Goal: Task Accomplishment & Management: Use online tool/utility

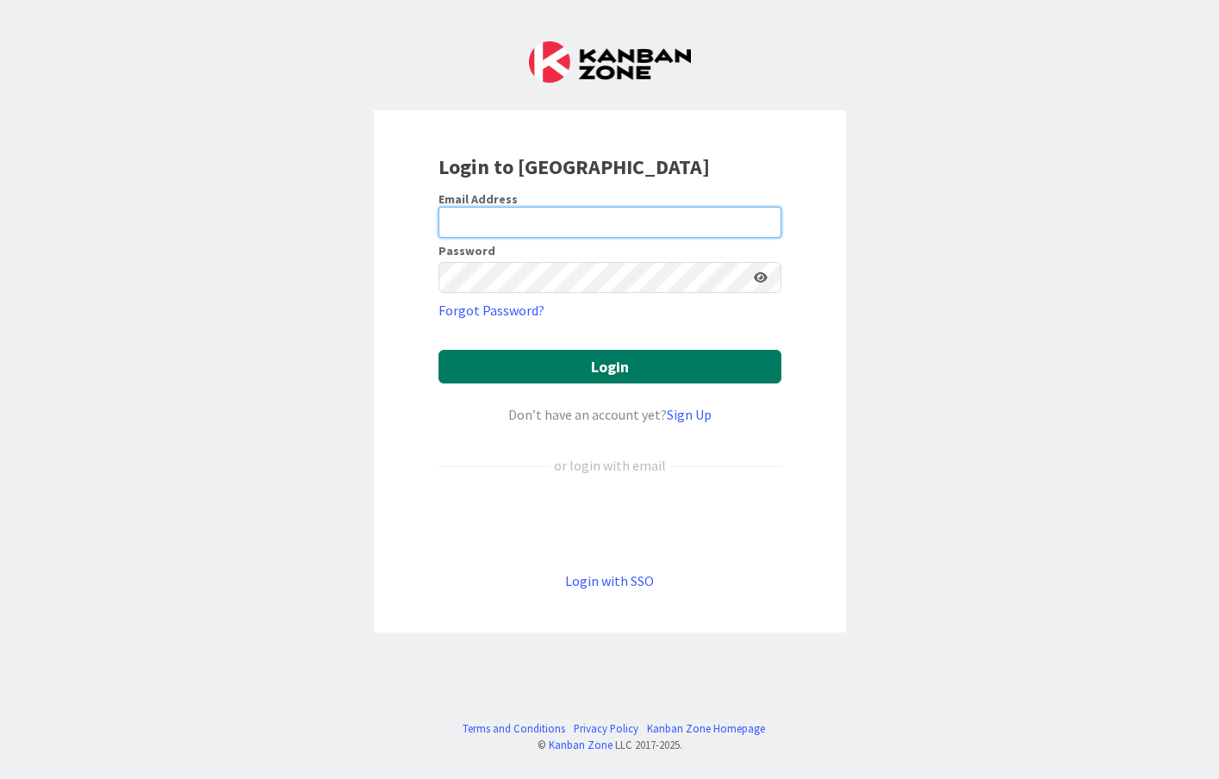
type input "[EMAIL_ADDRESS][DOMAIN_NAME]"
click at [594, 378] on button "Login" at bounding box center [609, 367] width 343 height 34
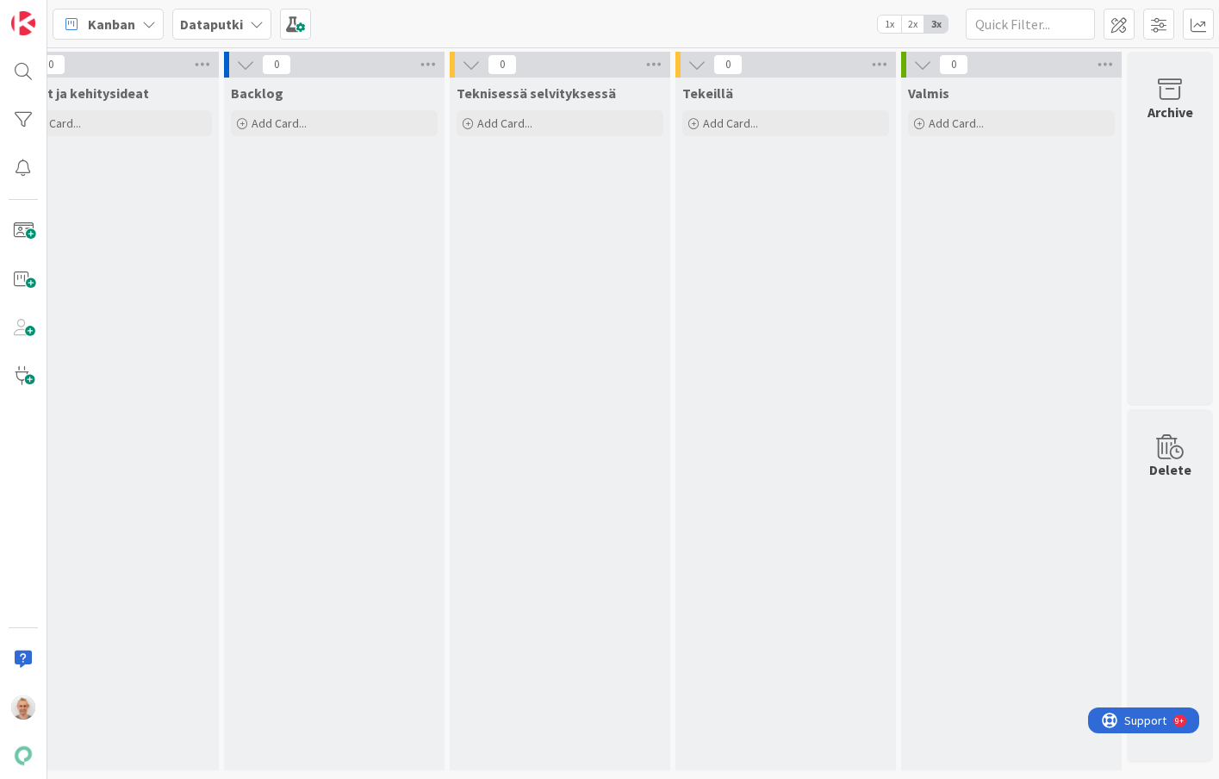
click at [246, 40] on div "Kanban Dataputki 1x 2x 3x" at bounding box center [633, 23] width 1172 height 47
click at [235, 23] on b "Dataputki" at bounding box center [211, 24] width 63 height 17
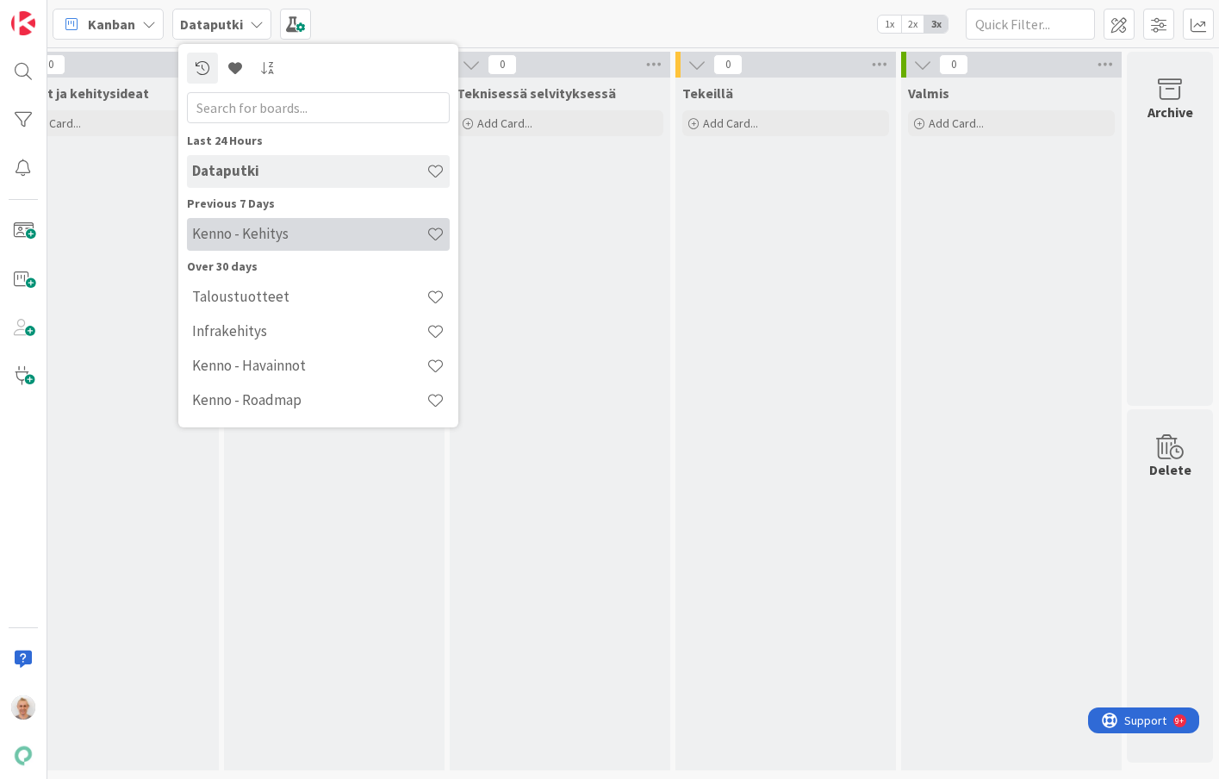
click at [243, 227] on h4 "Kenno - Kehitys" at bounding box center [309, 233] width 234 height 17
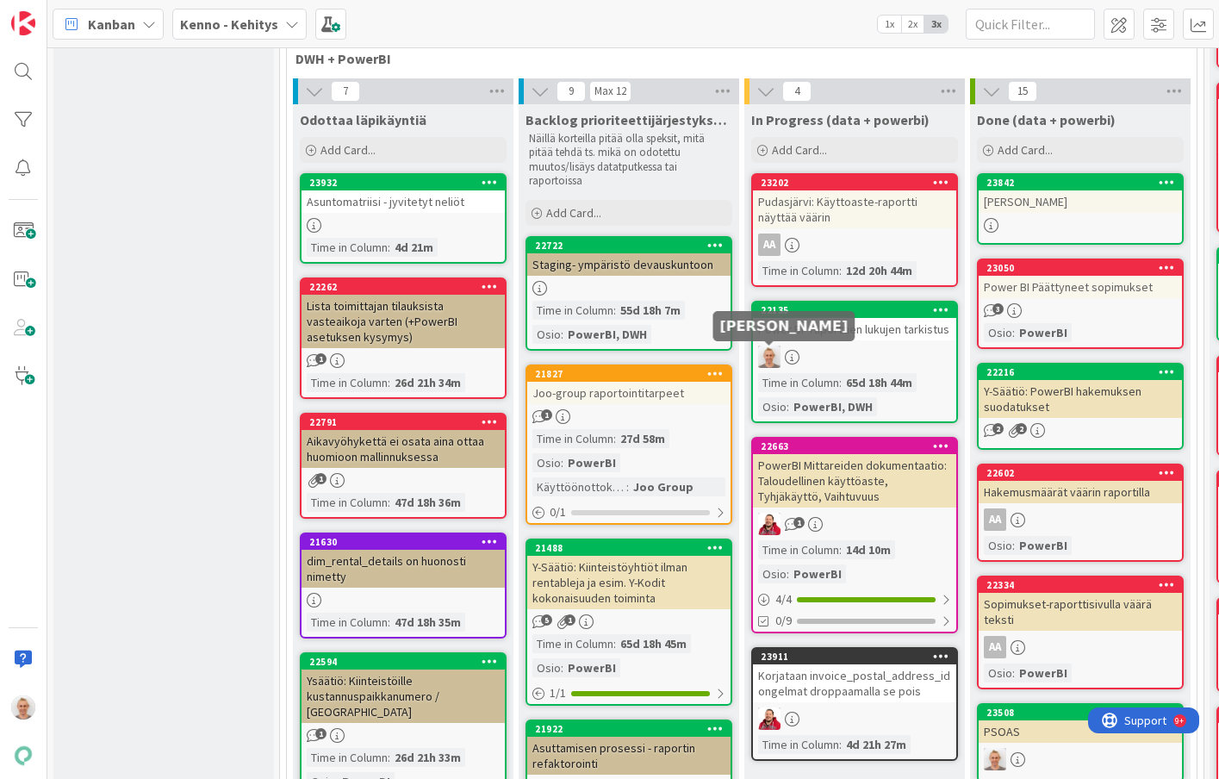
scroll to position [634, 0]
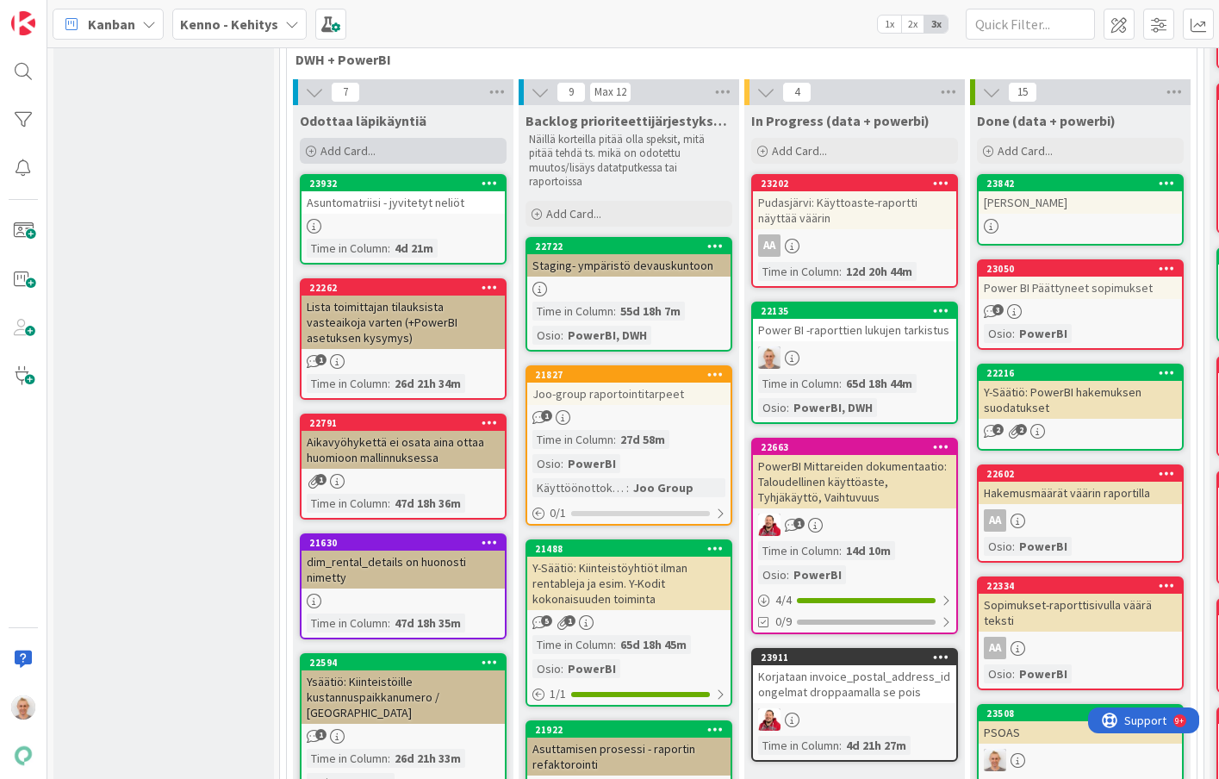
click at [376, 149] on div "Add Card..." at bounding box center [403, 151] width 207 height 26
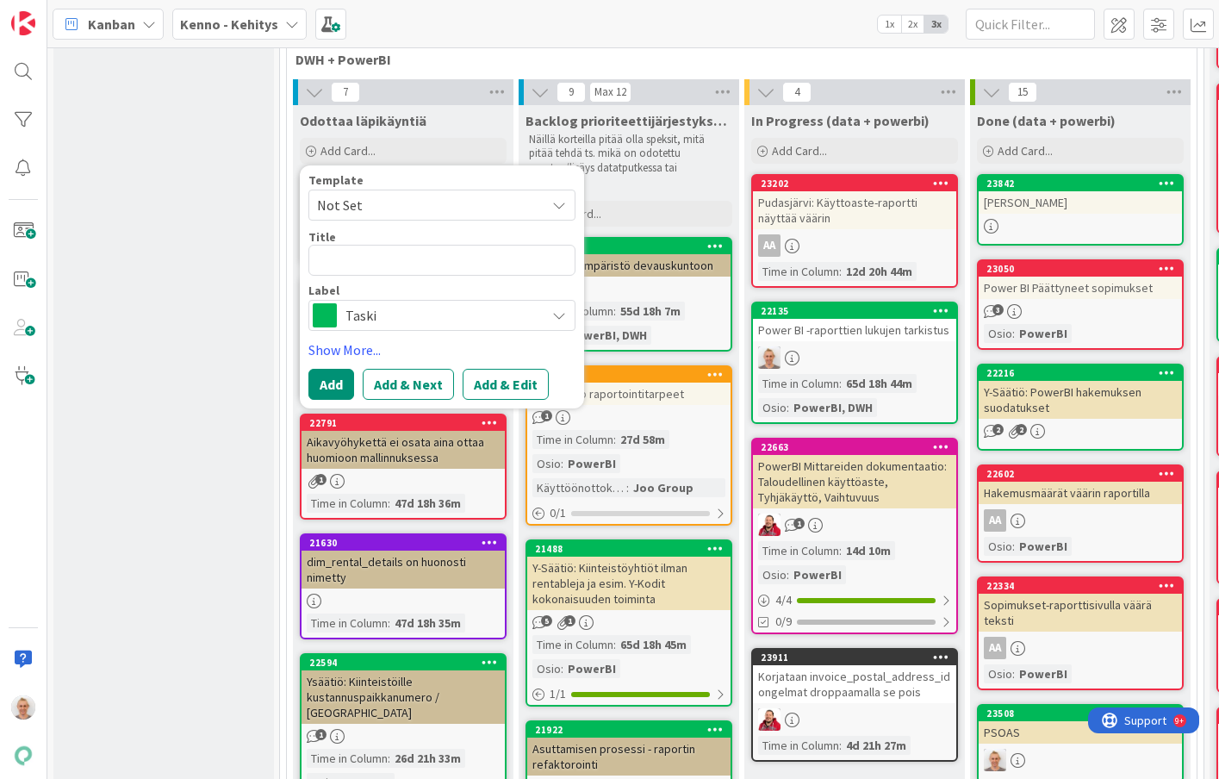
type textarea "x"
type textarea "K"
type textarea "x"
type textarea "Ko"
type textarea "x"
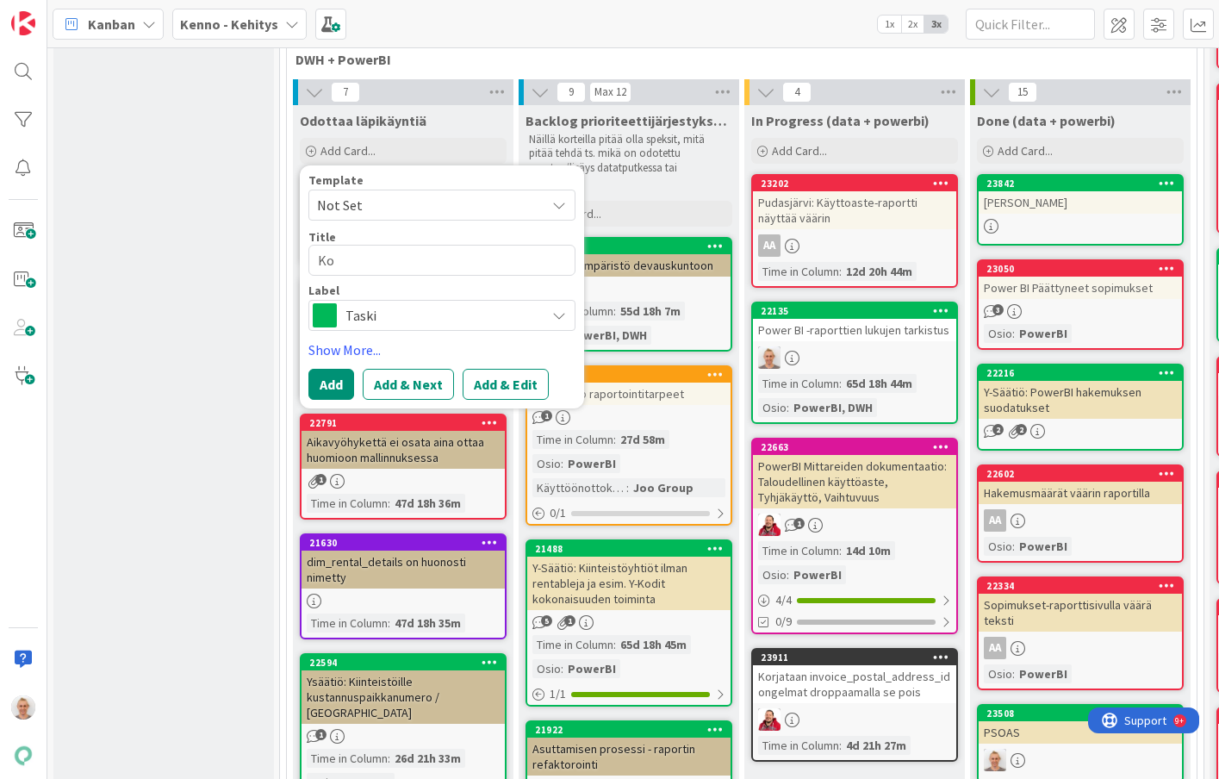
type textarea "Koi"
type textarea "x"
type textarea "Koit"
type textarea "x"
type textarea "Koita"
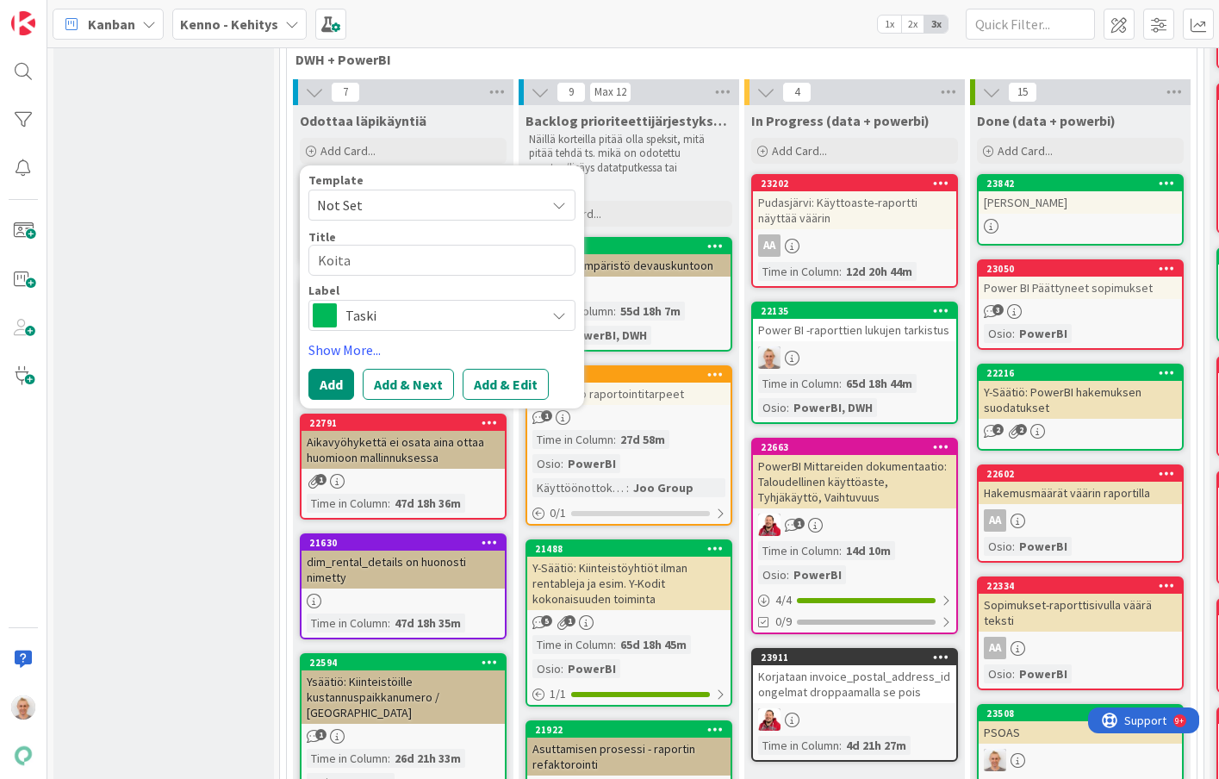
type textarea "x"
type textarea "Koita"
type textarea "x"
type textarea "Koita s"
type textarea "x"
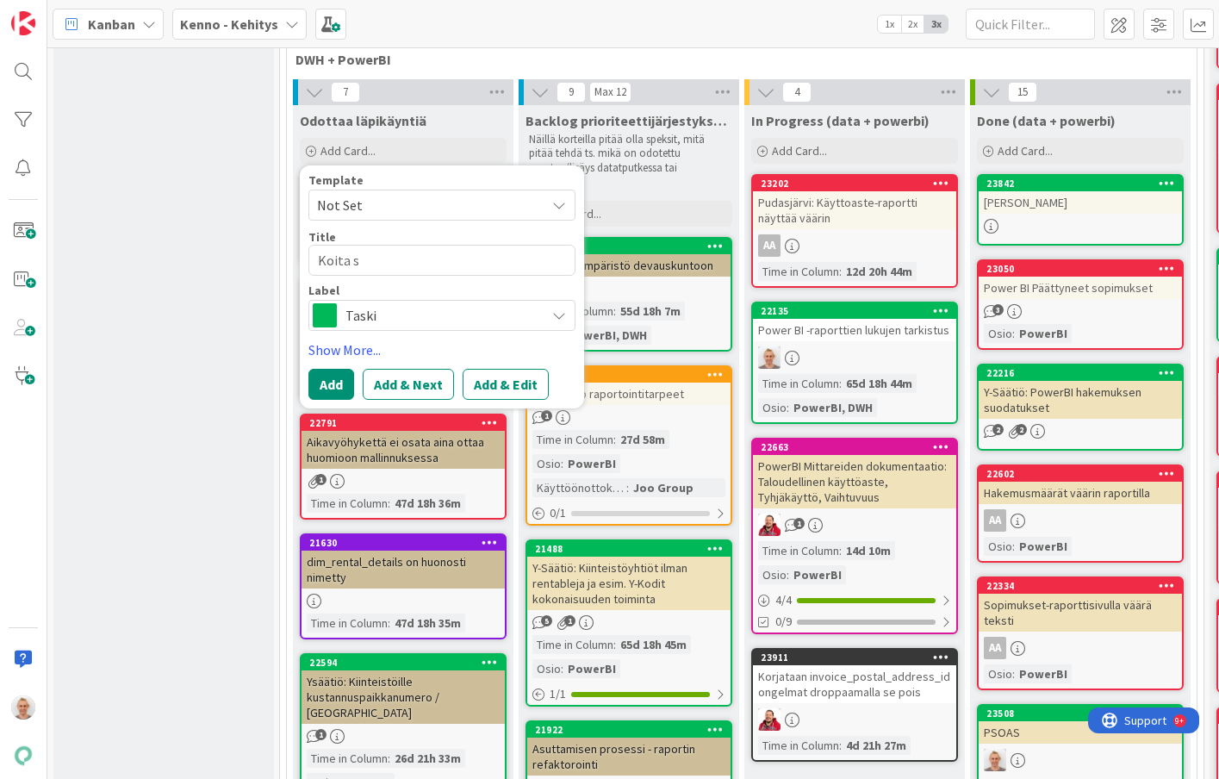
type textarea "Koita sa"
type textarea "x"
type textarea "Koita saa"
type textarea "x"
type textarea "Koita saad"
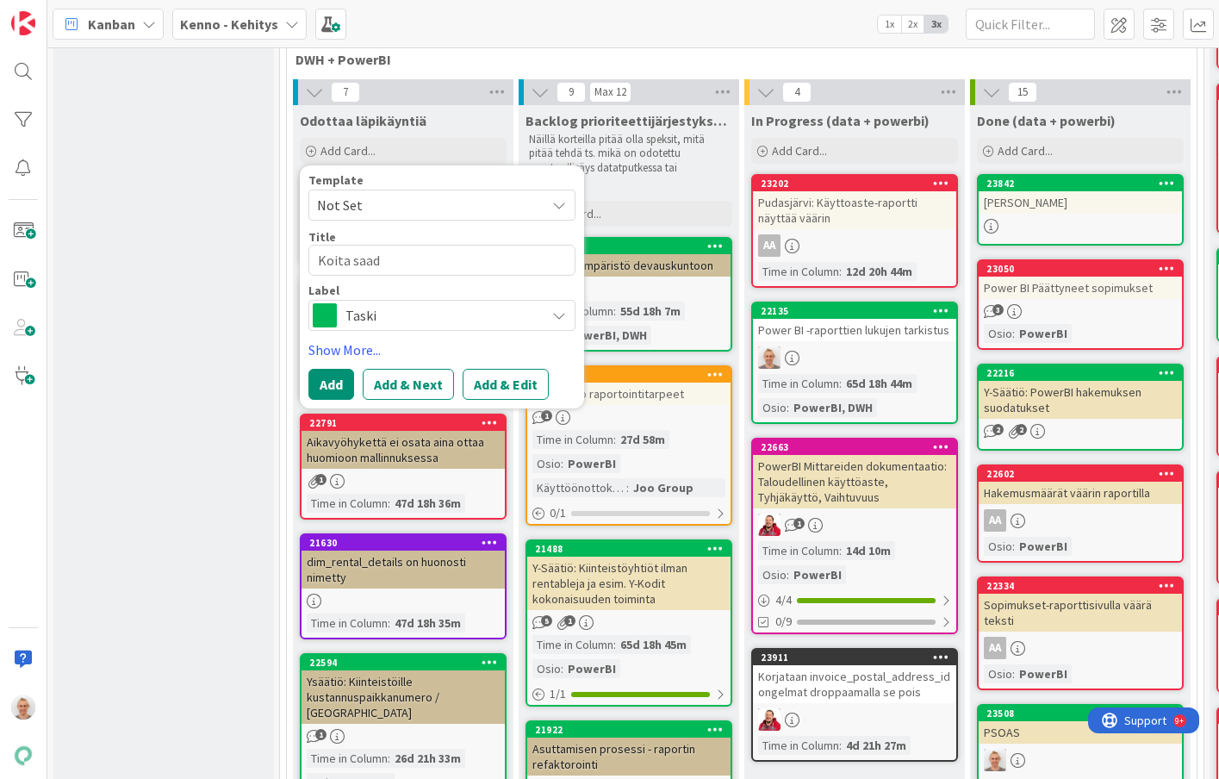
type textarea "x"
type textarea "Koita saada"
type textarea "x"
type textarea "Koita saada"
type textarea "x"
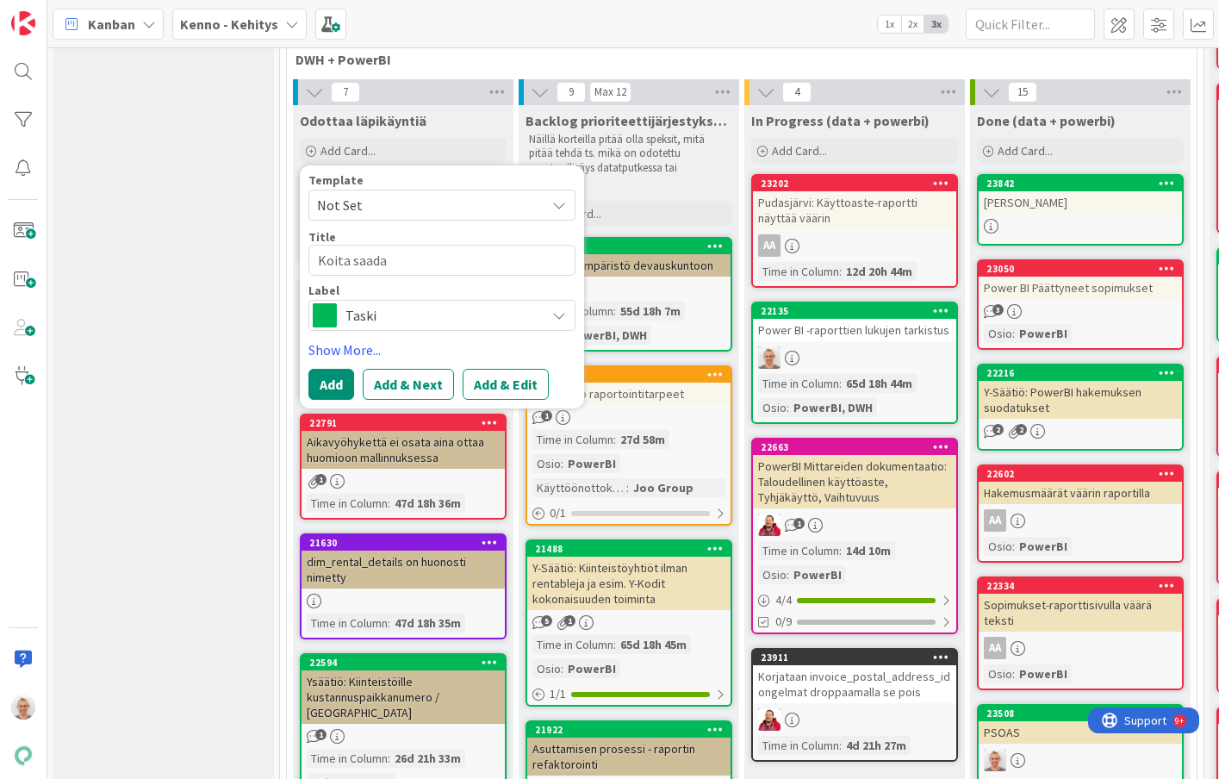
type textarea "Koita saada p"
type textarea "x"
type textarea "Koita saada py"
type textarea "x"
type textarea "Koita saada pyl"
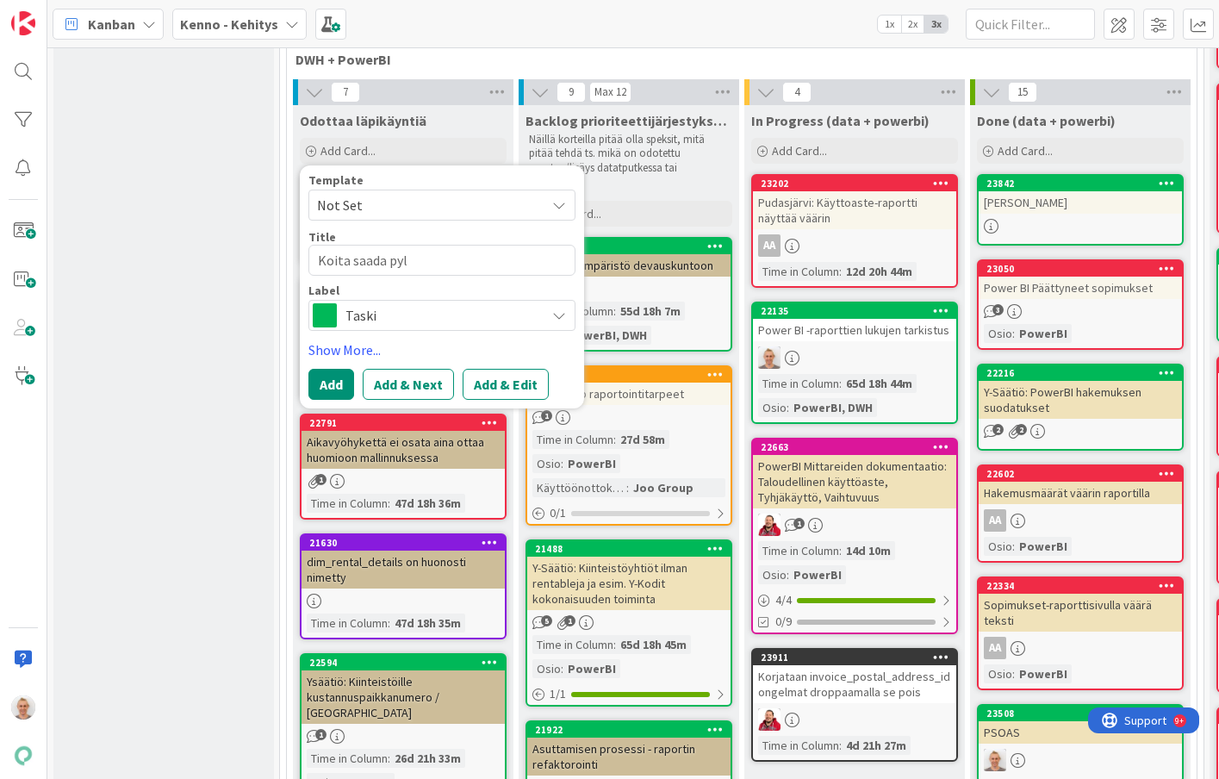
type textarea "x"
type textarea "Koita saada pylv"
type textarea "x"
type textarea "Koita saada pylvä"
type textarea "x"
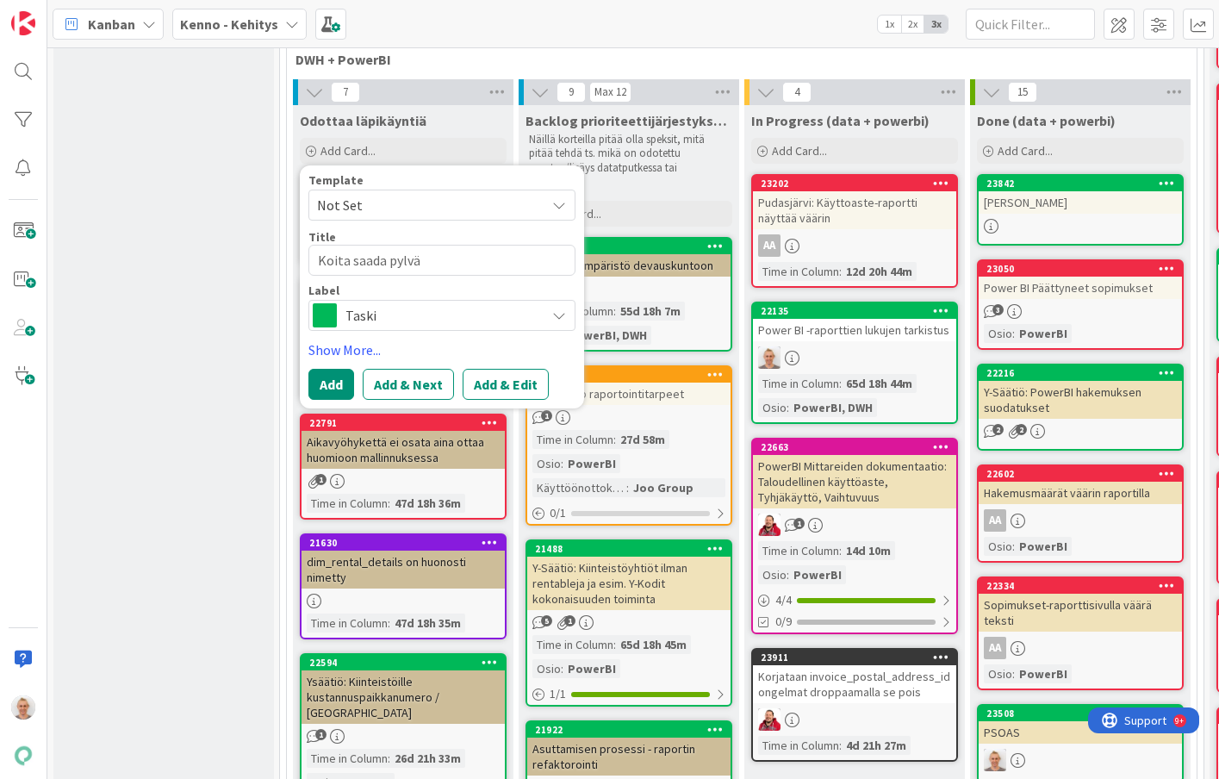
type textarea "Koita saada pylväs"
type textarea "x"
type textarea "Koita saada pylvä"
type textarea "x"
type textarea "Koita saada pylv"
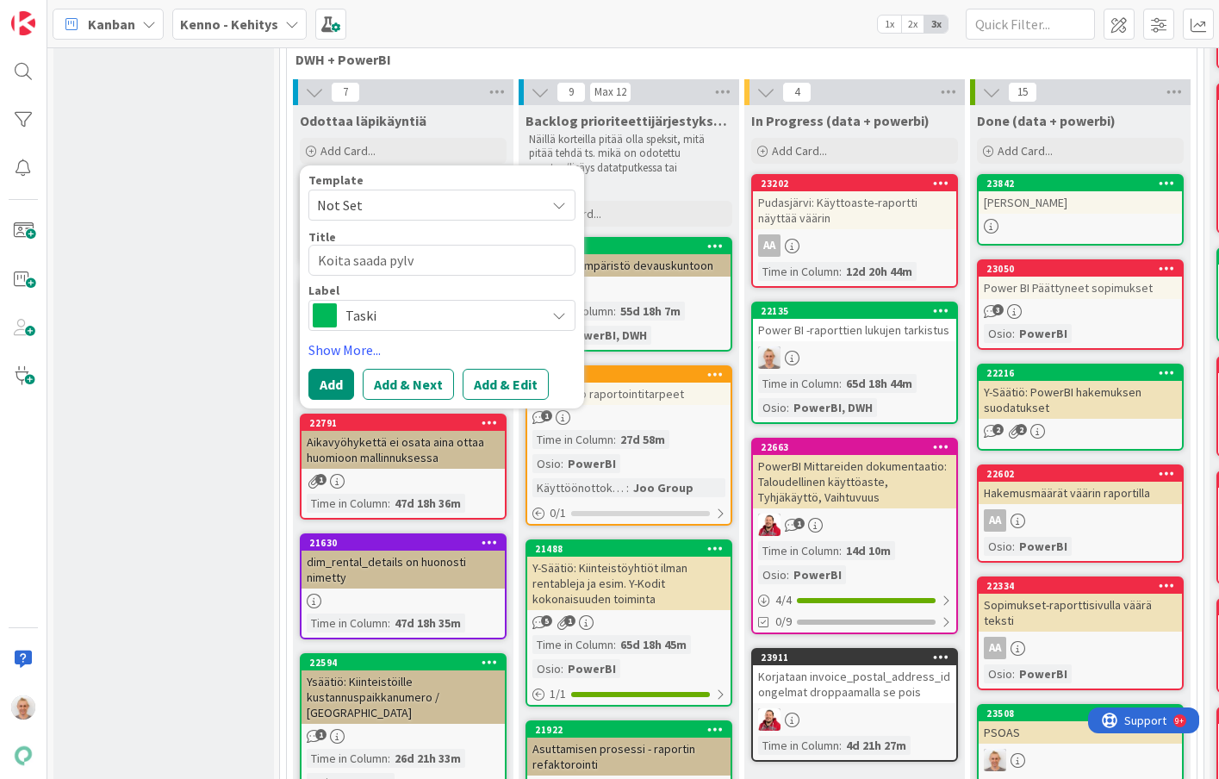
type textarea "x"
type textarea "Koita saada pyl"
type textarea "x"
type textarea "Koita saada py"
type textarea "x"
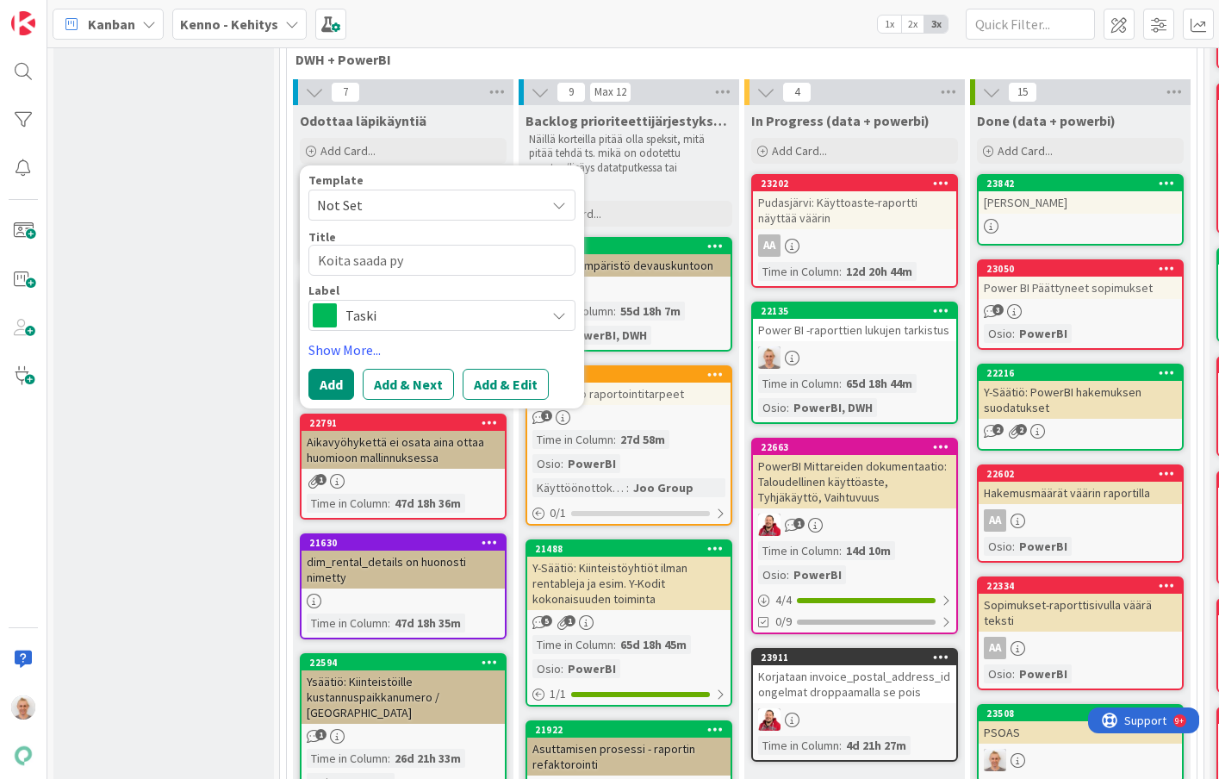
type textarea "Koita saada p"
type textarea "x"
type textarea "Koita saada"
type textarea "x"
type textarea "Koita saada"
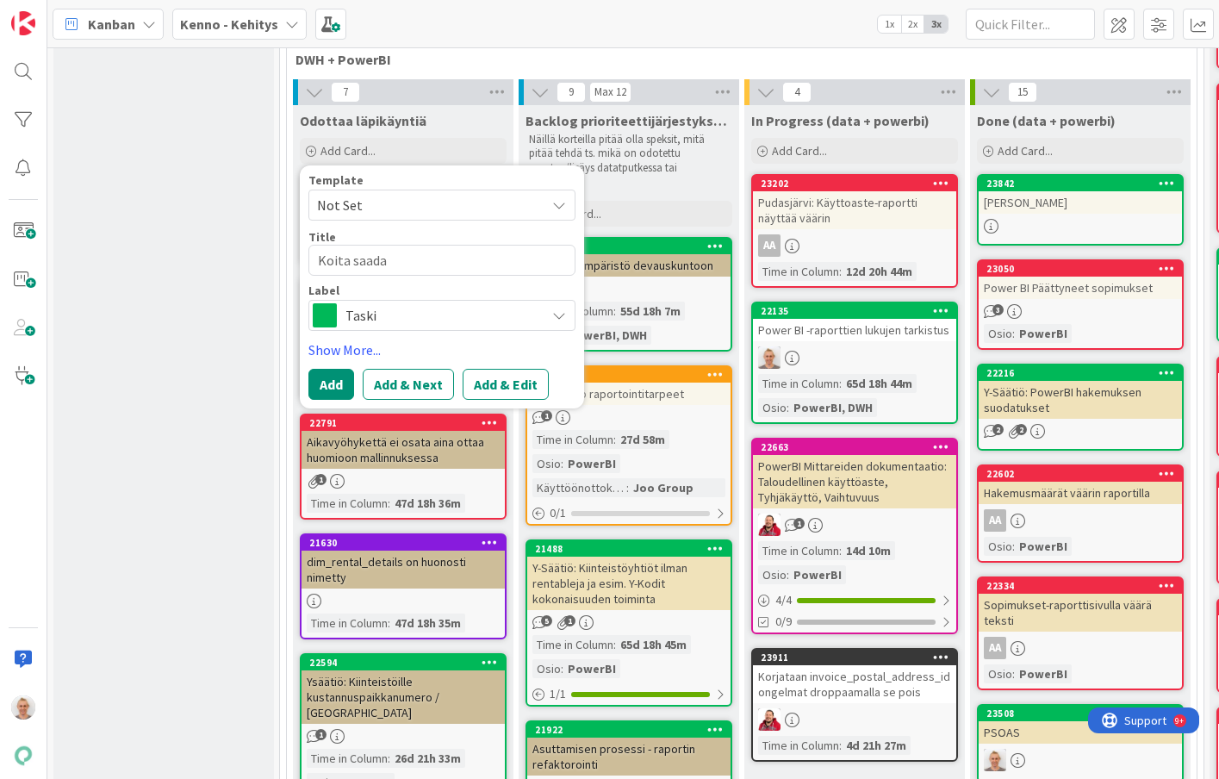
type textarea "x"
type textarea "Koita saad"
type textarea "x"
type textarea "Koita saa"
type textarea "x"
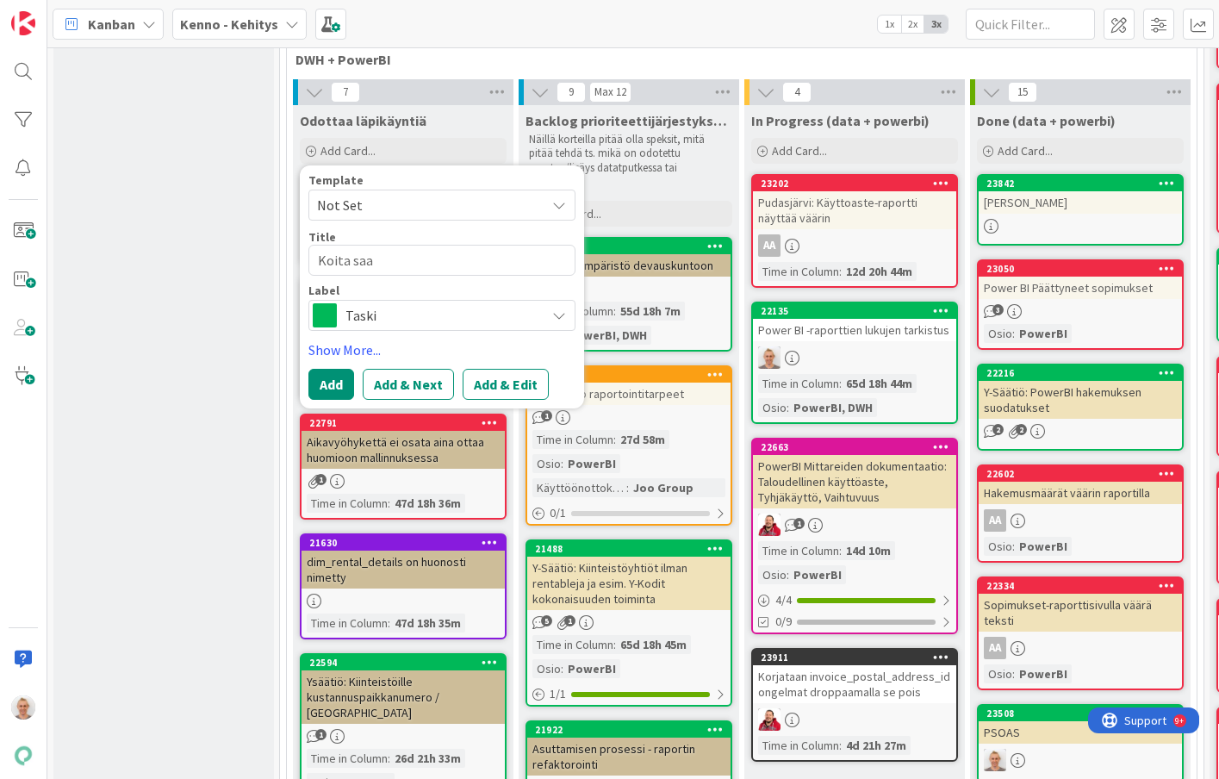
type textarea "Koita sa"
type textarea "x"
type textarea "Koita s"
type textarea "x"
type textarea "Koita"
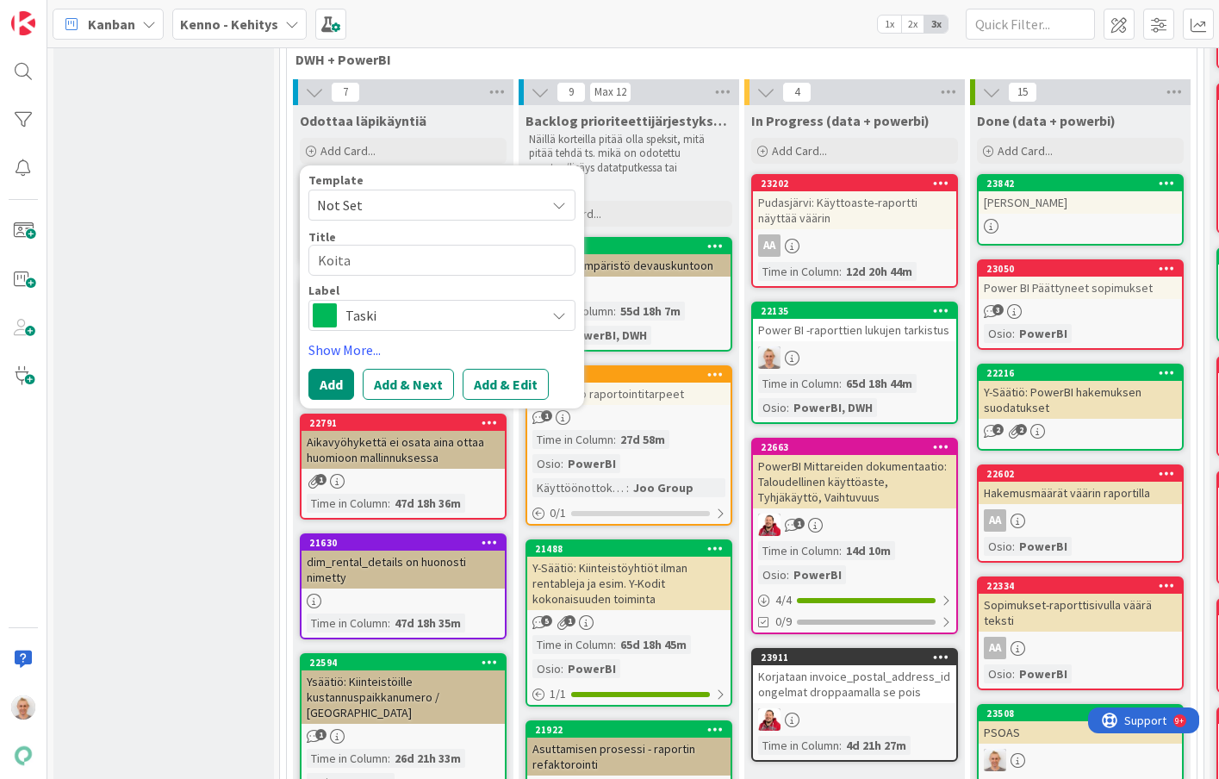
type textarea "x"
type textarea "Koita"
type textarea "x"
type textarea "Koit"
type textarea "x"
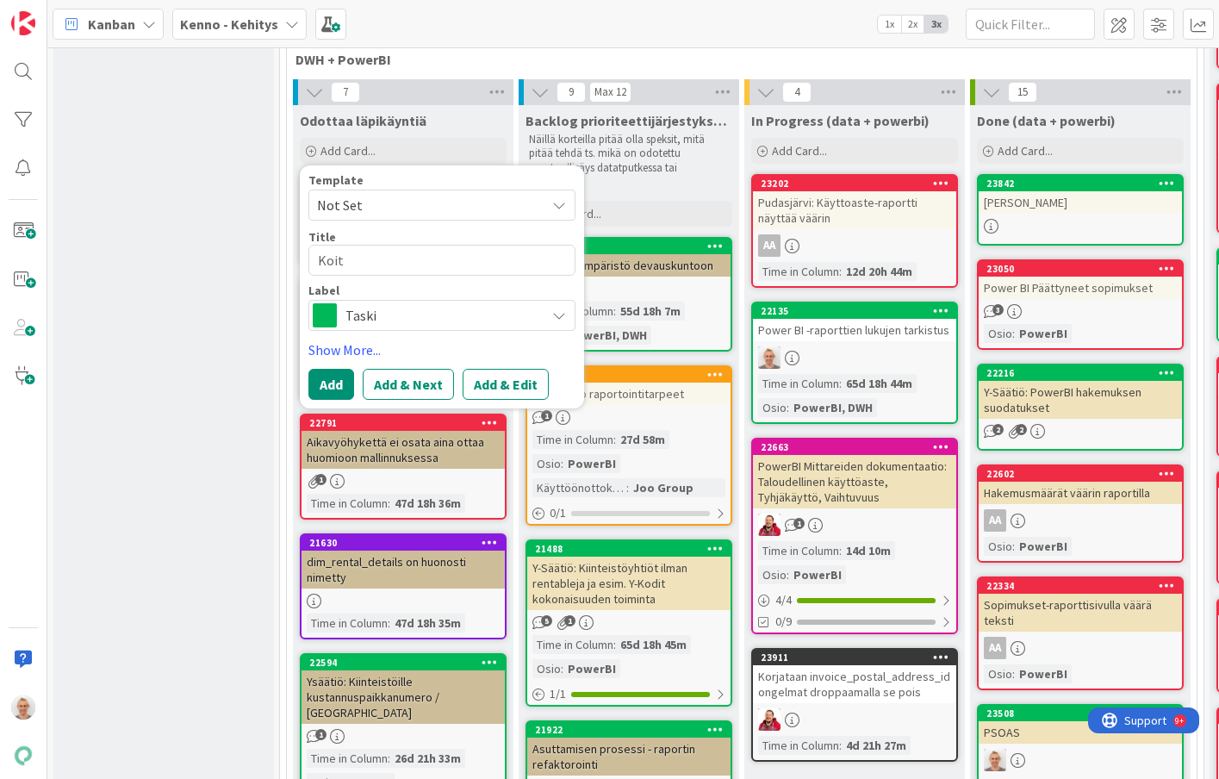
type textarea "Koi"
type textarea "x"
type textarea "Ko"
type textarea "x"
type textarea "K"
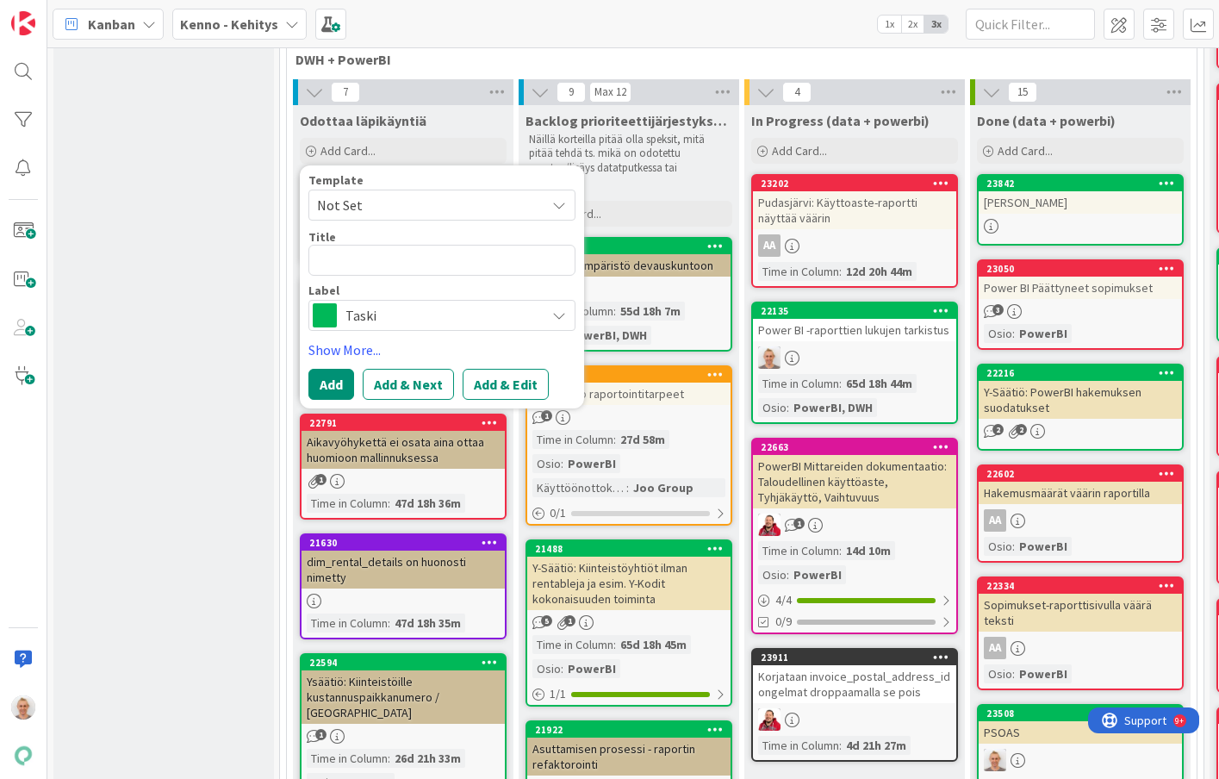
type textarea "x"
type textarea "P"
type textarea "x"
type textarea "Pyl"
type textarea "x"
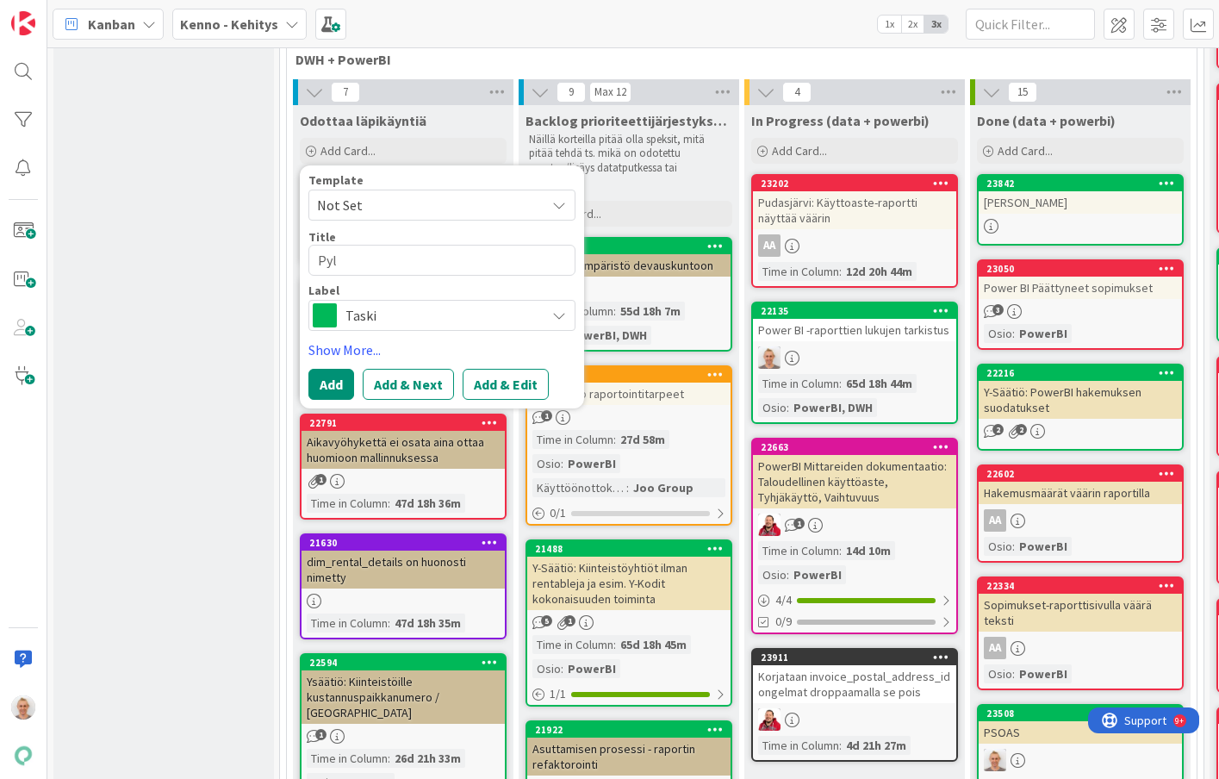
type textarea "Pylv"
type textarea "x"
type textarea "Pylvä"
type textarea "x"
type textarea "Pylväs"
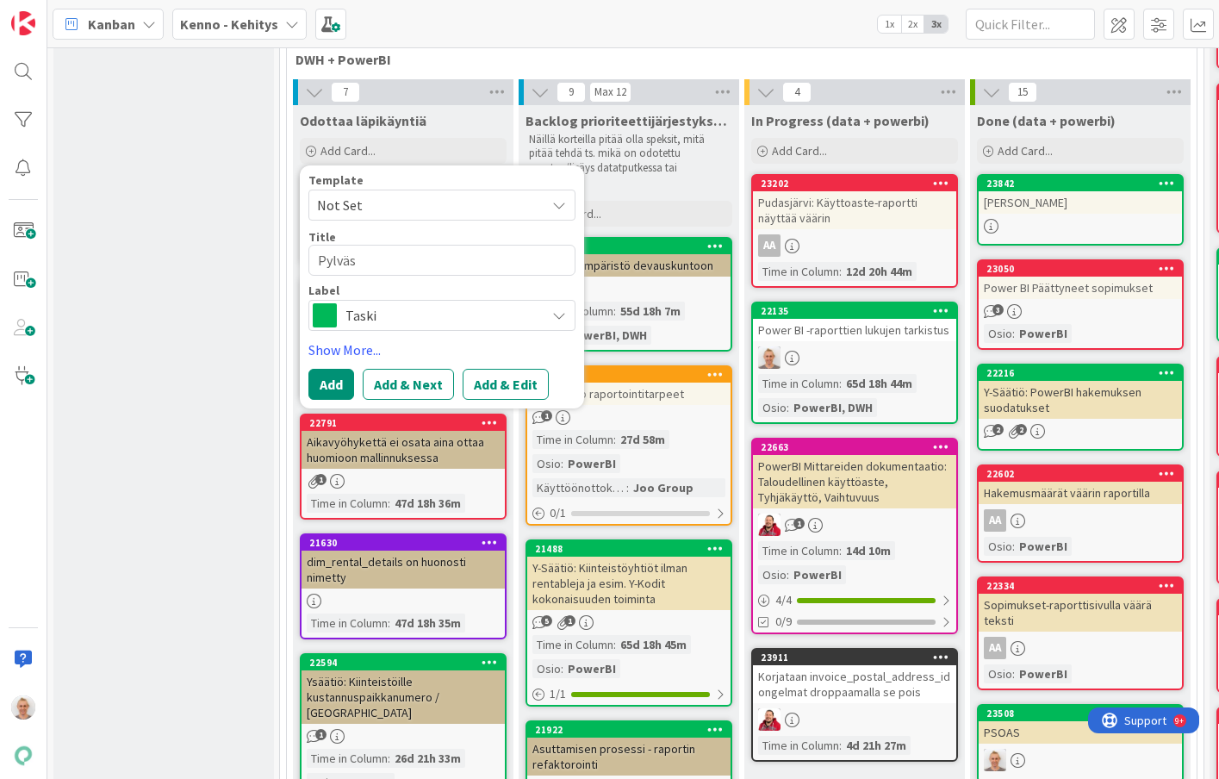
type textarea "x"
type textarea "Pylväsd"
type textarea "x"
type textarea "Pylväsdi"
type textarea "x"
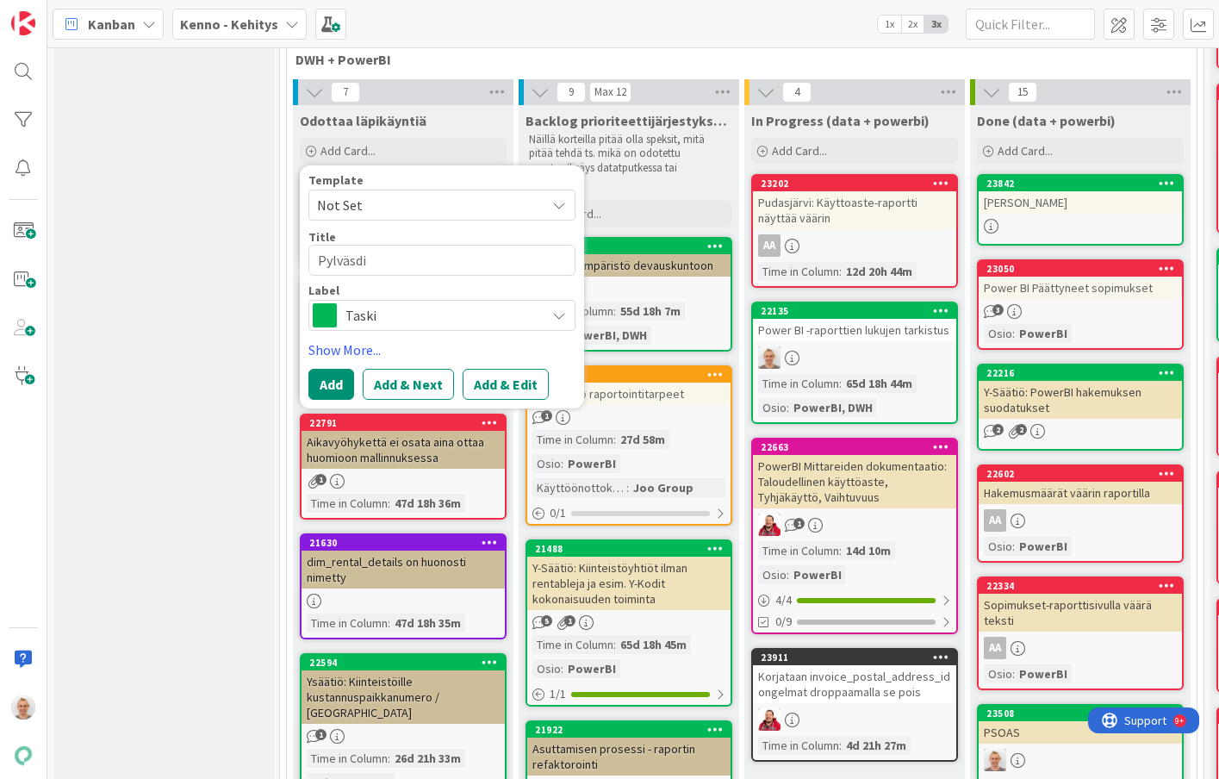
type textarea "Pylväsdia"
type textarea "x"
type textarea "Pylväsdiag"
type textarea "x"
type textarea "Pylväsdiagr"
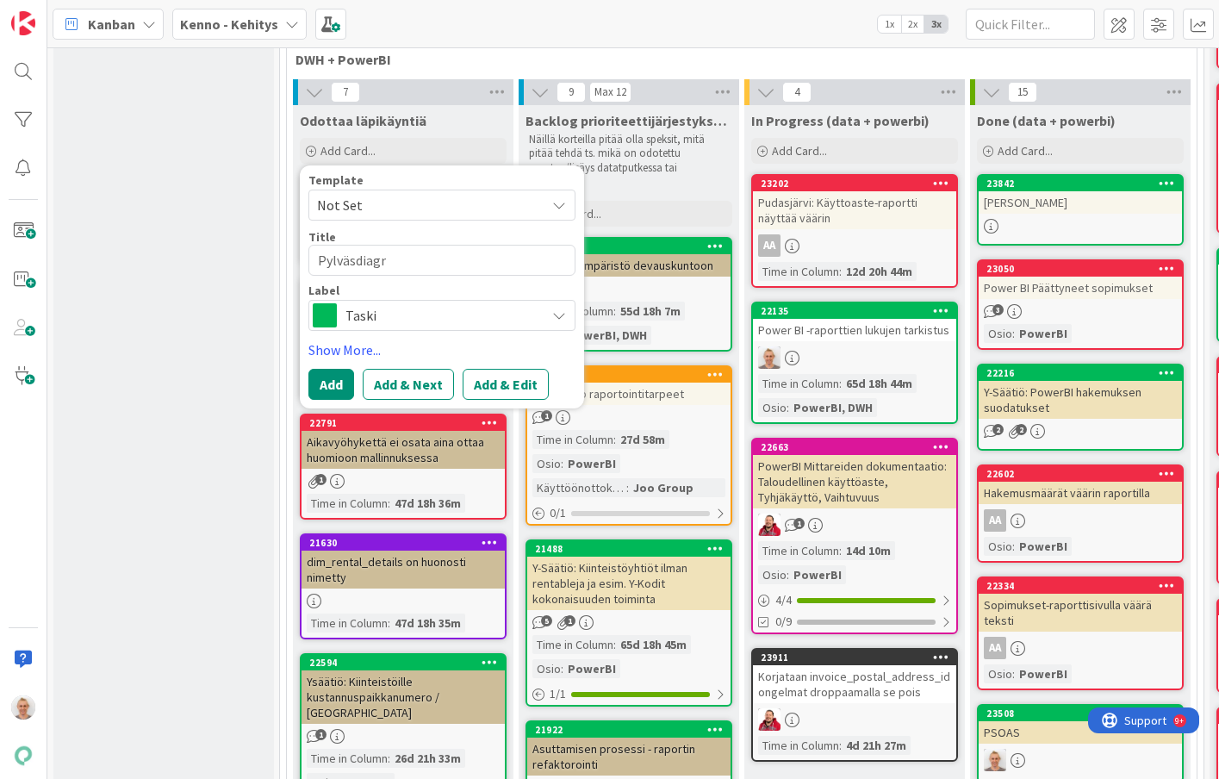
type textarea "x"
type textarea "Pylväsdiagram"
type textarea "x"
type textarea "Pylväsdiagramm"
type textarea "x"
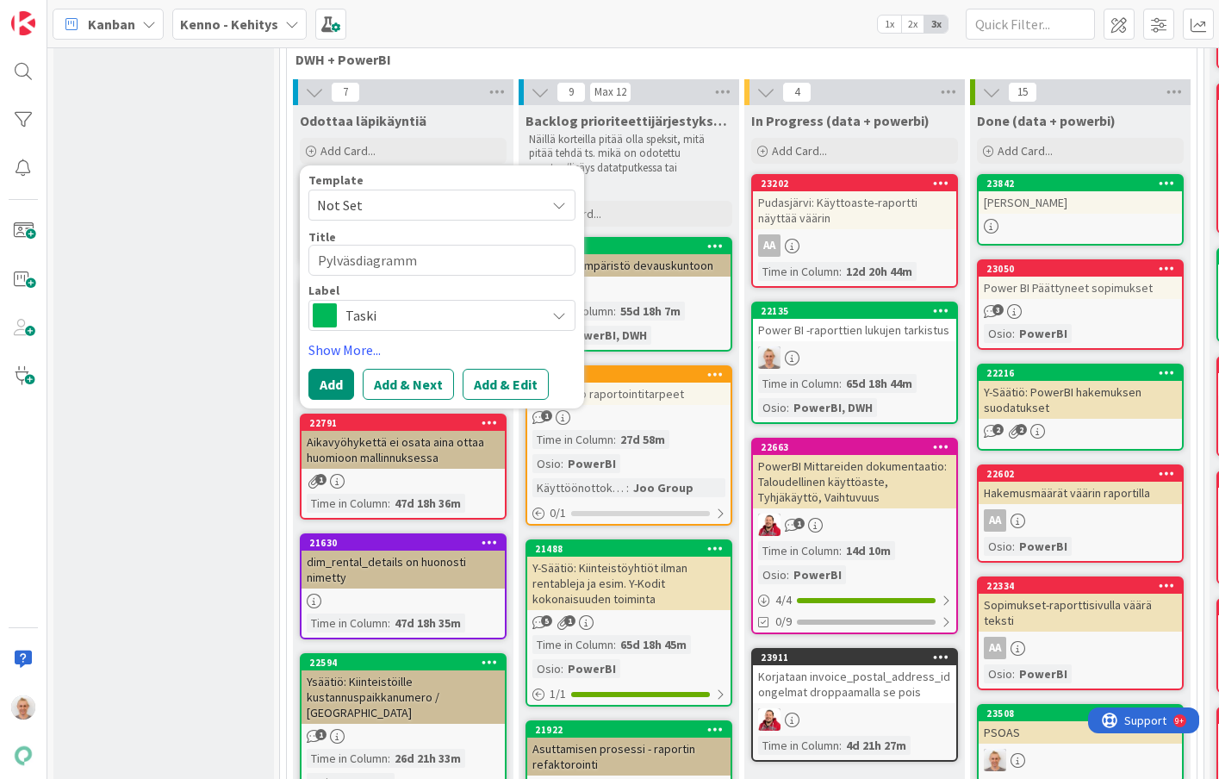
type textarea "Pylväsdiagrammi"
type textarea "x"
type textarea "Pylväsdiagrammit"
type textarea "x"
type textarea "Pylväsdiagrammit"
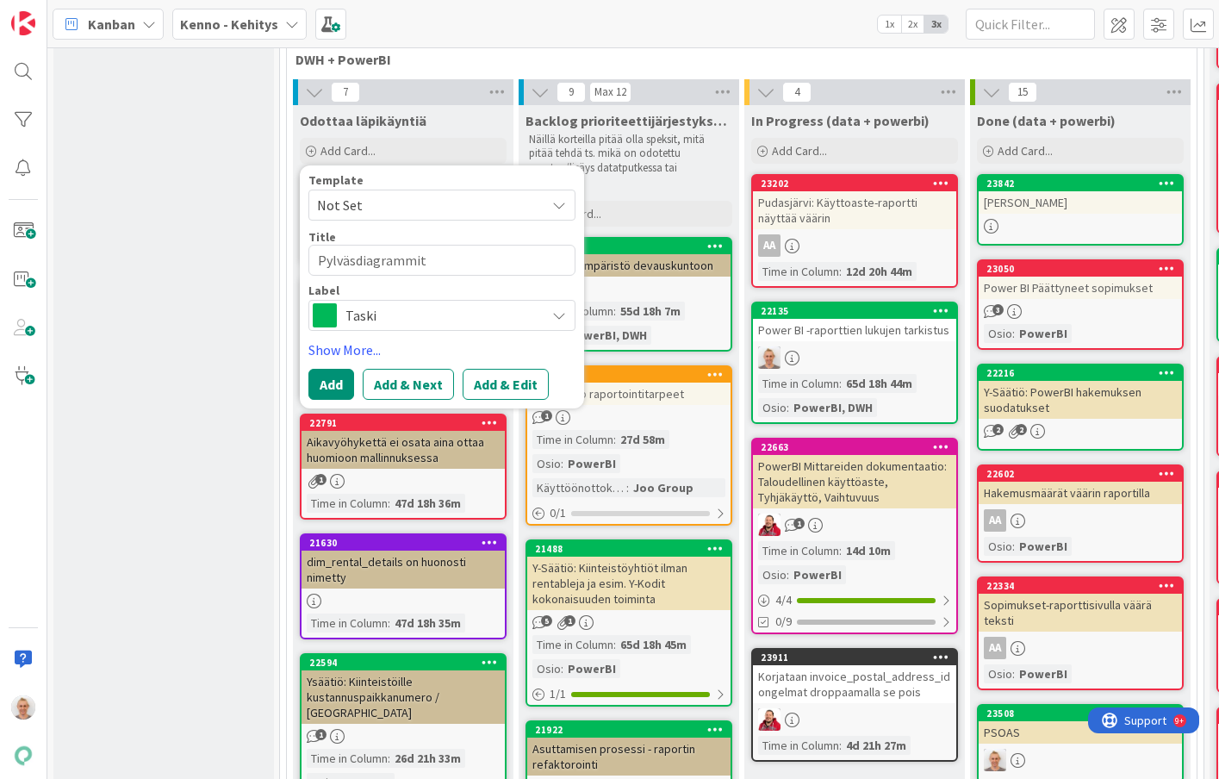
type textarea "x"
type textarea "Pylväsdiagrammit -"
type textarea "x"
type textarea "Pylväsdiagrammit -"
type textarea "x"
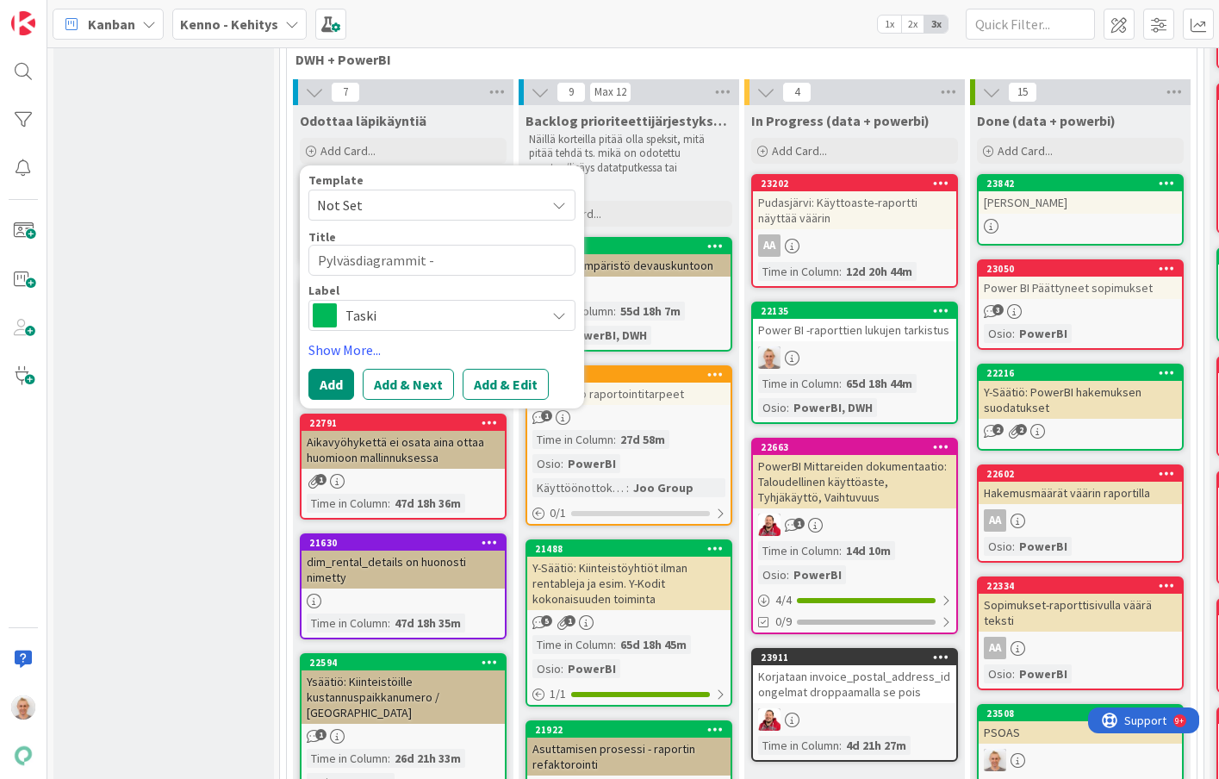
type textarea "Pylväsdiagrammit - o"
type textarea "x"
type textarea "Pylväsdiagrammit - oh"
type textarea "x"
type textarea "Pylväsdiagrammit - ohu"
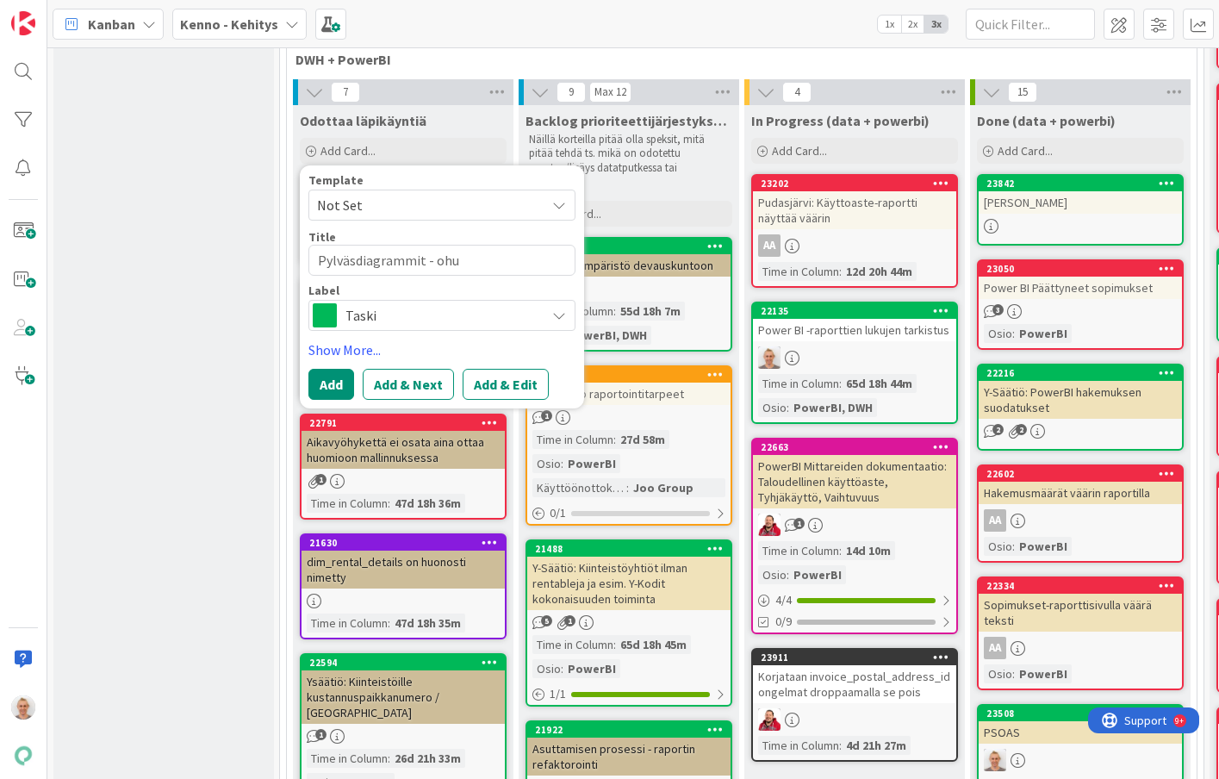
type textarea "x"
type textarea "Pylväsdiagrammit - ohui"
type textarea "x"
type textarea "Pylväsdiagrammit - ohuis"
type textarea "x"
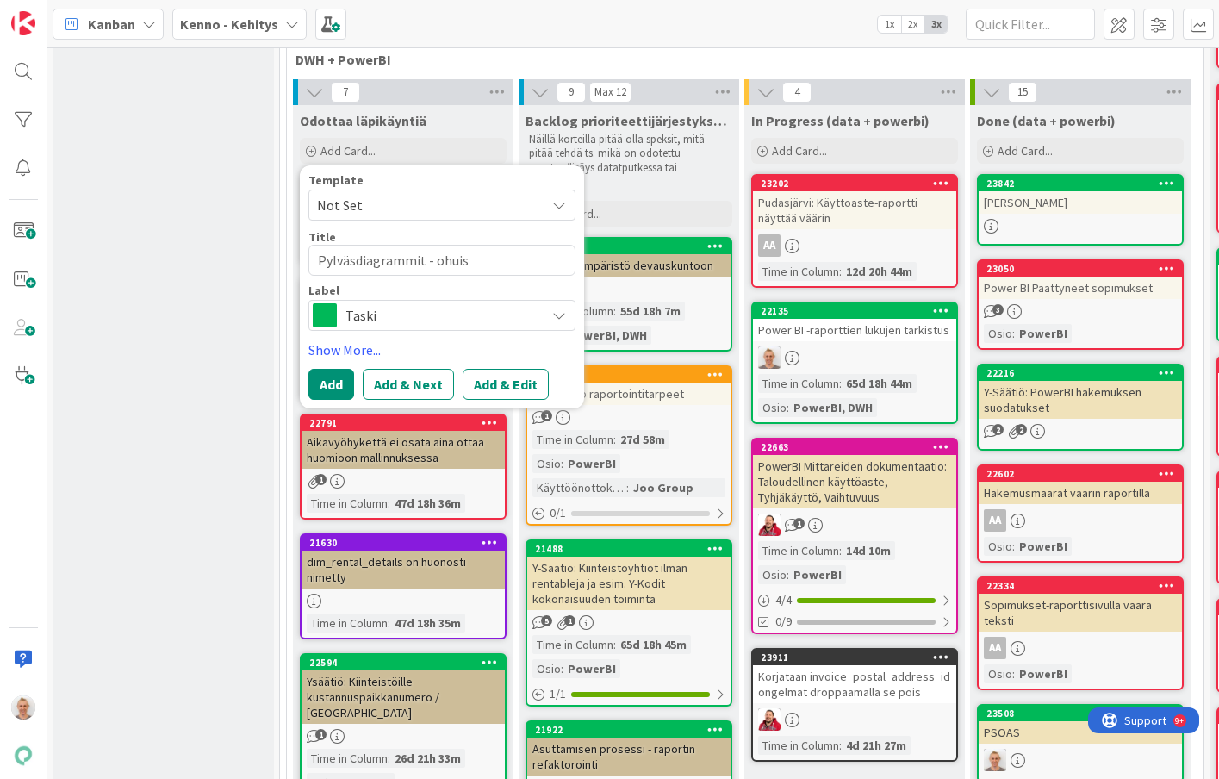
type textarea "Pylväsdiagrammit - ohuiss"
type textarea "x"
type textarea "Pylväsdiagrammit - ohuissa"
type textarea "x"
type textarea "Pylväsdiagrammit - ohuissa"
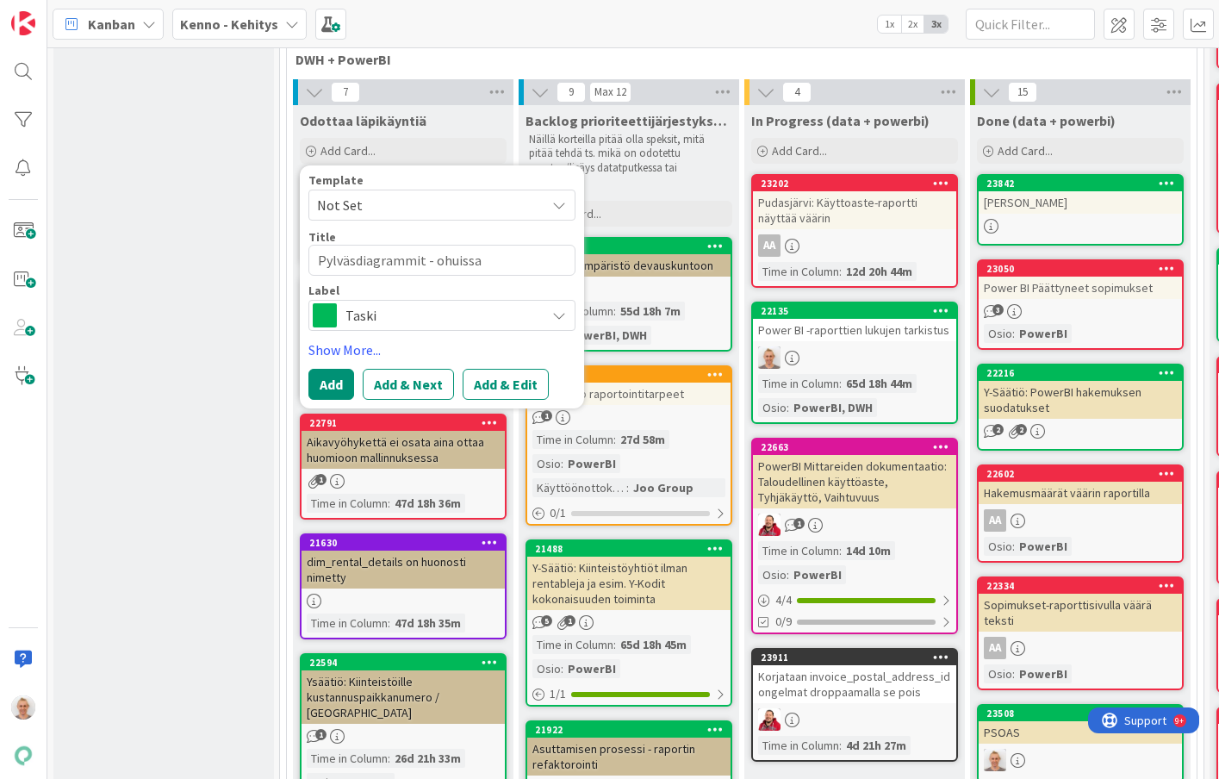
type textarea "x"
type textarea "Pylväsdiagrammit - ohuissa e"
type textarea "x"
type textarea "Pylväsdiagrammit - ohuissa ei"
type textarea "x"
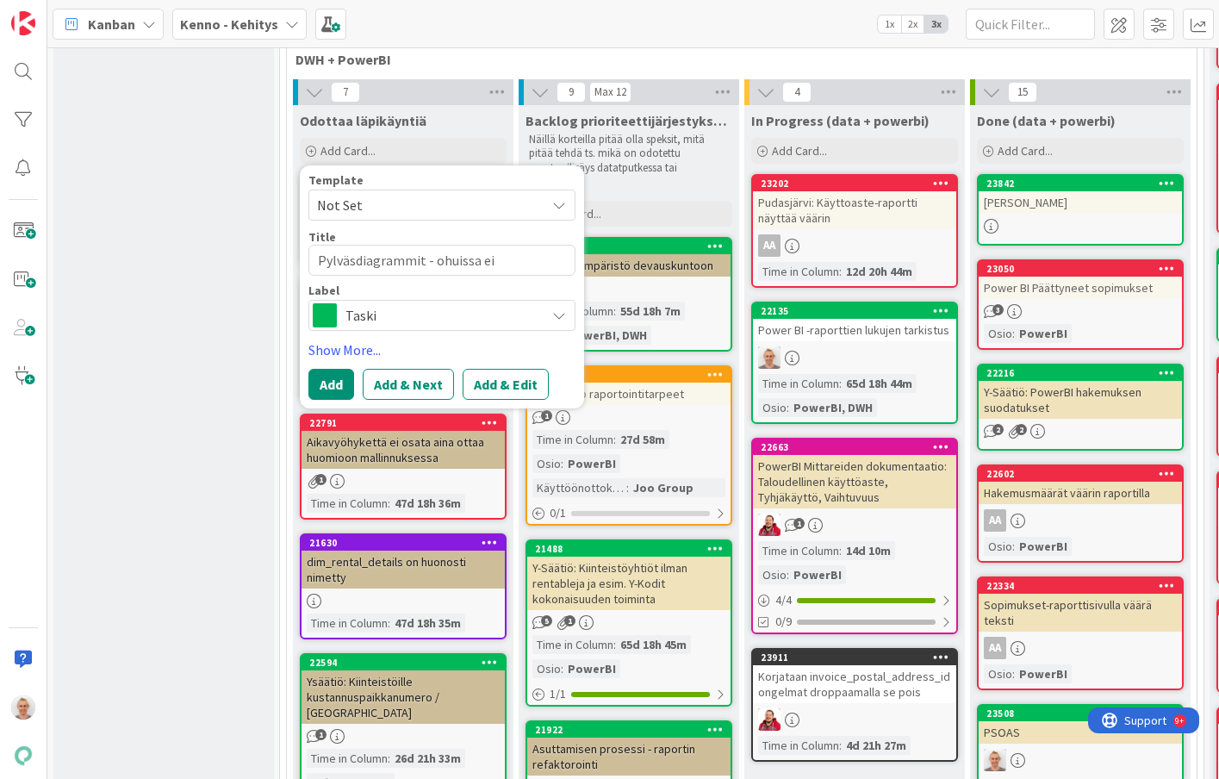
type textarea "Pylväsdiagrammit - ohuissa ei"
type textarea "x"
type textarea "Pylväsdiagrammit - ohuissa ei a"
type textarea "x"
type textarea "Pylväsdiagrammit - ohuissa ei ar"
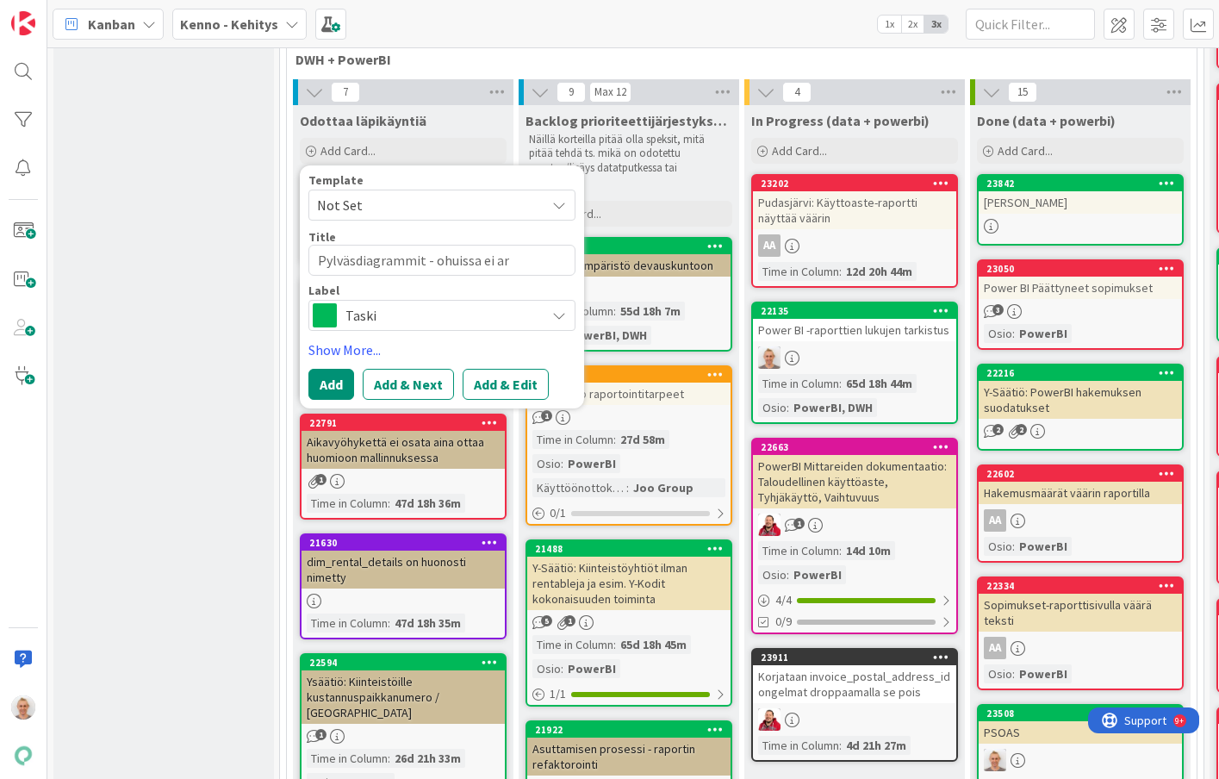
type textarea "x"
type textarea "Pylväsdiagrammit - ohuissa ei arv"
type textarea "x"
type textarea "Pylväsdiagrammit - ohuissa ei arvo"
type textarea "x"
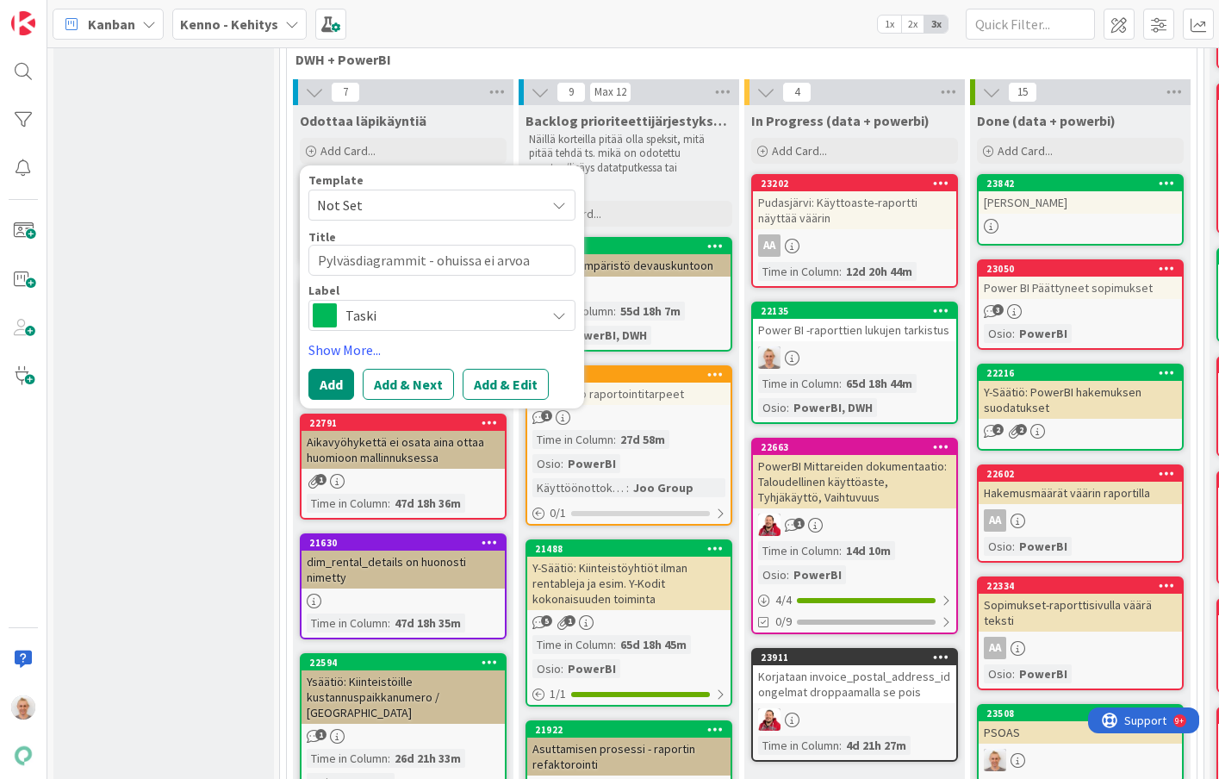
type textarea "Pylväsdiagrammit - ohuissa ei arvoa"
click at [368, 314] on span "Taski" at bounding box center [440, 315] width 191 height 24
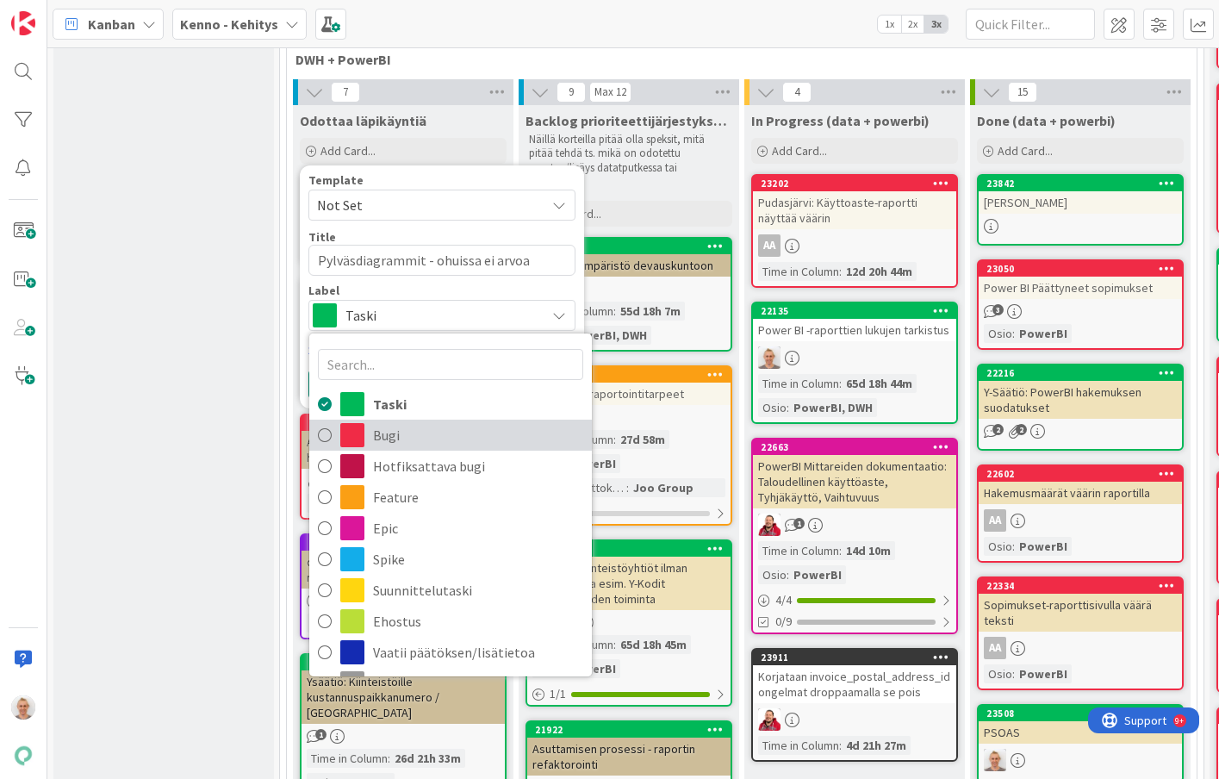
click at [393, 437] on span "Bugi" at bounding box center [478, 435] width 210 height 26
type textarea "x"
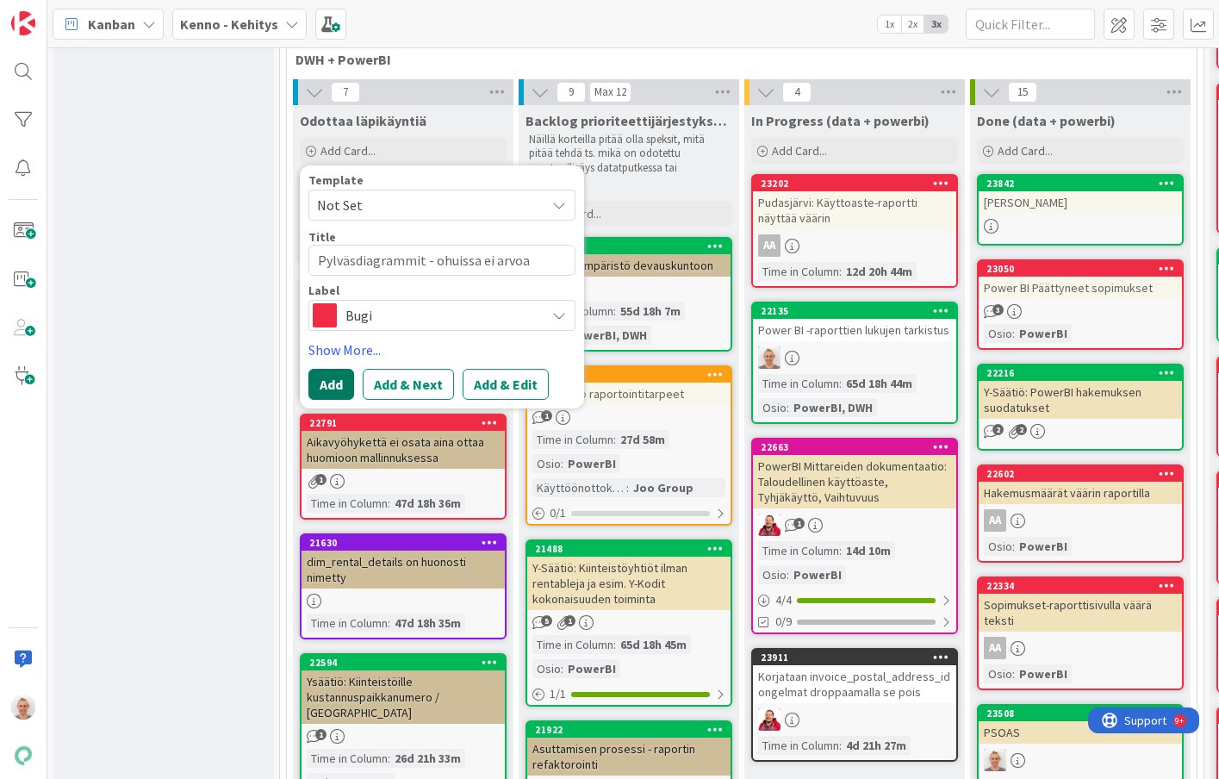
click at [336, 391] on button "Add" at bounding box center [331, 384] width 46 height 31
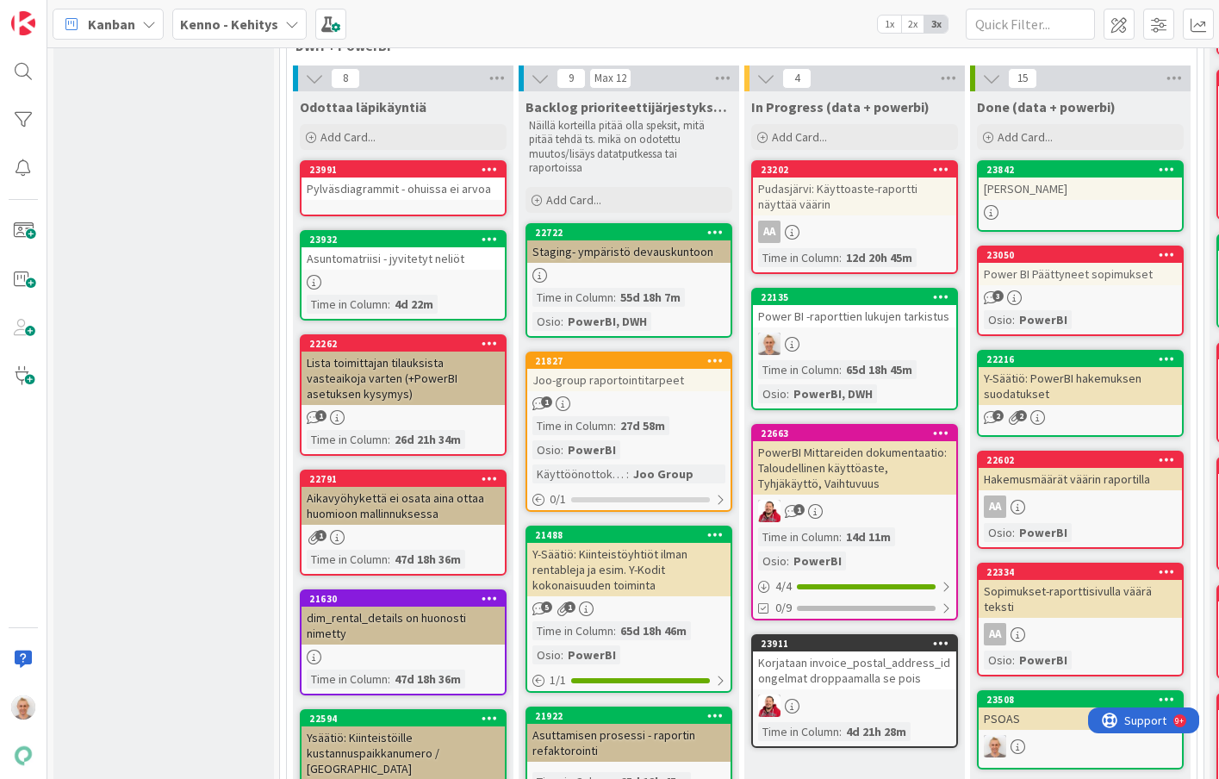
scroll to position [647, 0]
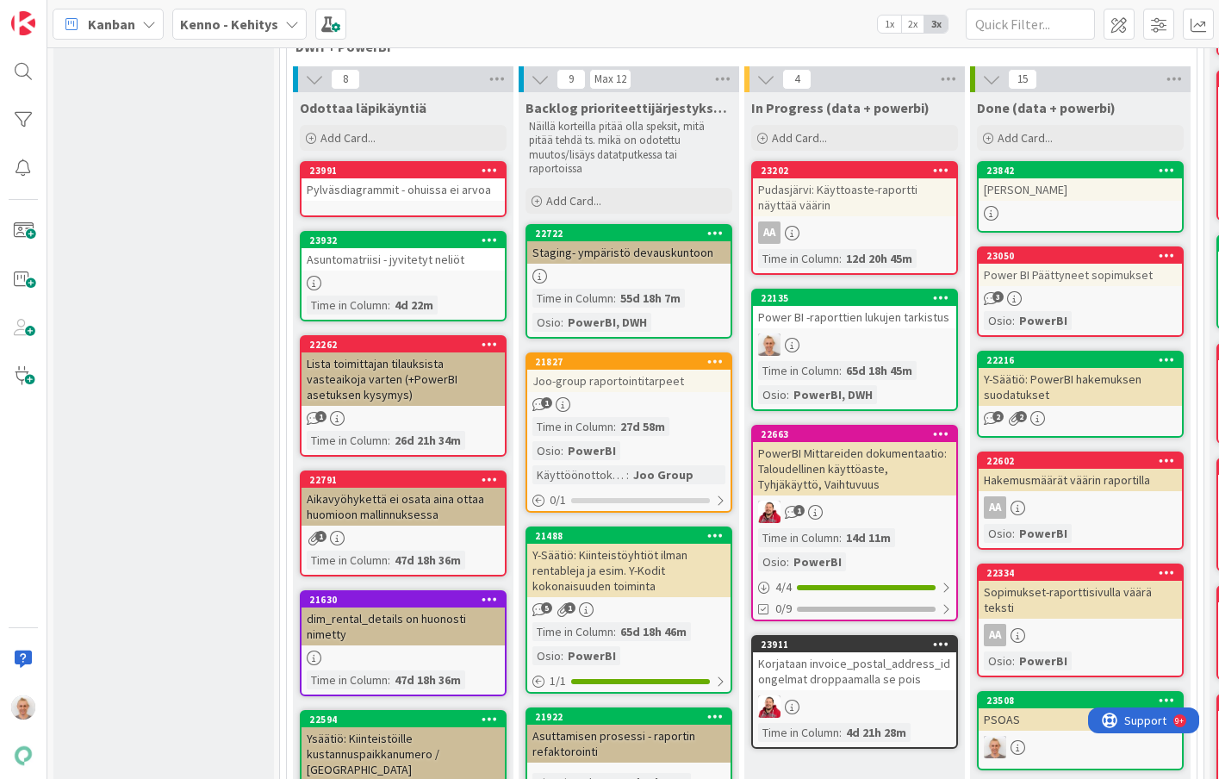
click at [372, 196] on div "Pylväsdiagrammit - ohuissa ei arvoa" at bounding box center [403, 189] width 203 height 22
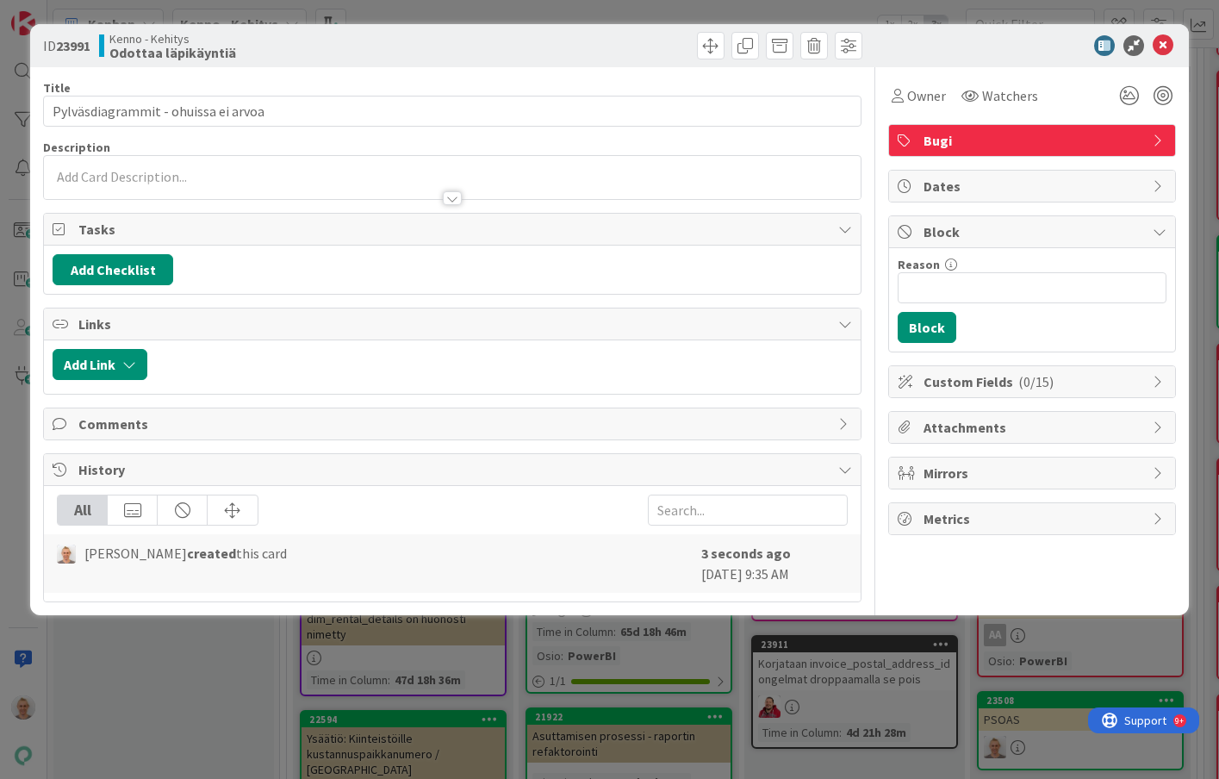
click at [441, 196] on div at bounding box center [452, 190] width 816 height 18
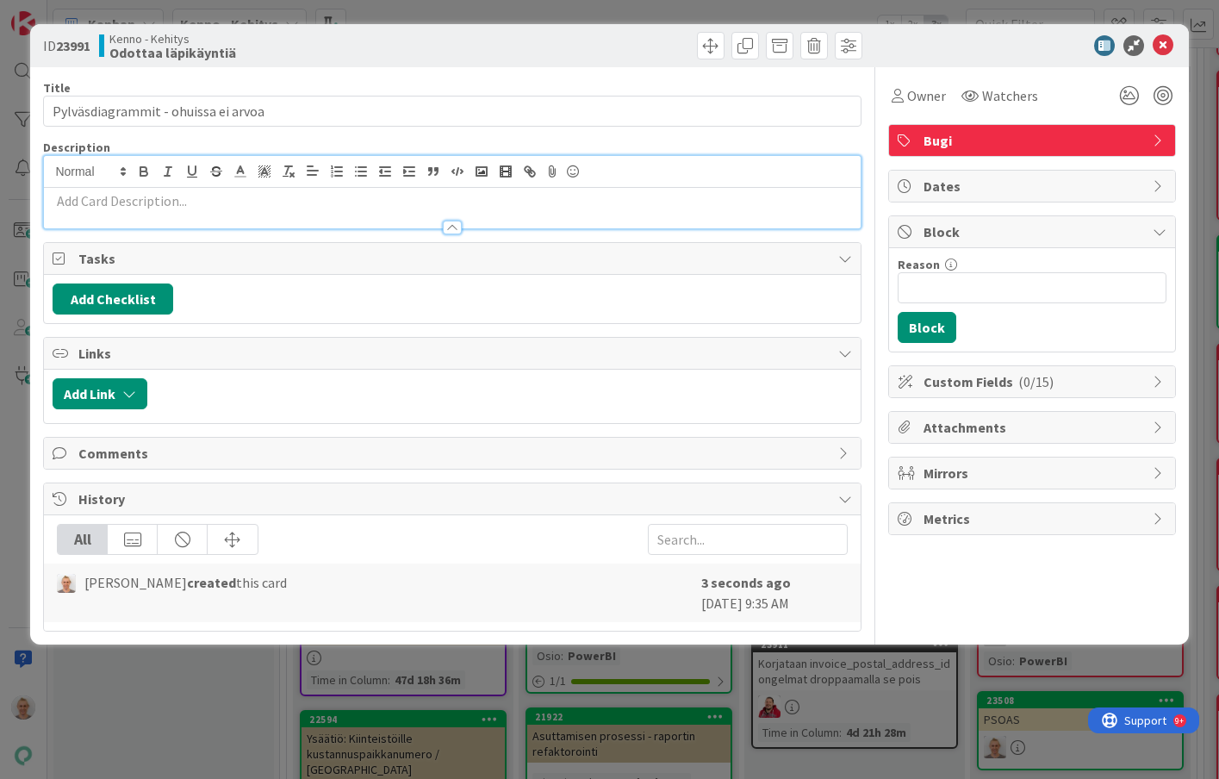
click at [422, 193] on p at bounding box center [452, 201] width 799 height 20
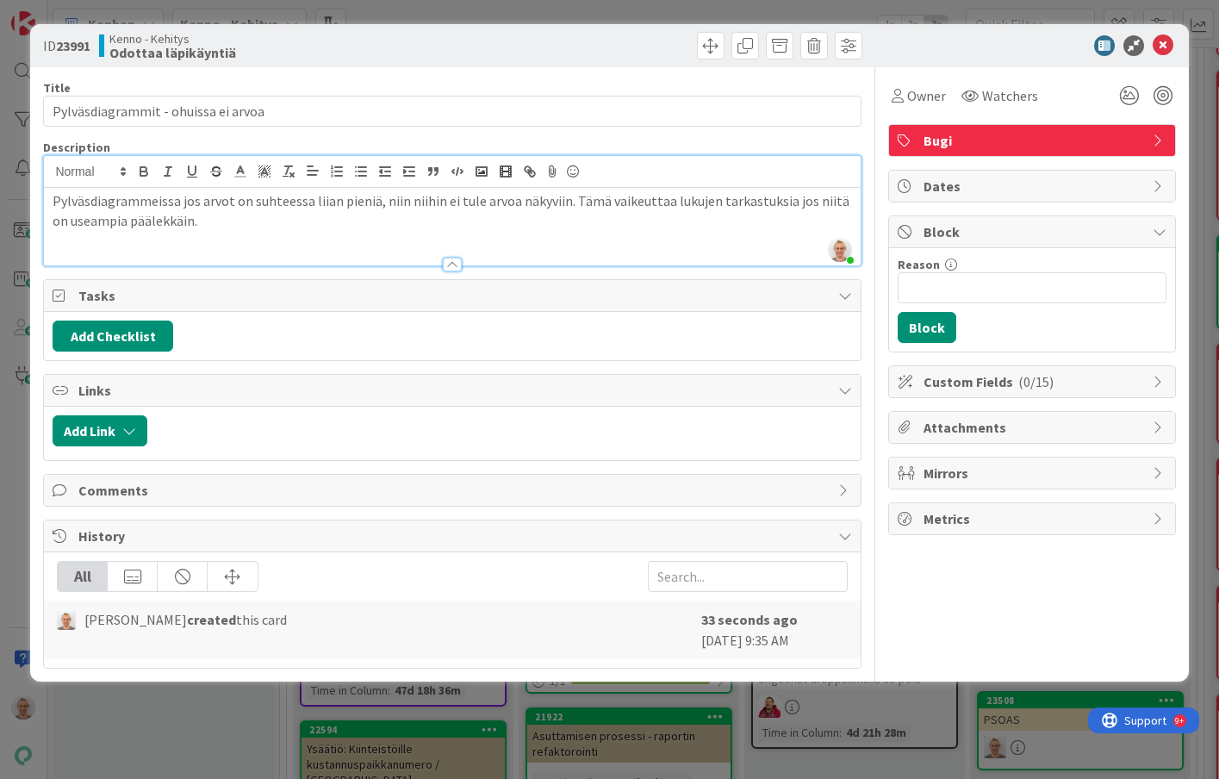
click at [613, 68] on div "Title 35 / 128 Pylväsdiagrammit - ohuissa ei arvoa Description [PERSON_NAME] ju…" at bounding box center [452, 367] width 818 height 601
click at [643, 7] on div "ID 23991 Kenno - Kehitys Odottaa läpikäyntiä Title 35 / 128 Pylväsdiagrammit - …" at bounding box center [609, 389] width 1219 height 779
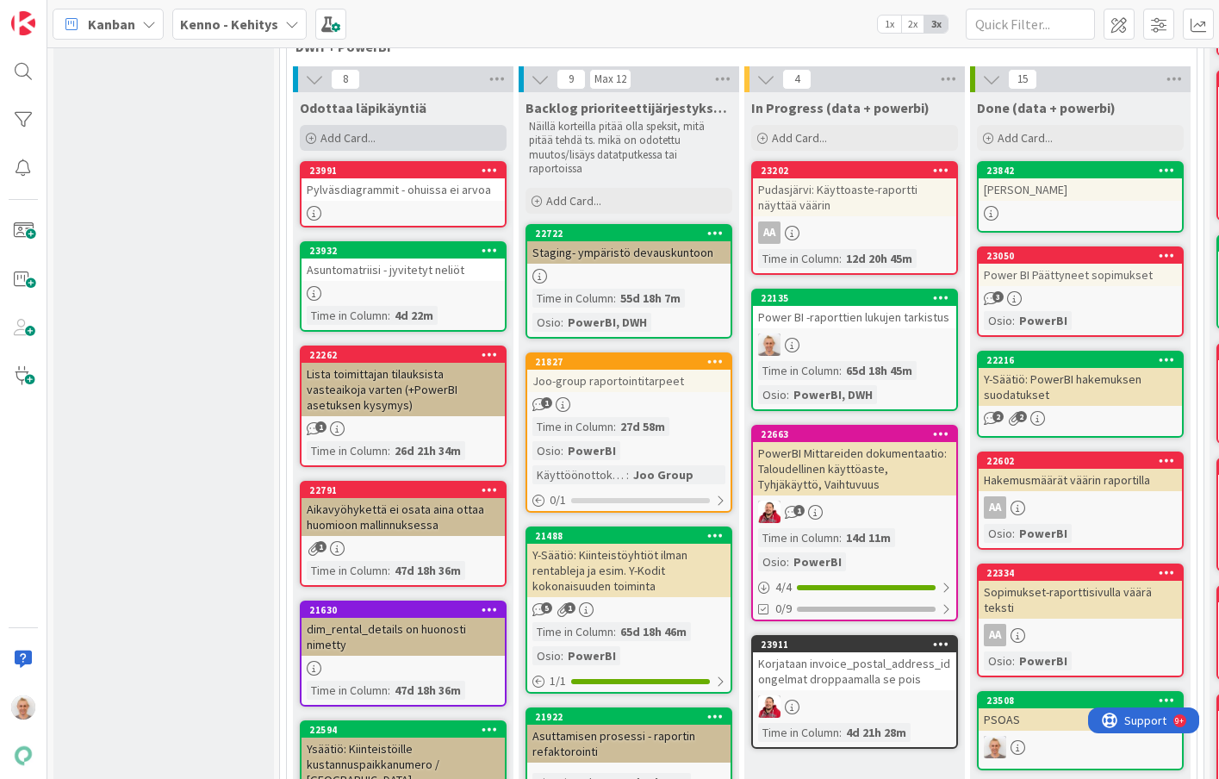
click at [382, 141] on div "Add Card..." at bounding box center [403, 138] width 207 height 26
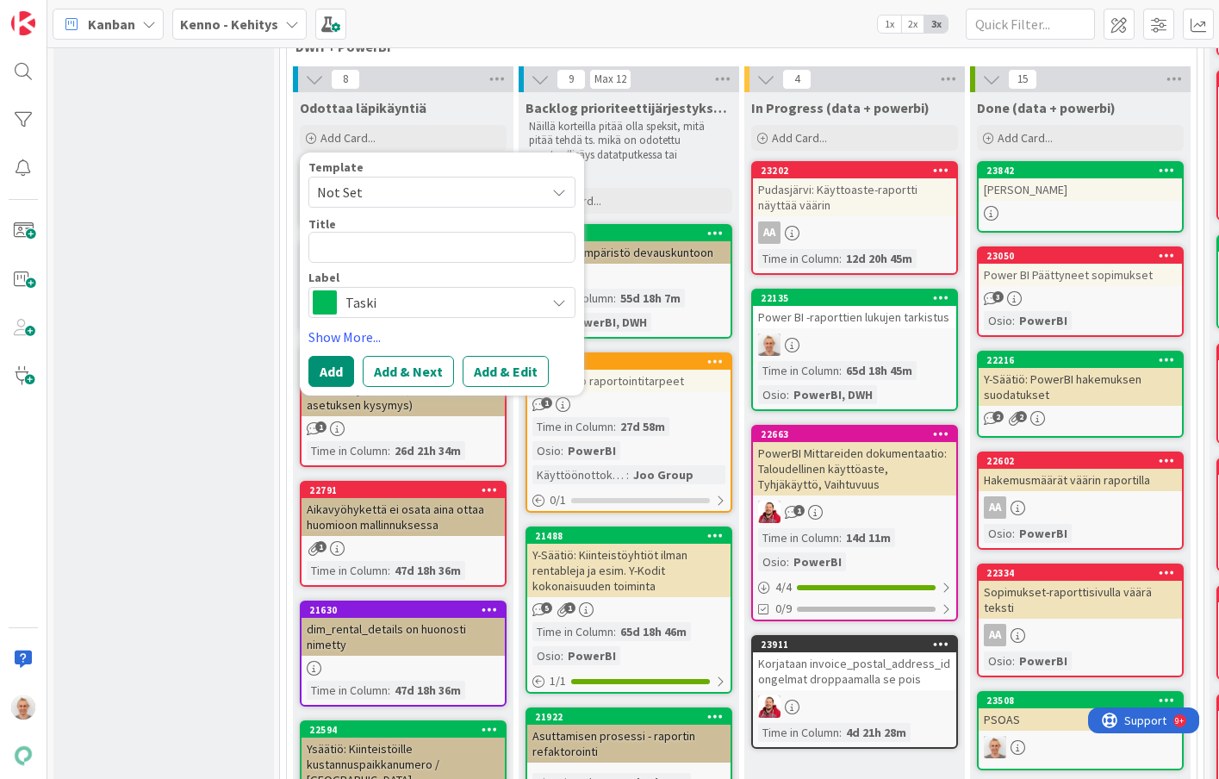
click at [392, 307] on span "Taski" at bounding box center [440, 302] width 191 height 24
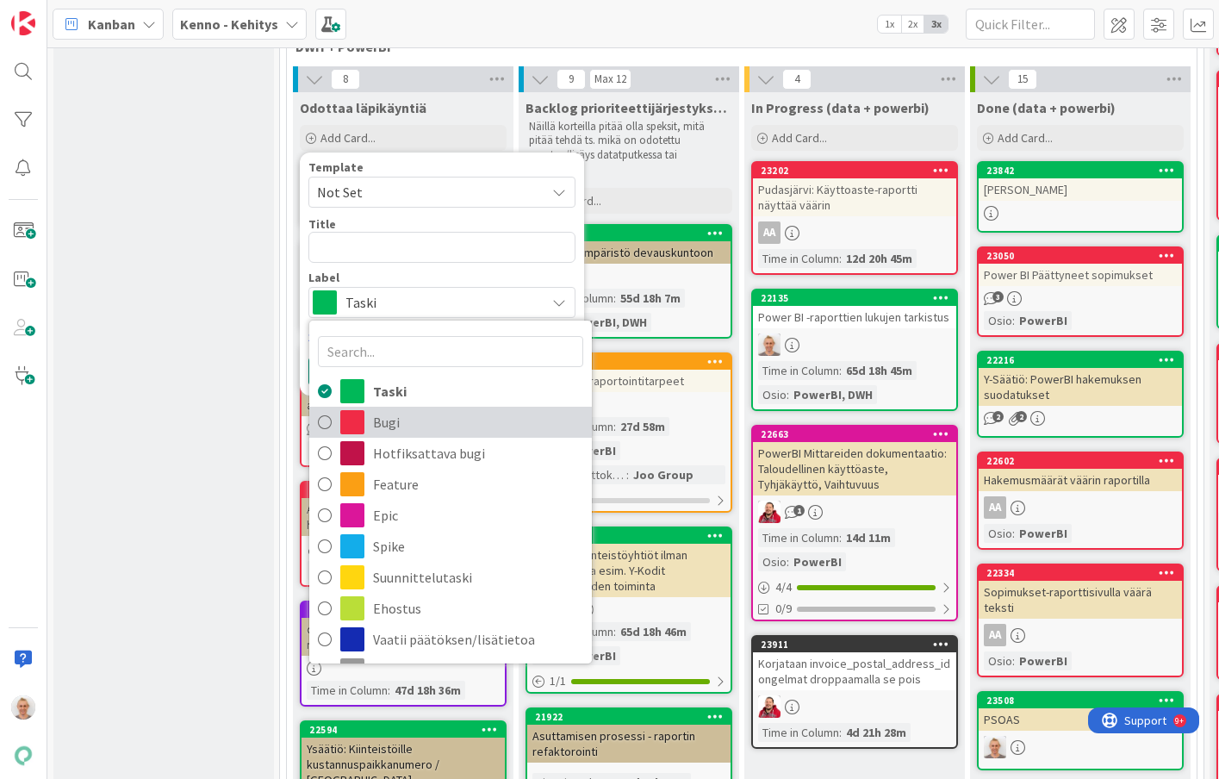
click at [399, 426] on span "Bugi" at bounding box center [478, 422] width 210 height 26
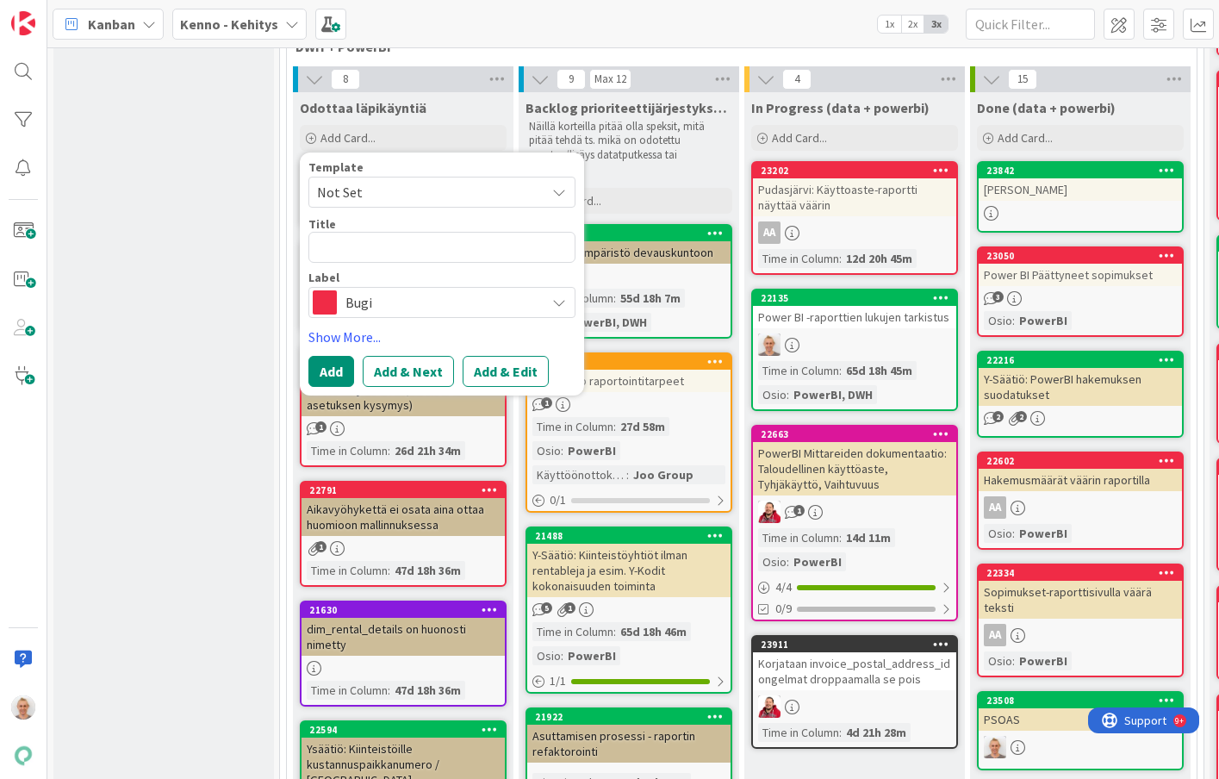
click at [363, 265] on div "Template Not Set Title 0 / 128 Label Bugi Taski Bugi Hotfiksattava bugi Feature…" at bounding box center [441, 239] width 267 height 157
click at [363, 258] on textarea at bounding box center [441, 247] width 267 height 31
type textarea "x"
type textarea "a"
type textarea "x"
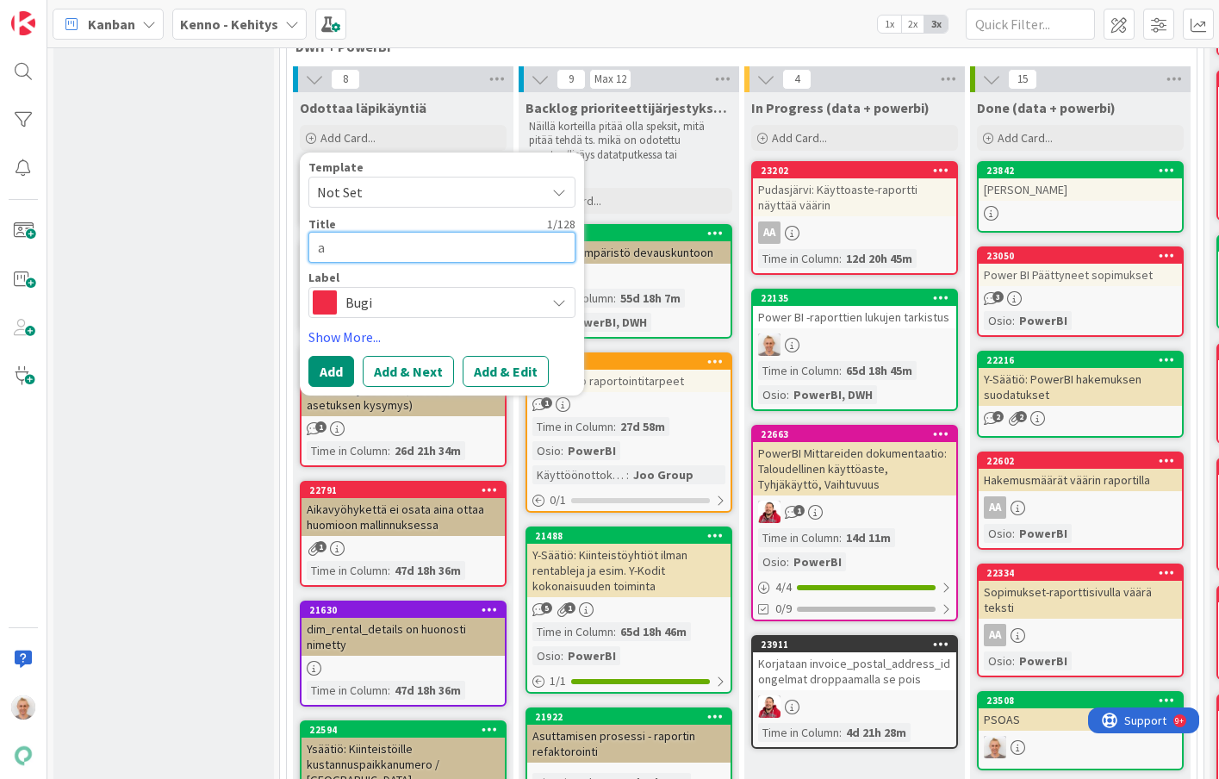
type textarea "ad"
type textarea "x"
type textarea "adv"
type textarea "x"
type textarea "adva"
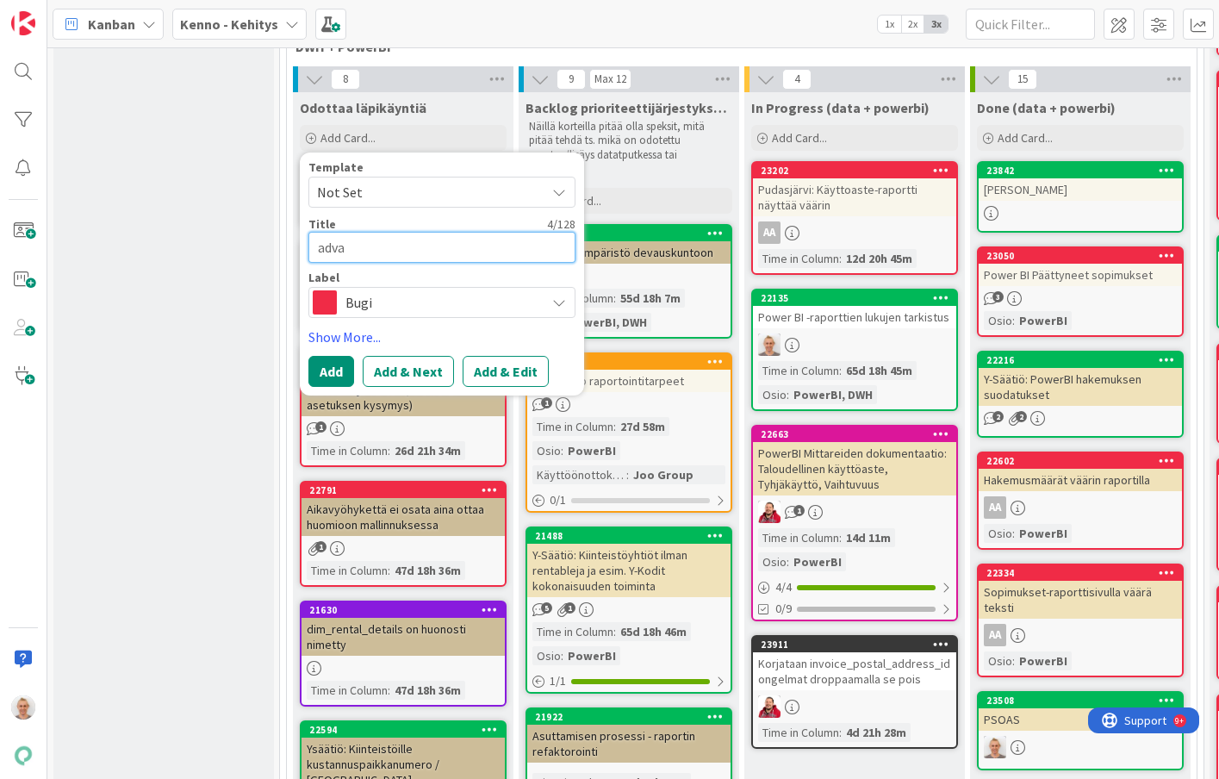
type textarea "x"
type textarea "advan"
type textarea "x"
type textarea "advanc"
type textarea "x"
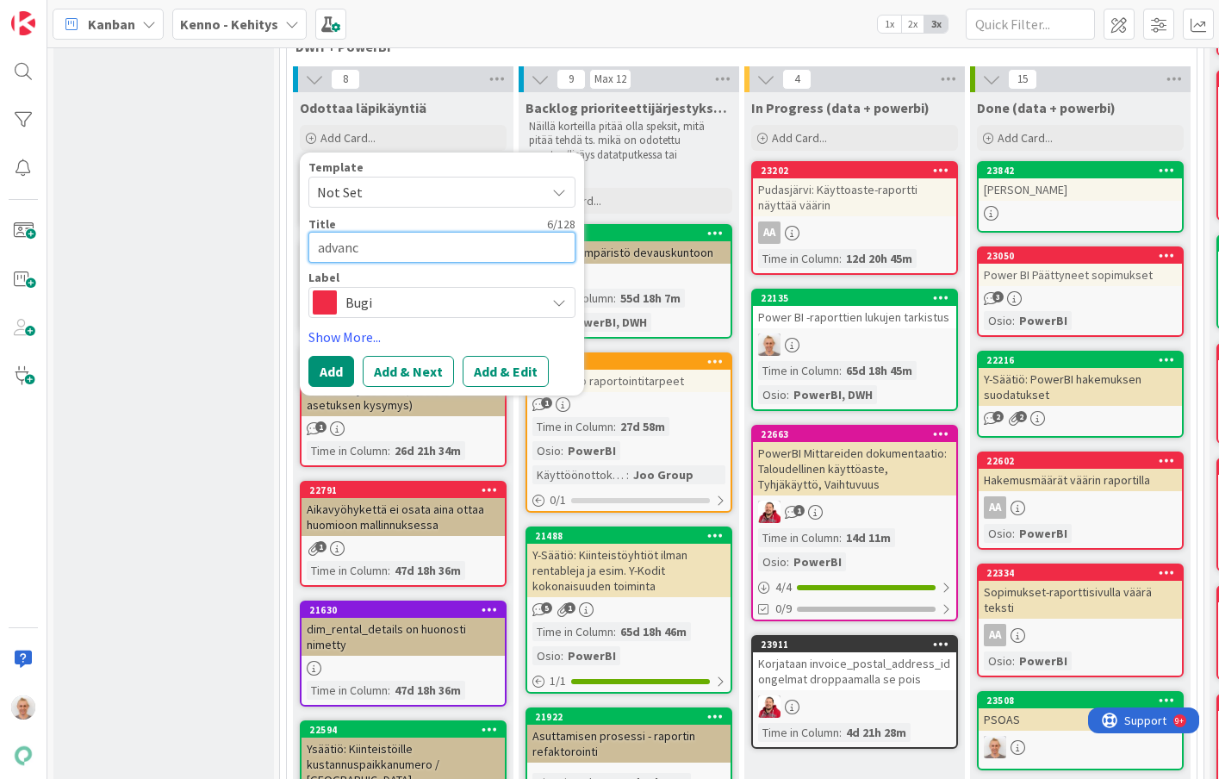
type textarea "advance"
type textarea "x"
type textarea "advanced"
type textarea "x"
type textarea "advanced/"
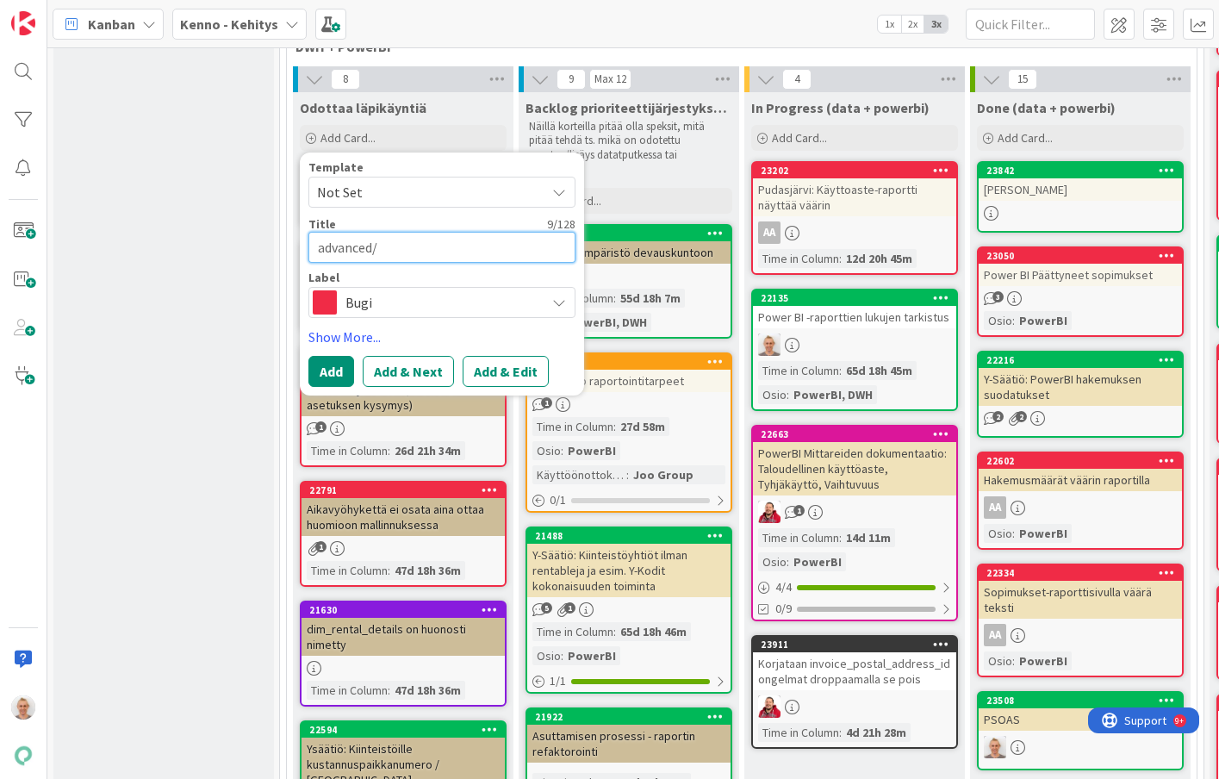
type textarea "x"
type textarea "advanced/b"
type textarea "x"
type textarea "advanced/ba"
type textarea "x"
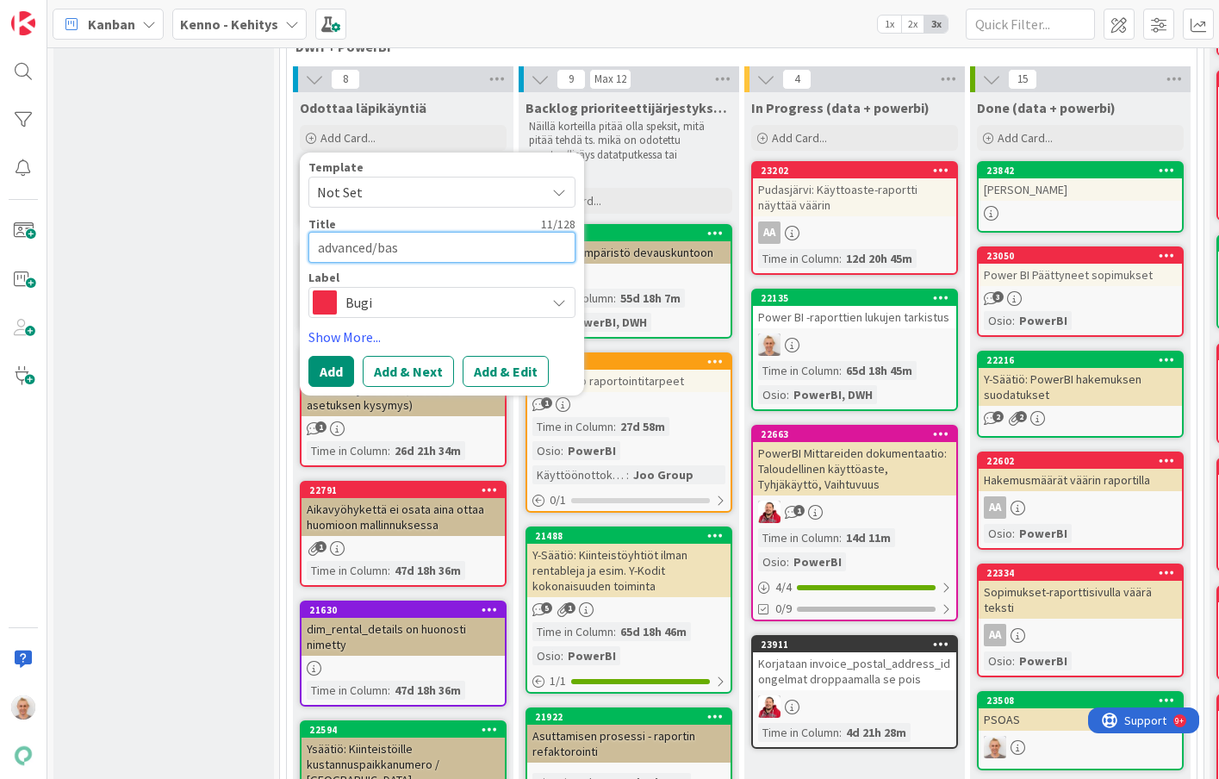
type textarea "advanced/basi"
type textarea "x"
type textarea "advanced/basi"
type textarea "x"
type textarea "advanced/basic"
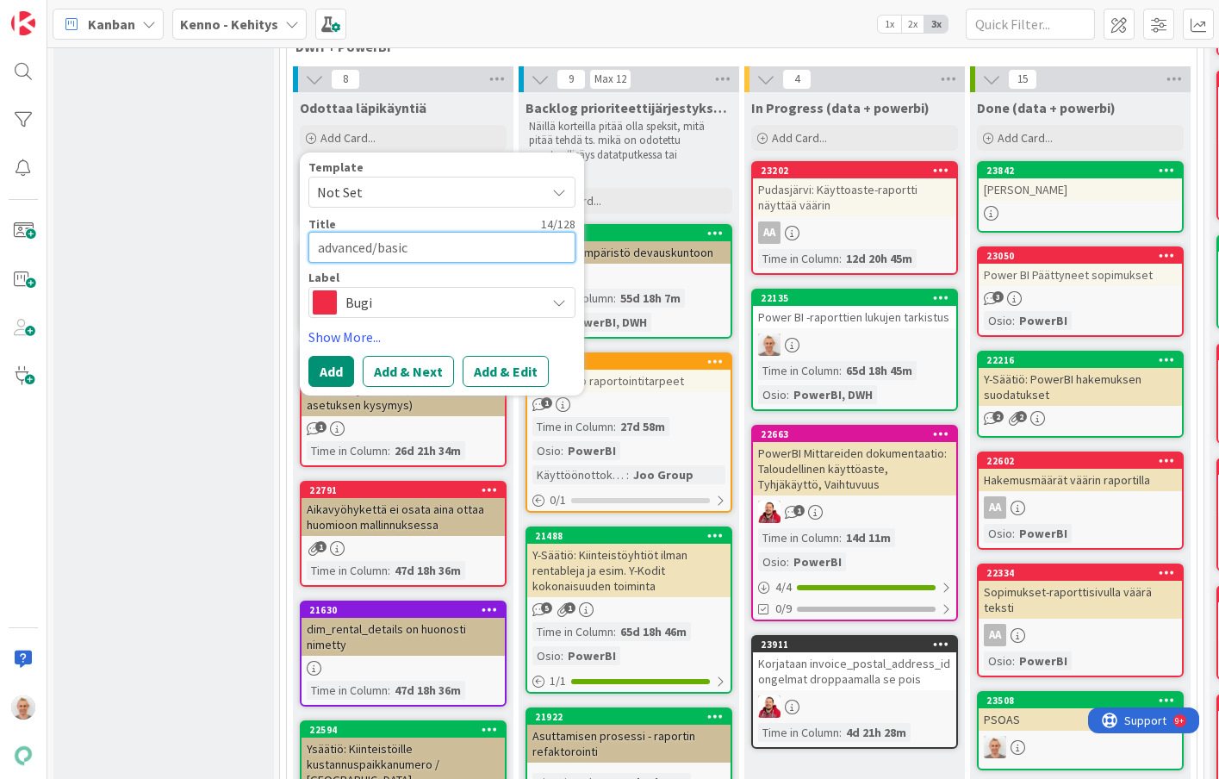
type textarea "x"
type textarea "advanced/basic"
type textarea "x"
type textarea "advanced/basic r"
type textarea "x"
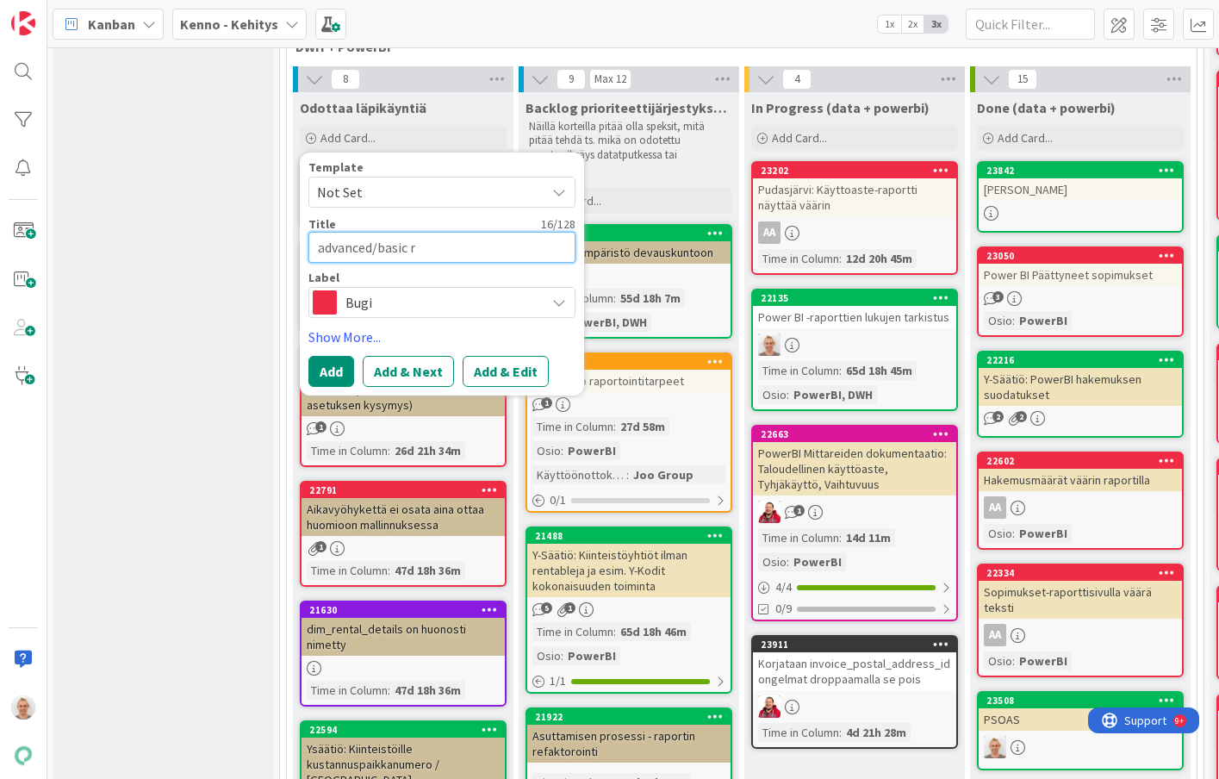
type textarea "advanced/basic ra"
type textarea "x"
type textarea "advanced/basic rap"
type textarea "x"
type textarea "advanced/basic rapo"
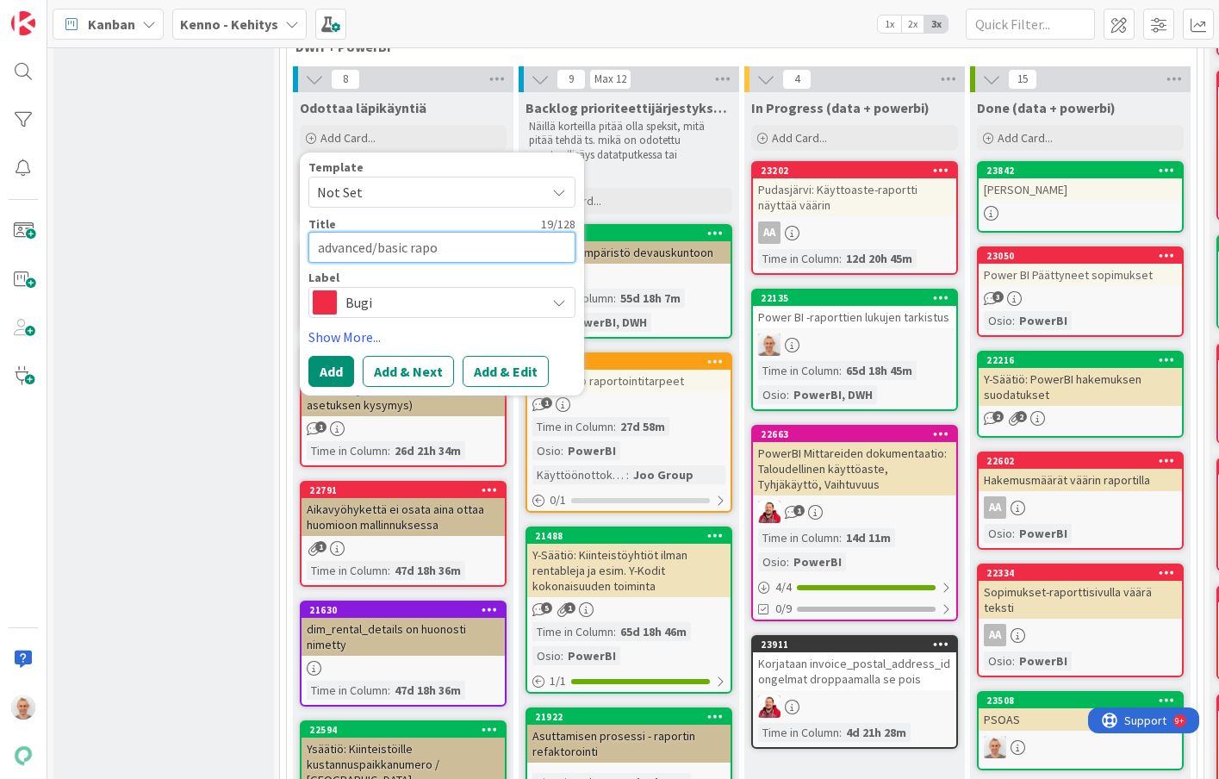
type textarea "x"
type textarea "advanced/basic rapor"
type textarea "x"
type textarea "advanced/basic raporti"
type textarea "x"
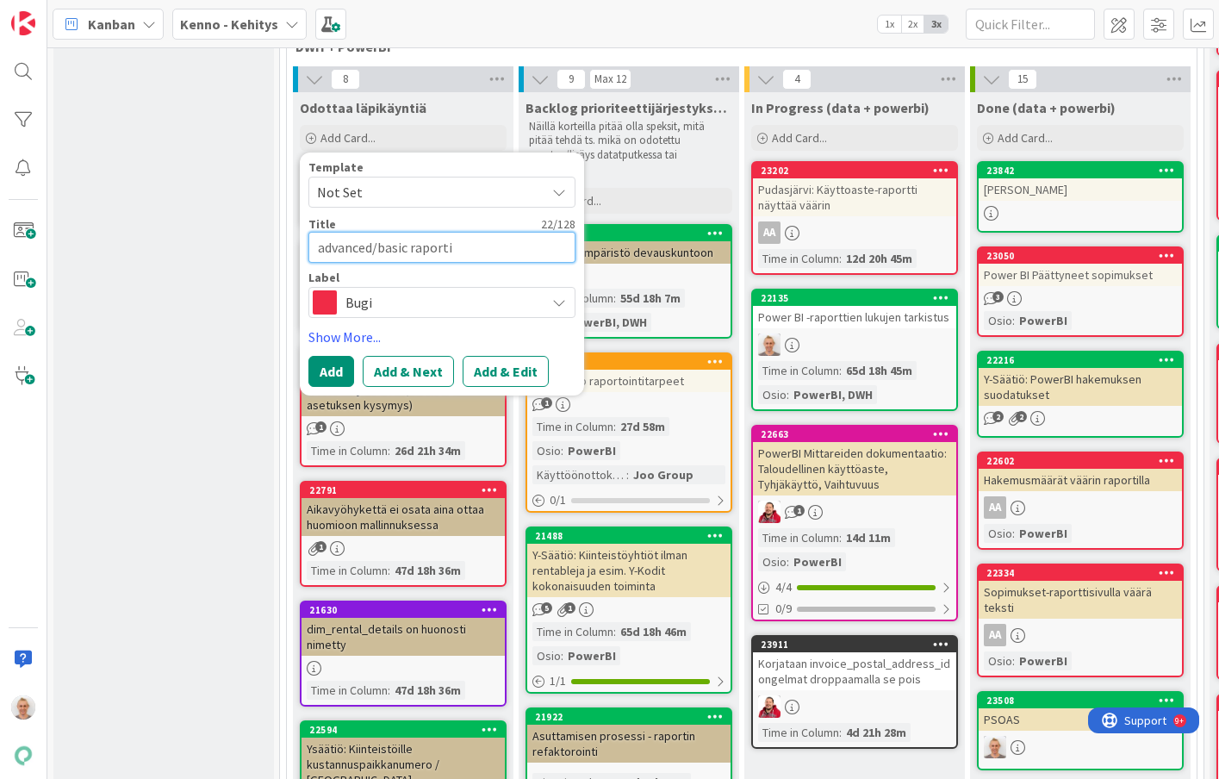
type textarea "advanced/basic raportit"
type textarea "x"
type textarea "advanced/basic raportit"
type textarea "x"
type textarea "advanced/basic raportit ei"
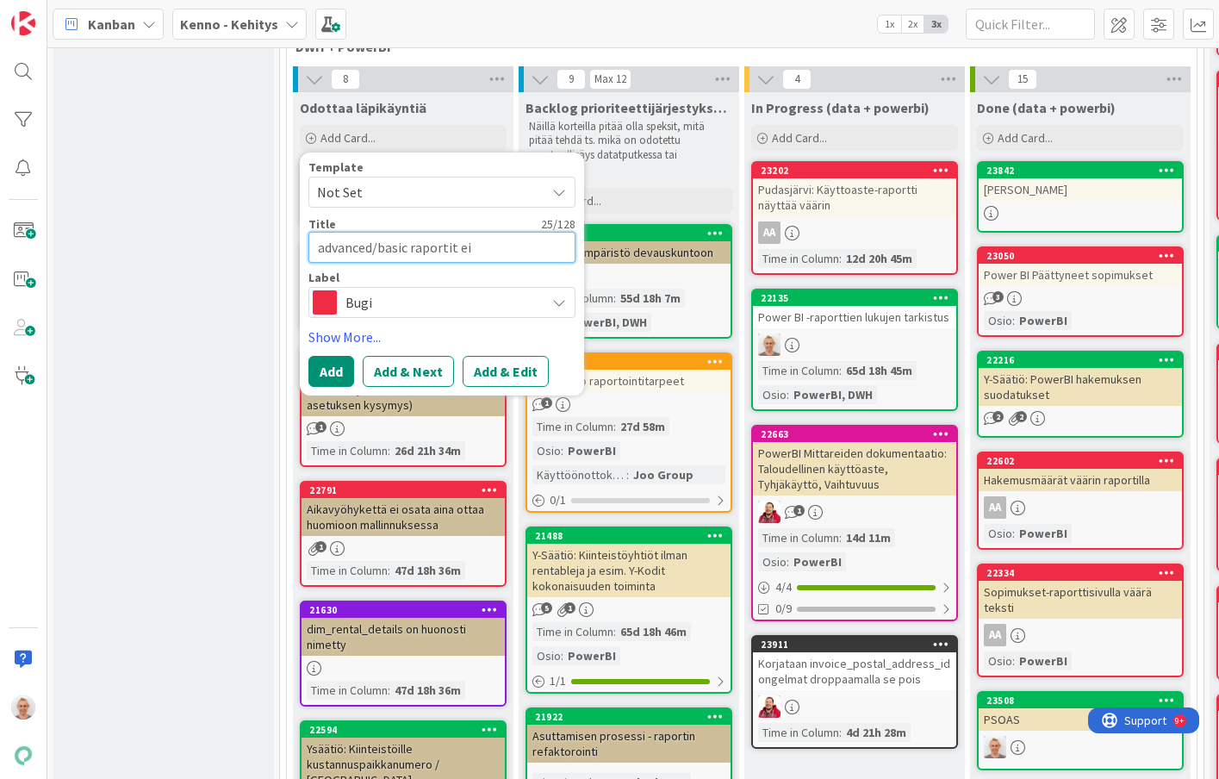
type textarea "x"
type textarea "advanced/basic raportit eiv"
type textarea "x"
type textarea "advanced/basic raportit eivä"
type textarea "x"
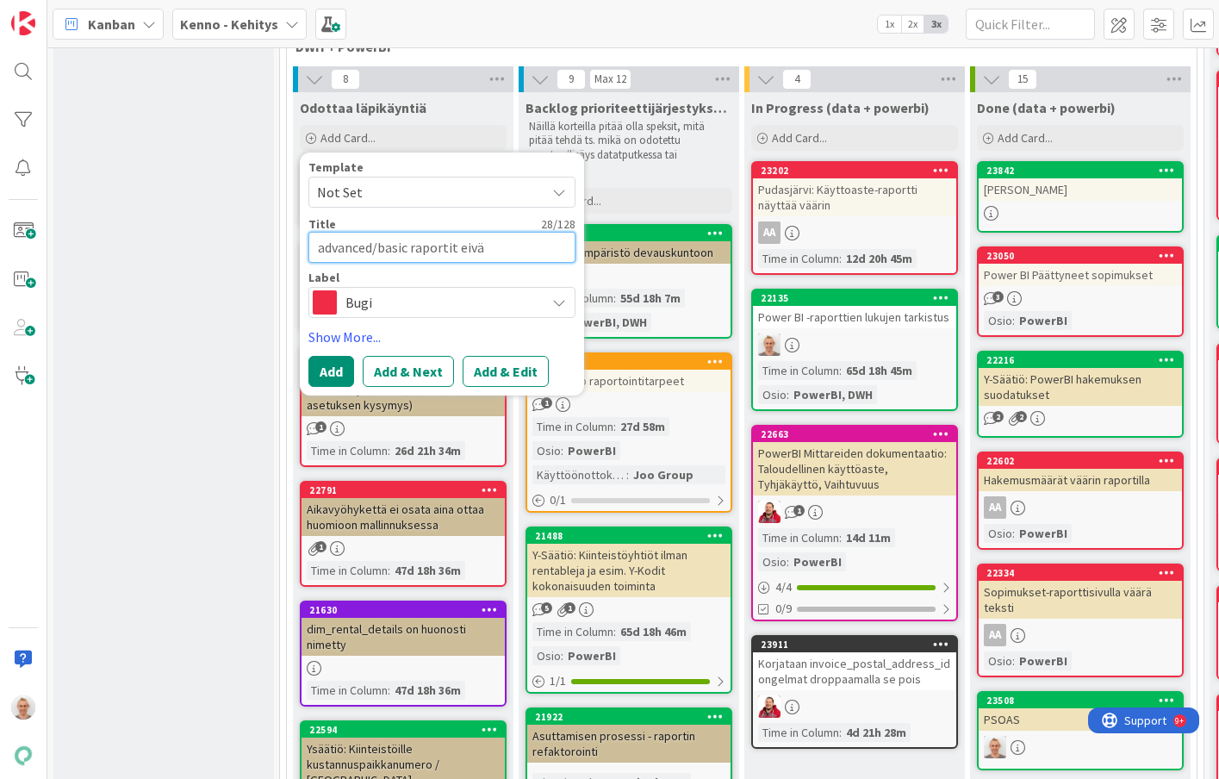
type textarea "advanced/basic raportit eivät"
type textarea "x"
type textarea "advanced/basic raportit eivät"
type textarea "x"
type textarea "advanced/basic raportit eivät y"
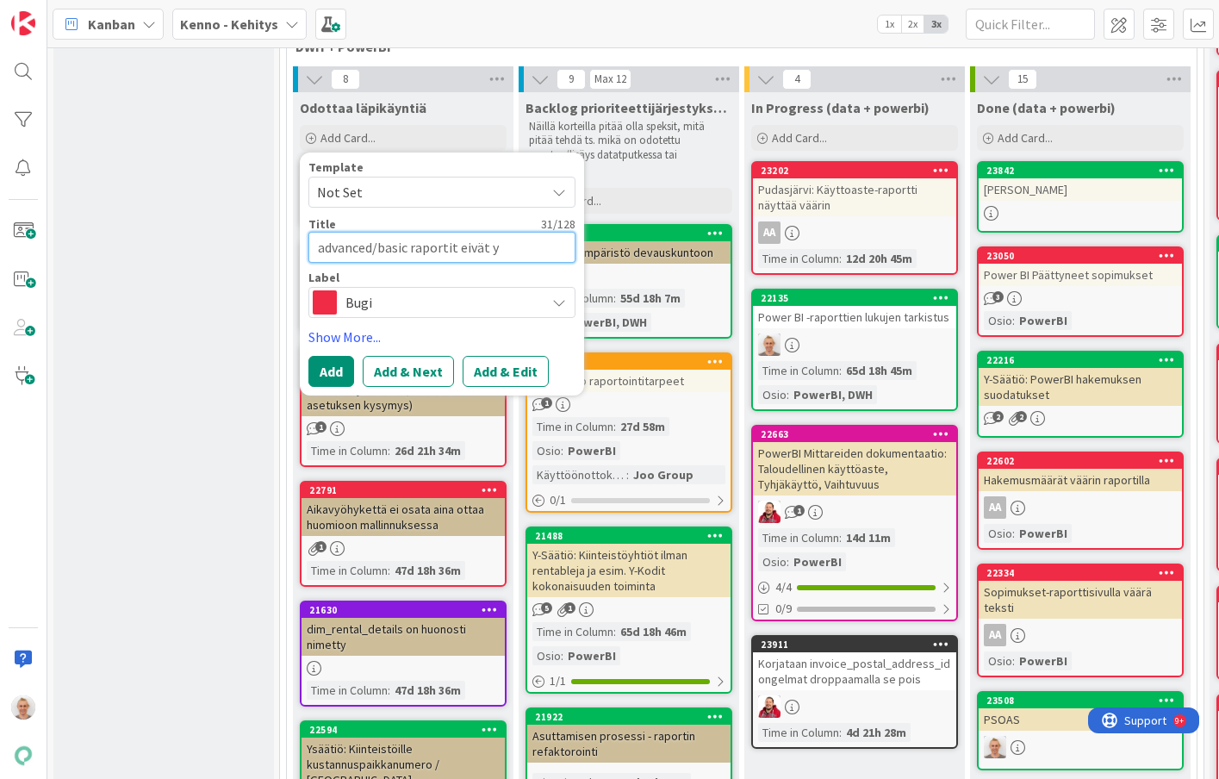
type textarea "x"
type textarea "advanced/basic raportit eivät yh"
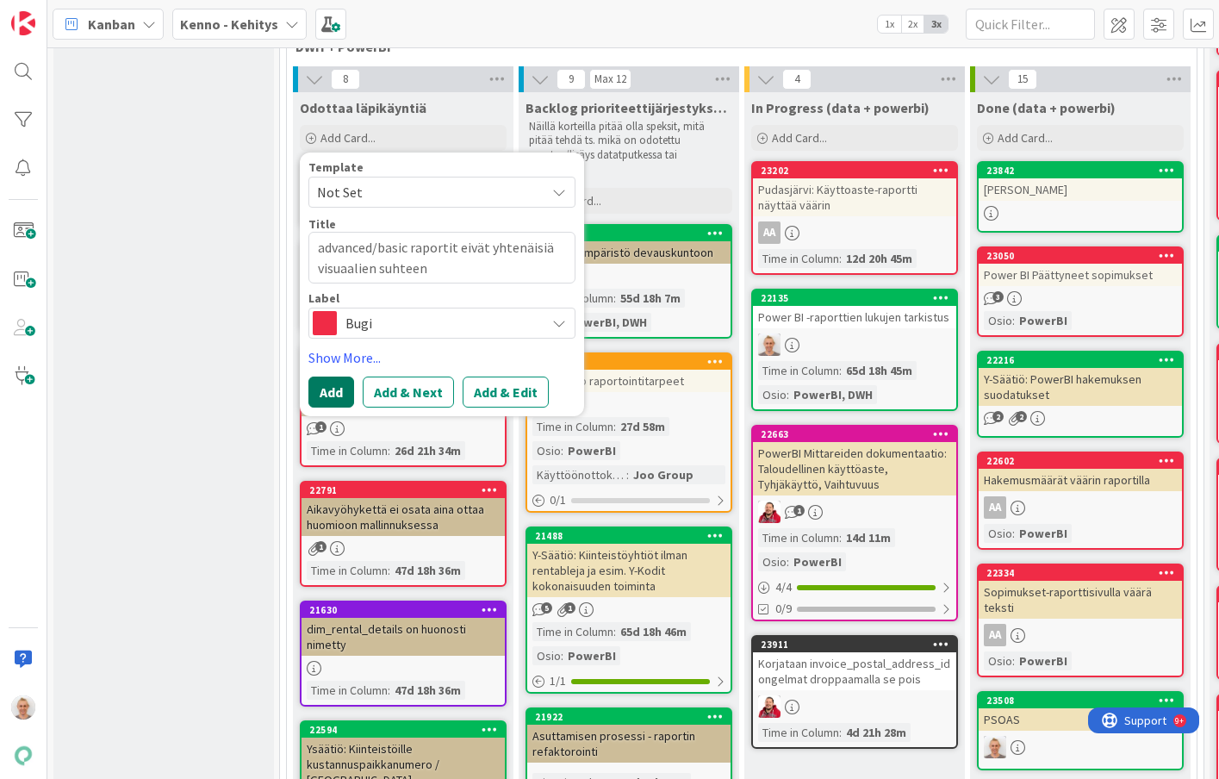
click at [333, 393] on button "Add" at bounding box center [331, 391] width 46 height 31
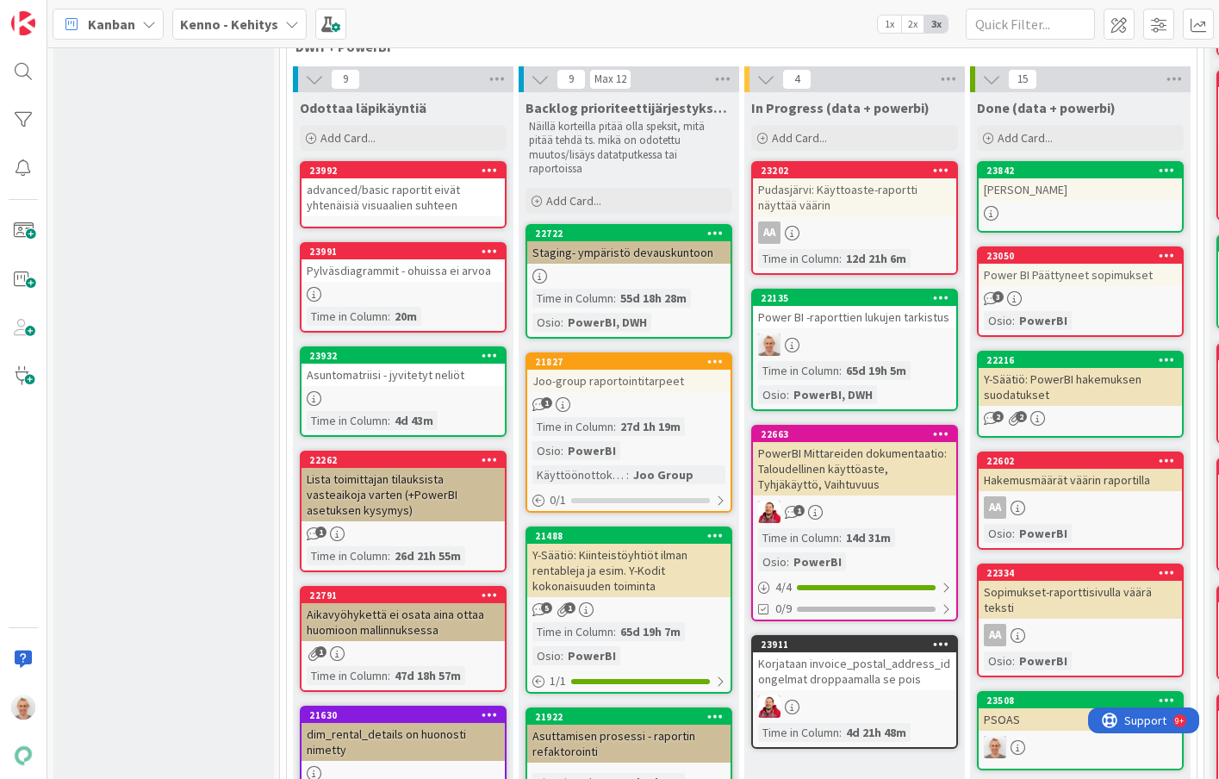
click at [412, 191] on div "advanced/basic raportit eivät yhtenäisiä visuaalien suhteen" at bounding box center [403, 197] width 203 height 38
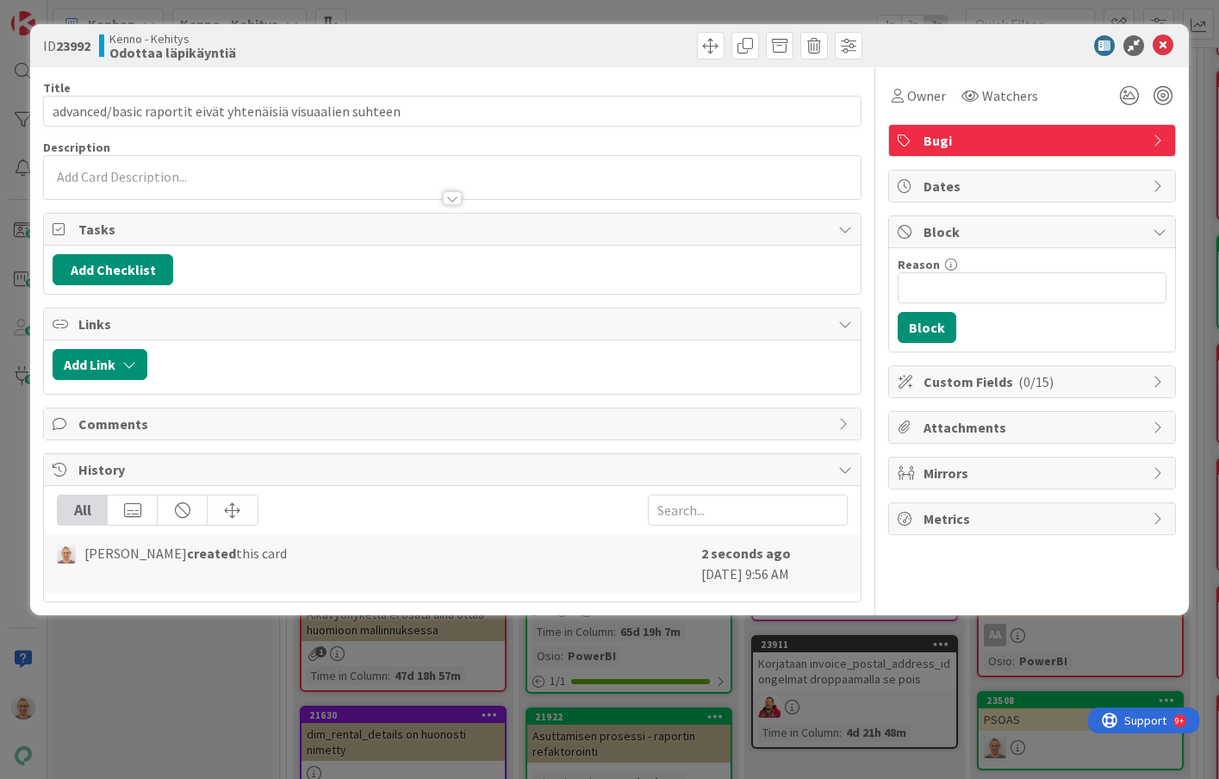
click at [462, 191] on div at bounding box center [452, 190] width 816 height 18
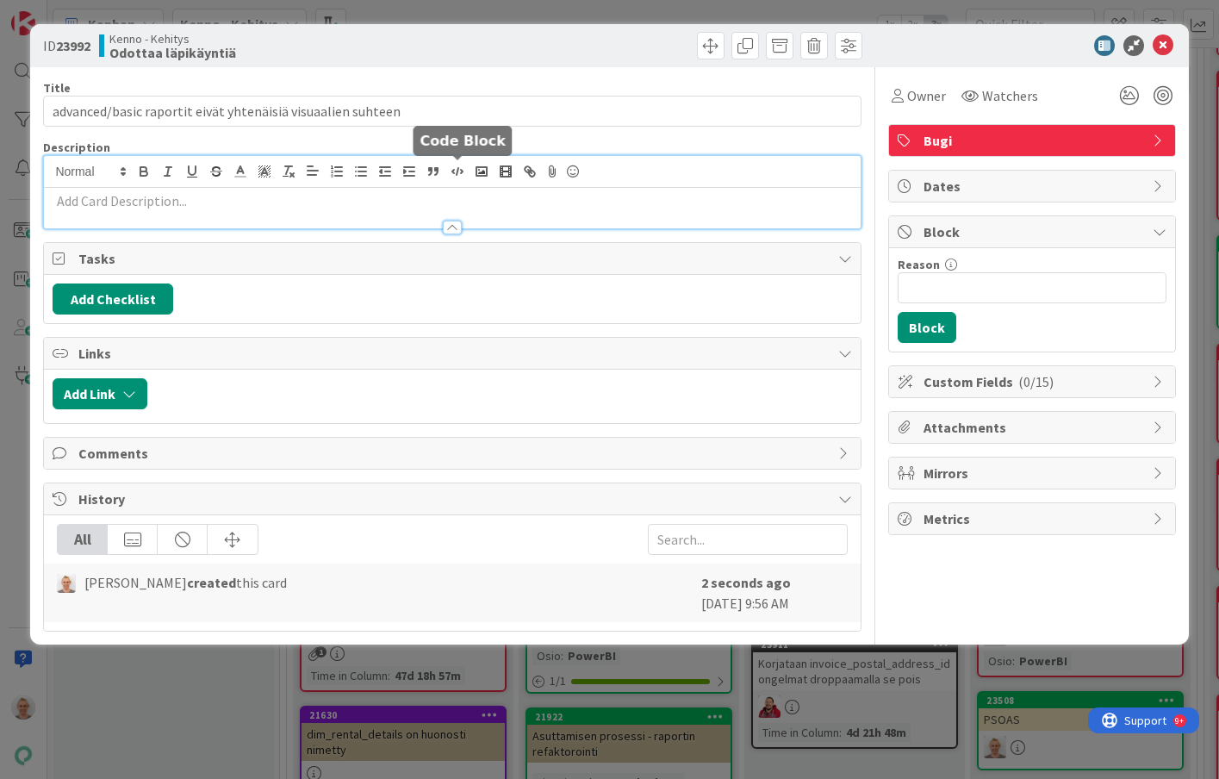
click at [456, 181] on button "button" at bounding box center [457, 171] width 24 height 21
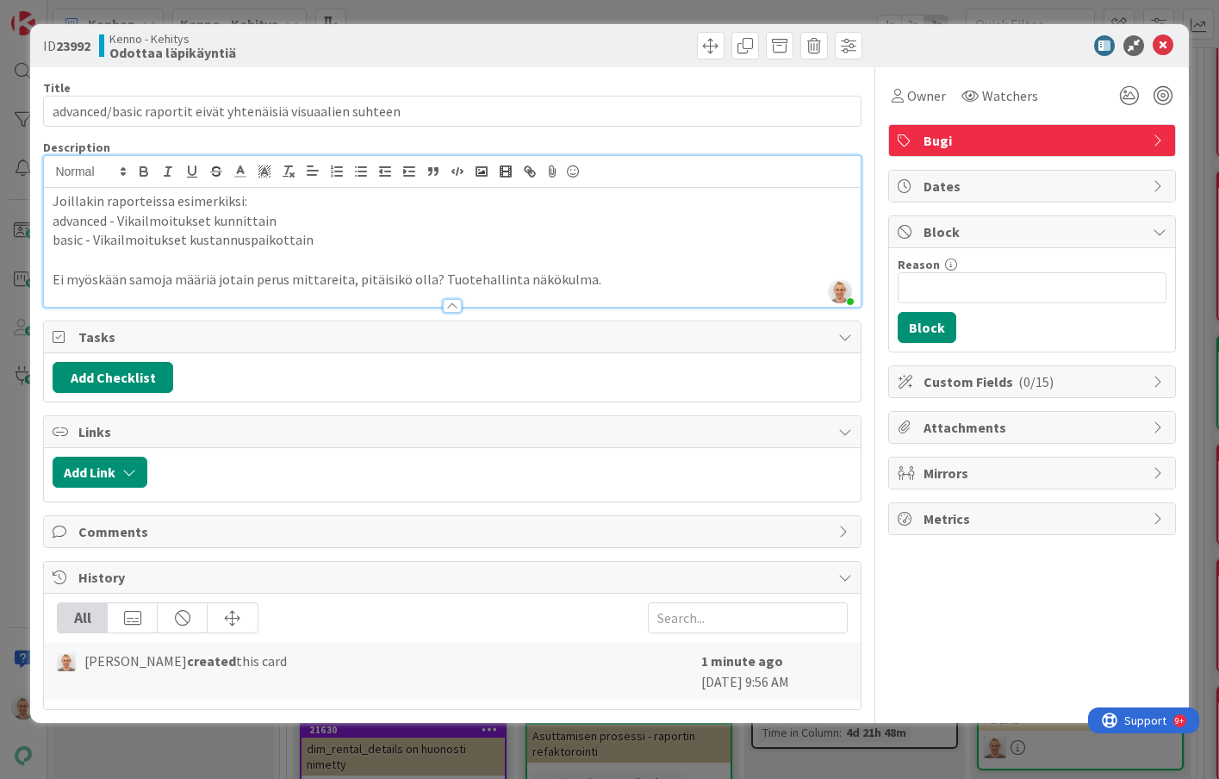
click at [396, 16] on div "ID 23992 Kenno - Kehitys Odottaa läpikäyntiä Title 59 / 128 advanced/basic rapo…" at bounding box center [609, 389] width 1219 height 779
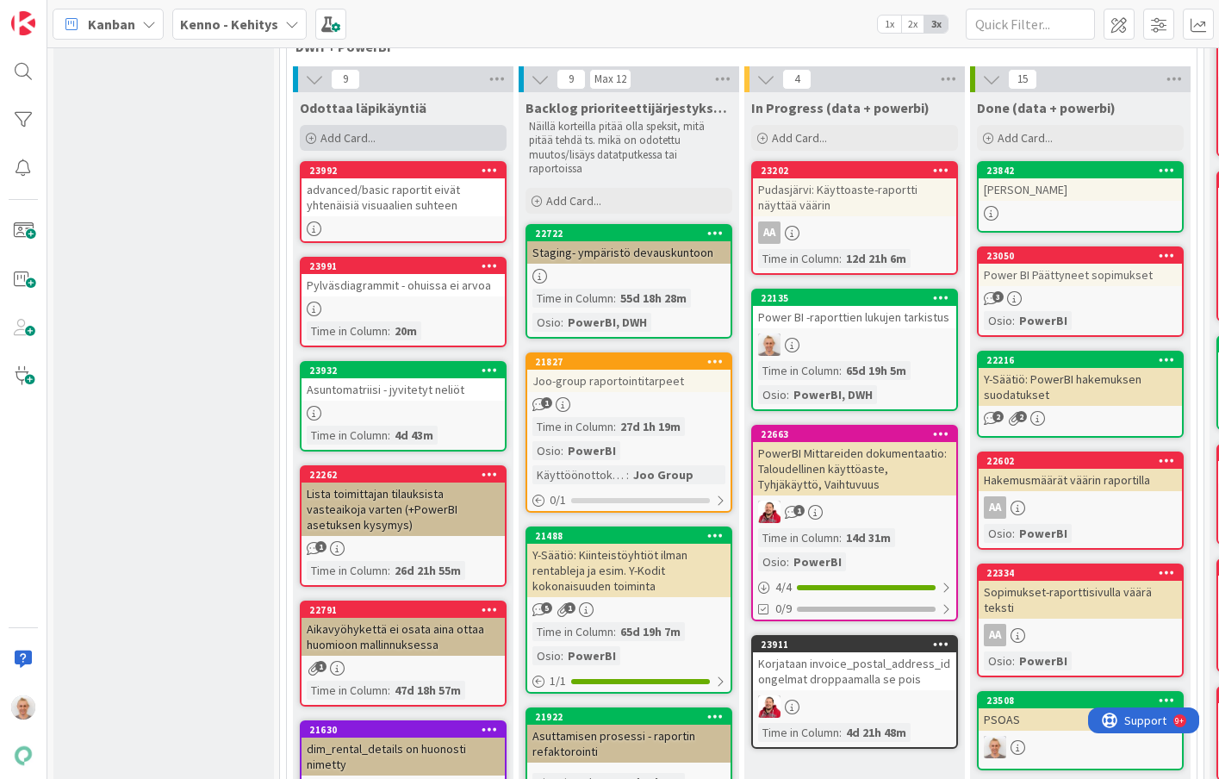
click at [372, 140] on span "Add Card..." at bounding box center [347, 138] width 55 height 16
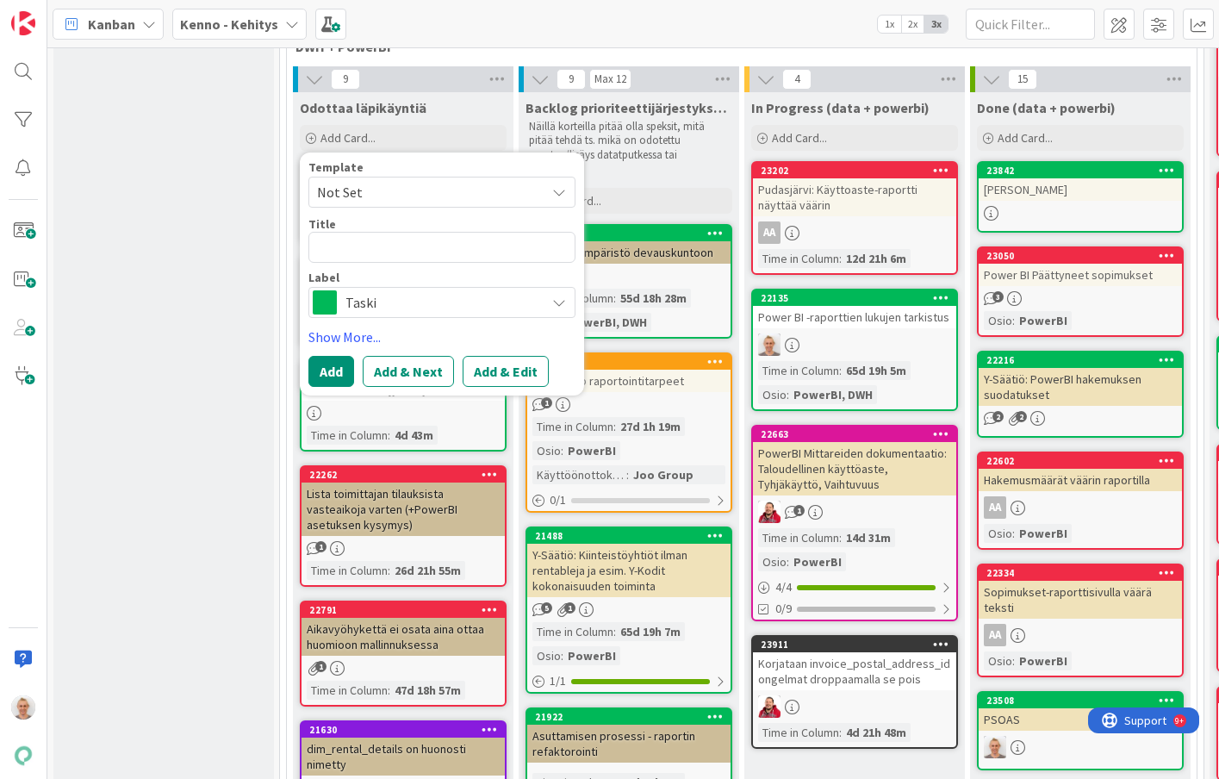
click at [346, 300] on span "Taski" at bounding box center [440, 302] width 191 height 24
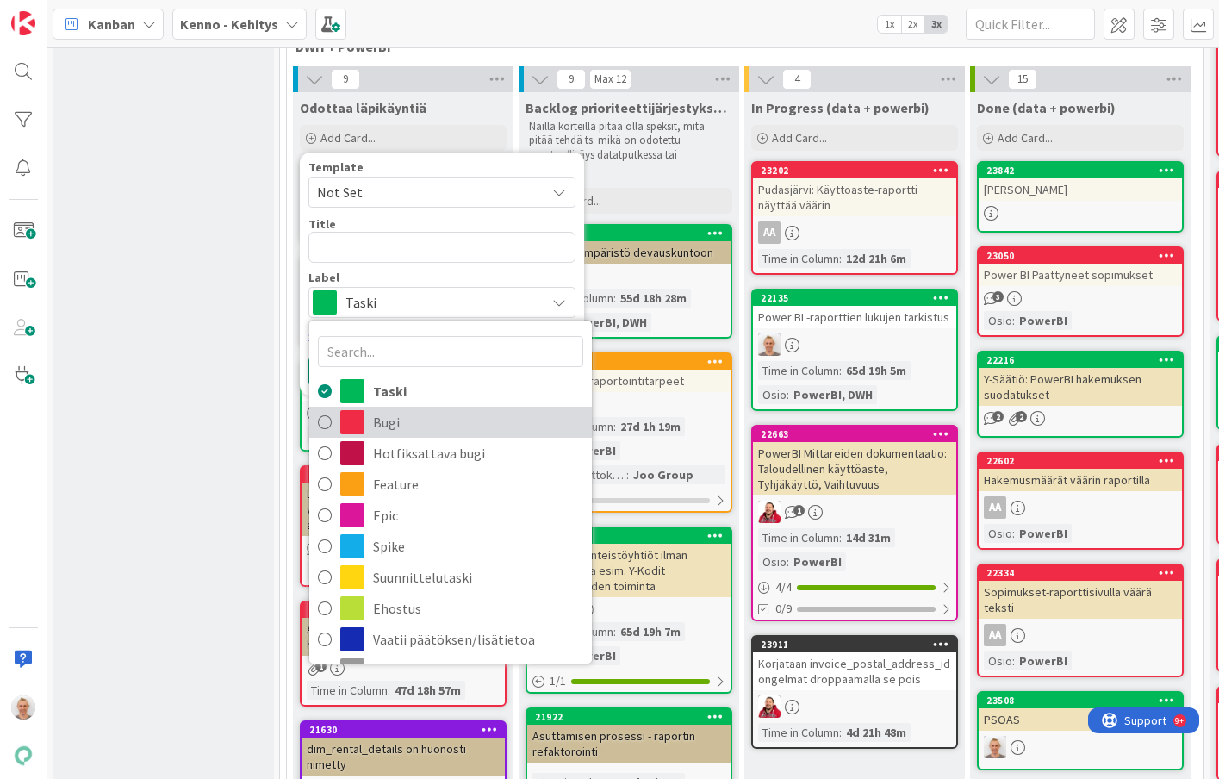
click at [370, 427] on link "Bugi" at bounding box center [450, 422] width 283 height 31
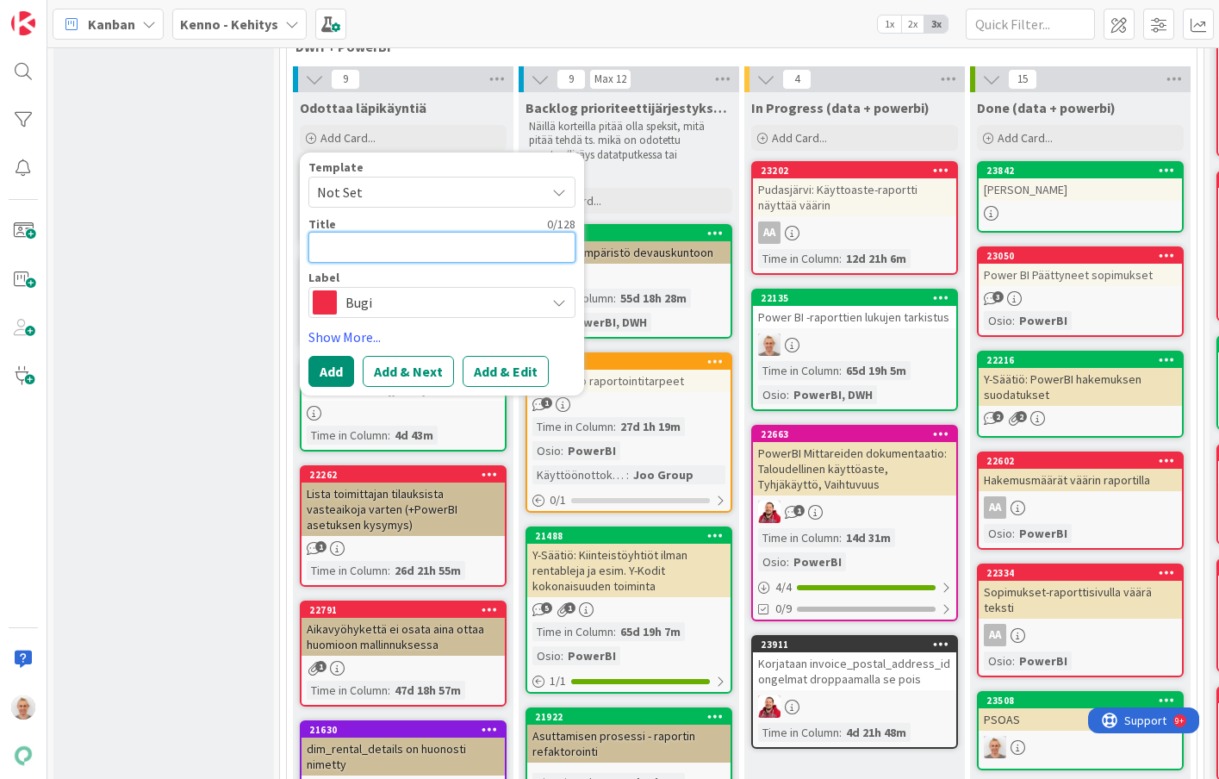
click at [407, 245] on textarea at bounding box center [441, 247] width 267 height 31
click at [326, 372] on button "Add" at bounding box center [331, 371] width 46 height 31
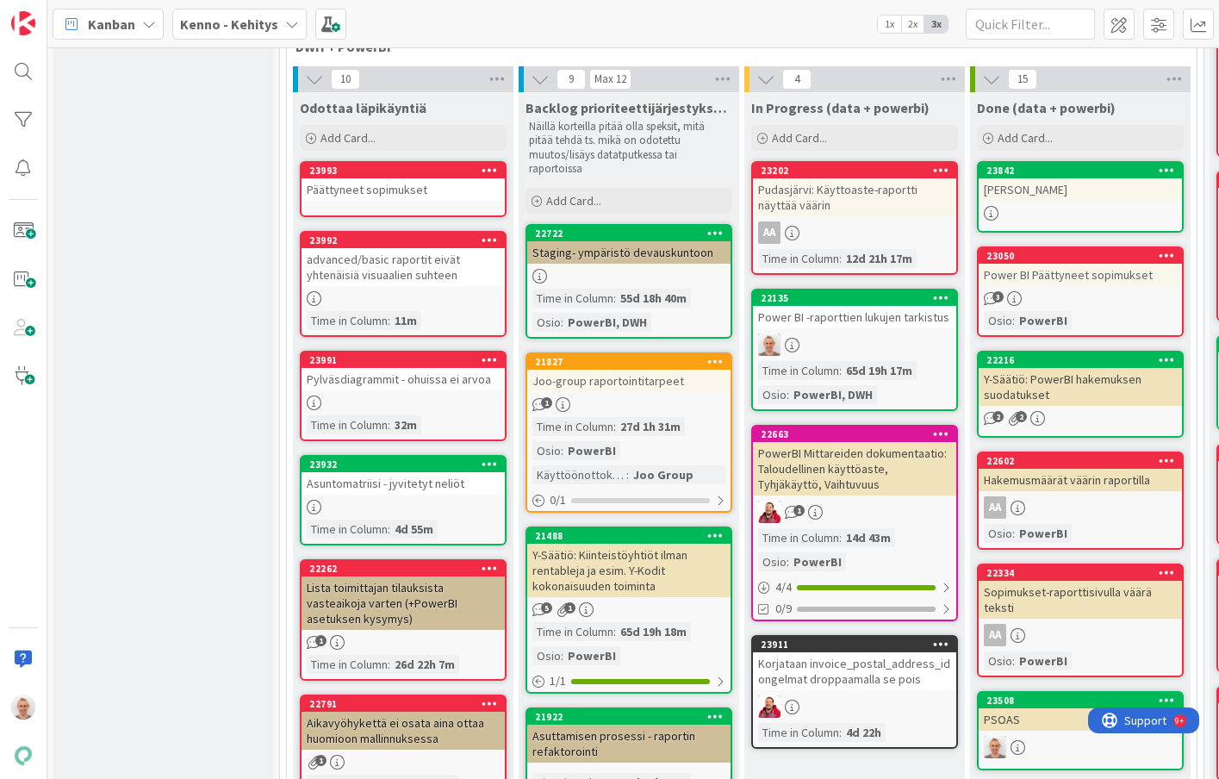
click at [439, 198] on div "Päättyneet sopimukset" at bounding box center [403, 189] width 203 height 22
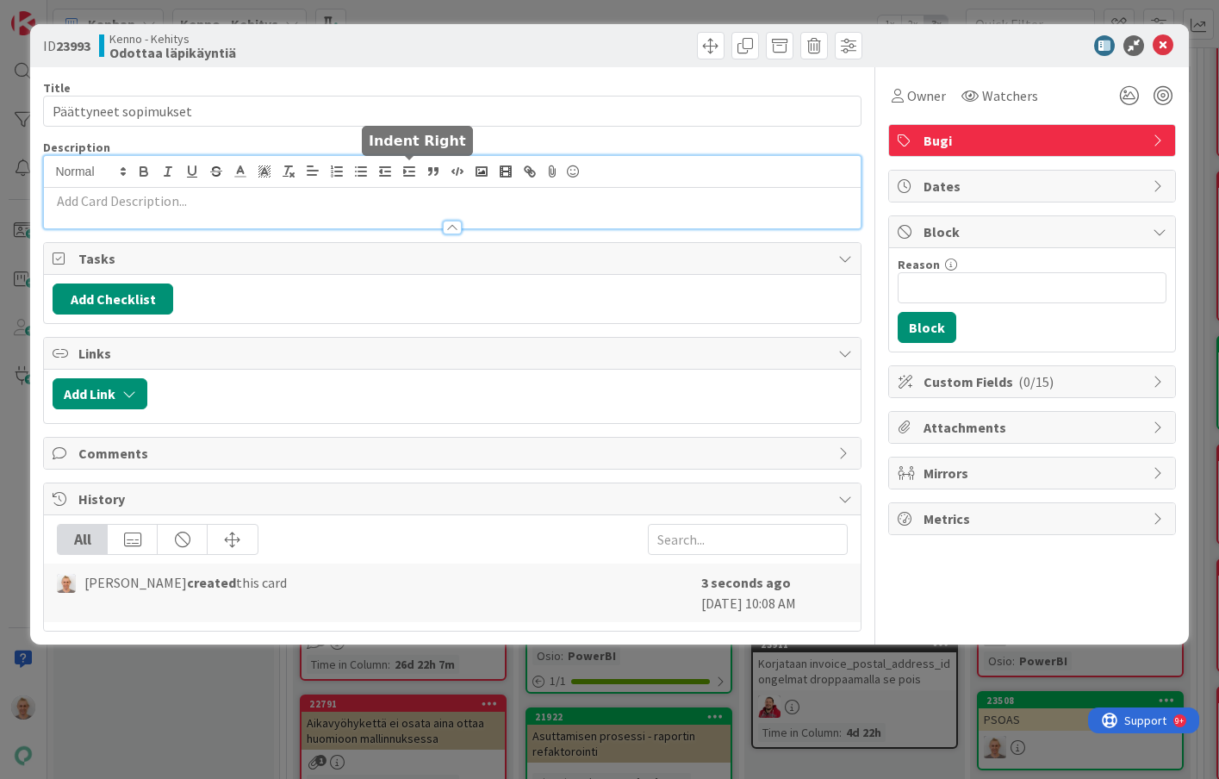
click at [408, 167] on div at bounding box center [452, 192] width 816 height 72
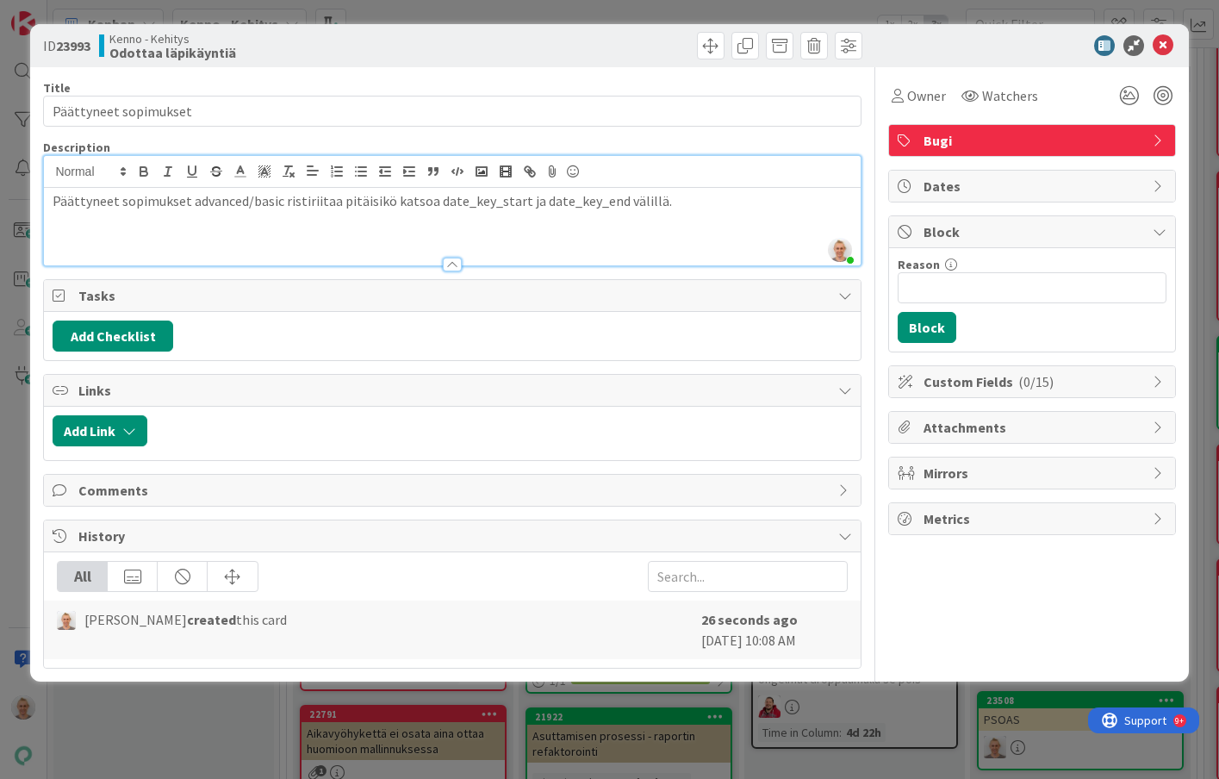
click at [731, 134] on div "Title 21 / 128 Päättyneet sopimukset Description [PERSON_NAME] just joined Päät…" at bounding box center [452, 367] width 818 height 601
click at [229, 737] on div "ID 23993 Kenno - Kehitys Odottaa läpikäyntiä Title 21 / 128 Päättyneet sopimuks…" at bounding box center [609, 389] width 1219 height 779
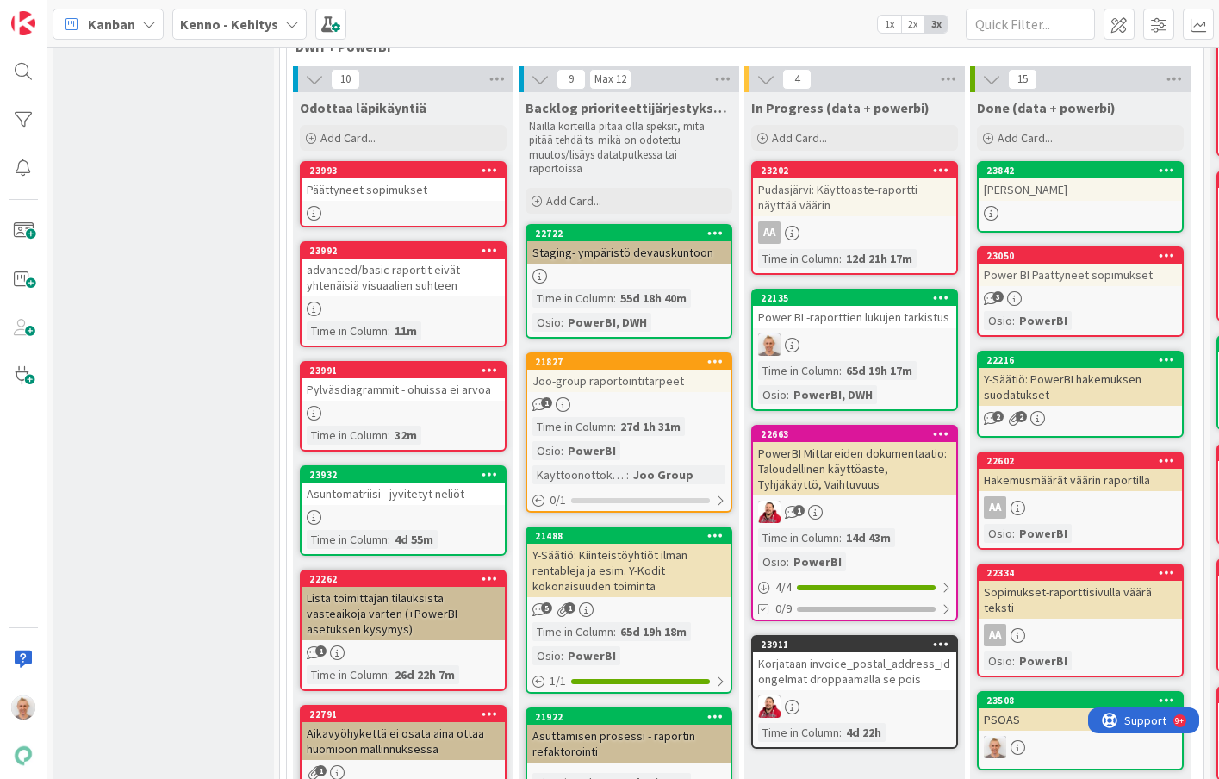
click at [447, 187] on div "Päättyneet sopimukset" at bounding box center [403, 189] width 203 height 22
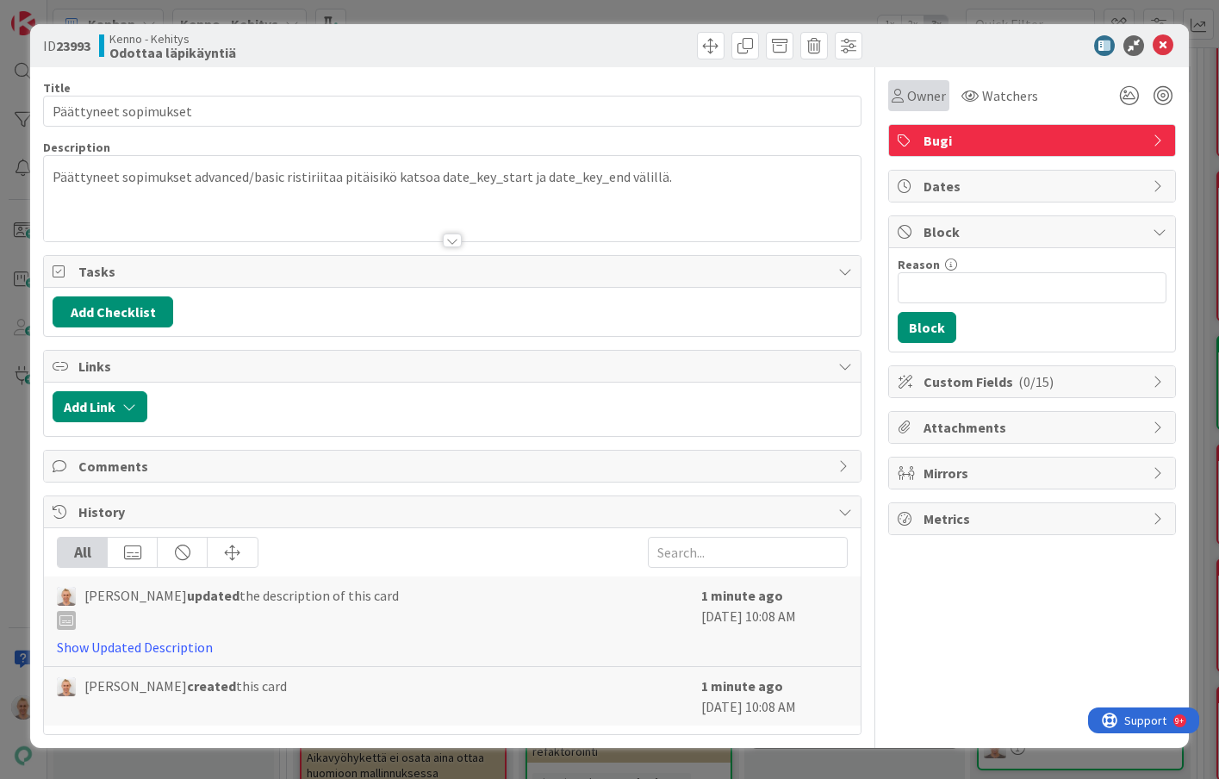
click at [924, 94] on span "Owner" at bounding box center [926, 95] width 39 height 21
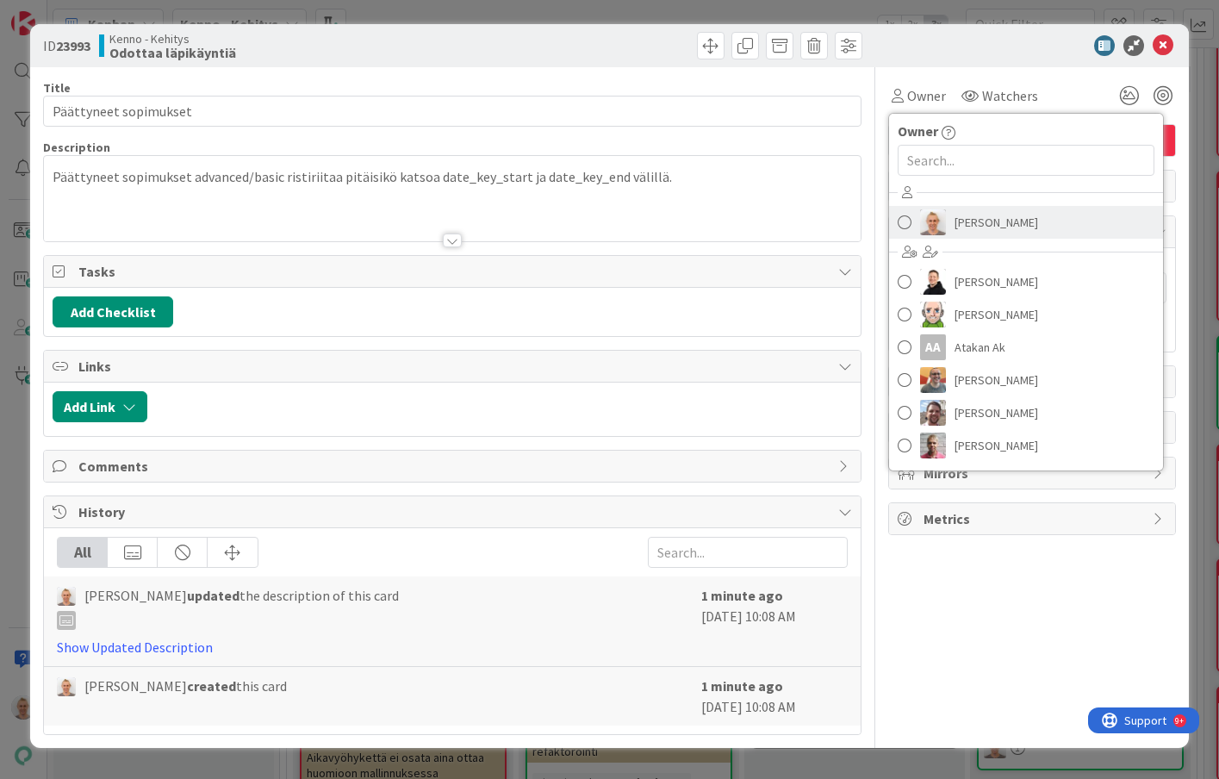
click at [1000, 221] on span "[PERSON_NAME]" at bounding box center [997, 222] width 84 height 26
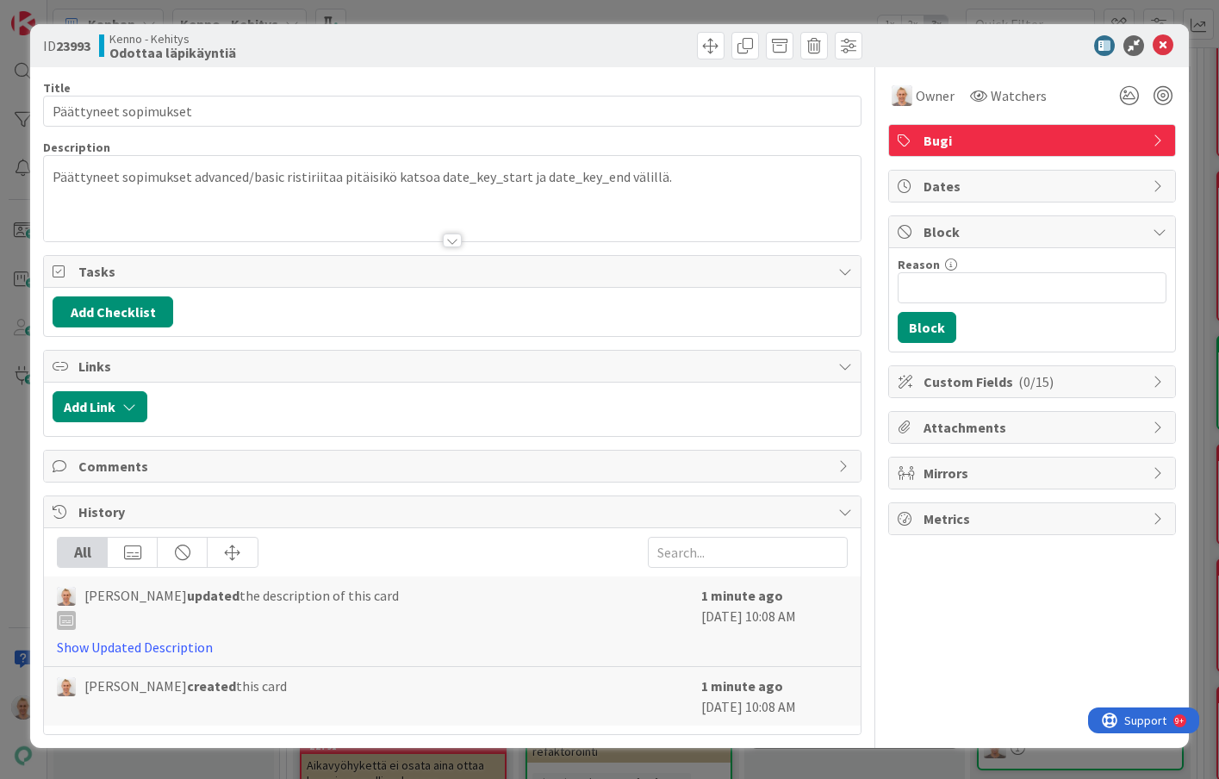
click at [861, 12] on div "ID 23993 Kenno - Kehitys Odottaa läpikäyntiä Title 21 / 128 Päättyneet sopimuks…" at bounding box center [609, 389] width 1219 height 779
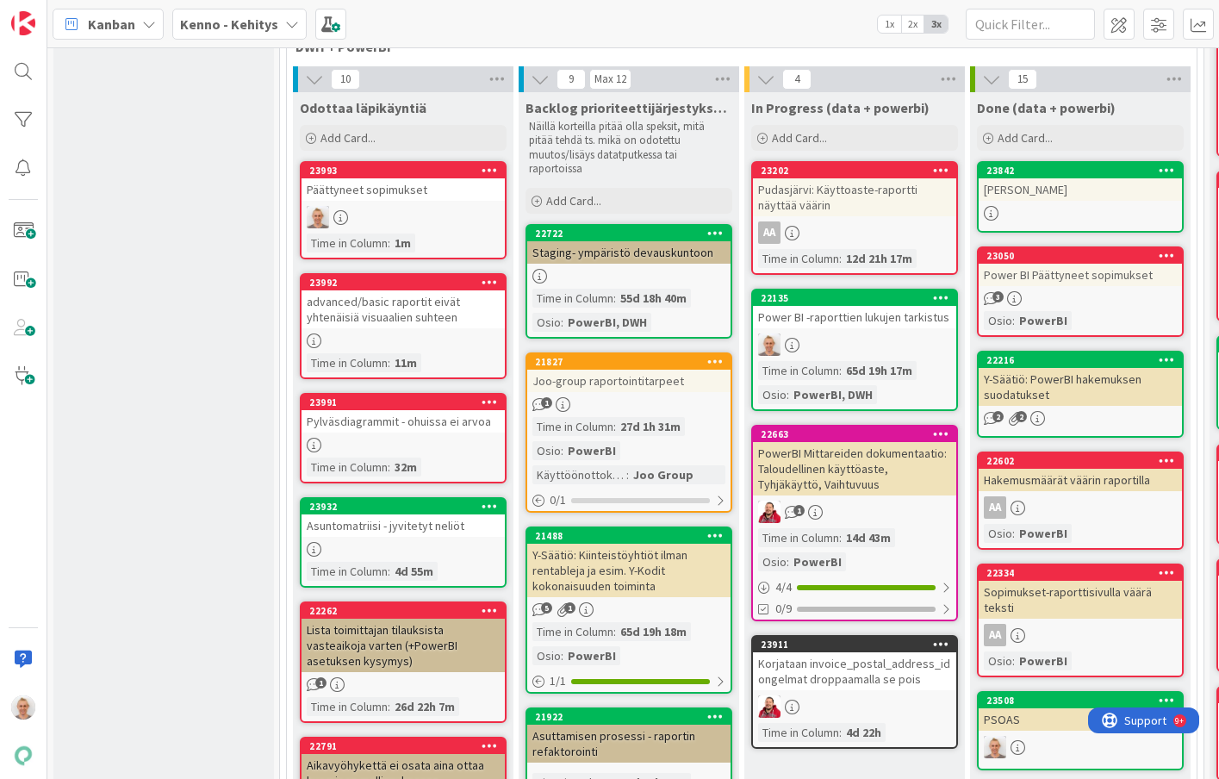
click at [363, 310] on div "advanced/basic raportit eivät yhtenäisiä visuaalien suhteen" at bounding box center [403, 309] width 203 height 38
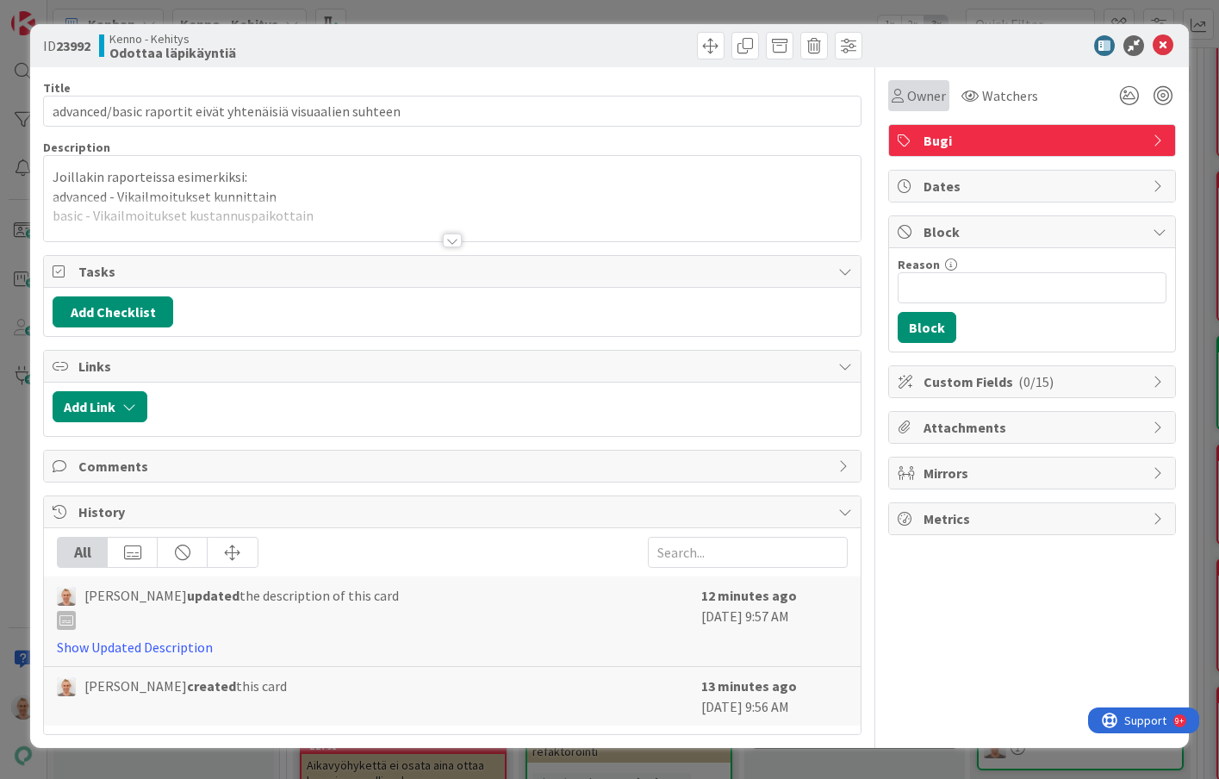
click at [911, 102] on span "Owner" at bounding box center [926, 95] width 39 height 21
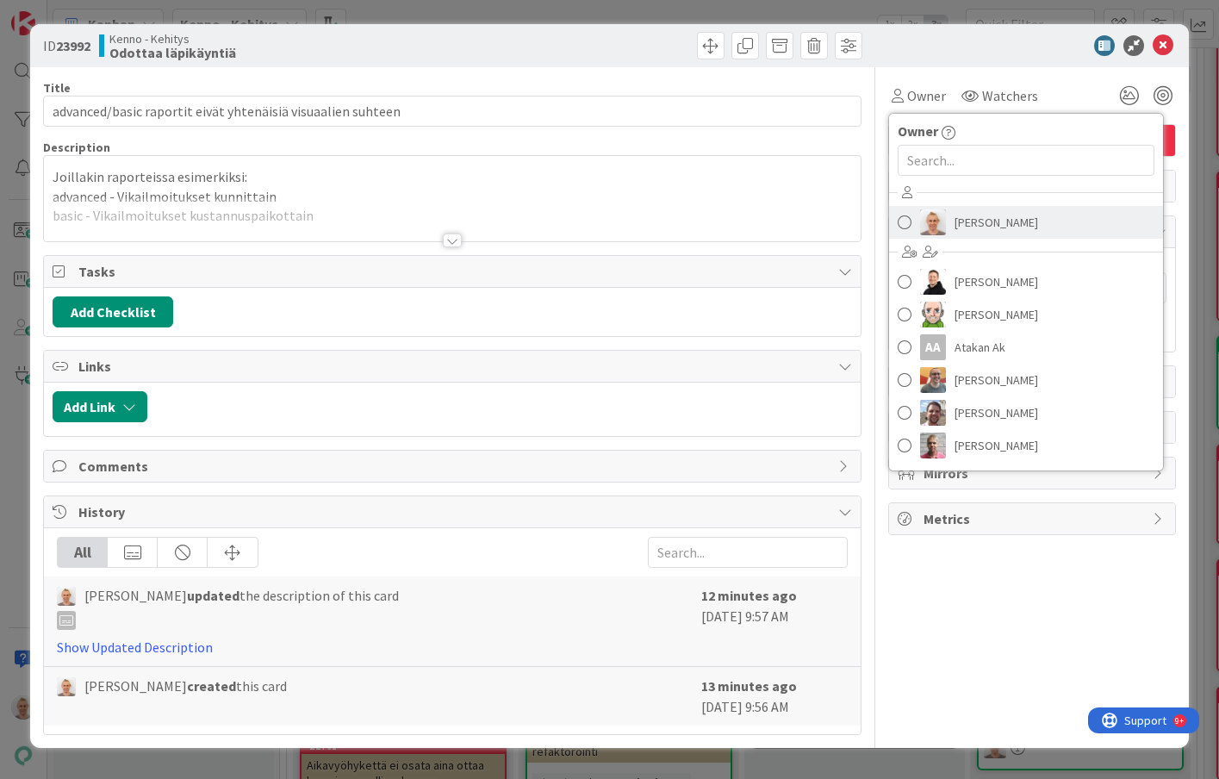
click at [960, 228] on span "[PERSON_NAME]" at bounding box center [997, 222] width 84 height 26
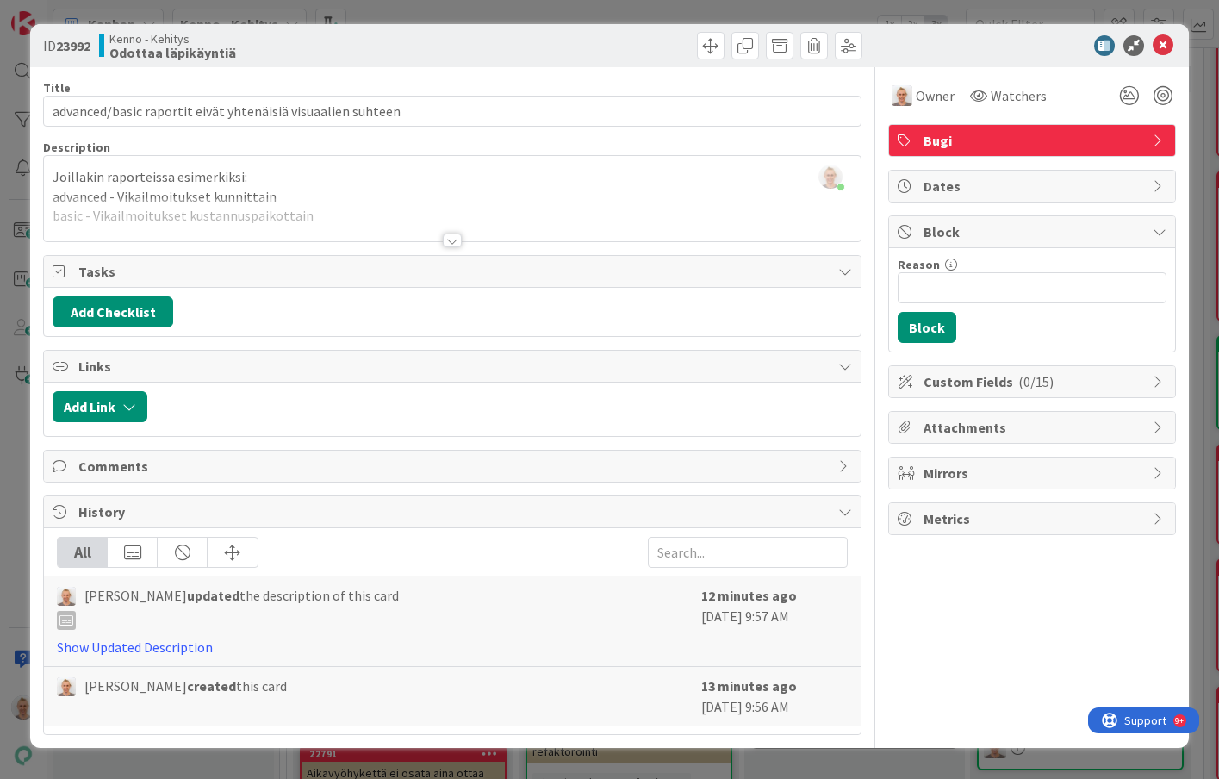
click at [877, 11] on div "ID 23992 Kenno - Kehitys Odottaa läpikäyntiä Title 59 / 128 advanced/basic rapo…" at bounding box center [609, 389] width 1219 height 779
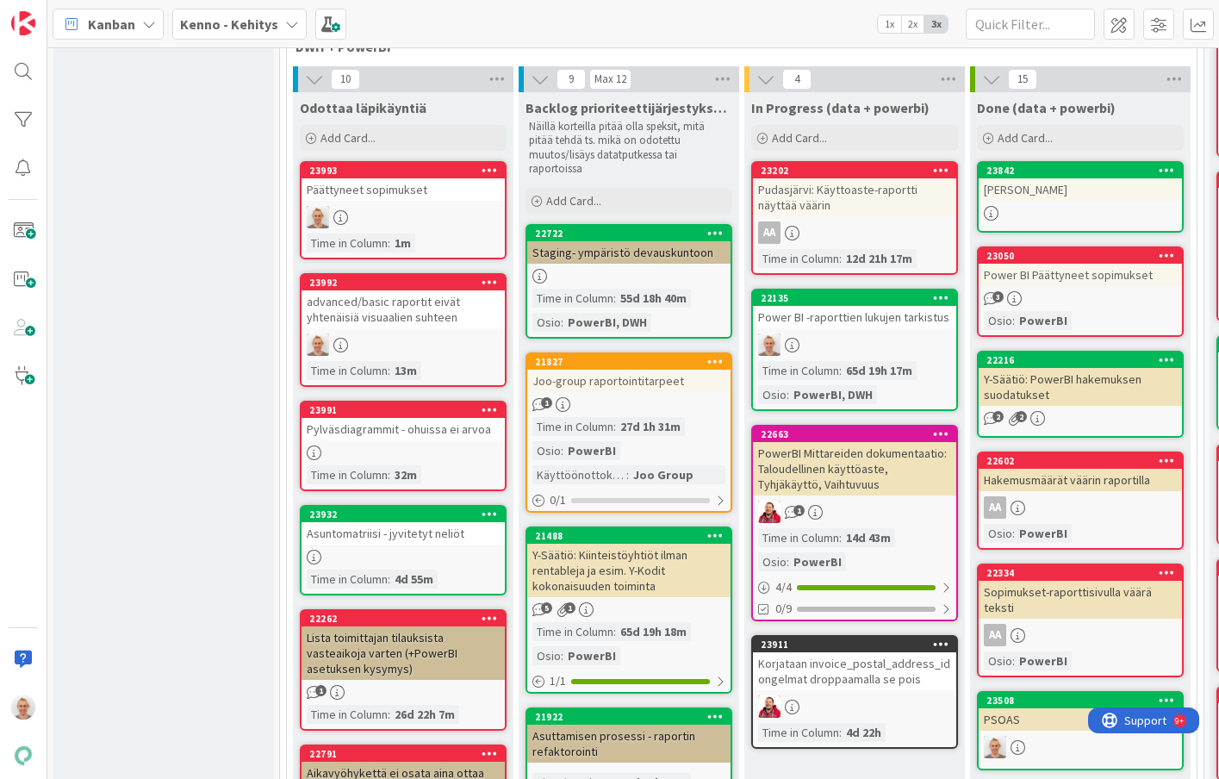
click at [343, 441] on div "23991 Pylväsdiagrammit - ohuissa ei arvoa Time in Column : 32m" at bounding box center [403, 446] width 207 height 90
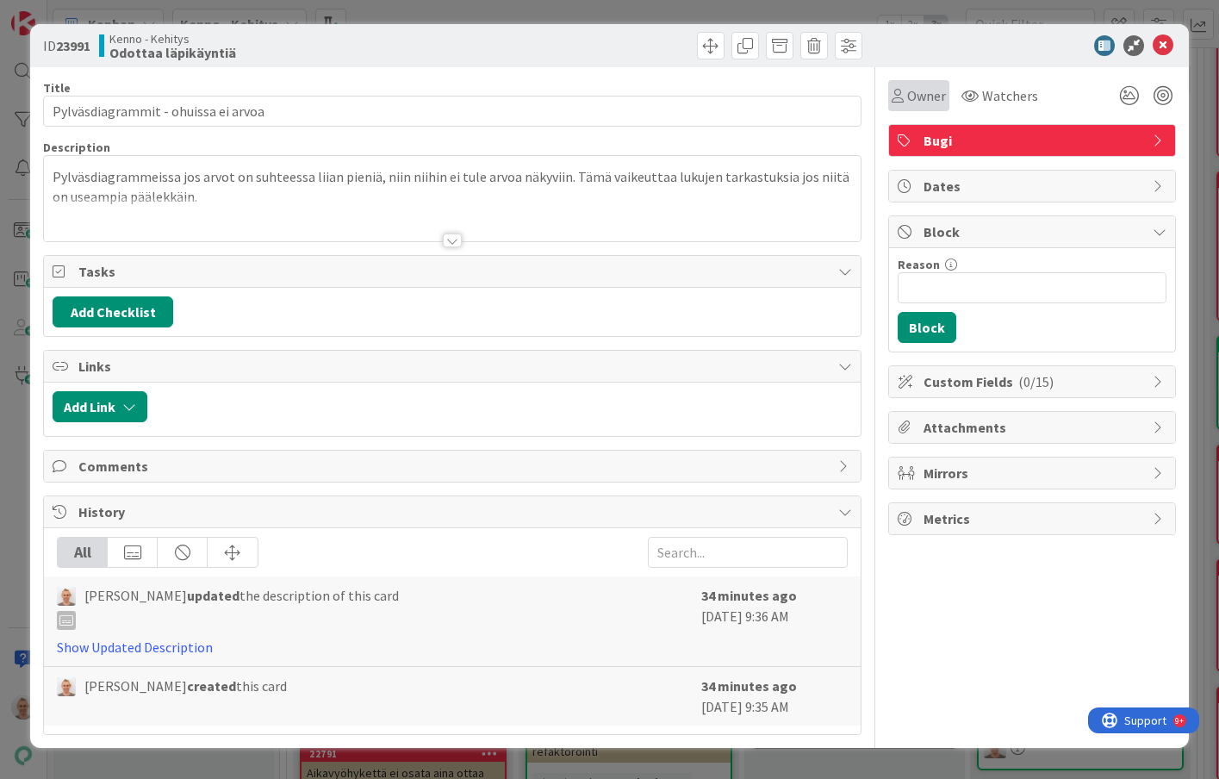
click at [904, 103] on div "Owner" at bounding box center [919, 95] width 54 height 21
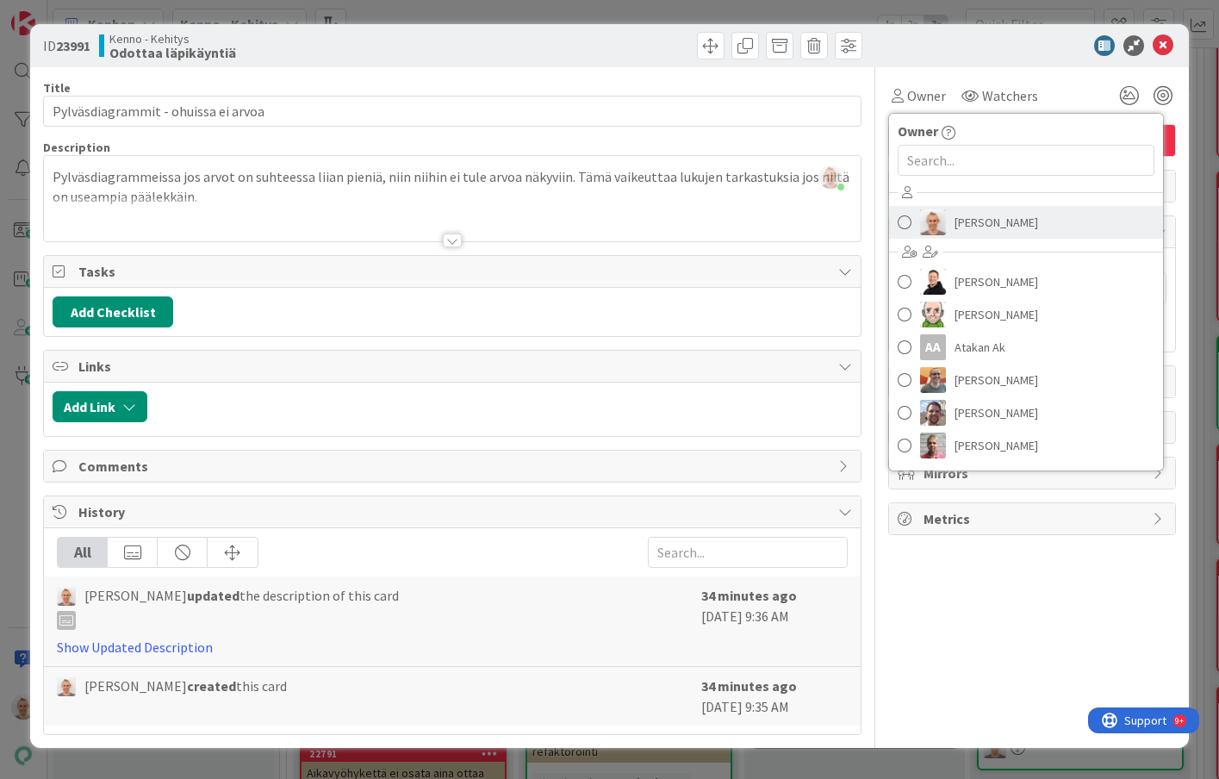
click at [959, 221] on span "[PERSON_NAME]" at bounding box center [997, 222] width 84 height 26
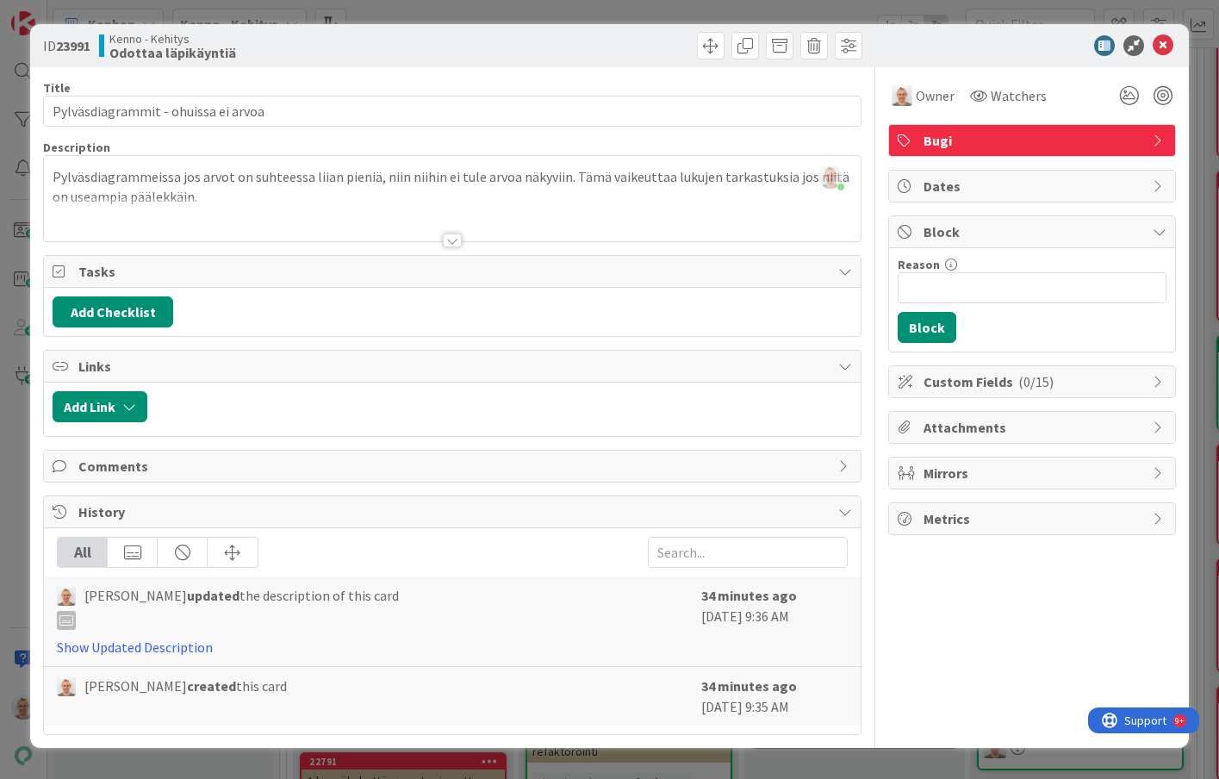
click at [818, 10] on div "ID 23991 Kenno - Kehitys Odottaa läpikäyntiä Title 35 / 128 Pylväsdiagrammit - …" at bounding box center [609, 389] width 1219 height 779
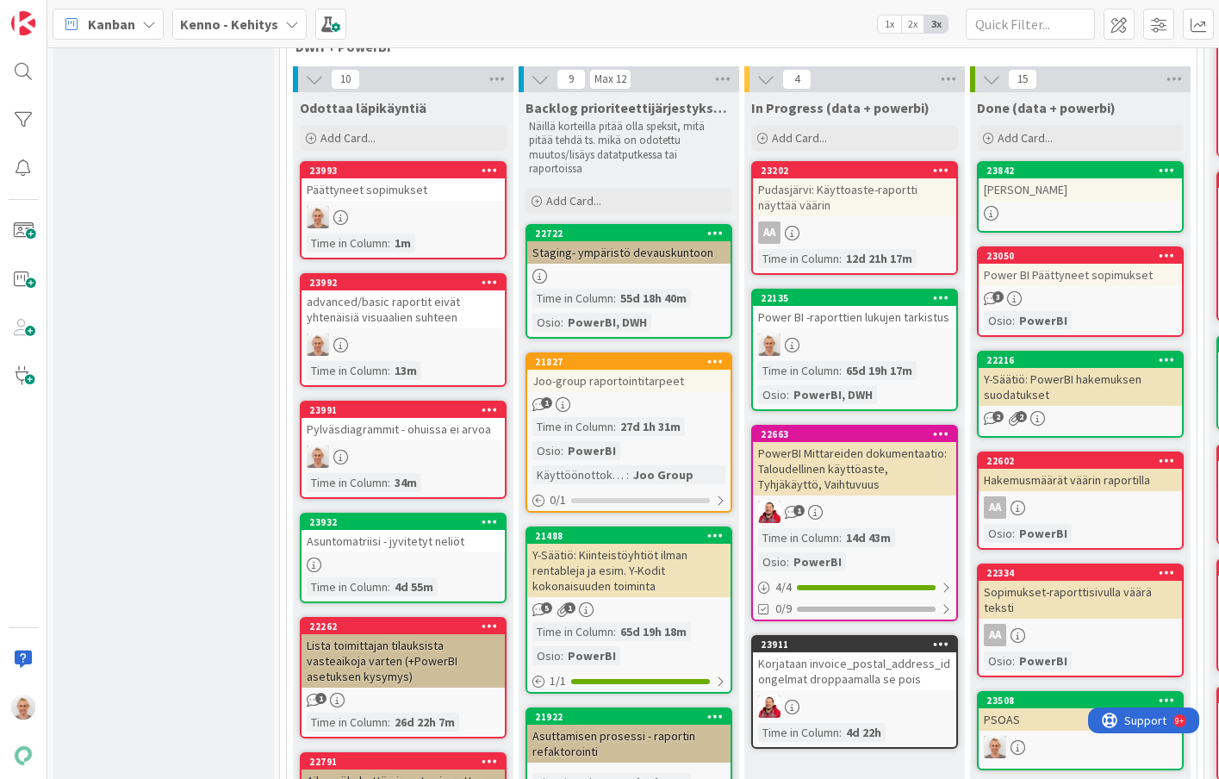
click at [864, 330] on div "22135 Power BI -raporttien lukujen tarkistus Time in [GEOGRAPHIC_DATA] : 65d 19…" at bounding box center [854, 350] width 207 height 122
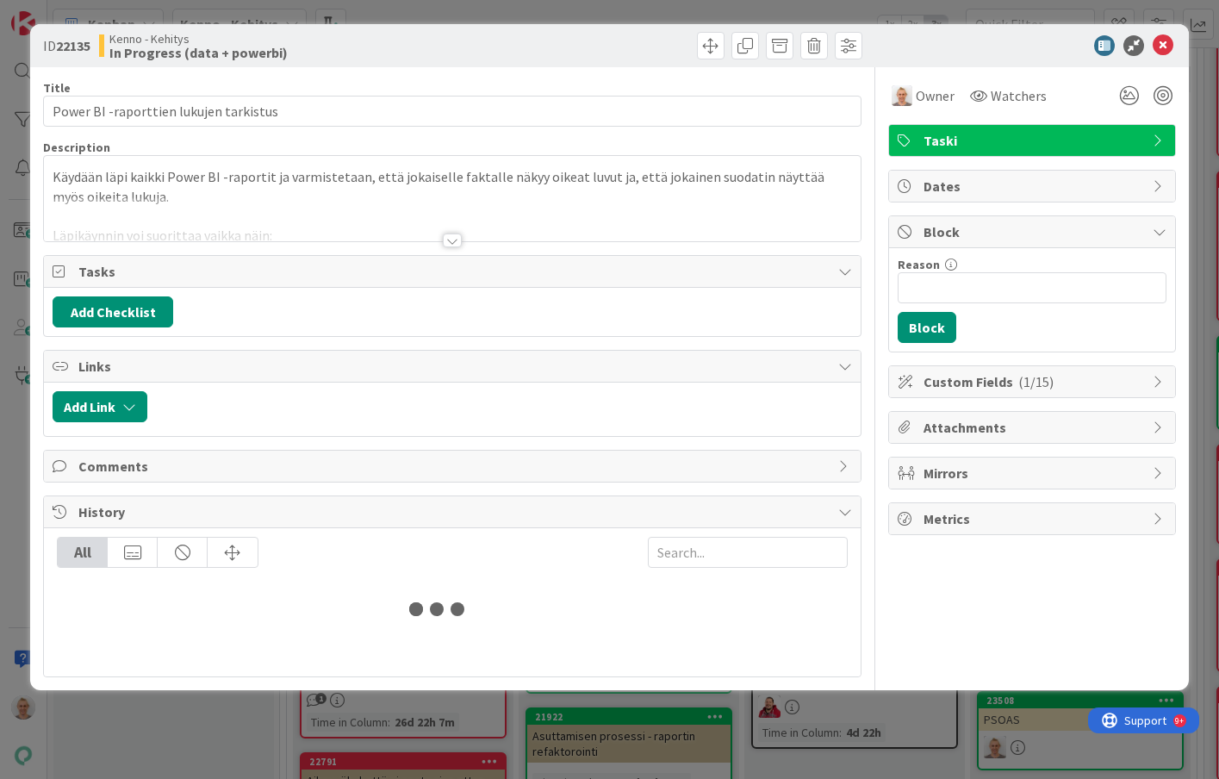
click at [457, 241] on div at bounding box center [452, 240] width 19 height 14
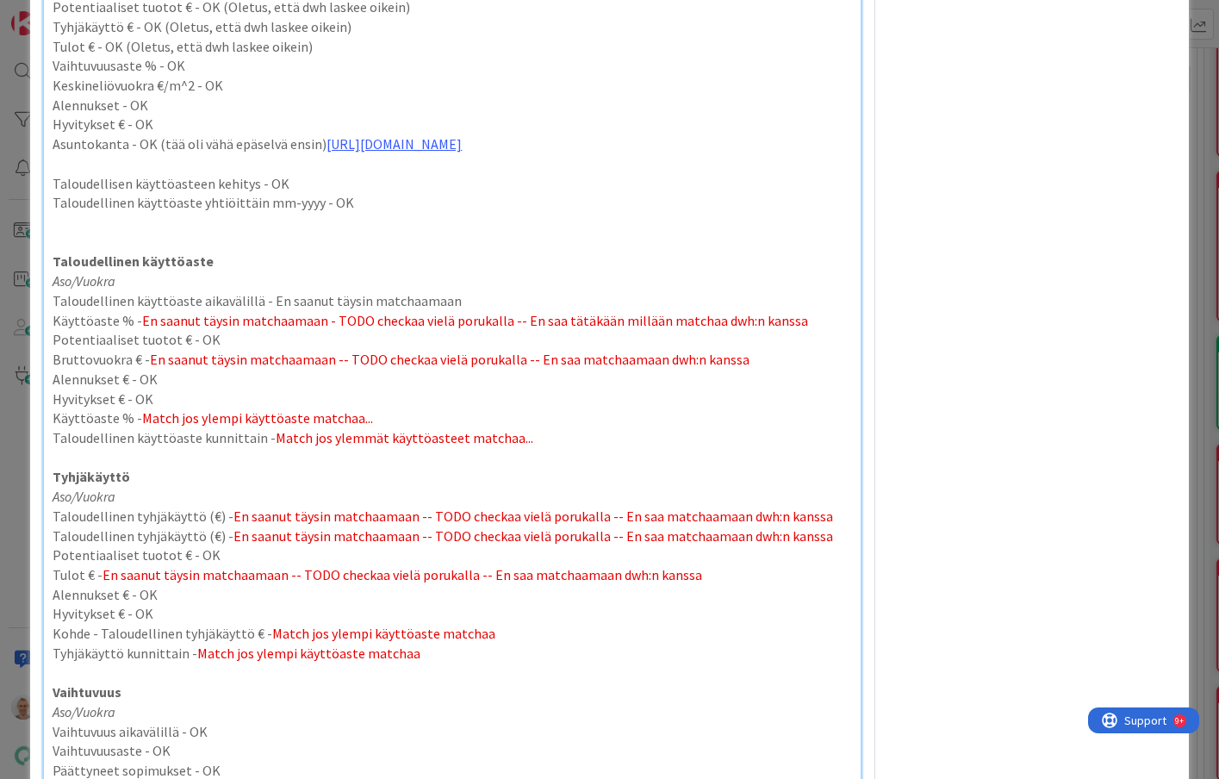
scroll to position [746, 0]
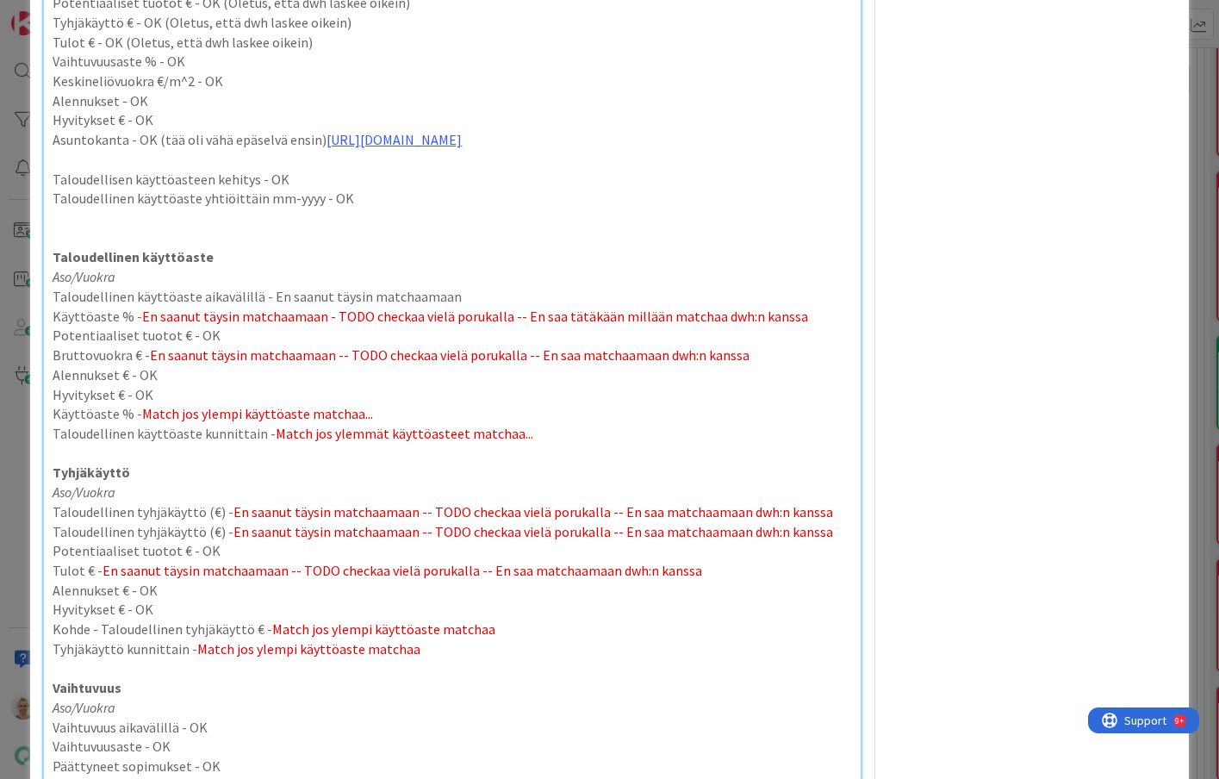
click at [22, 206] on div "ID 22135 Kenno - Kehitys In Progress (data + powerbi) Title 38 / 128 Power BI -…" at bounding box center [609, 389] width 1219 height 779
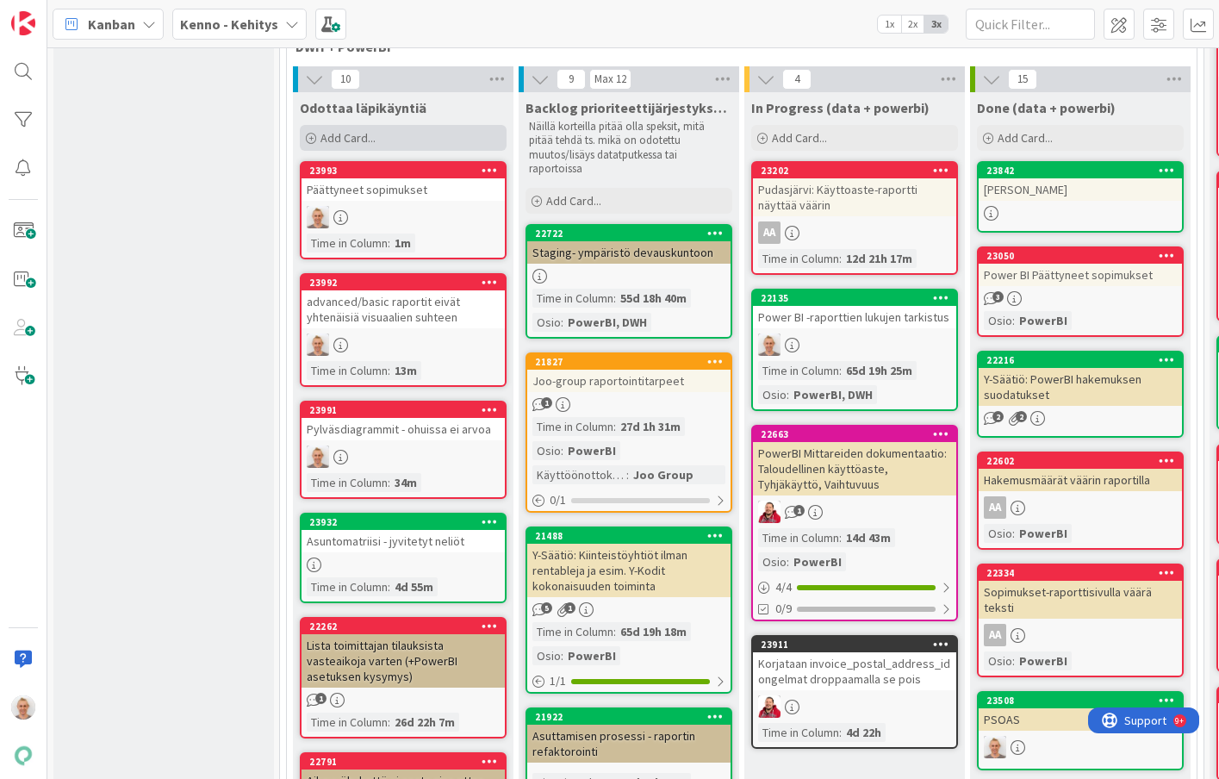
click at [372, 134] on span "Add Card..." at bounding box center [347, 138] width 55 height 16
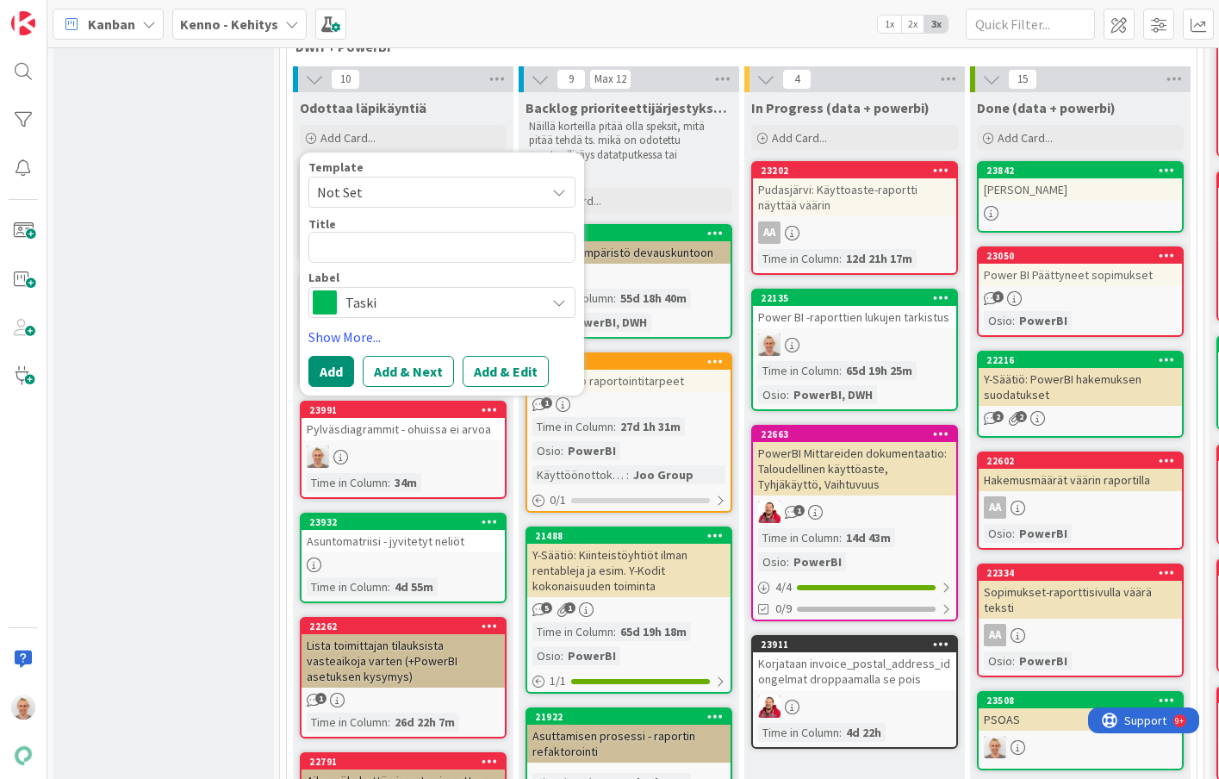
click at [396, 291] on span "Taski" at bounding box center [440, 302] width 191 height 24
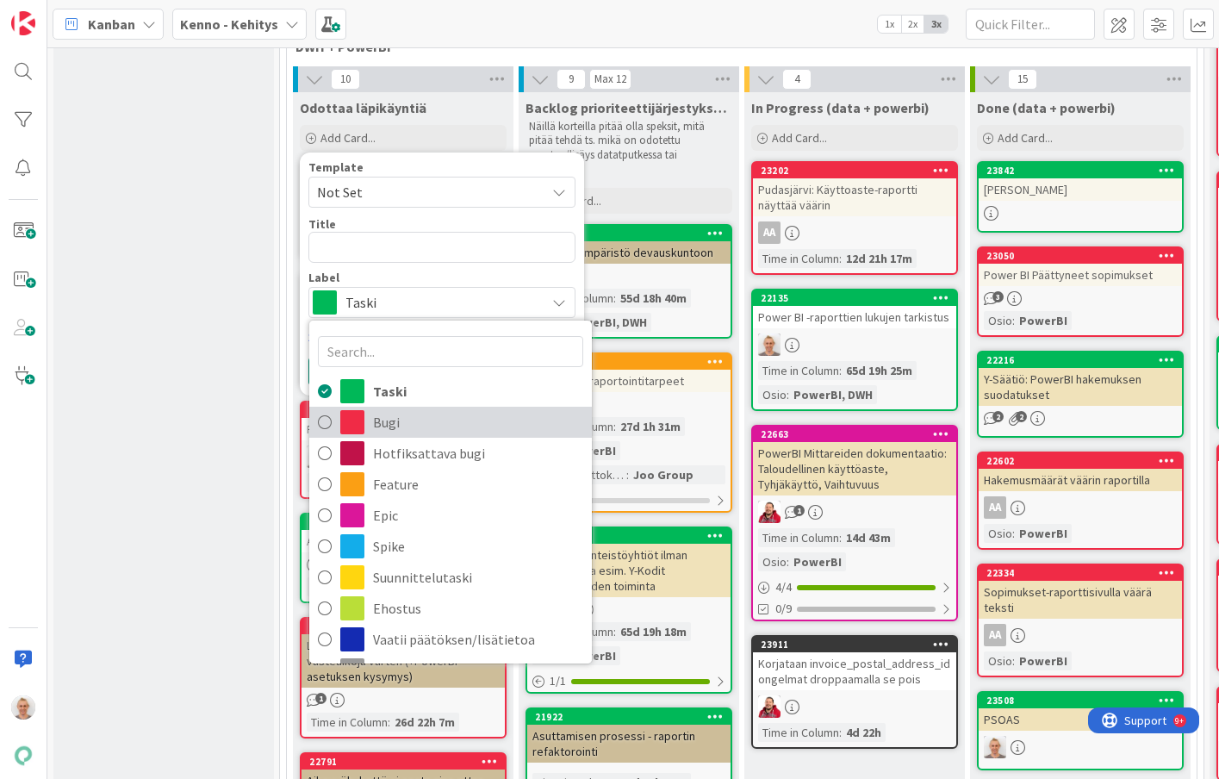
click at [426, 426] on span "Bugi" at bounding box center [478, 422] width 210 height 26
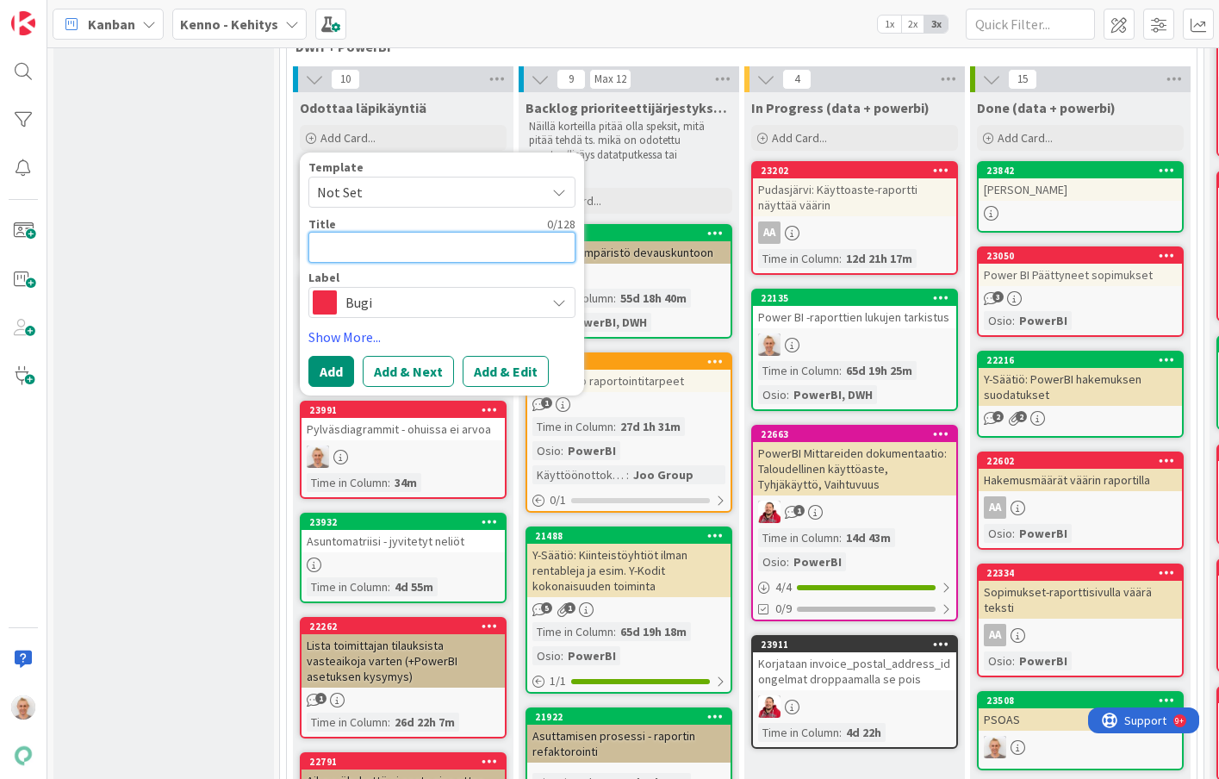
click at [384, 241] on textarea at bounding box center [441, 247] width 267 height 31
click at [328, 374] on button "Add" at bounding box center [331, 371] width 46 height 31
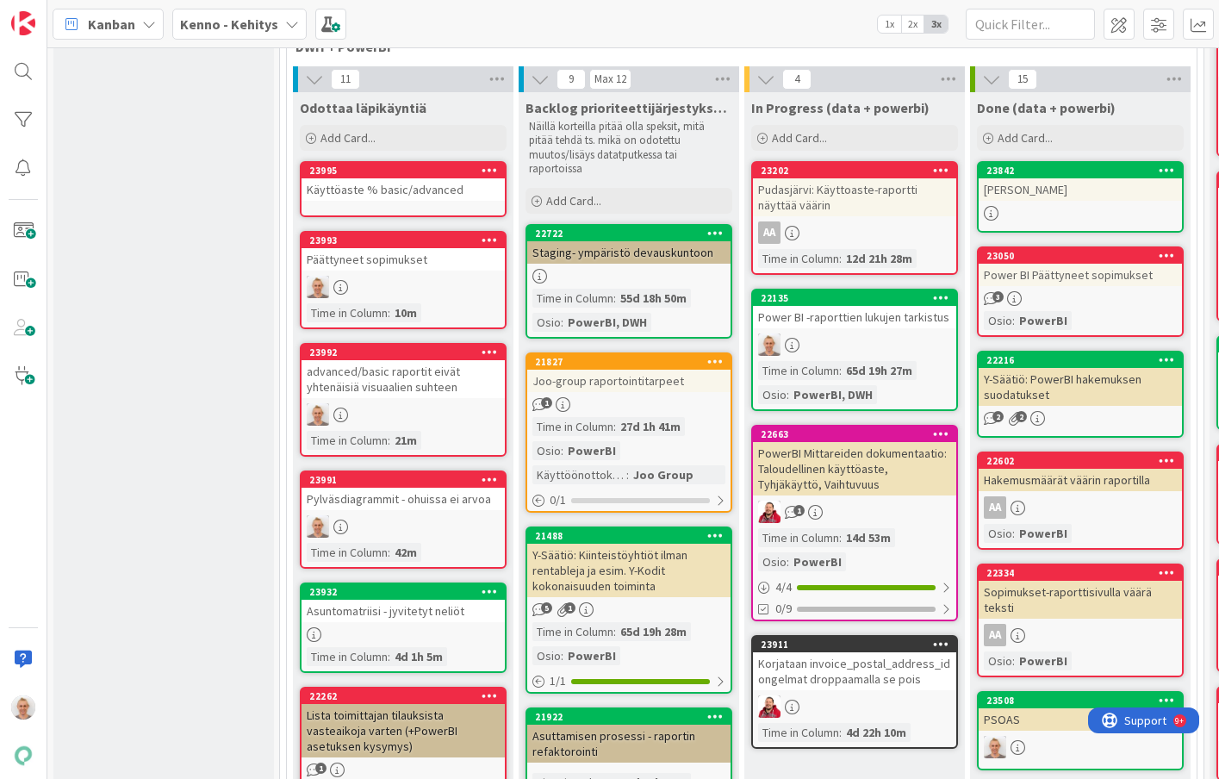
click at [448, 189] on div "Käyttöaste % basic/advanced" at bounding box center [403, 189] width 203 height 22
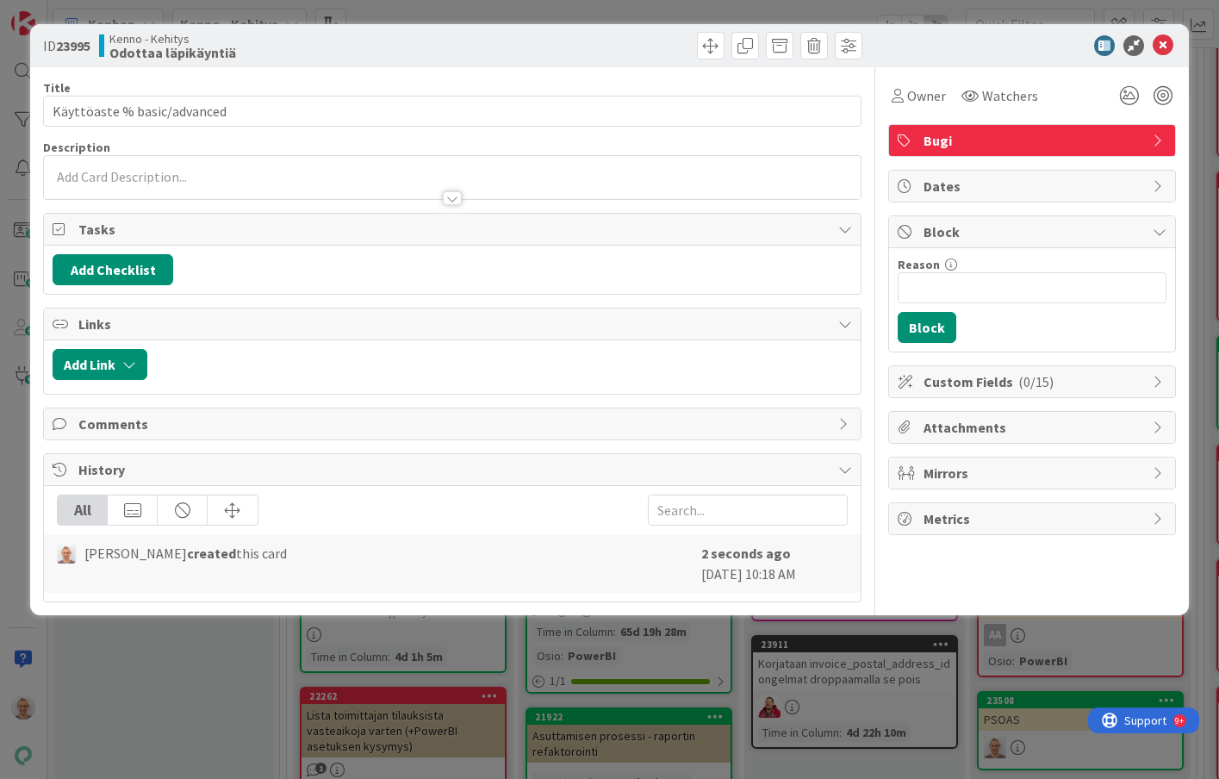
click at [443, 172] on p at bounding box center [452, 177] width 799 height 20
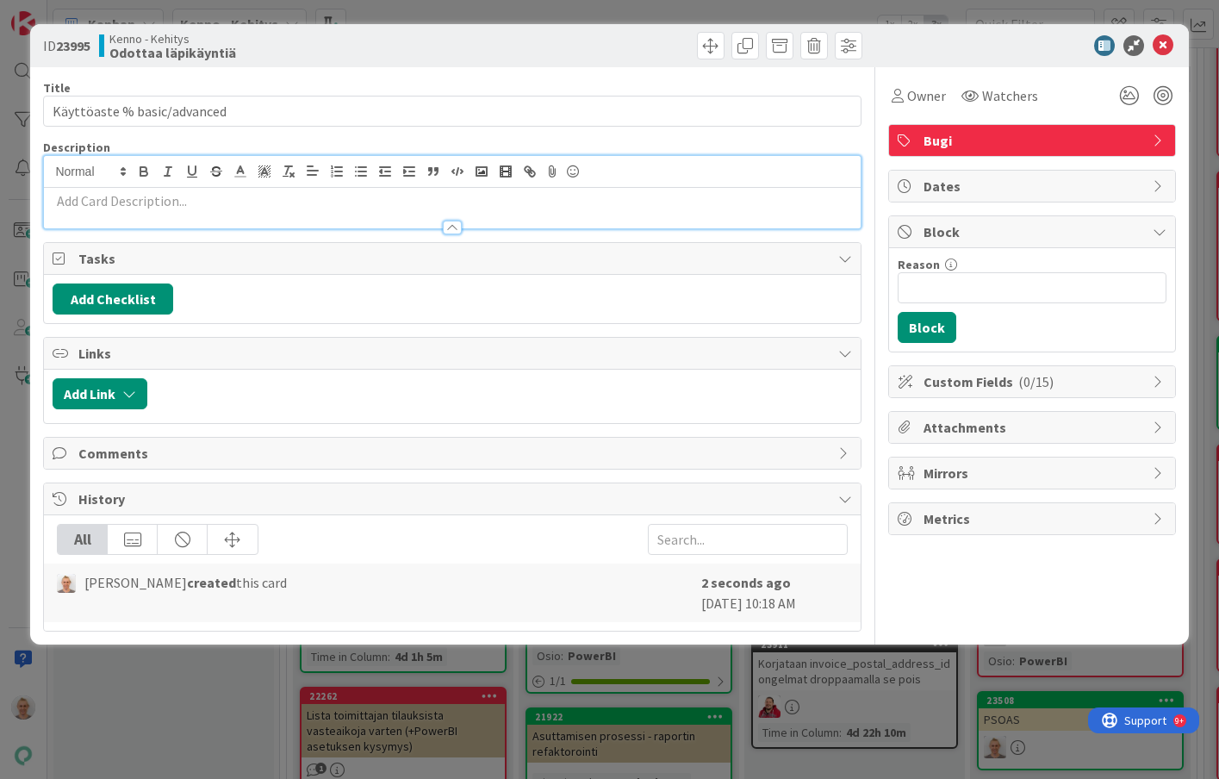
click at [391, 206] on p at bounding box center [452, 201] width 799 height 20
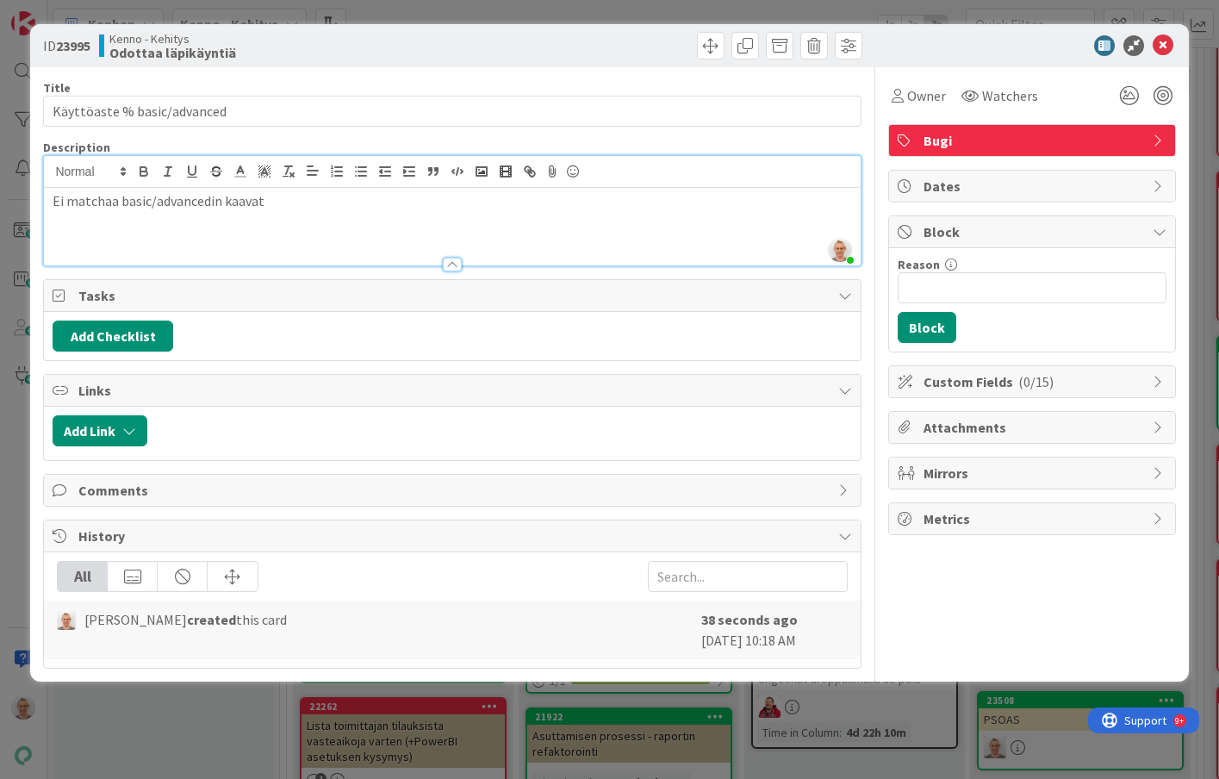
click at [600, 730] on div "ID 23995 Kenno - Kehitys Odottaa läpikäyntiä Title 27 / 128 Käyttöaste % basic/…" at bounding box center [609, 389] width 1219 height 779
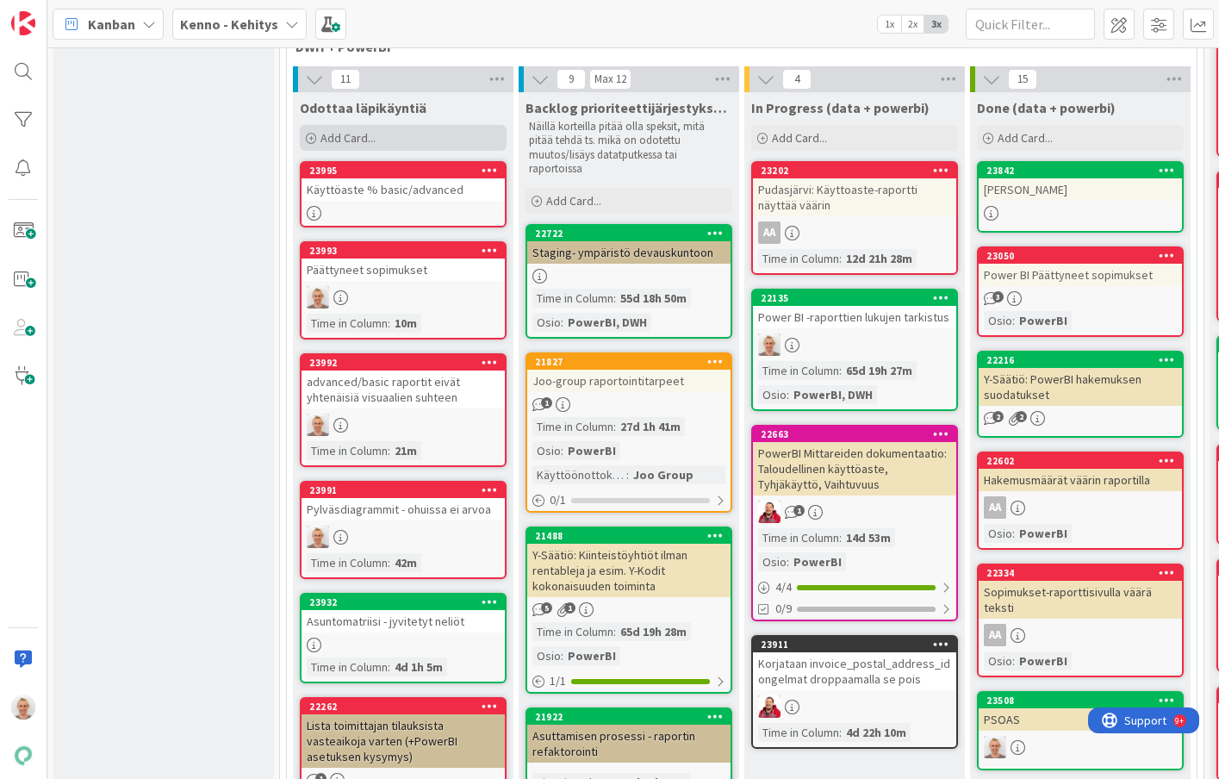
click at [356, 137] on span "Add Card..." at bounding box center [347, 138] width 55 height 16
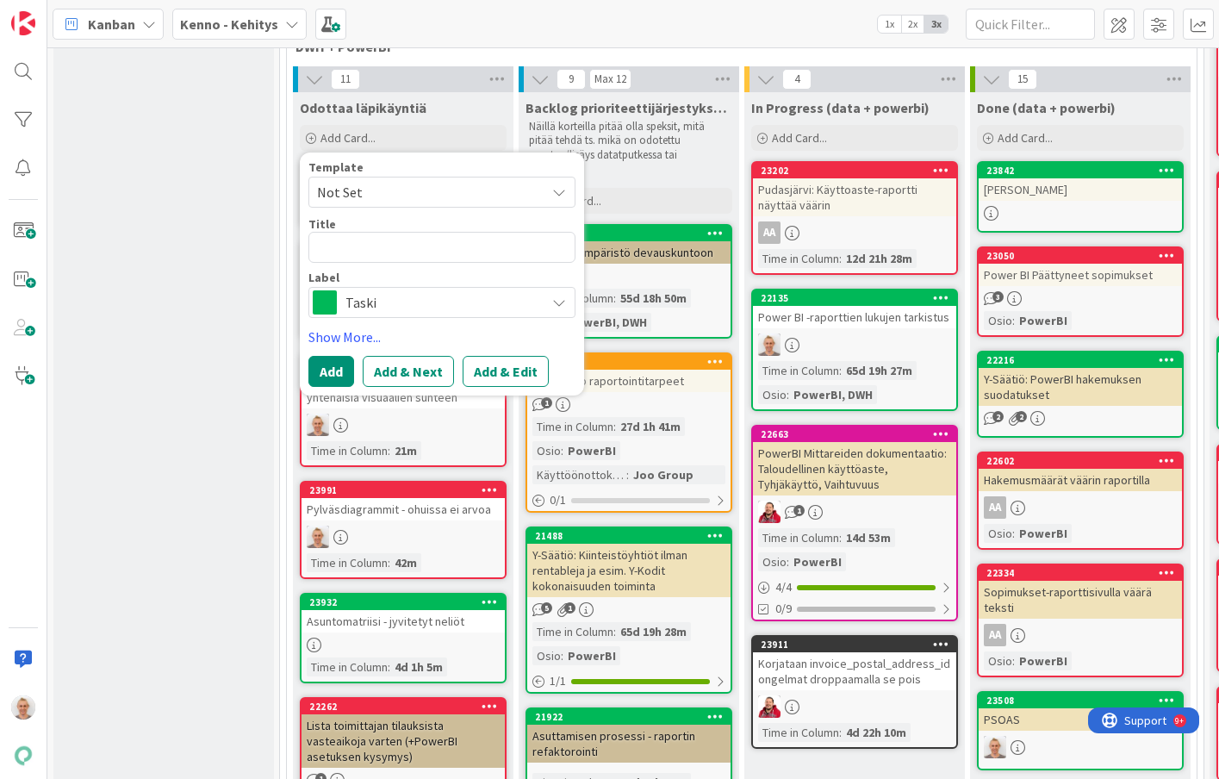
click at [354, 201] on span "Not Set" at bounding box center [424, 192] width 215 height 22
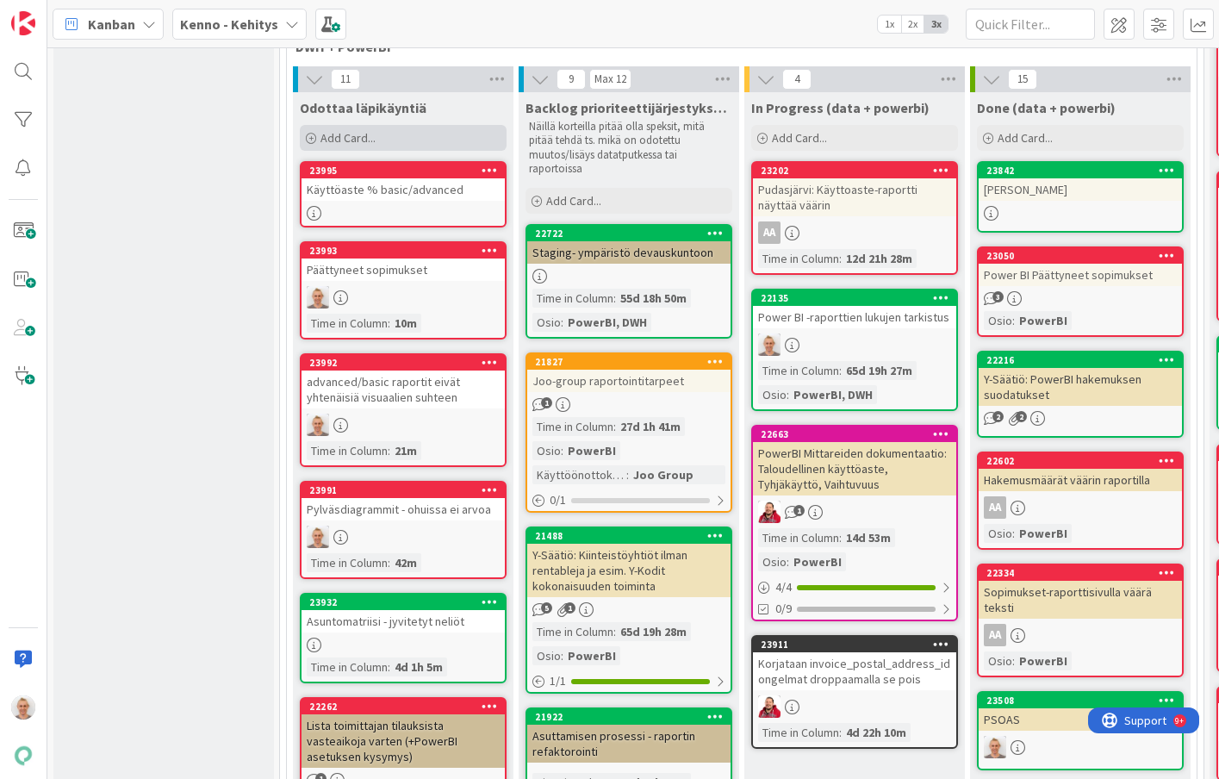
click at [382, 142] on div "Add Card..." at bounding box center [403, 138] width 207 height 26
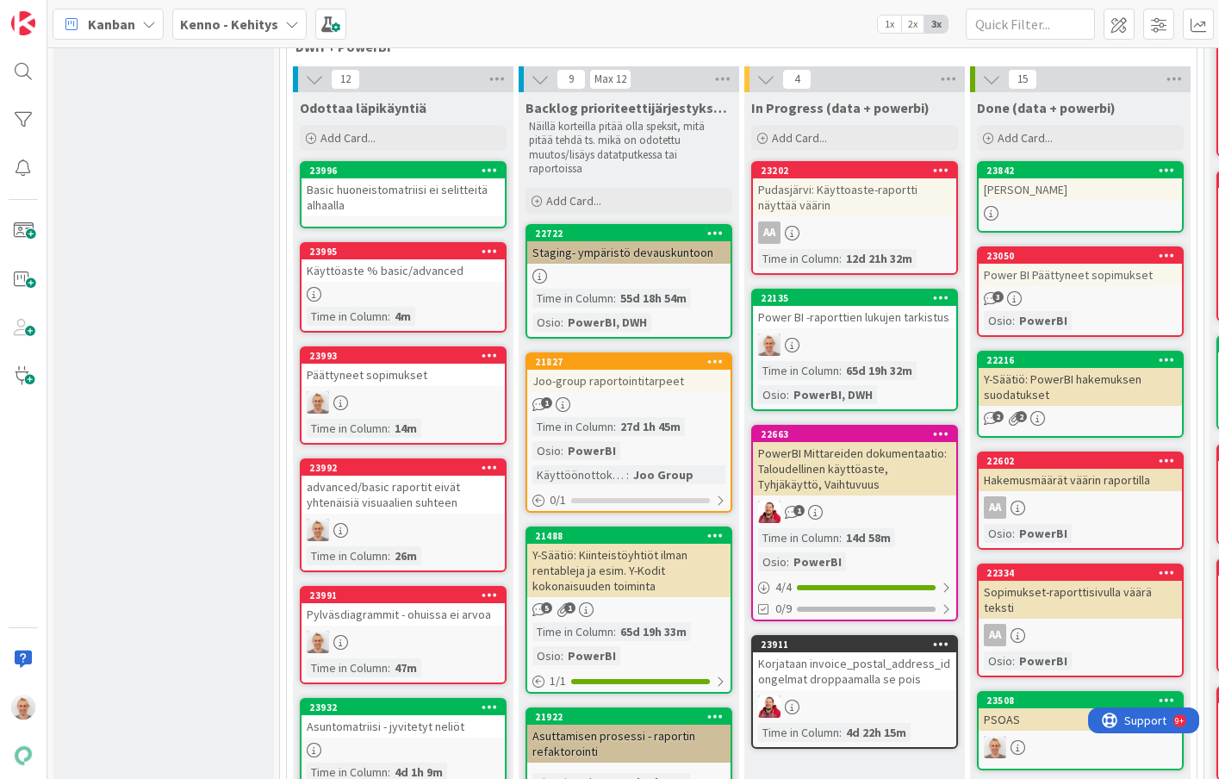
click at [403, 374] on div "Päättyneet sopimukset" at bounding box center [403, 375] width 203 height 22
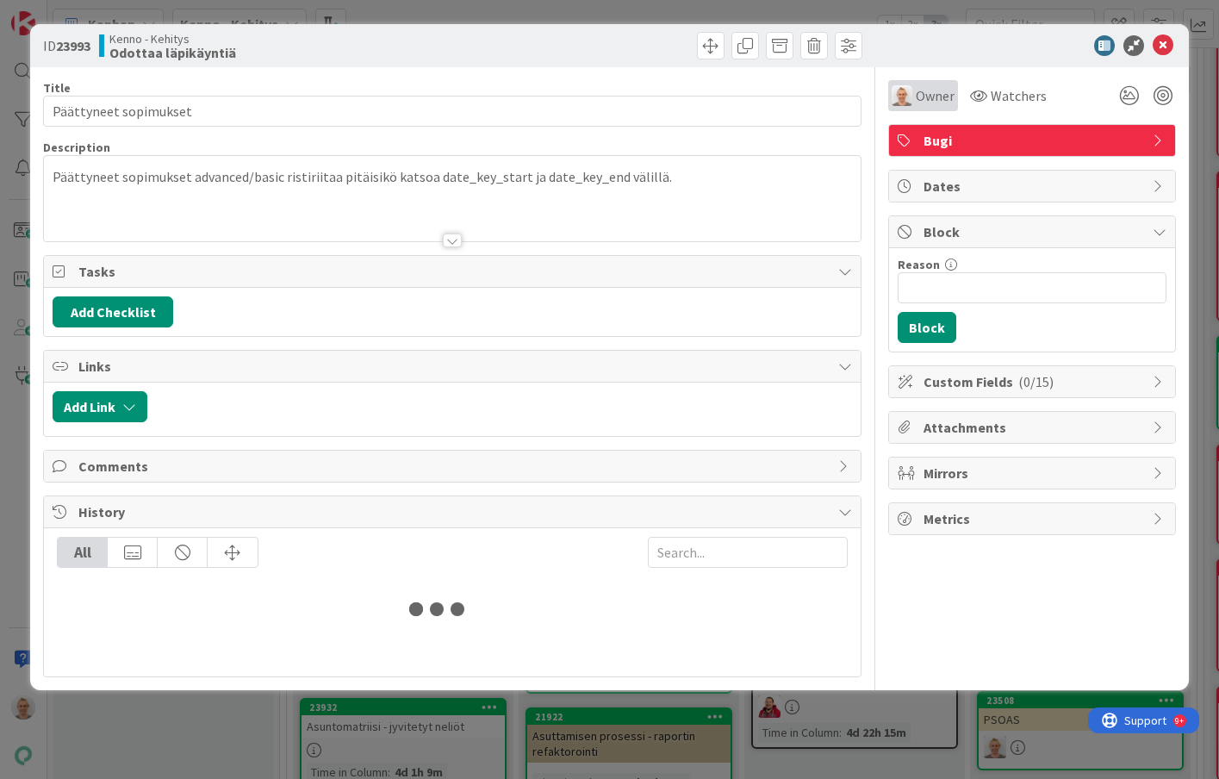
click at [933, 99] on span "Owner" at bounding box center [935, 95] width 39 height 21
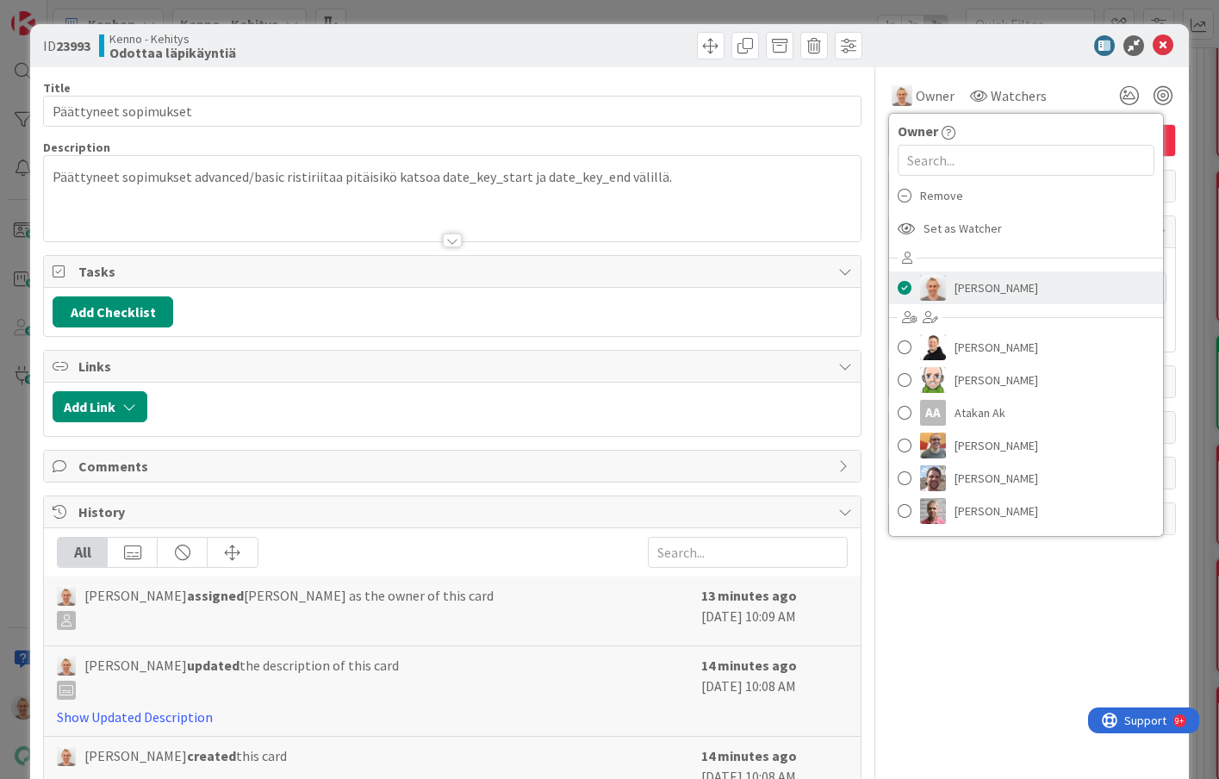
click at [954, 286] on link "[PERSON_NAME]" at bounding box center [1026, 287] width 274 height 33
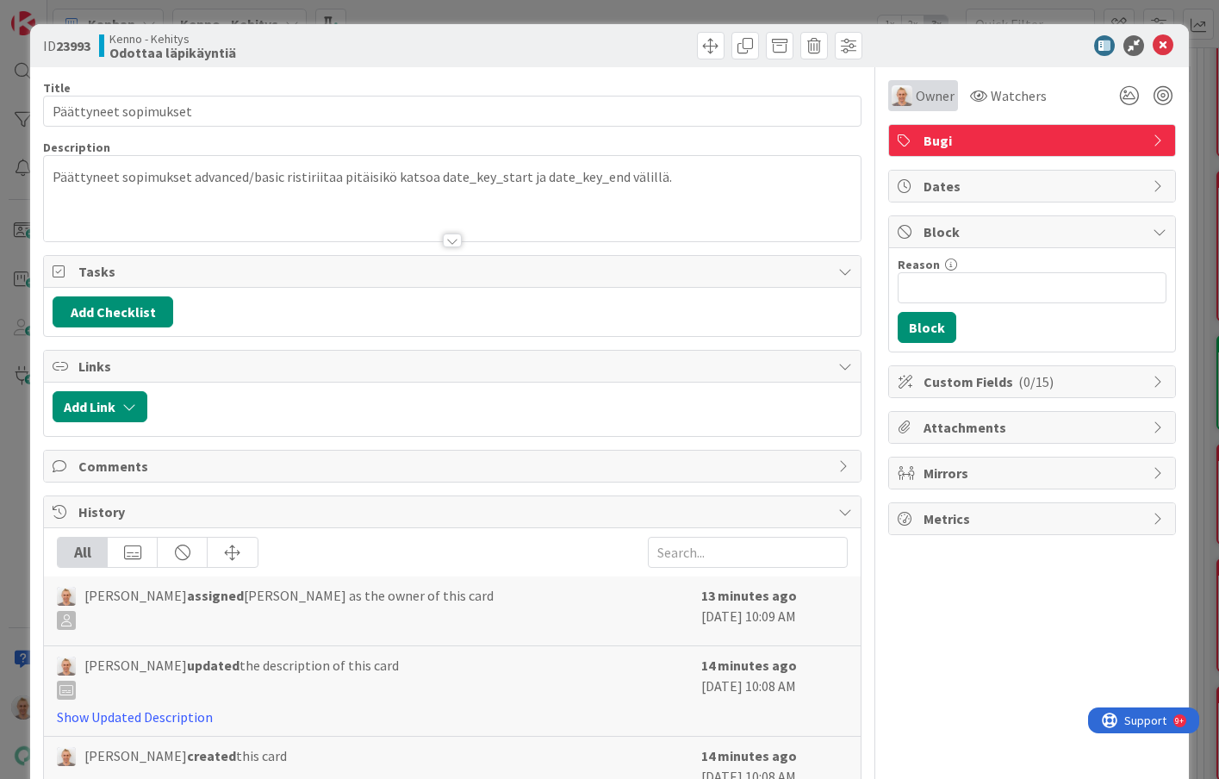
click at [929, 94] on span "Owner" at bounding box center [935, 95] width 39 height 21
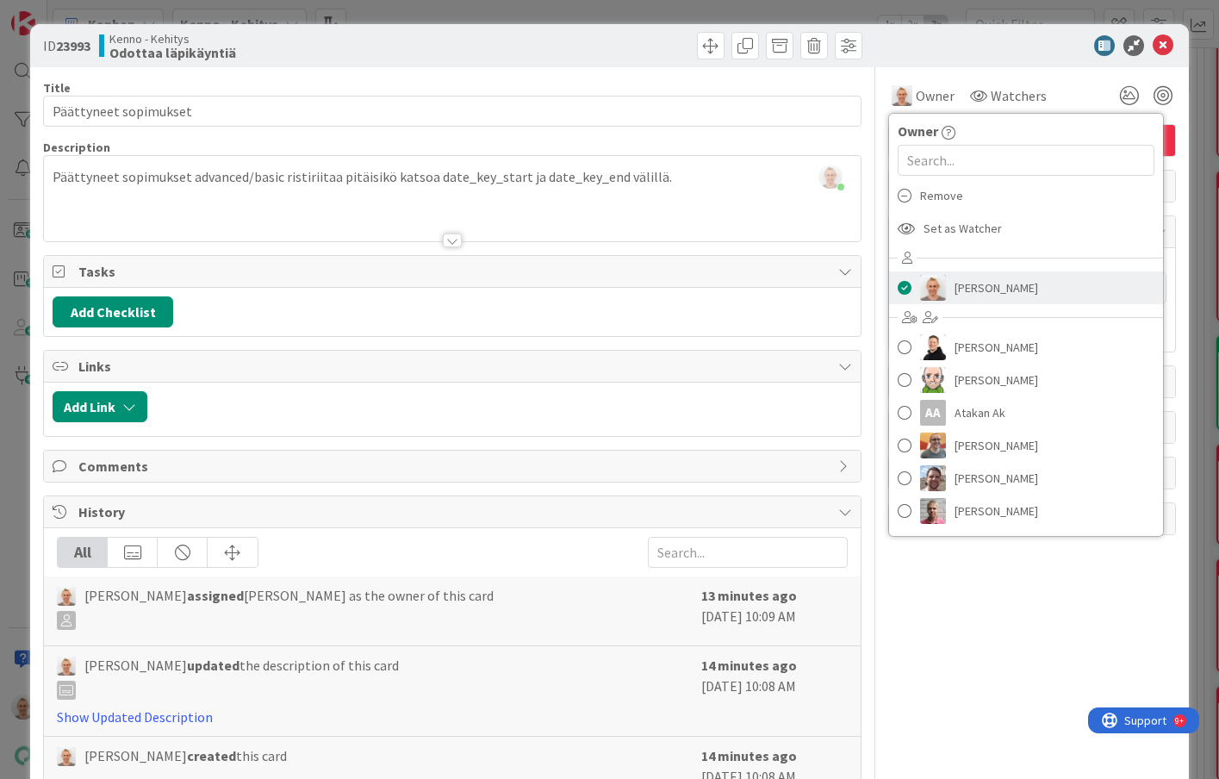
click at [906, 291] on span at bounding box center [905, 288] width 14 height 26
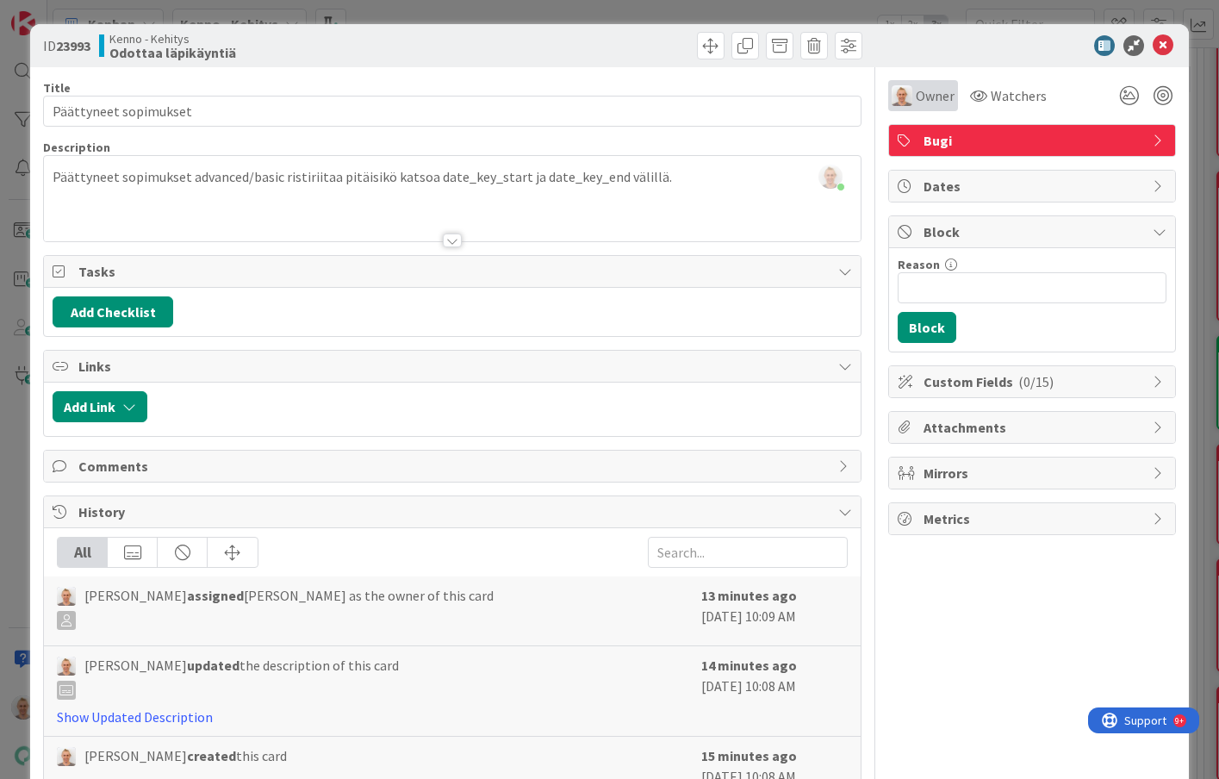
click at [936, 99] on span "Owner" at bounding box center [935, 95] width 39 height 21
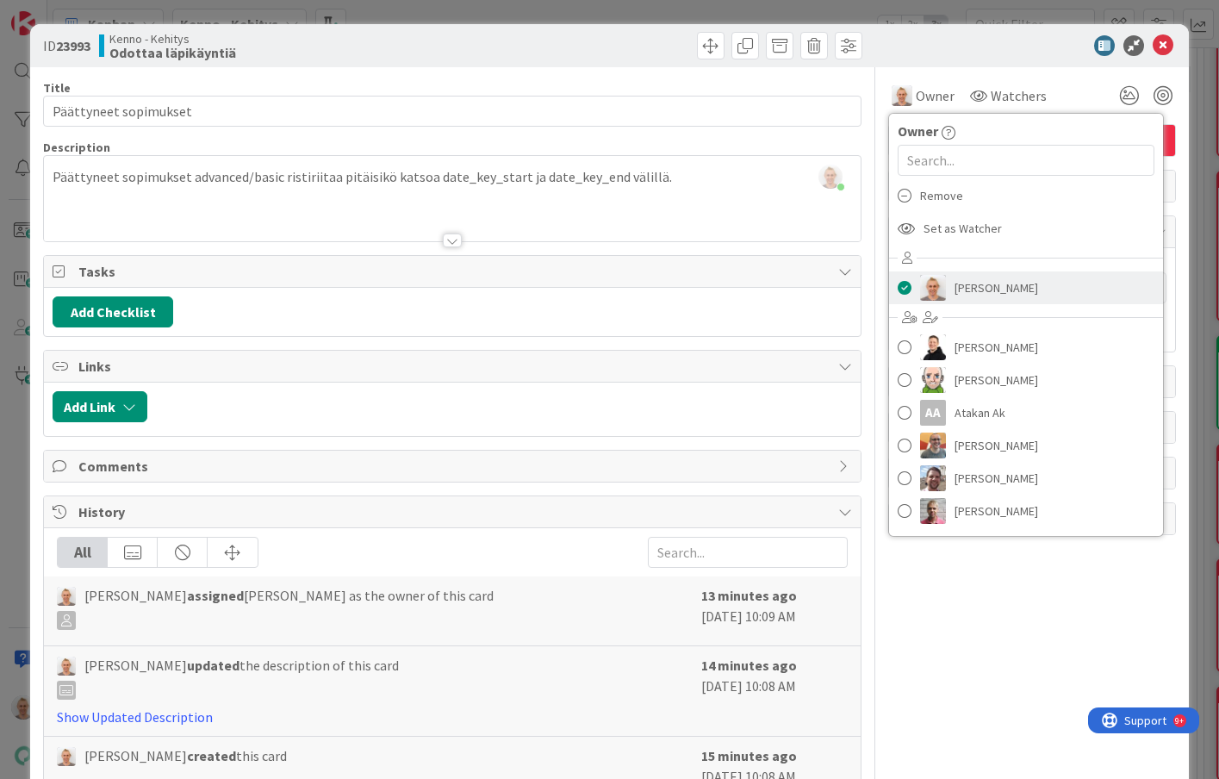
scroll to position [63, 0]
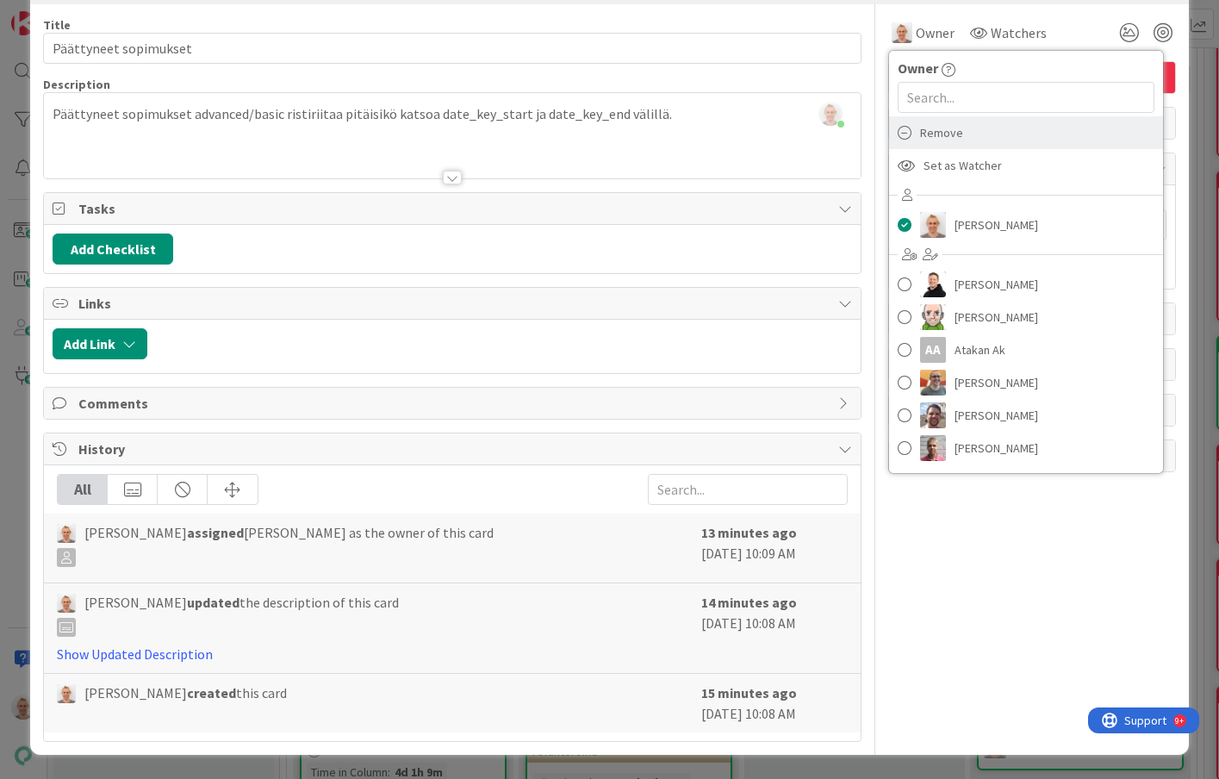
click at [929, 133] on span "Remove" at bounding box center [941, 133] width 43 height 26
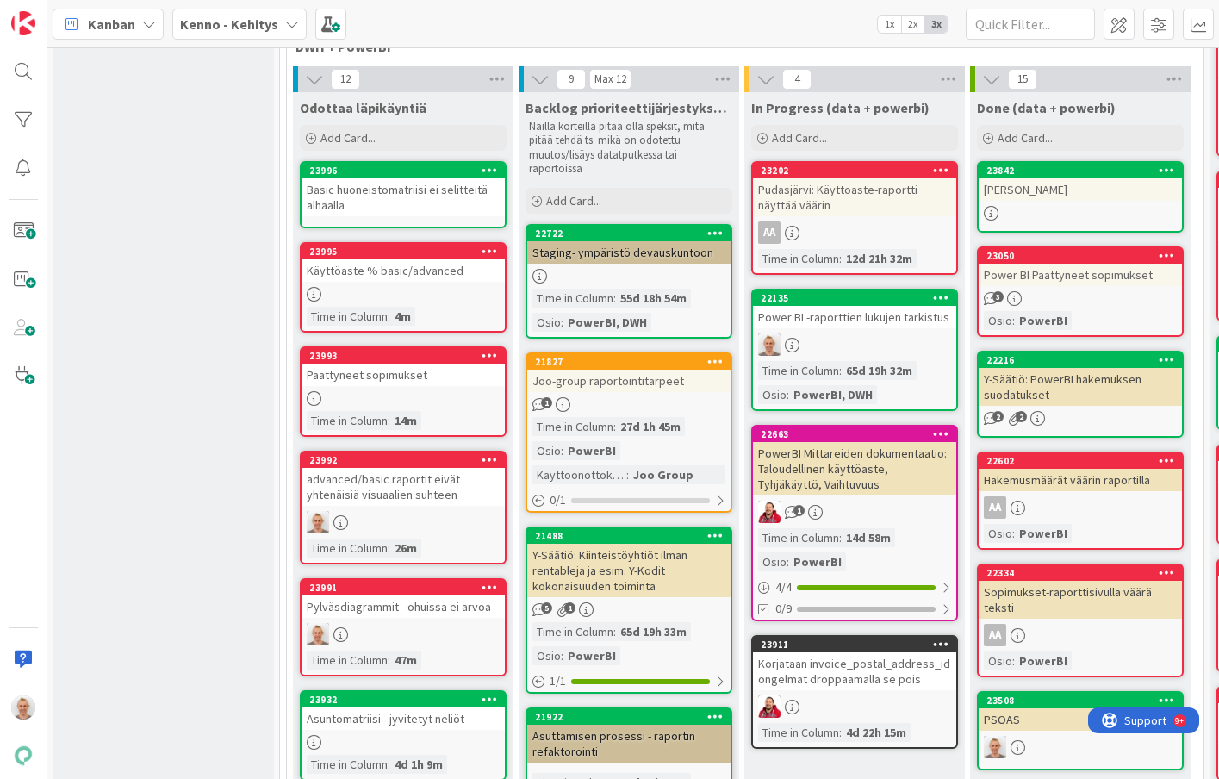
click at [415, 494] on div "advanced/basic raportit eivät yhtenäisiä visuaalien suhteen" at bounding box center [403, 487] width 203 height 38
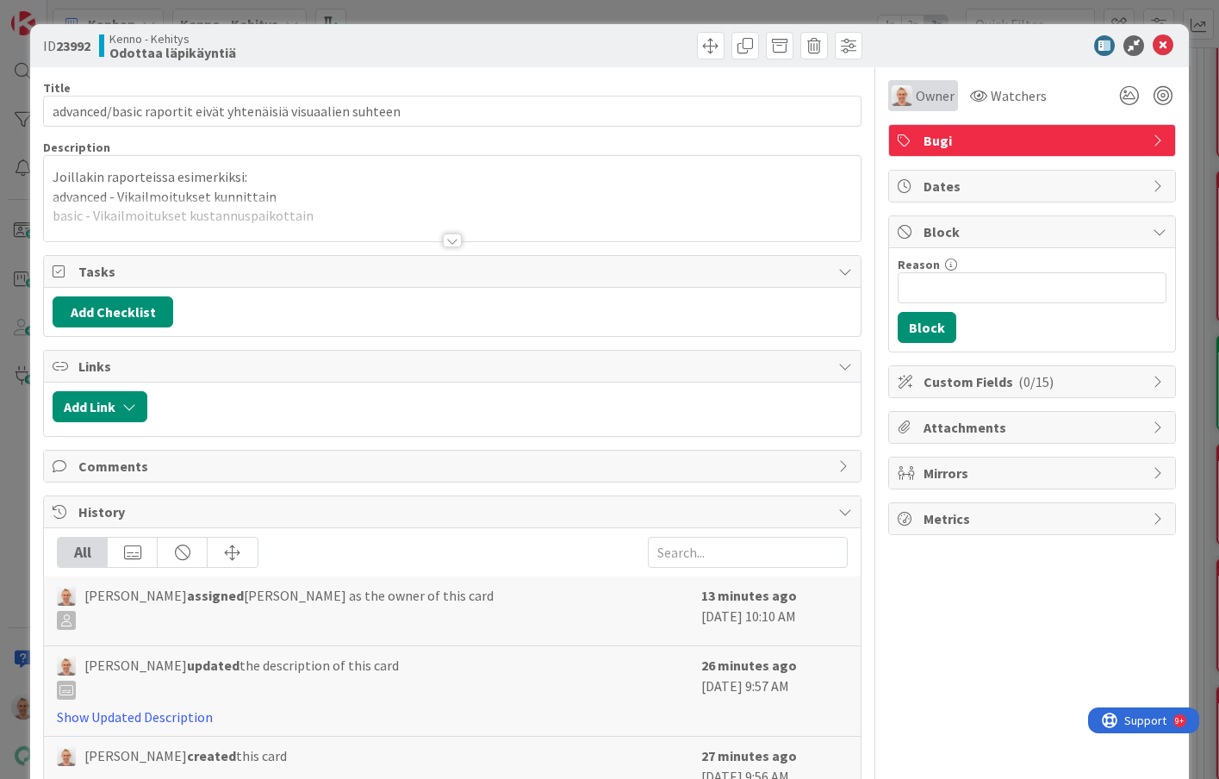
click at [935, 97] on span "Owner" at bounding box center [935, 95] width 39 height 21
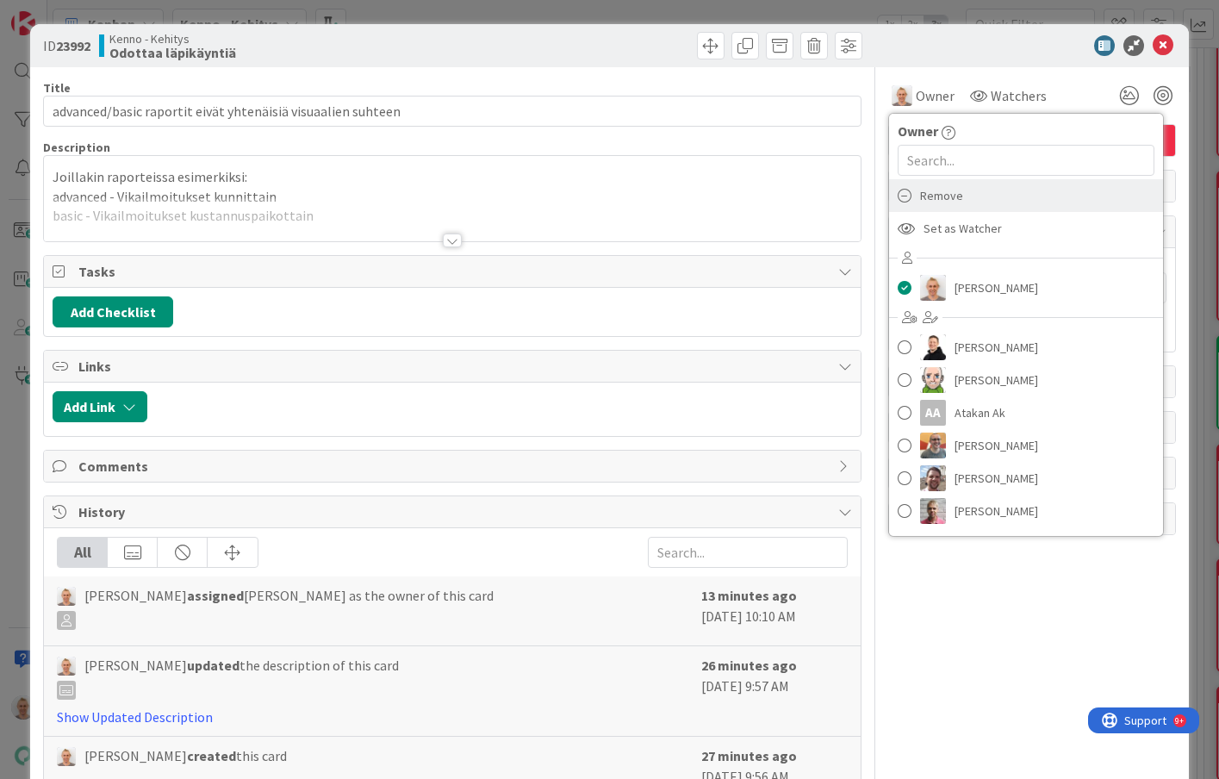
click at [964, 202] on div "Remove" at bounding box center [1026, 195] width 274 height 33
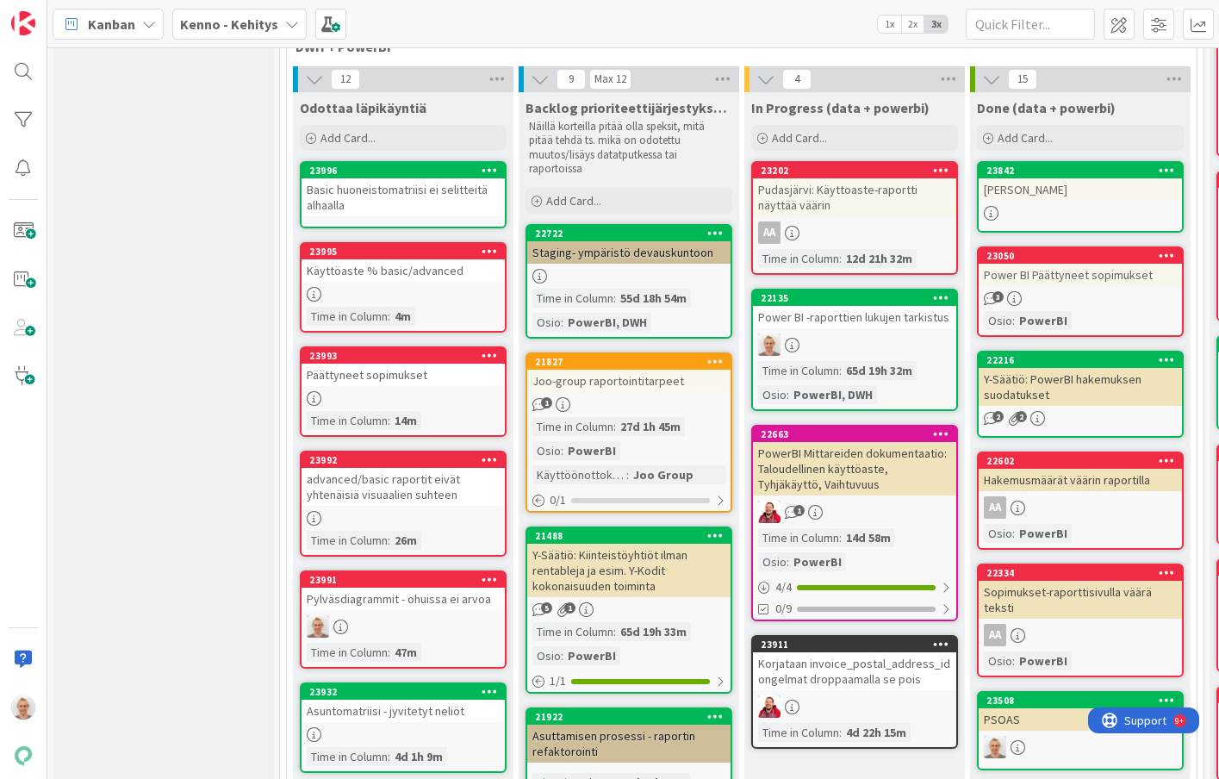
click at [389, 600] on div "Pylväsdiagrammit - ohuissa ei arvoa" at bounding box center [403, 599] width 203 height 22
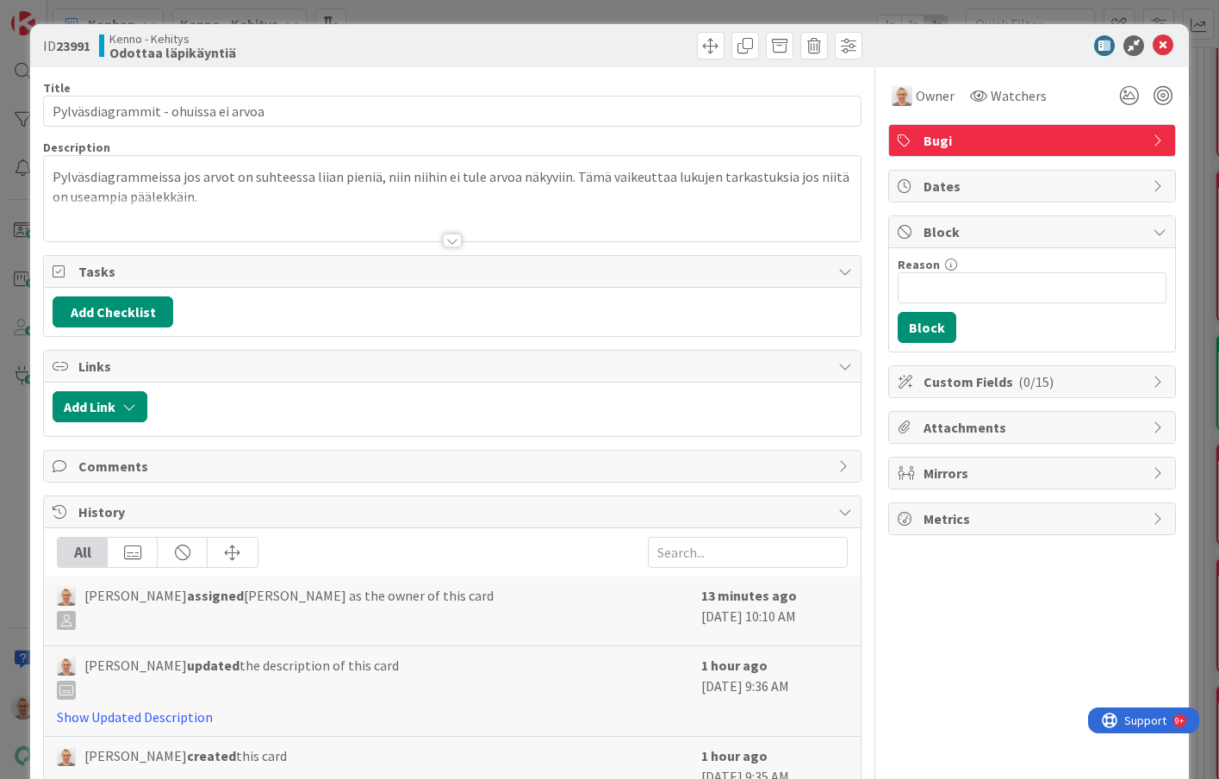
click at [933, 77] on div "Owner Watchers" at bounding box center [1032, 89] width 288 height 44
click at [932, 91] on span "Owner" at bounding box center [935, 95] width 39 height 21
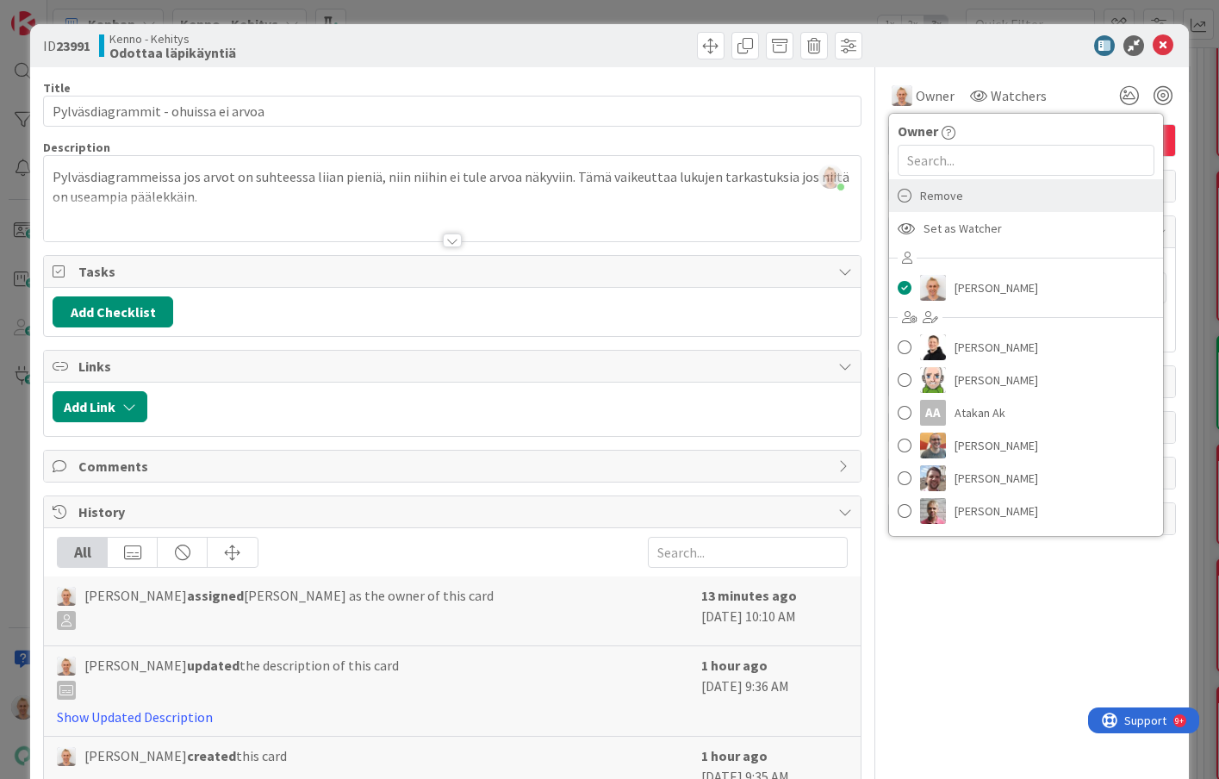
click at [946, 202] on span "Remove" at bounding box center [941, 196] width 43 height 26
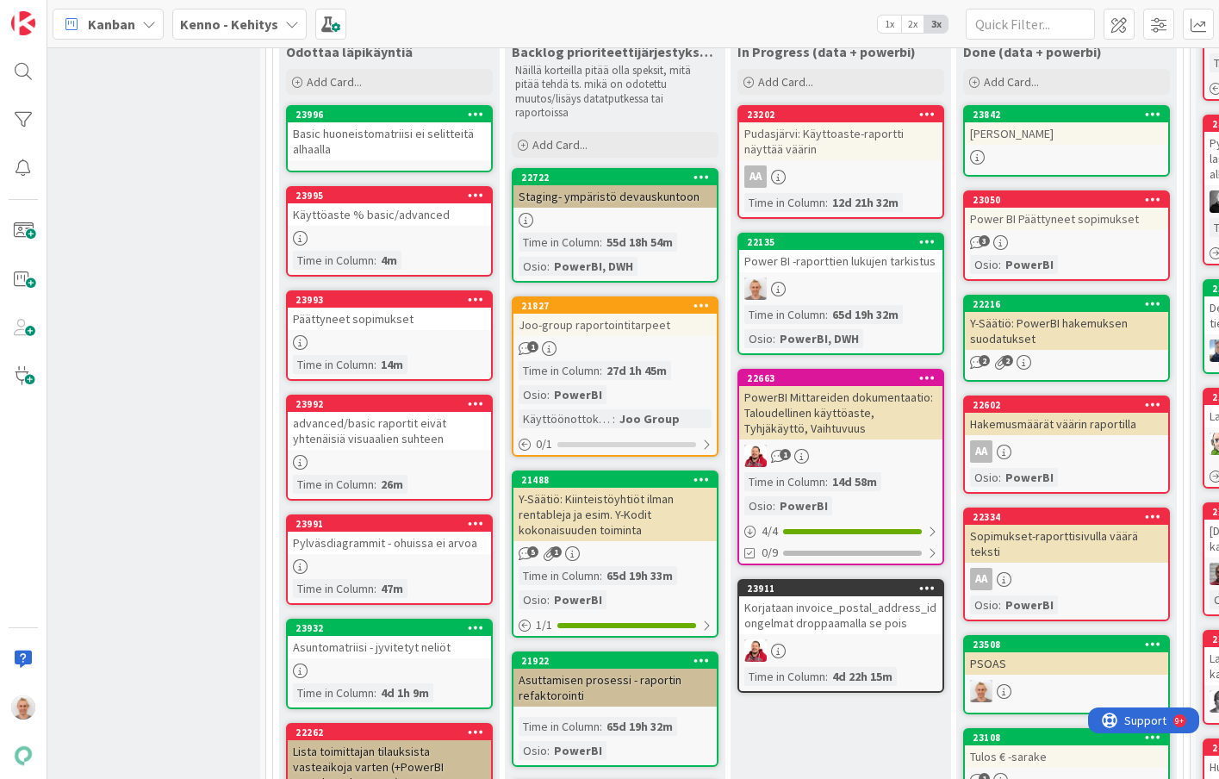
scroll to position [698, 14]
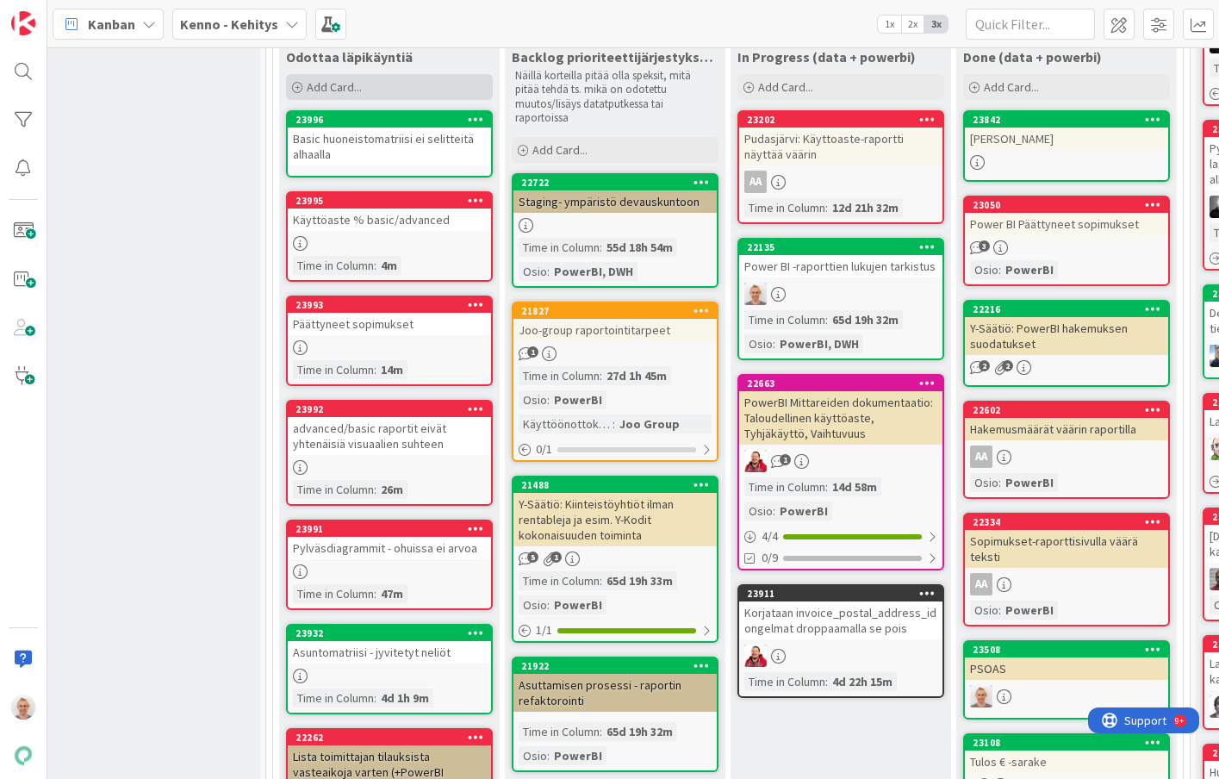
click at [395, 89] on div "Add Card..." at bounding box center [389, 87] width 207 height 26
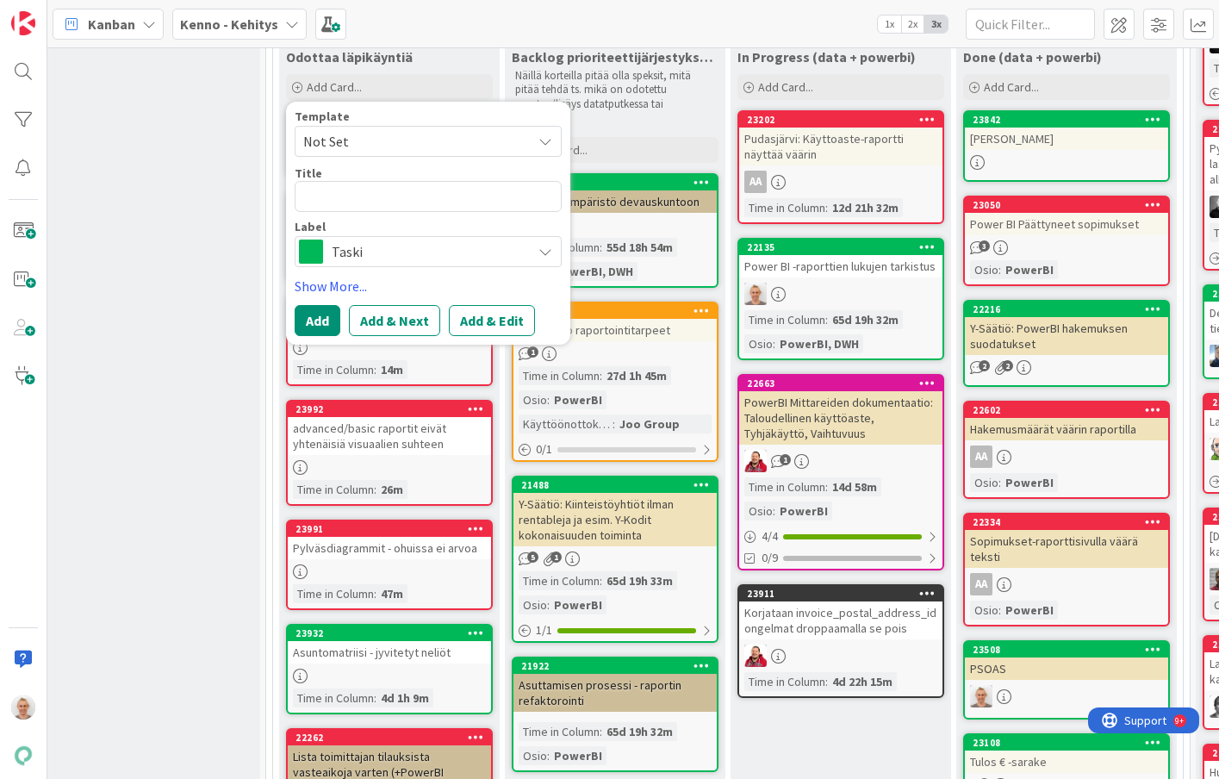
click at [358, 252] on span "Taski" at bounding box center [427, 251] width 191 height 24
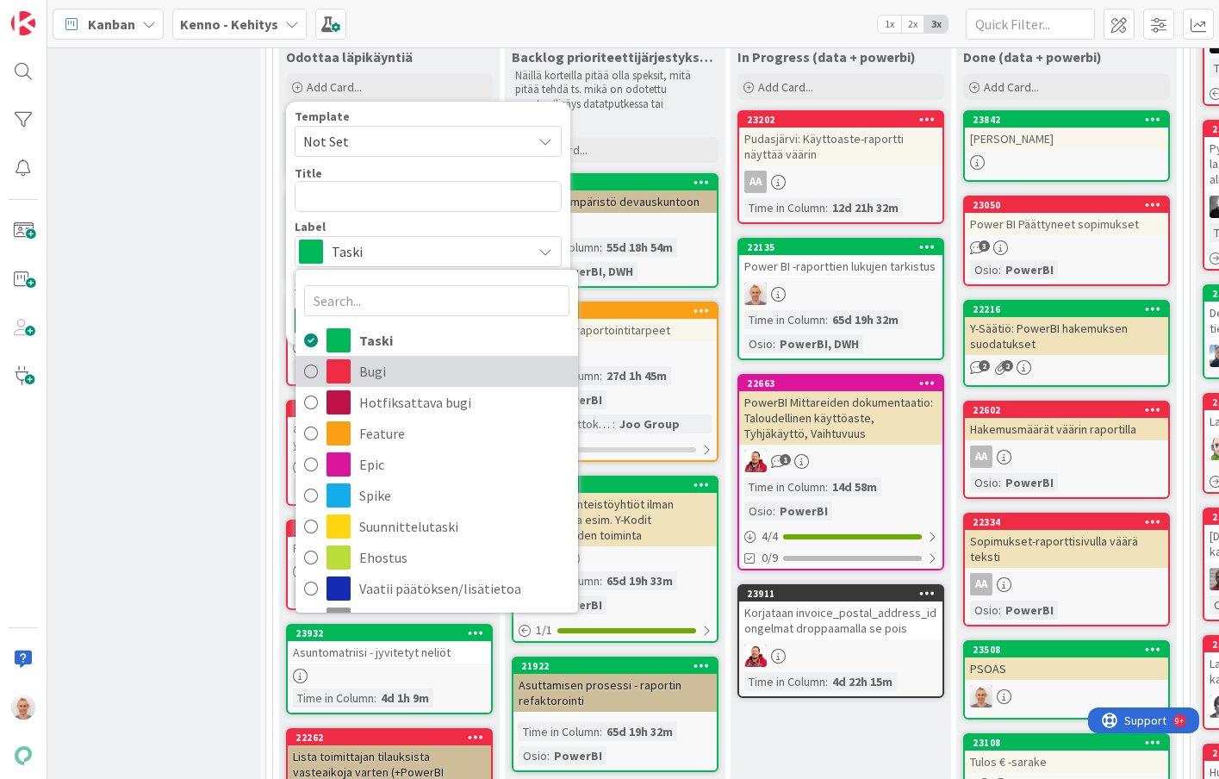
click at [384, 373] on span "Bugi" at bounding box center [464, 371] width 210 height 26
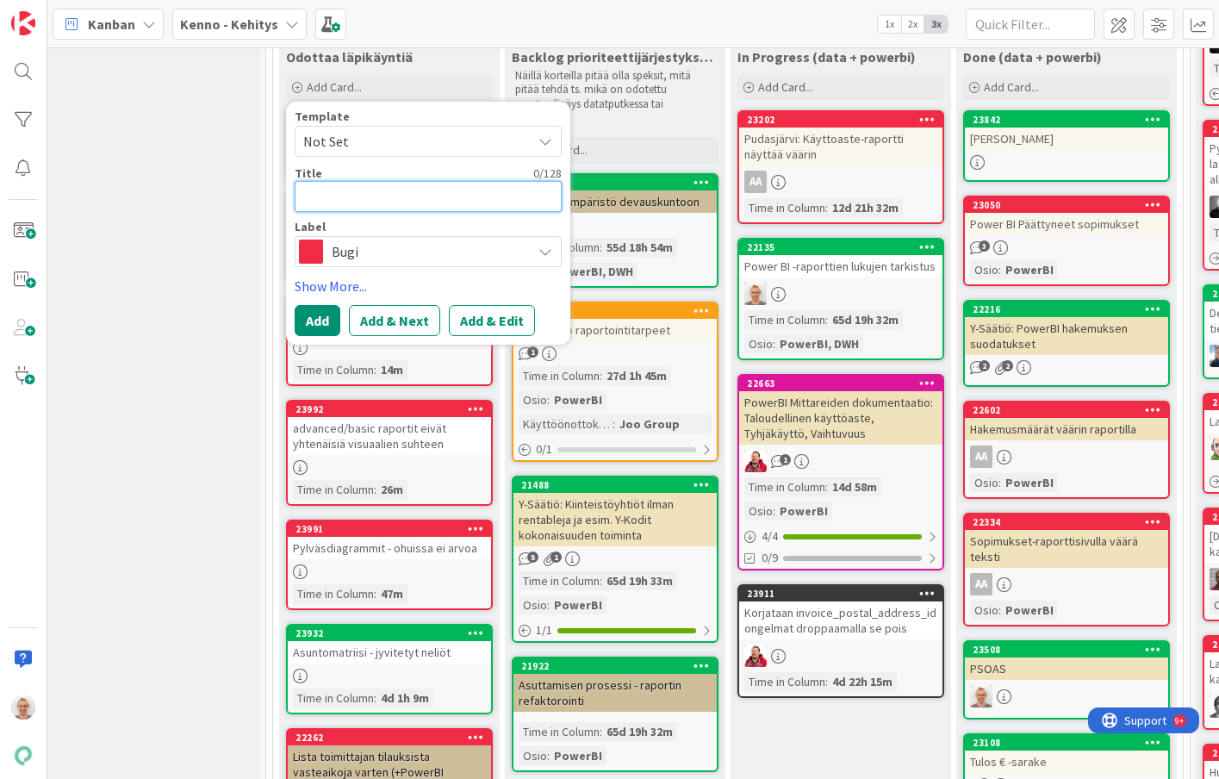
click at [365, 206] on textarea at bounding box center [428, 196] width 267 height 31
click at [320, 320] on button "Add" at bounding box center [318, 320] width 46 height 31
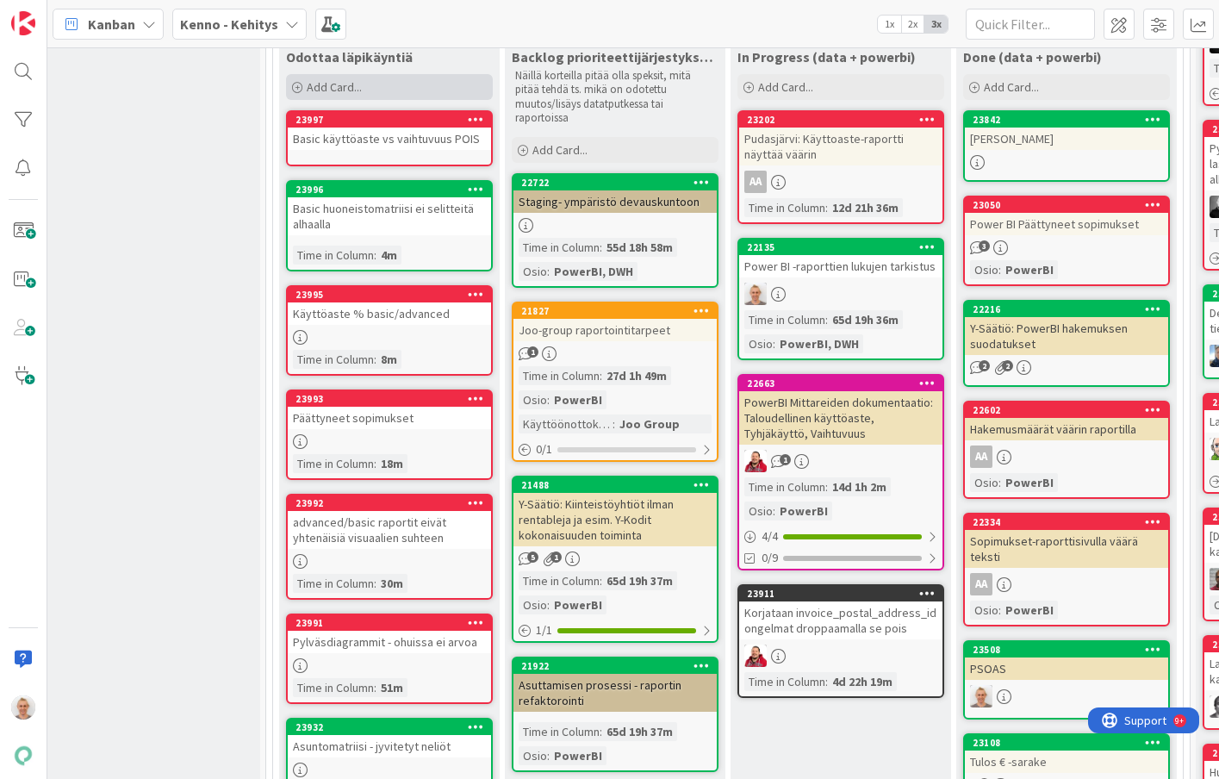
click at [346, 94] on div "Add Card..." at bounding box center [389, 87] width 207 height 26
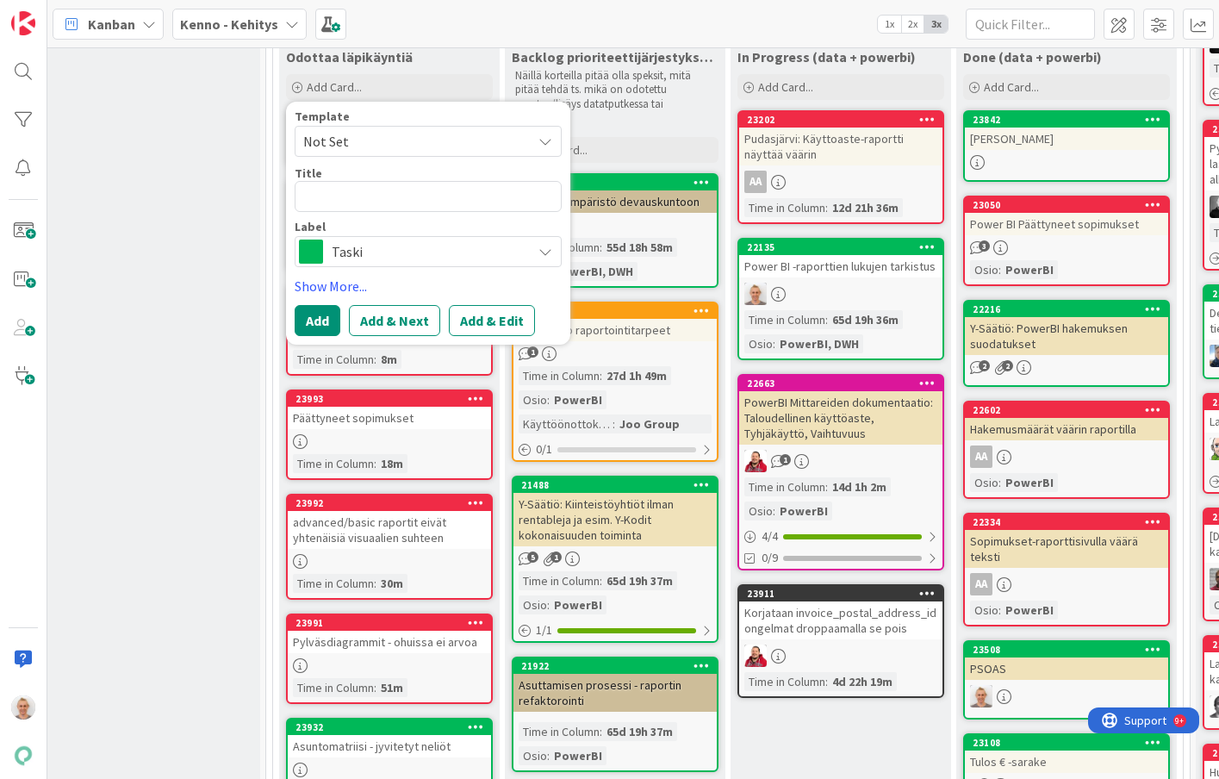
click at [352, 145] on span "Not Set" at bounding box center [410, 141] width 215 height 22
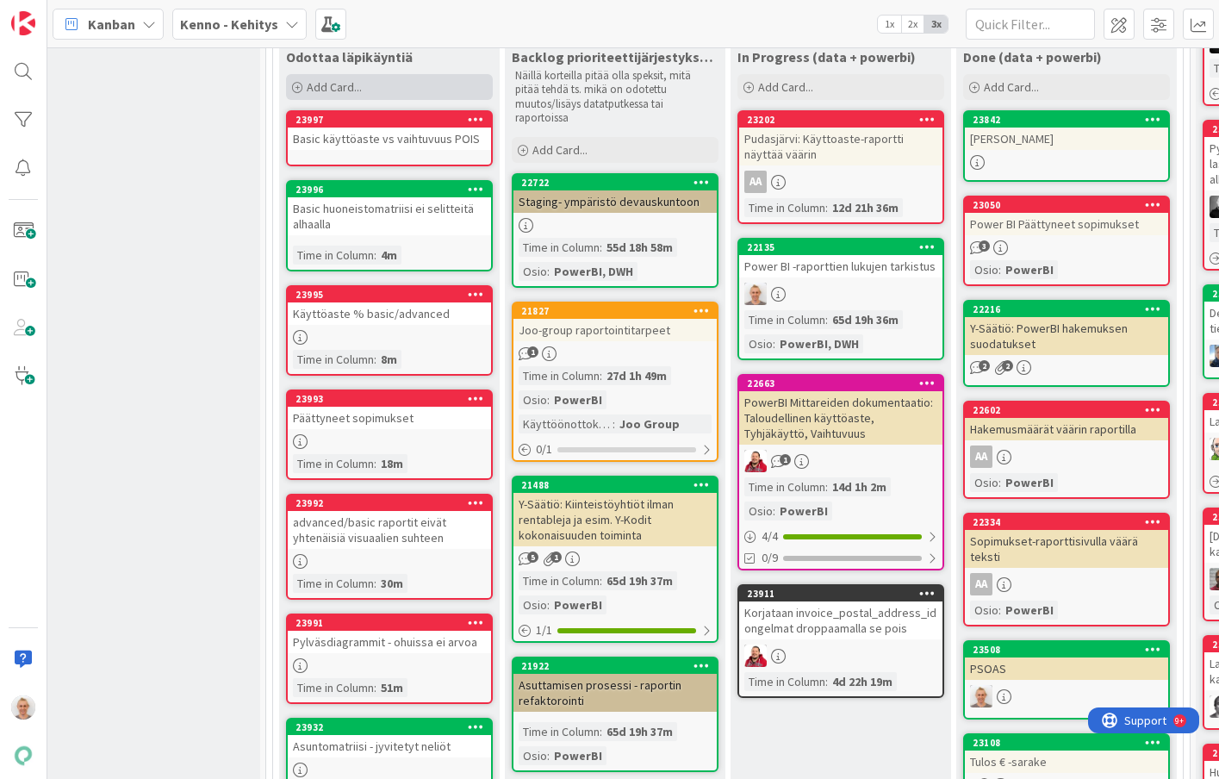
click at [407, 94] on div "Add Card..." at bounding box center [389, 87] width 207 height 26
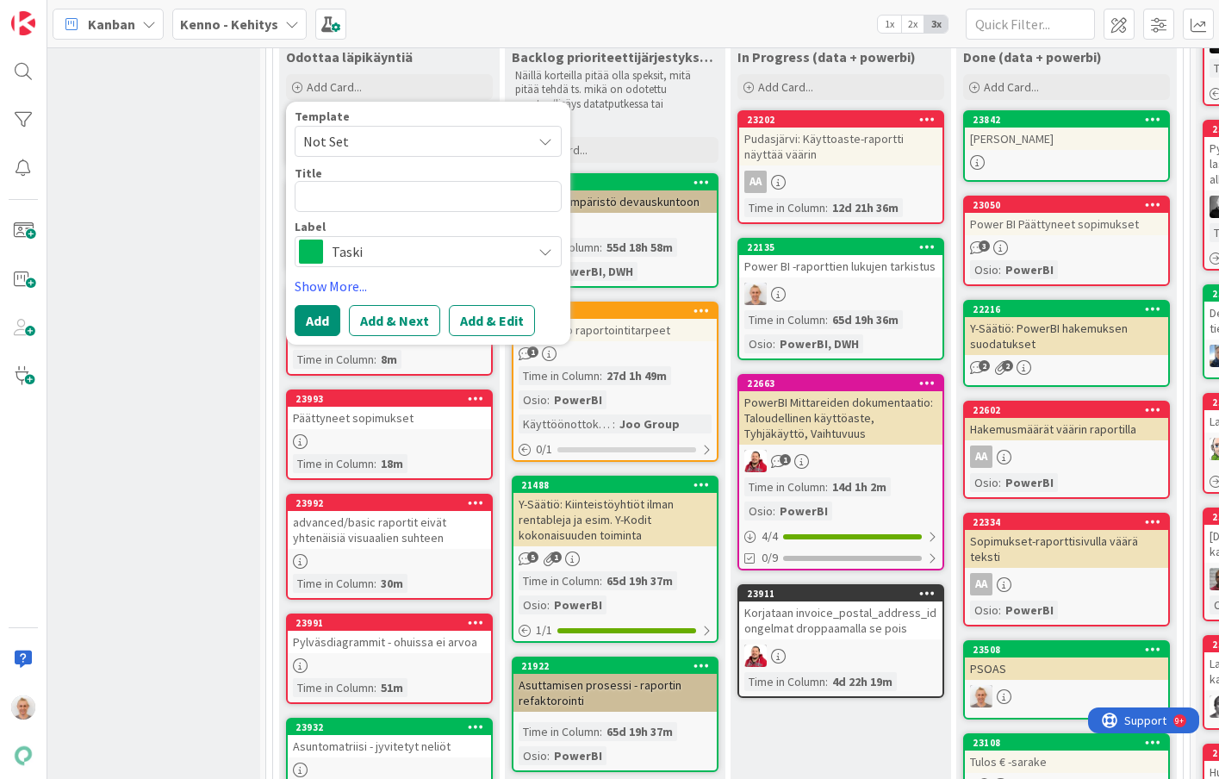
click at [377, 136] on span "Not Set" at bounding box center [410, 141] width 215 height 22
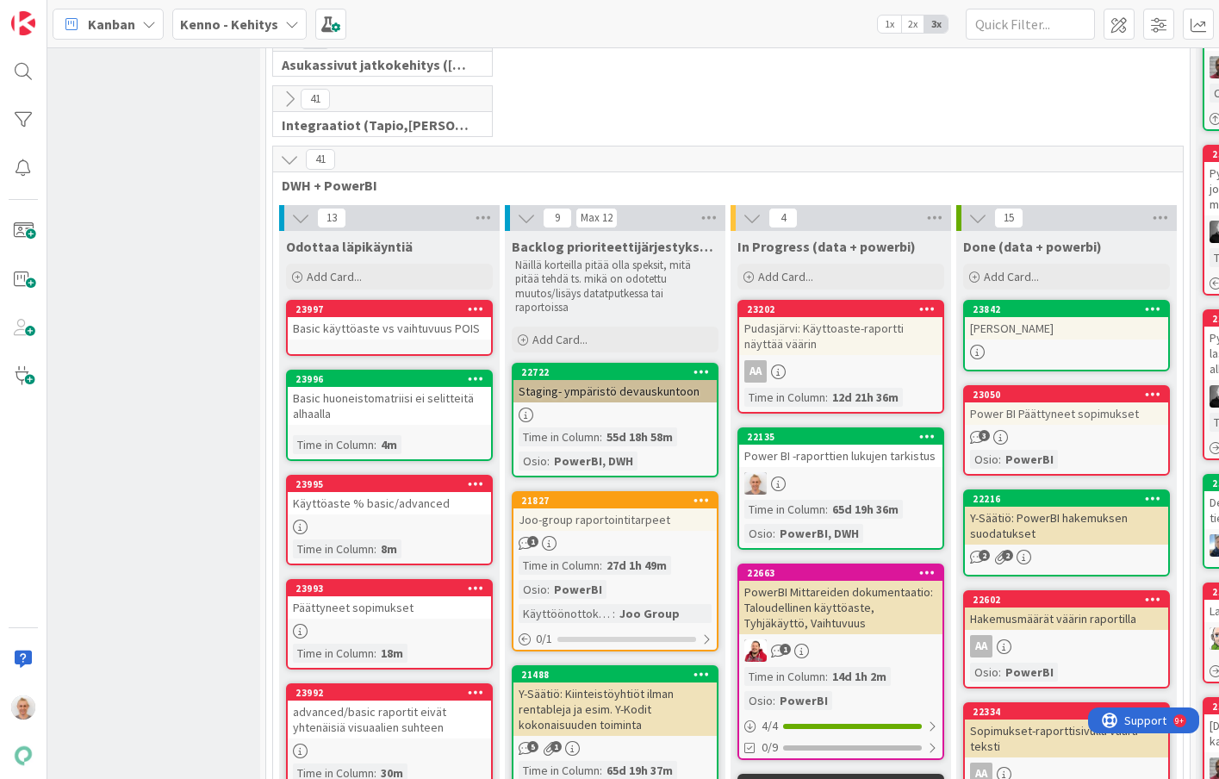
scroll to position [496, 14]
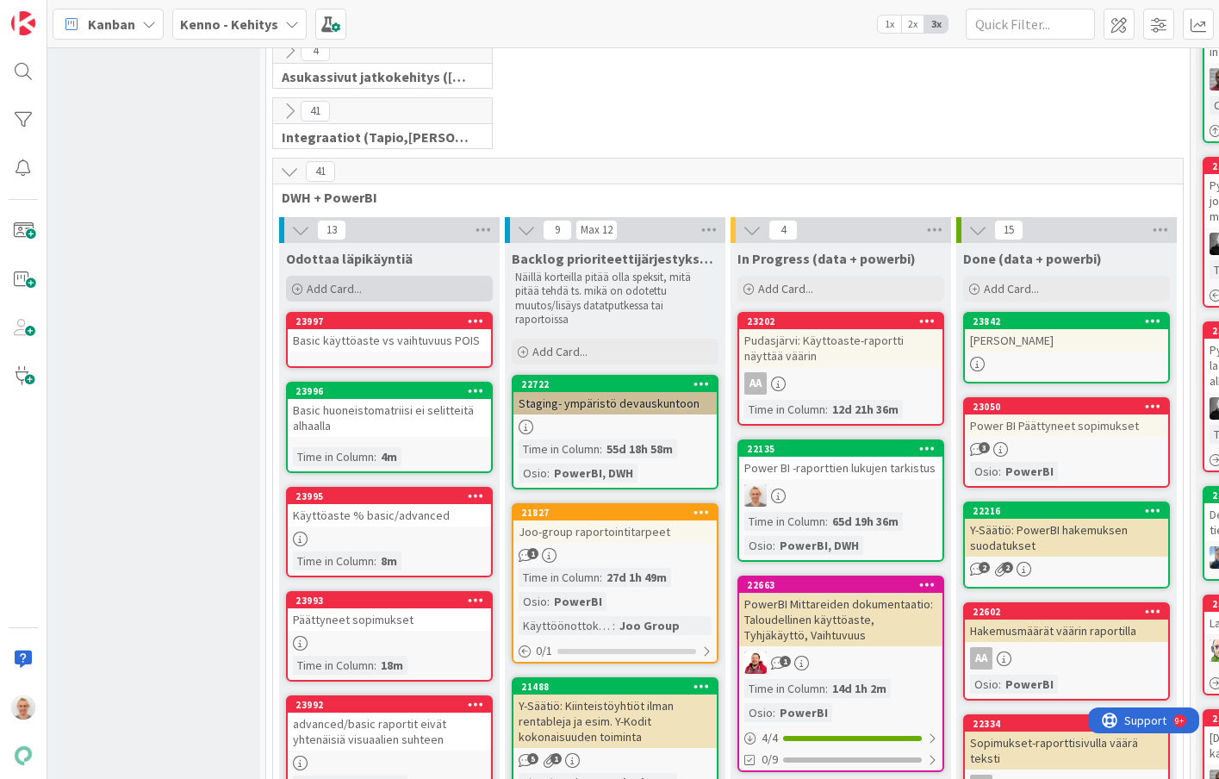
click at [342, 298] on div "Add Card..." at bounding box center [389, 289] width 207 height 26
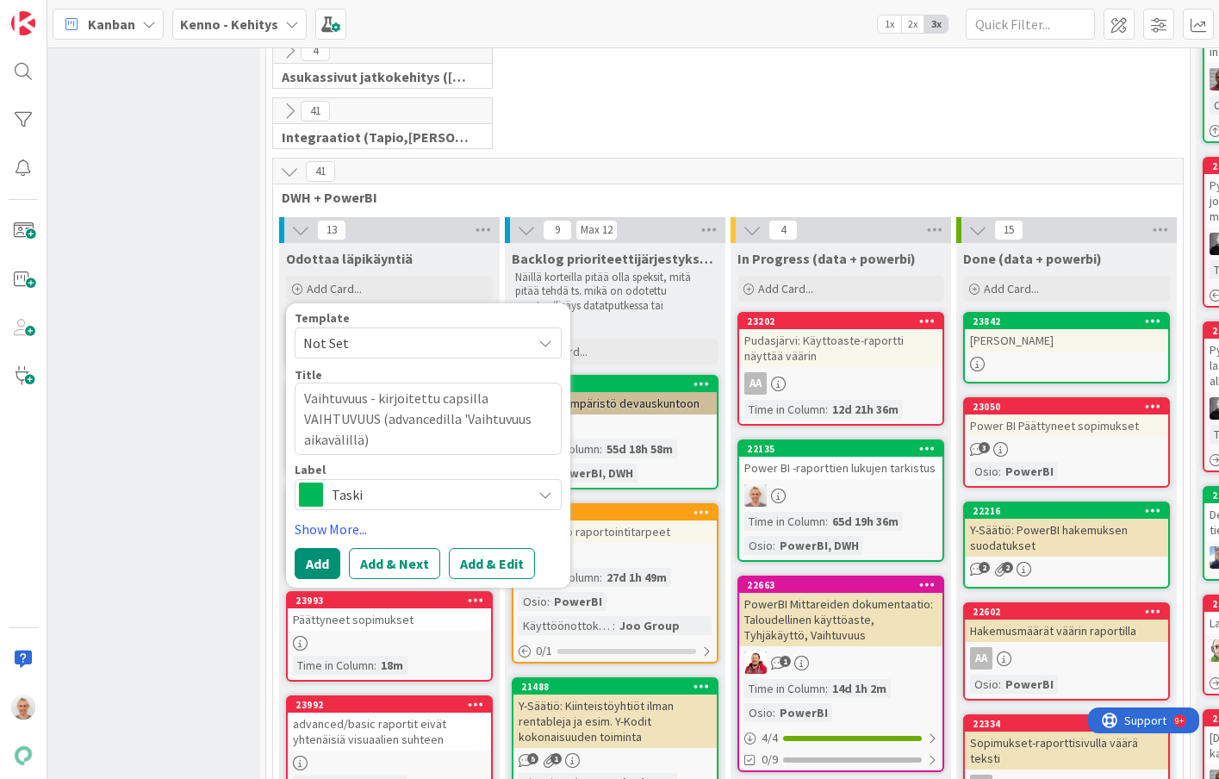
click at [486, 501] on span "Taski" at bounding box center [427, 494] width 191 height 24
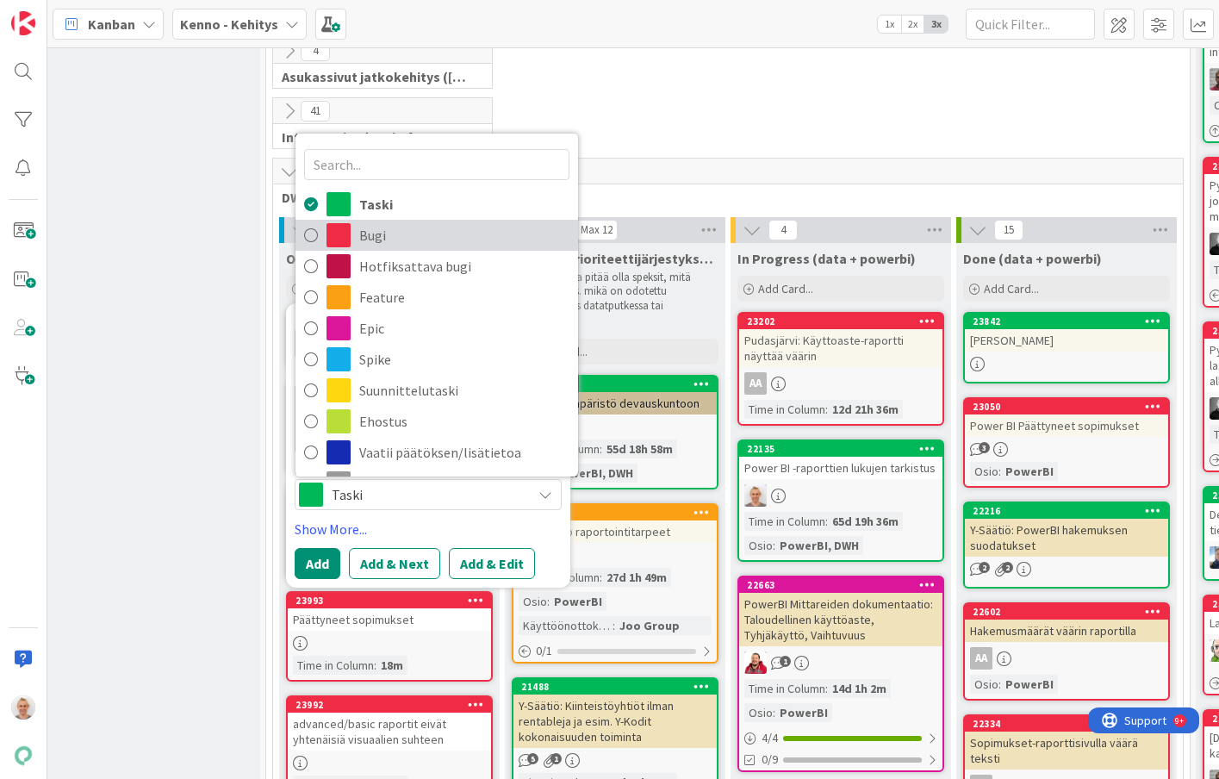
click at [370, 233] on span "Bugi" at bounding box center [464, 235] width 210 height 26
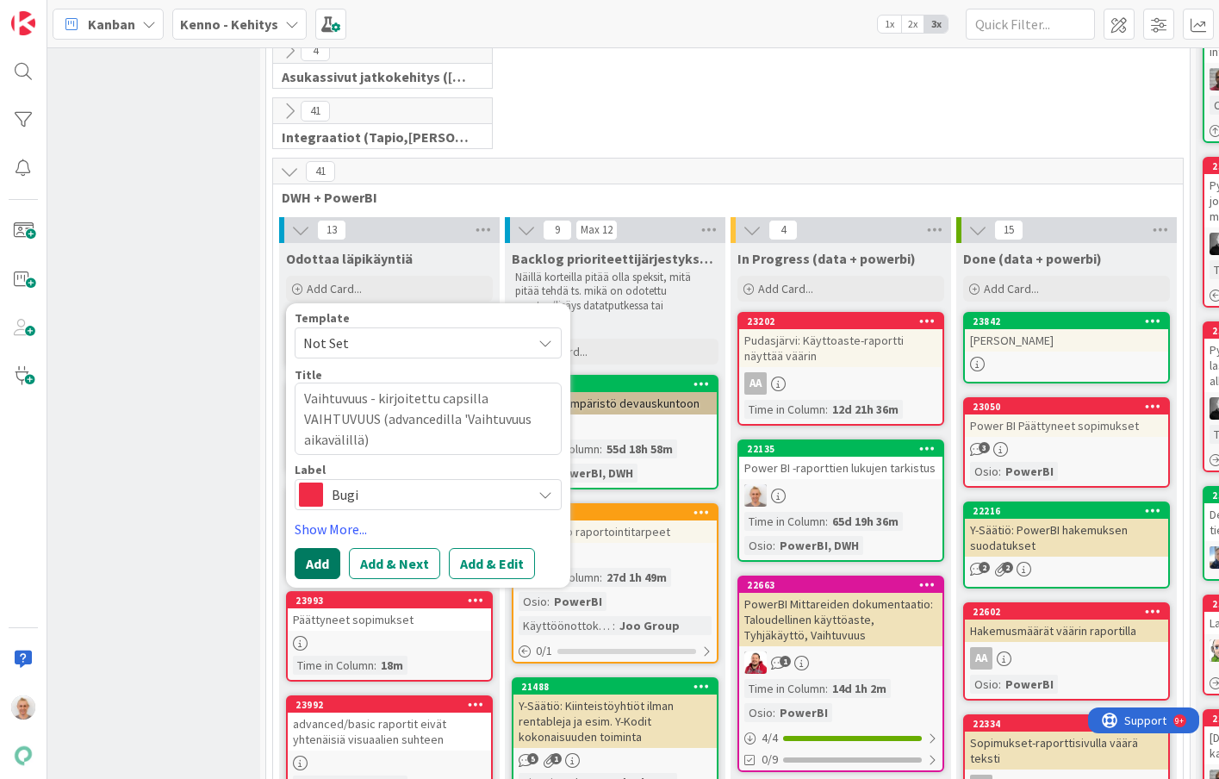
click at [320, 559] on button "Add" at bounding box center [318, 563] width 46 height 31
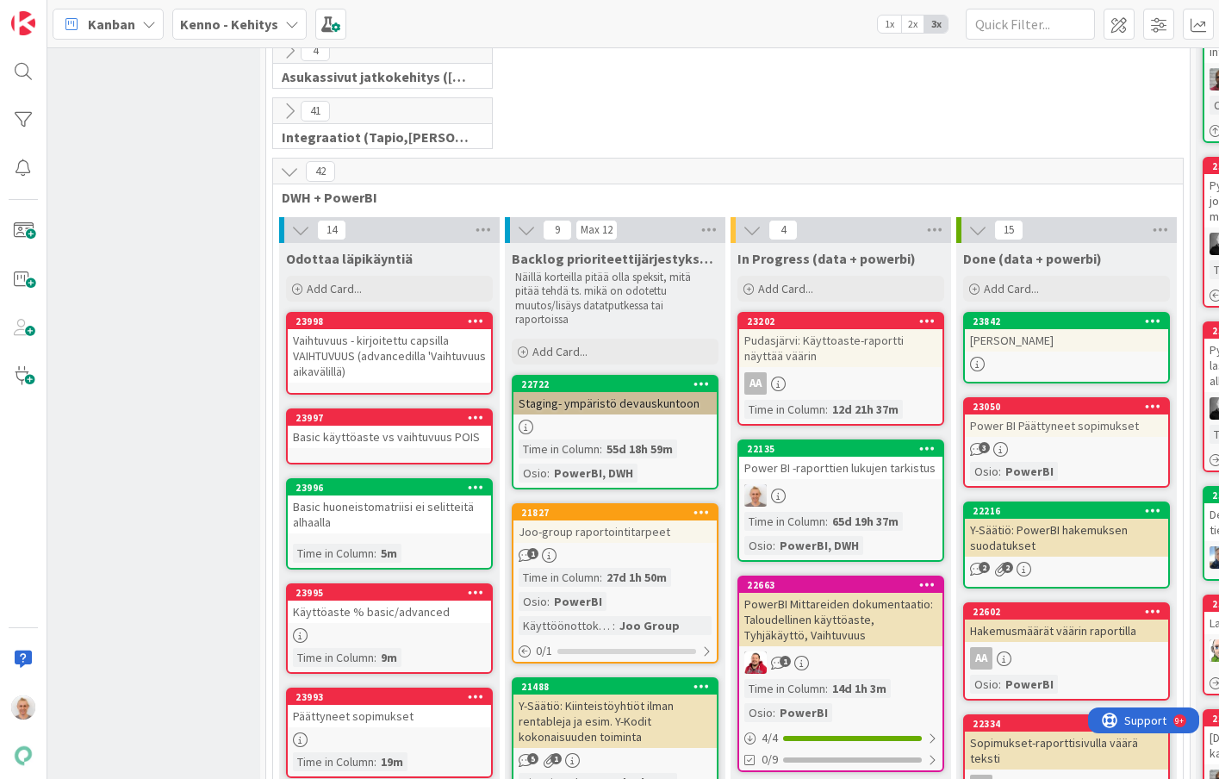
scroll to position [495, 14]
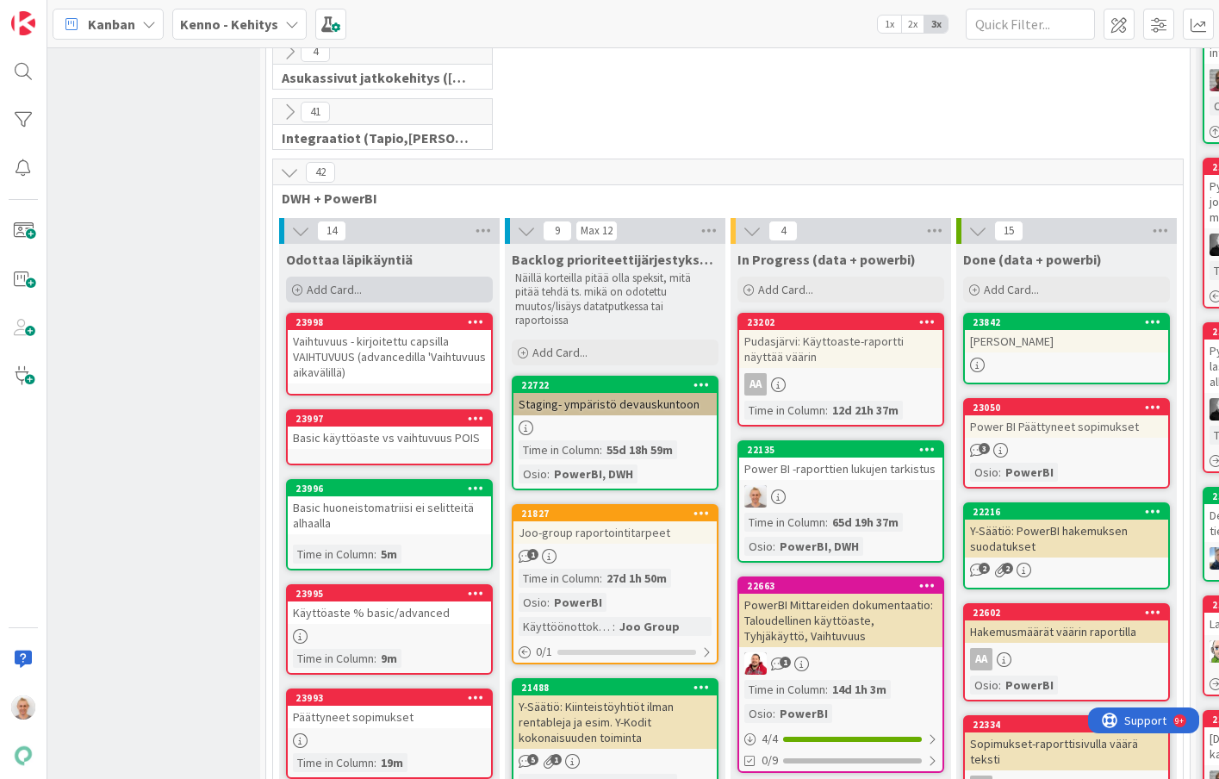
click at [350, 290] on span "Add Card..." at bounding box center [334, 290] width 55 height 16
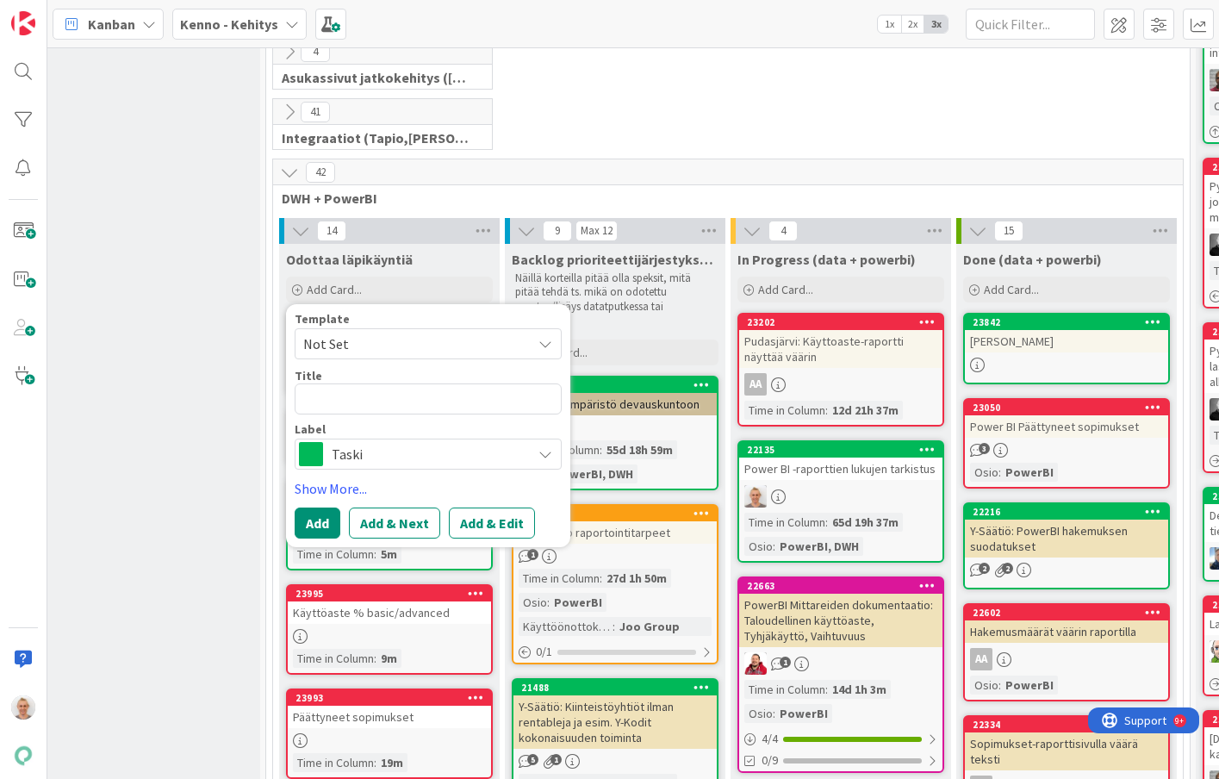
click at [358, 470] on div "Template Not Set Not Set TUOTANTO: Asukassivujen korttipohja Ylläpidon robottit…" at bounding box center [428, 426] width 267 height 226
click at [352, 454] on span "Taski" at bounding box center [427, 454] width 191 height 24
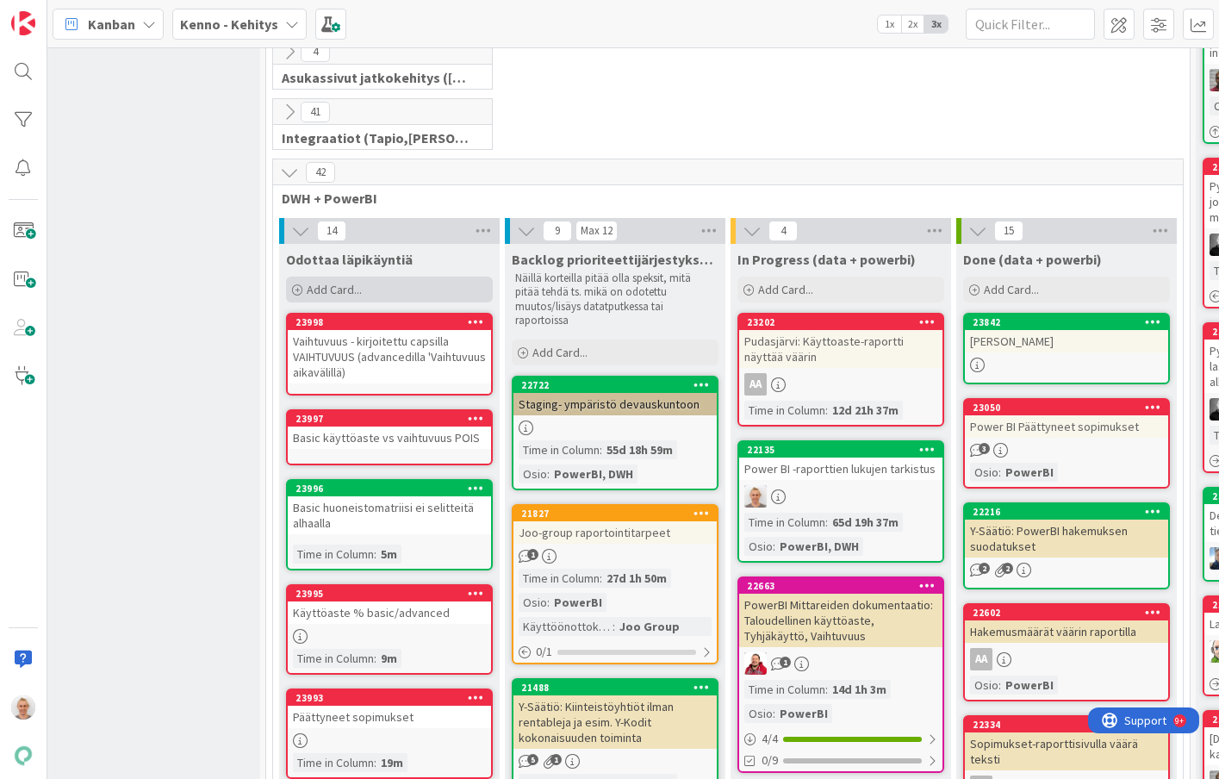
click at [382, 283] on div "Add Card..." at bounding box center [389, 290] width 207 height 26
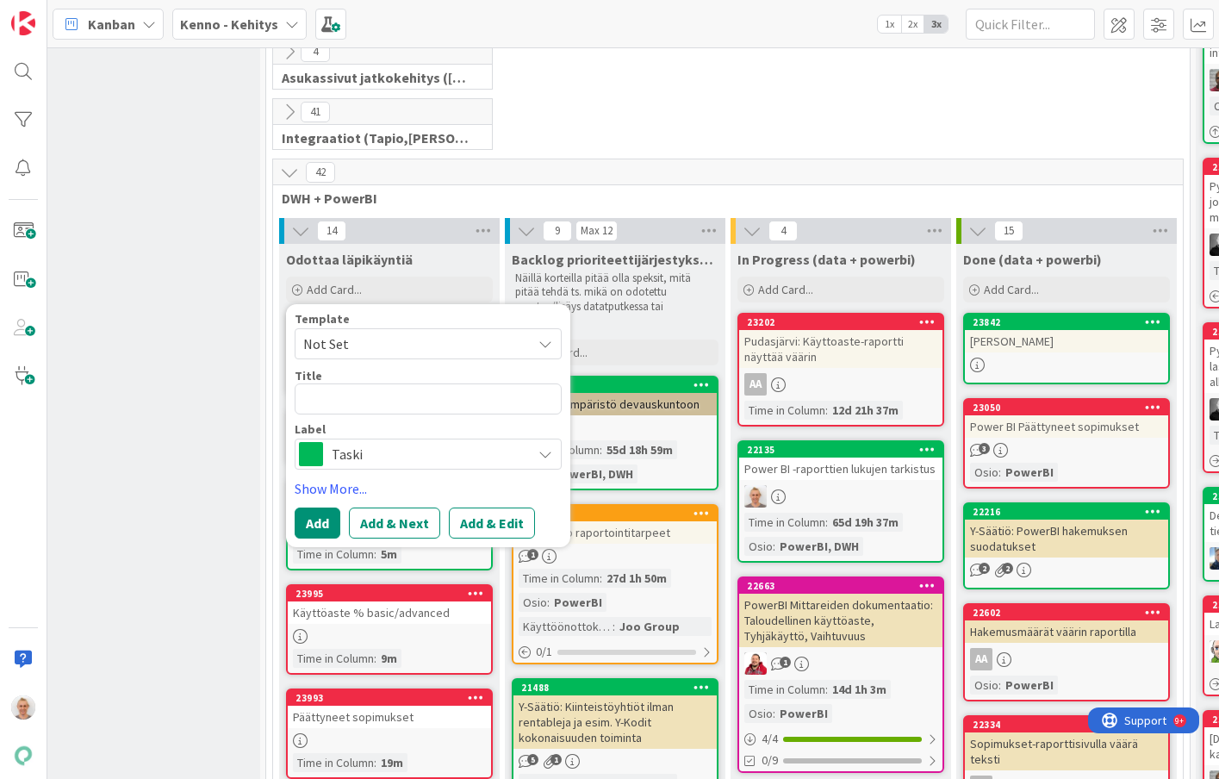
click at [373, 448] on span "Taski" at bounding box center [427, 454] width 191 height 24
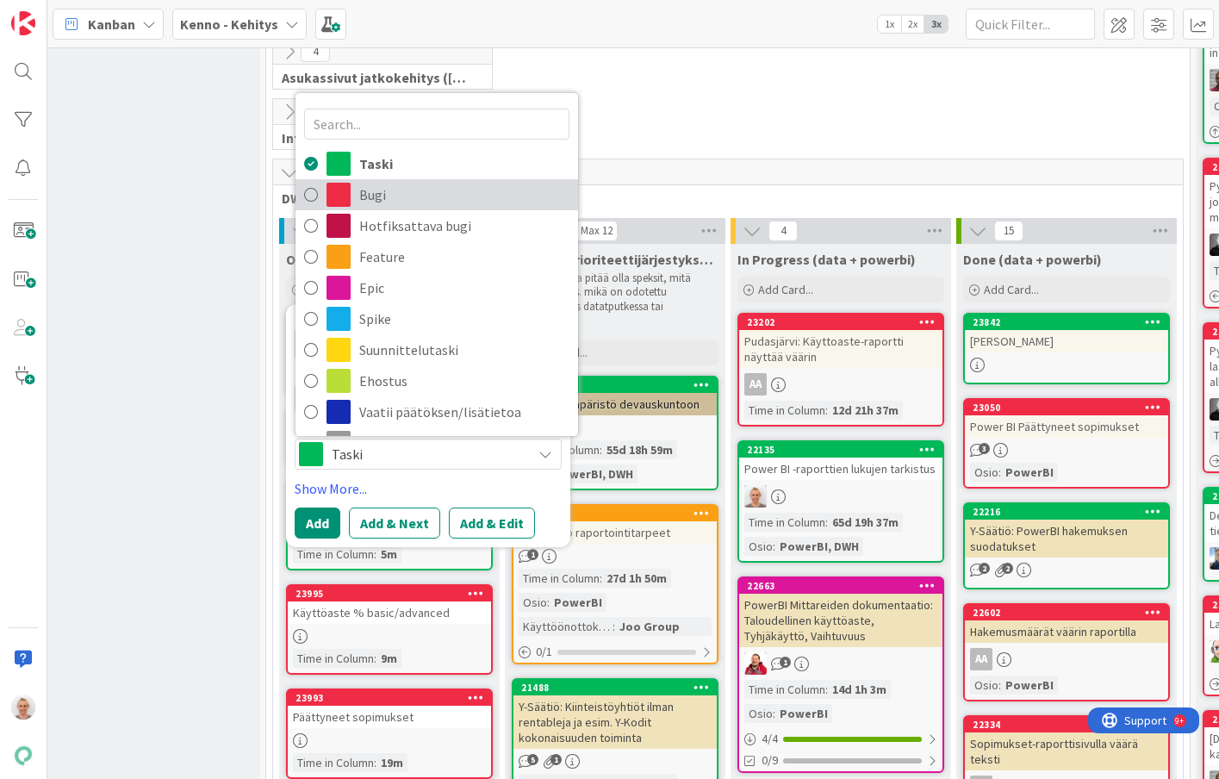
click at [368, 199] on span "Bugi" at bounding box center [464, 195] width 210 height 26
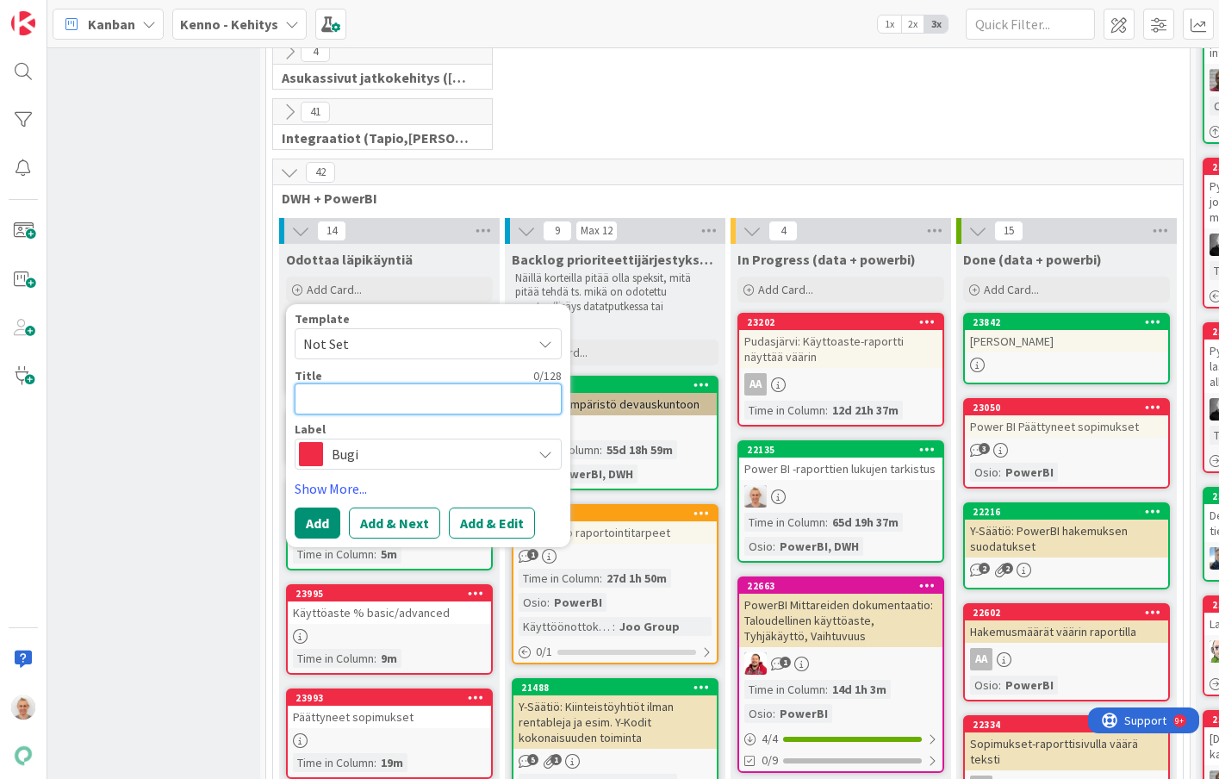
click at [339, 400] on textarea at bounding box center [428, 398] width 267 height 31
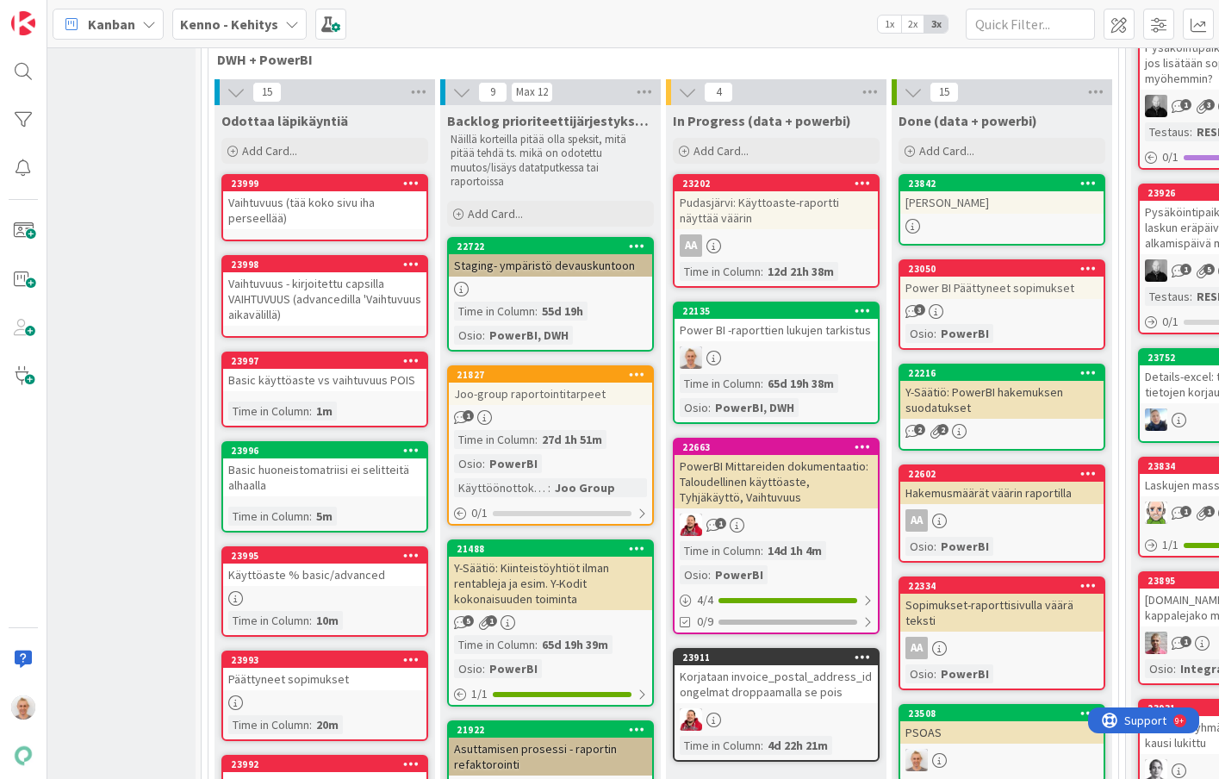
scroll to position [637, 78]
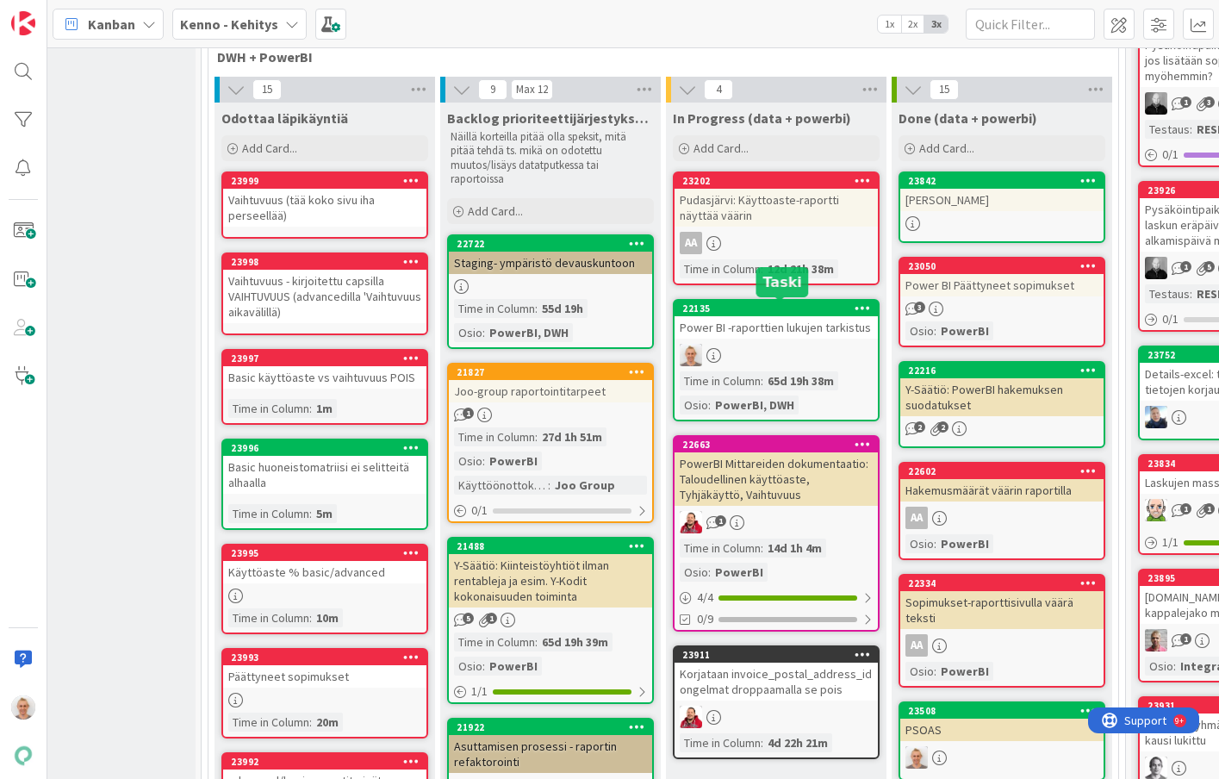
click at [771, 326] on div "Power BI -raporttien lukujen tarkistus" at bounding box center [776, 327] width 203 height 22
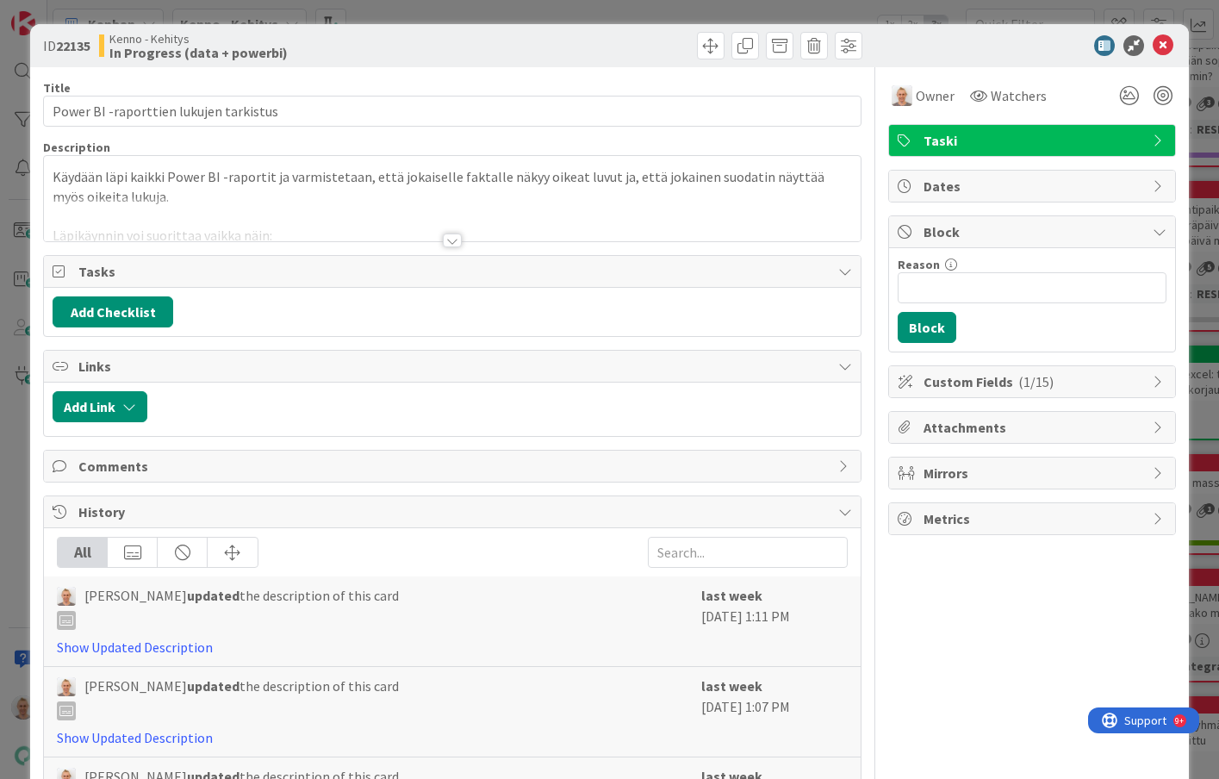
click at [446, 239] on div at bounding box center [452, 240] width 19 height 14
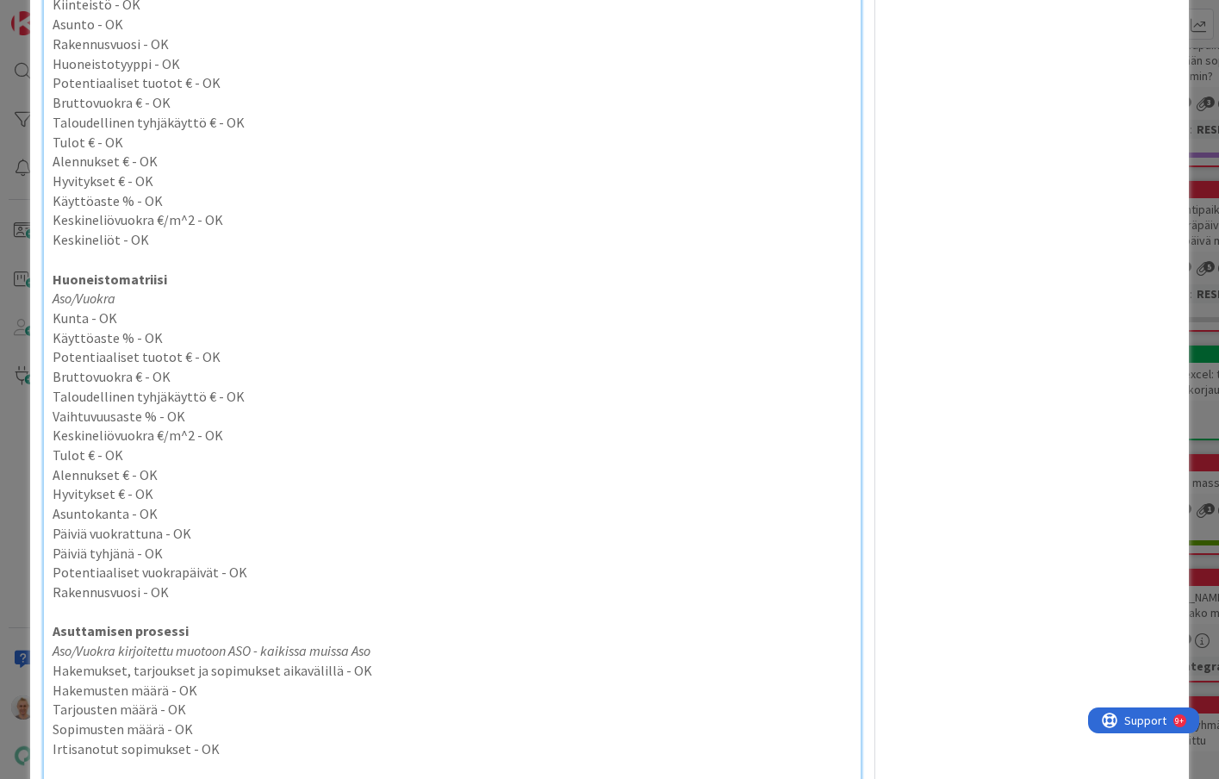
scroll to position [2214, 0]
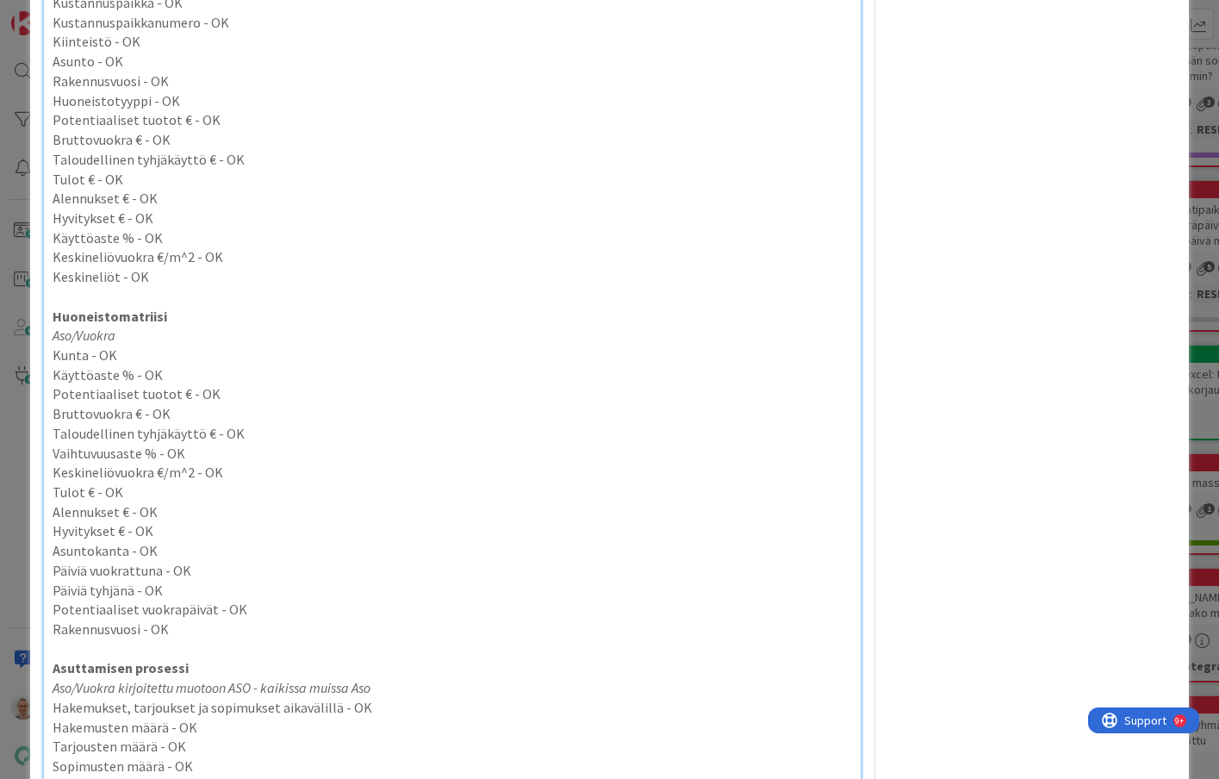
click at [22, 211] on div "ID 22135 Kenno - Kehitys In Progress (data + powerbi) Title 38 / 128 Power BI -…" at bounding box center [609, 389] width 1219 height 779
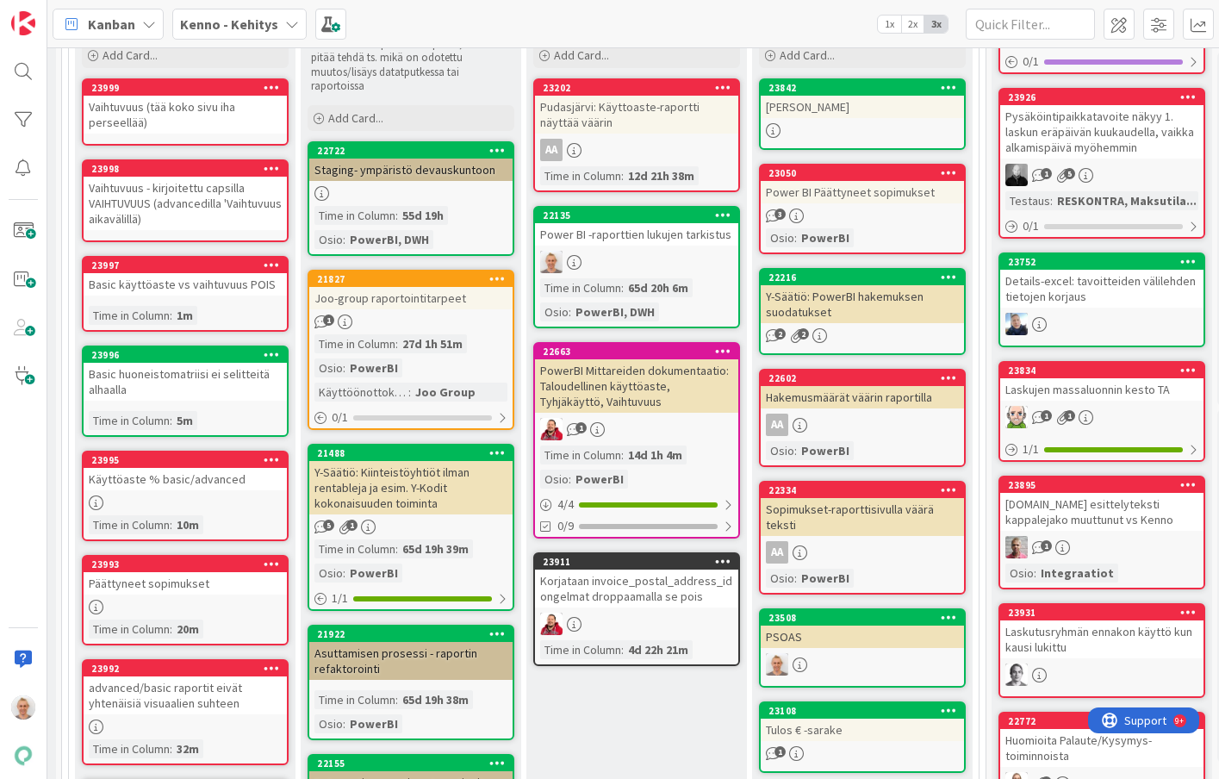
scroll to position [725, 218]
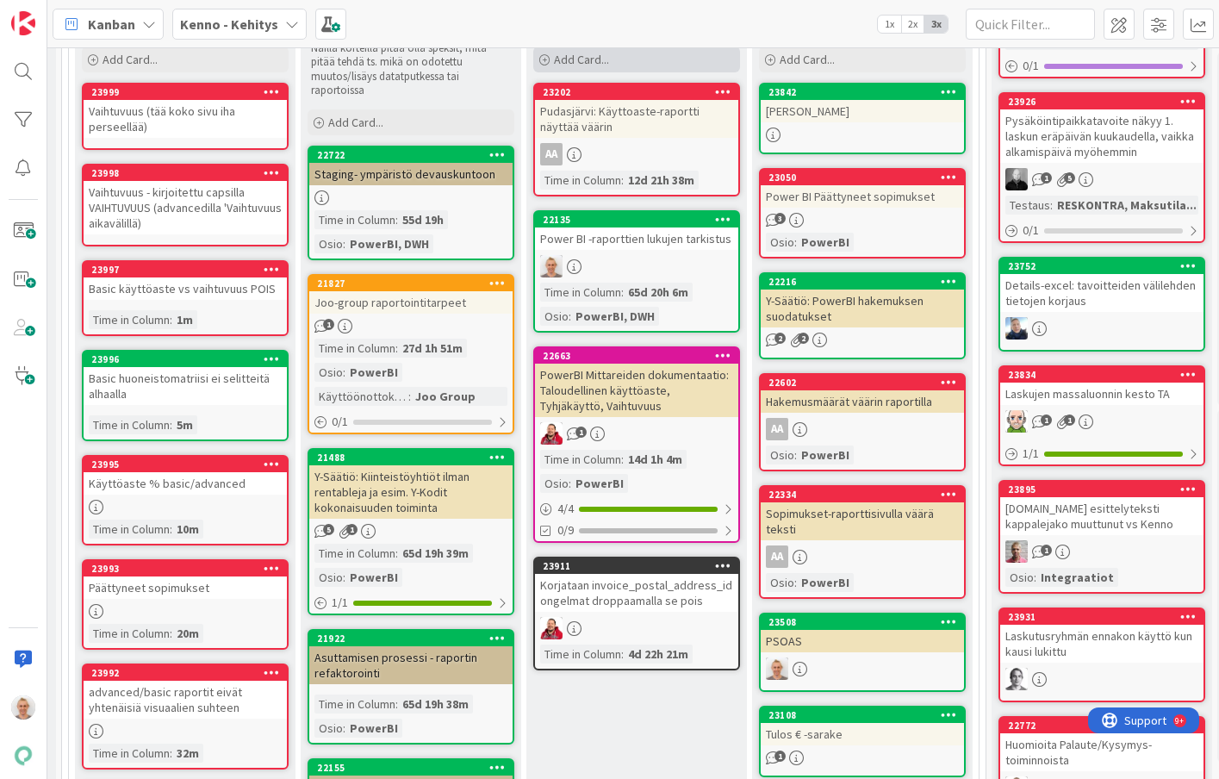
click at [604, 54] on span "Add Card..." at bounding box center [581, 60] width 55 height 16
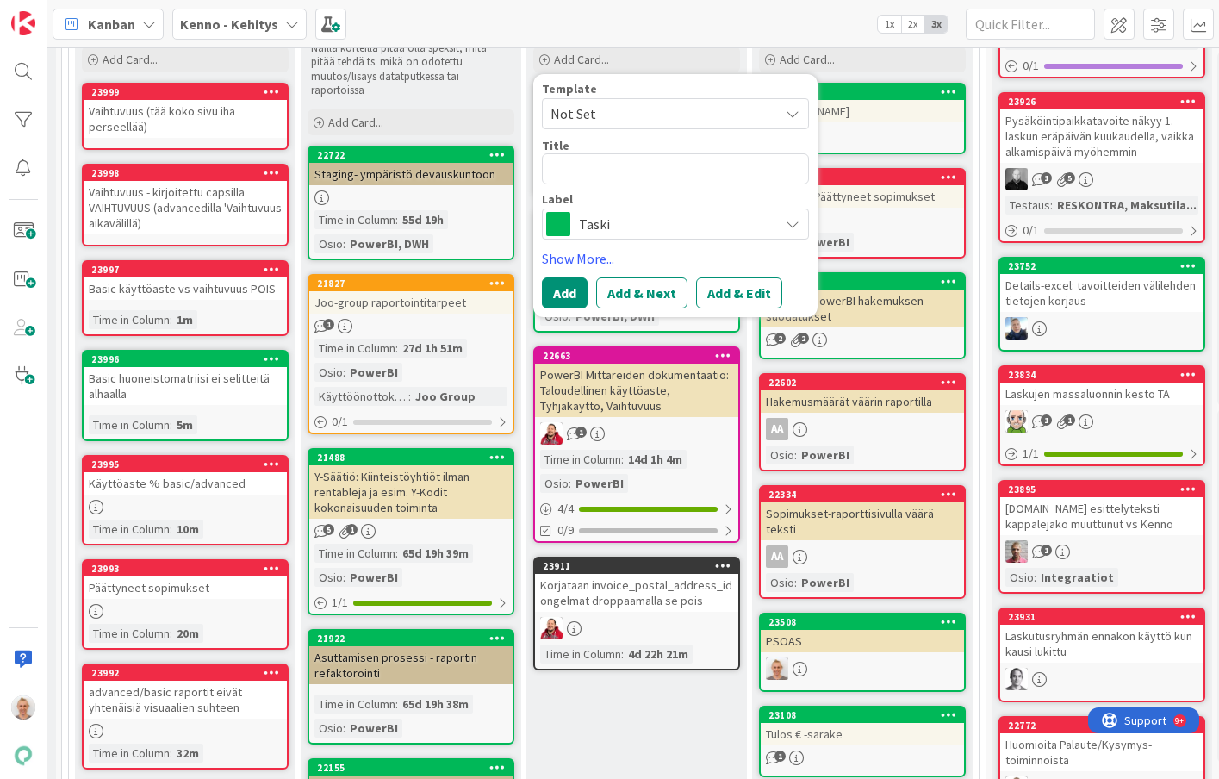
click at [588, 228] on span "Taski" at bounding box center [674, 224] width 191 height 24
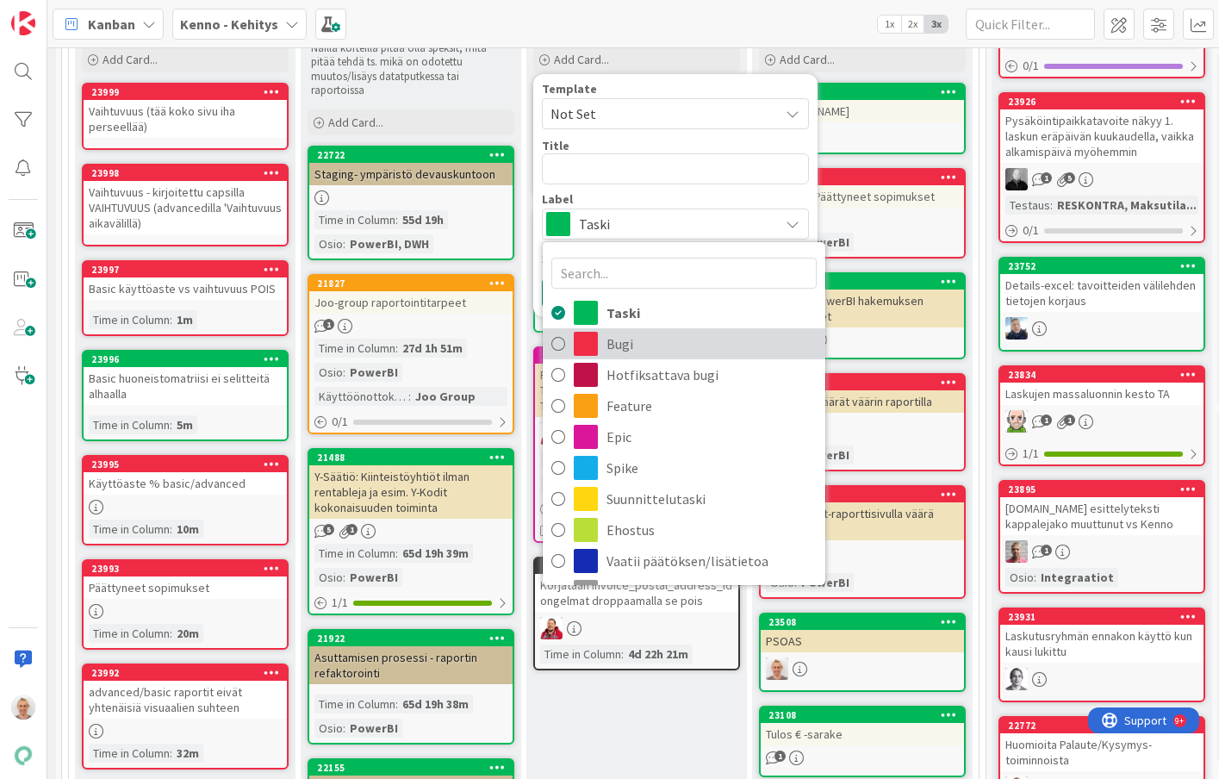
click at [597, 345] on span at bounding box center [586, 344] width 24 height 24
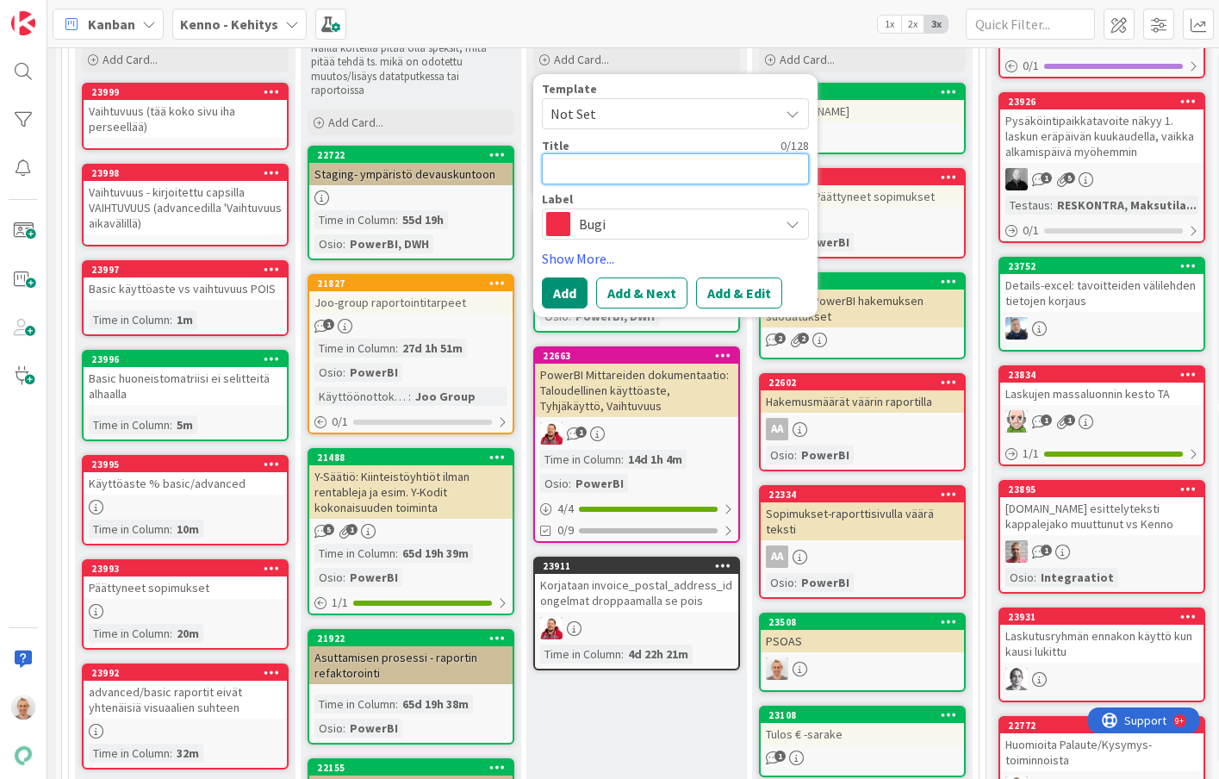
click at [573, 174] on textarea at bounding box center [675, 168] width 267 height 31
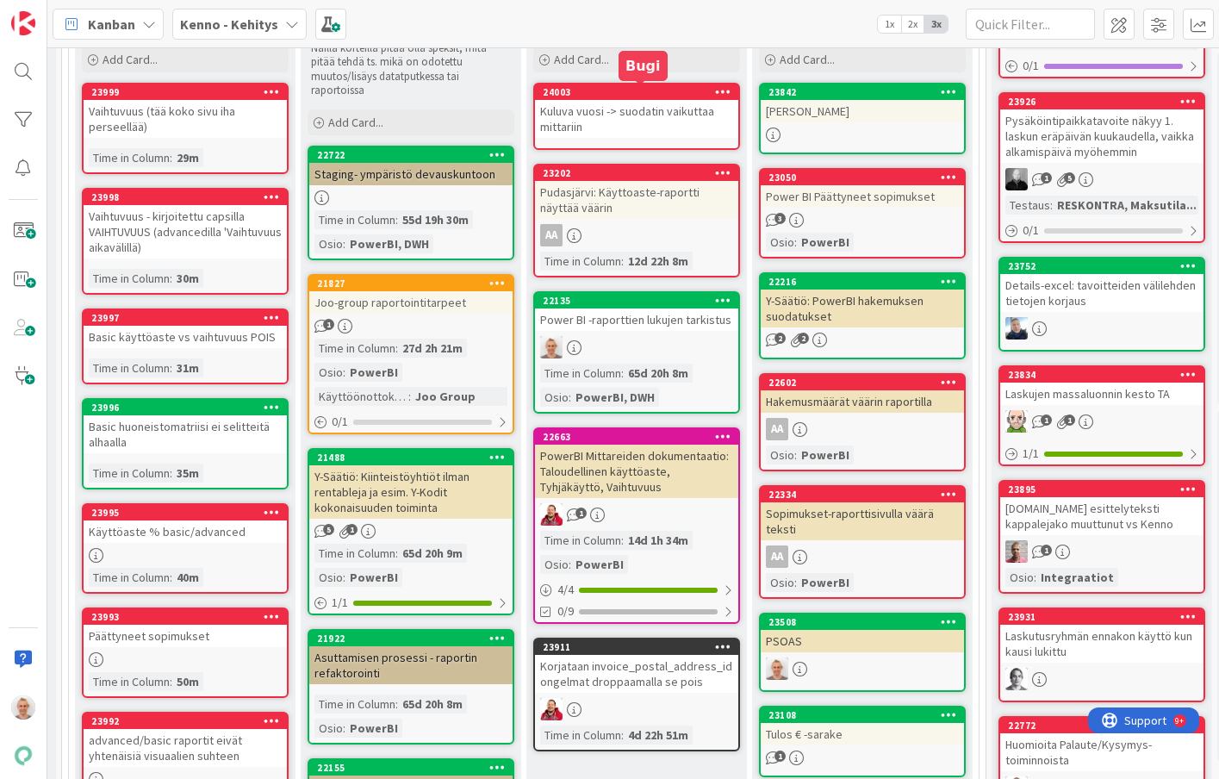
click at [639, 113] on div "Kuluva vuosi -> suodatin vaikuttaa mittariin" at bounding box center [636, 119] width 203 height 38
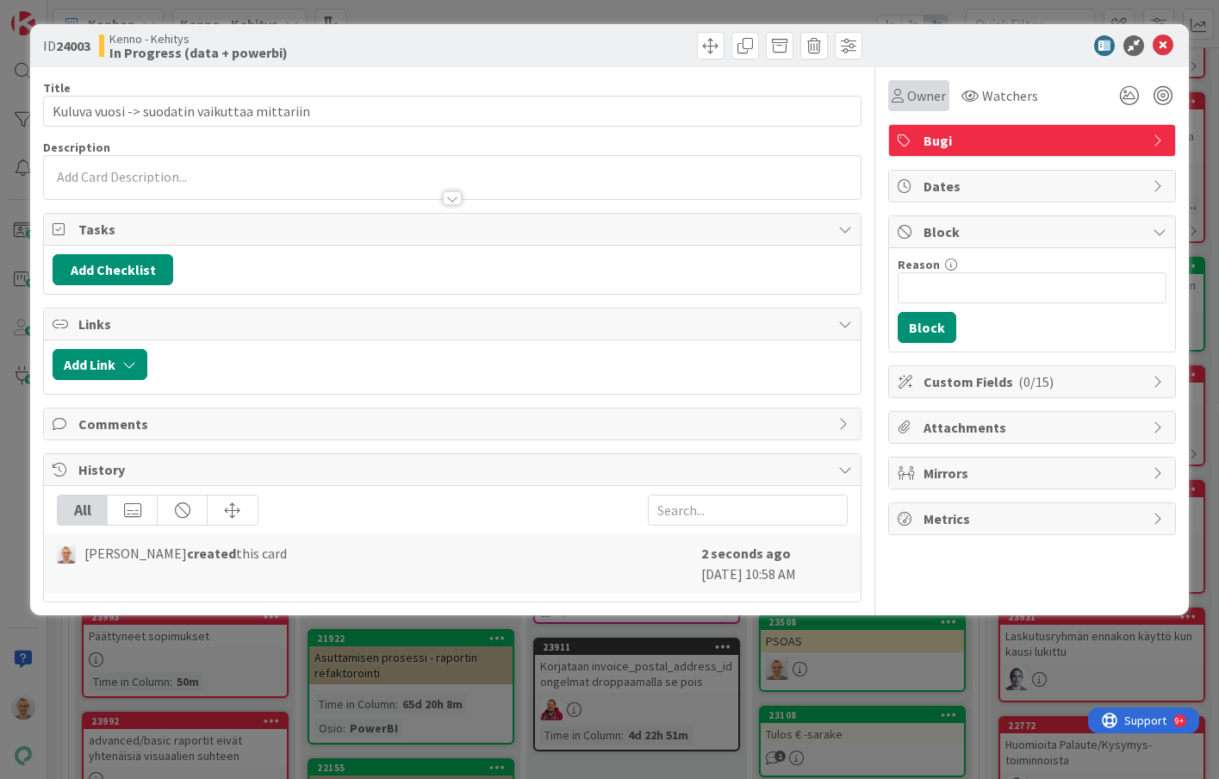
click at [922, 100] on span "Owner" at bounding box center [926, 95] width 39 height 21
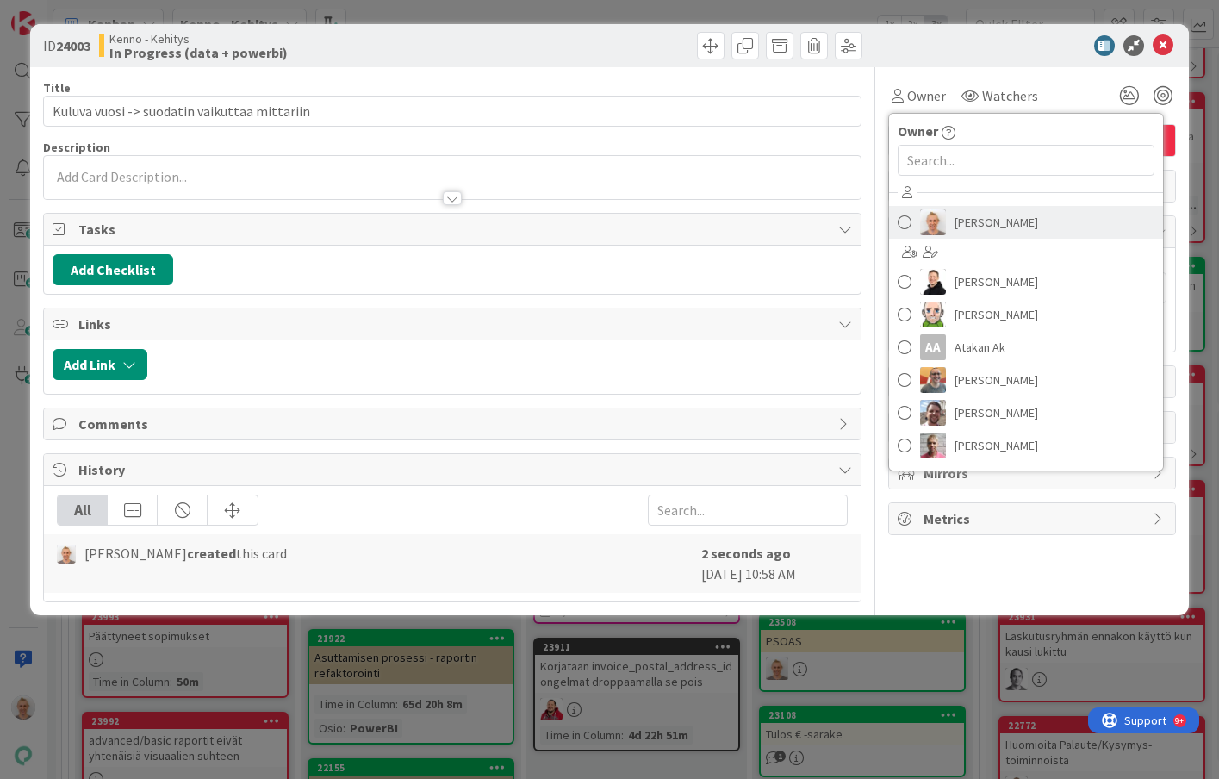
click at [983, 234] on span "[PERSON_NAME]" at bounding box center [997, 222] width 84 height 26
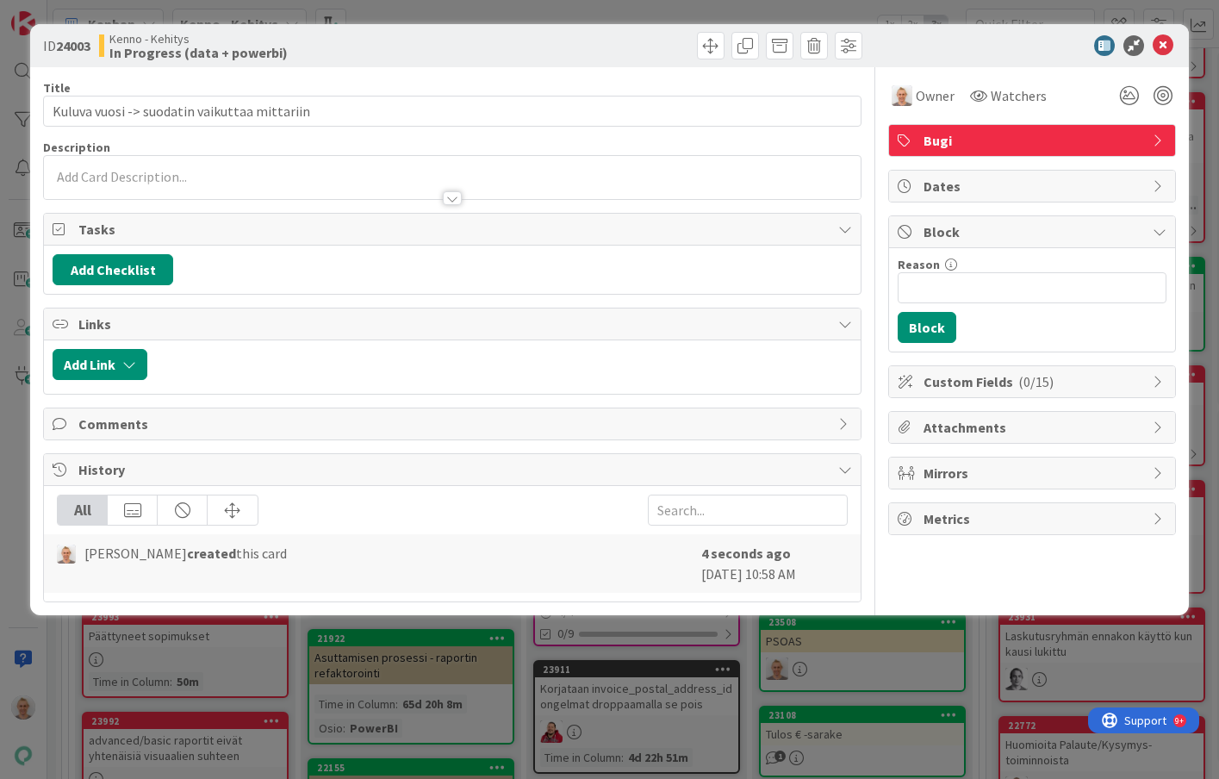
click at [886, 642] on div "ID 24003 [PERSON_NAME] In Progress (data + powerbi) Title 44 / 128 Kuluva vuosi…" at bounding box center [609, 389] width 1219 height 779
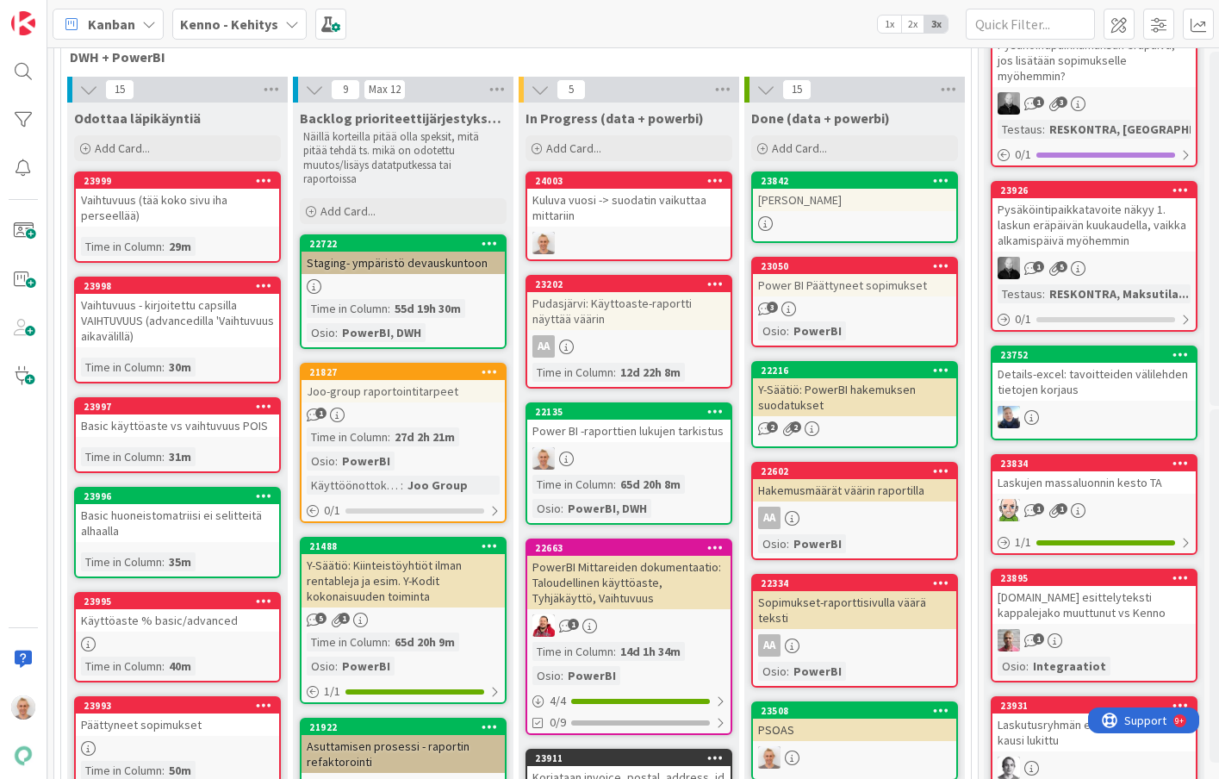
scroll to position [646, 226]
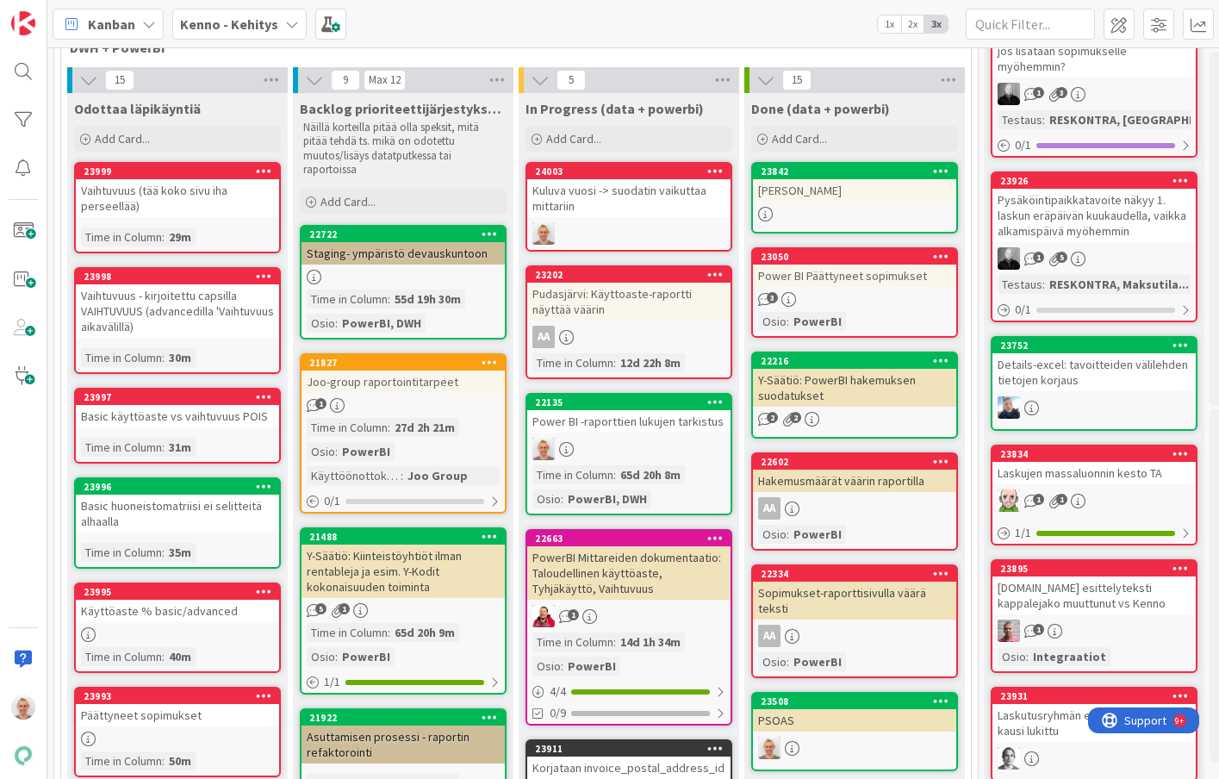
click at [647, 428] on div "Power BI -raporttien lukujen tarkistus" at bounding box center [628, 421] width 203 height 22
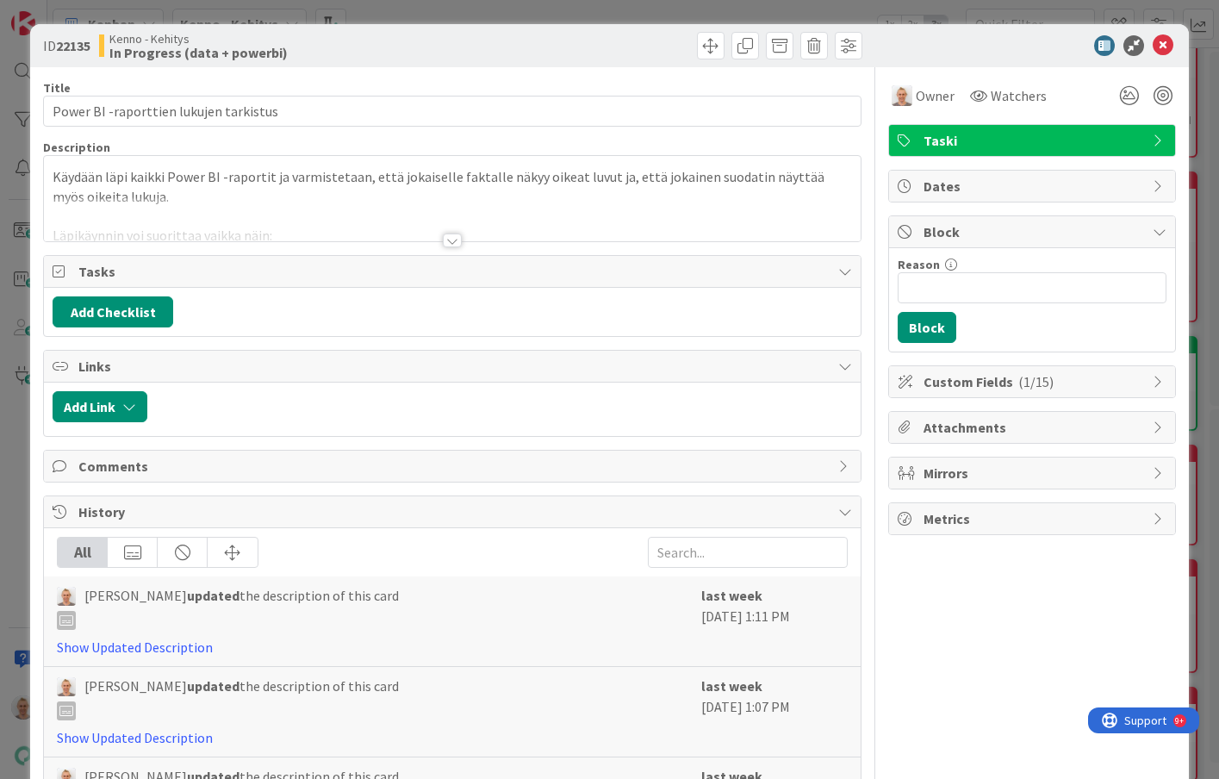
click at [451, 241] on div at bounding box center [452, 240] width 19 height 14
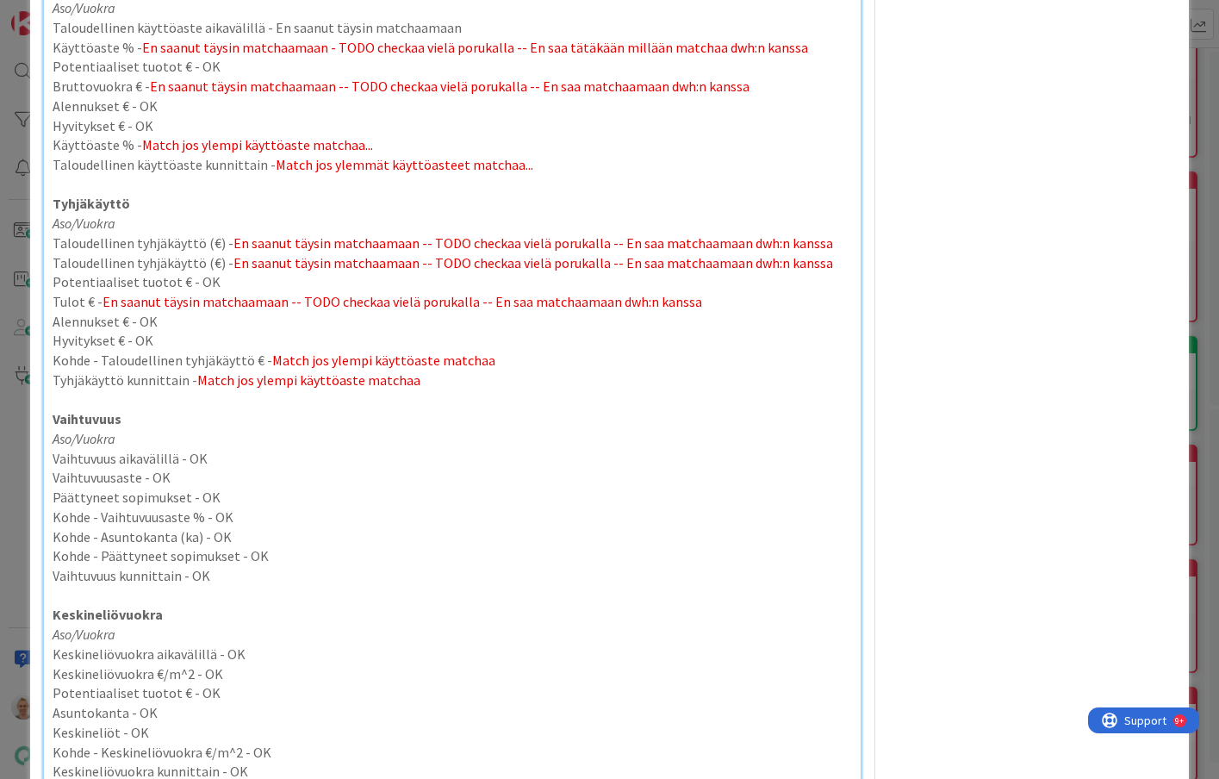
scroll to position [1016, 0]
drag, startPoint x: 208, startPoint y: 360, endPoint x: 49, endPoint y: 351, distance: 158.8
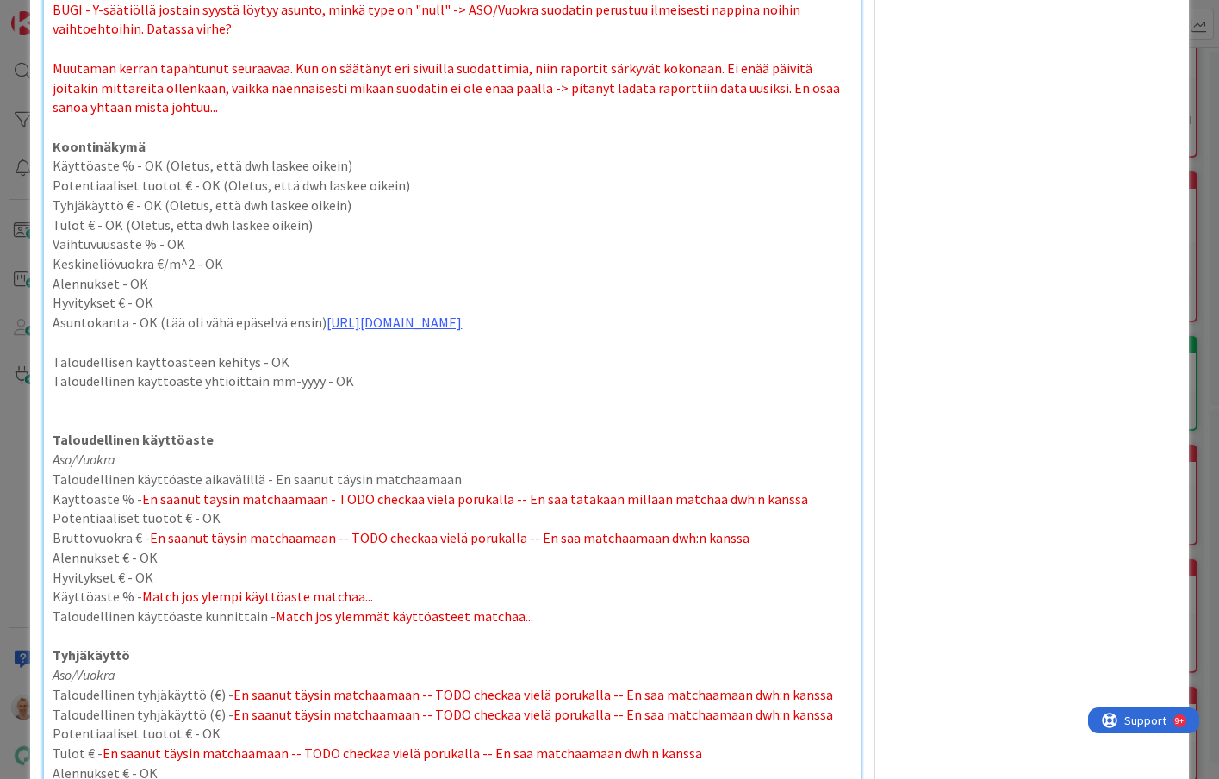
scroll to position [565, 0]
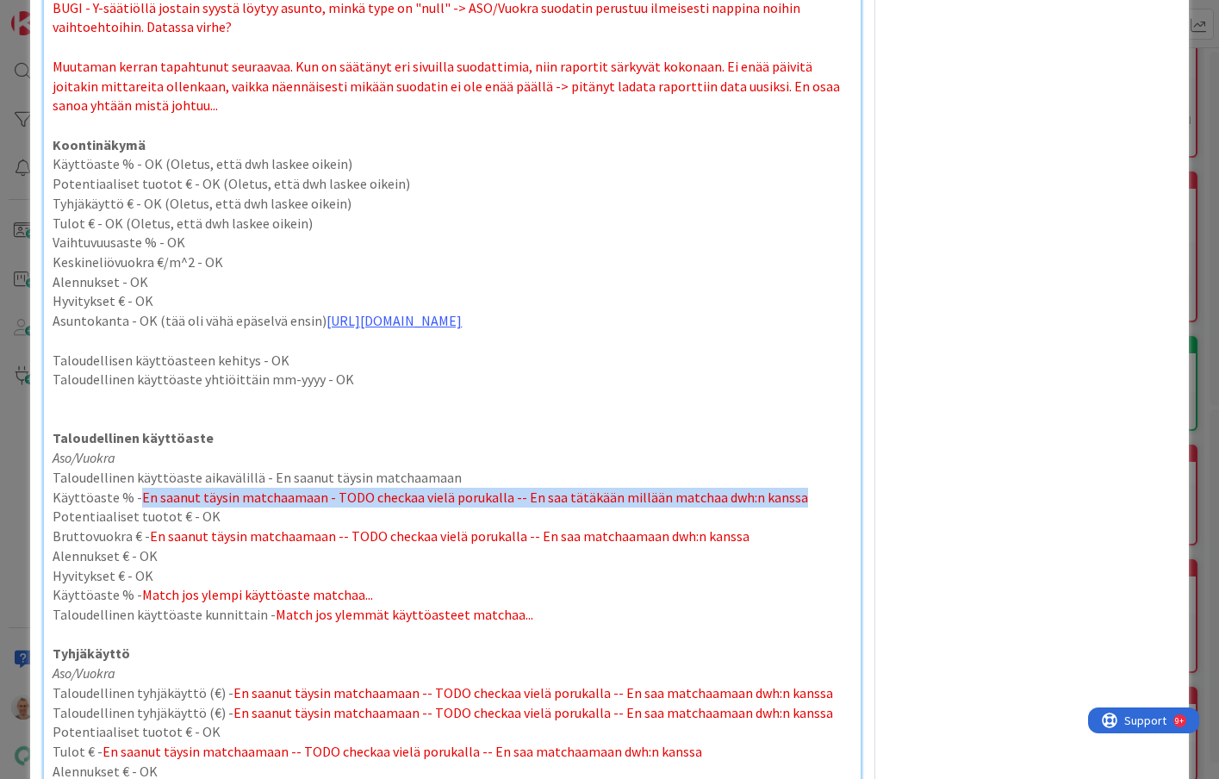
drag, startPoint x: 804, startPoint y: 499, endPoint x: 136, endPoint y: 498, distance: 667.6
click at [136, 498] on p "Käyttöaste % - En saanut täysin matchaamaan - TODO checkaa vielä porukalla -- E…" at bounding box center [452, 498] width 799 height 20
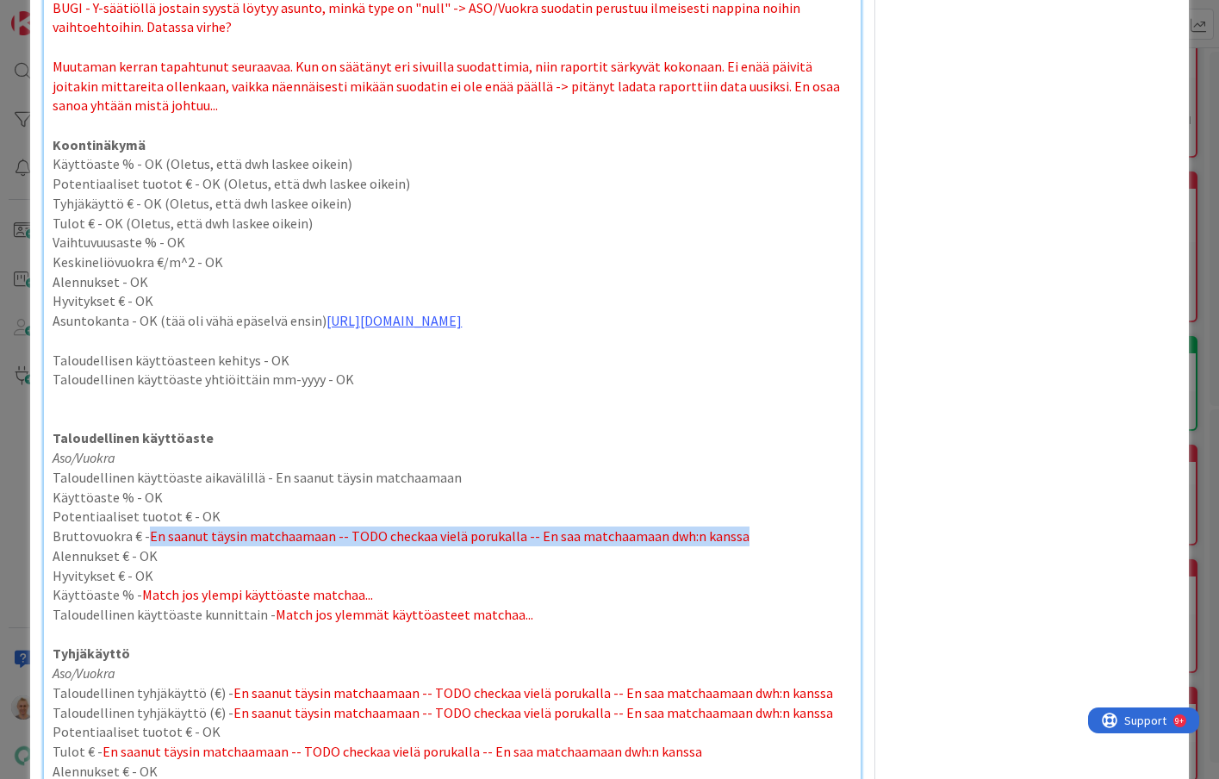
drag, startPoint x: 741, startPoint y: 532, endPoint x: 146, endPoint y: 527, distance: 594.4
click at [146, 527] on p "Bruttovuokra € - En saanut täysin matchaamaan -- TODO checkaa vielä porukalla -…" at bounding box center [452, 536] width 799 height 20
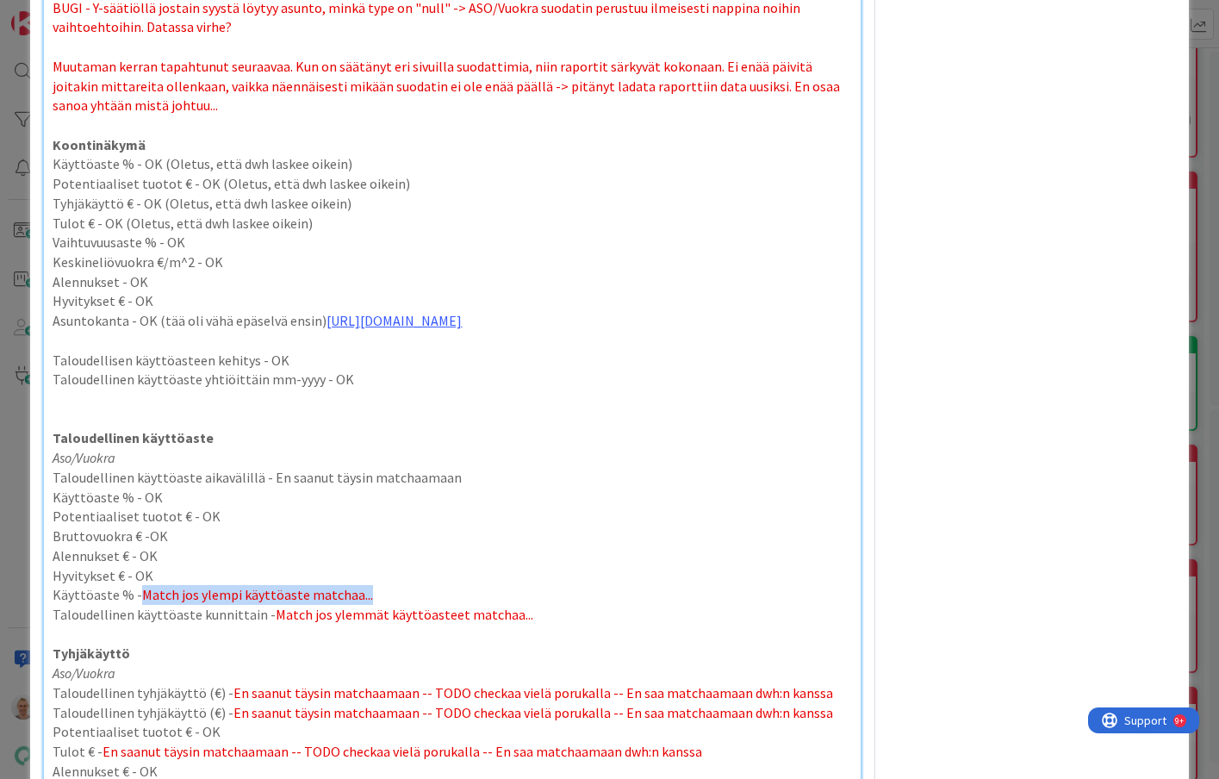
drag, startPoint x: 371, startPoint y: 604, endPoint x: 143, endPoint y: 598, distance: 228.4
click at [143, 598] on p "Käyttöaste % - Match jos ylempi käyttöaste matchaa..." at bounding box center [452, 595] width 799 height 20
click at [142, 557] on p "Alennukset € - OK" at bounding box center [452, 556] width 799 height 20
copy p "OK"
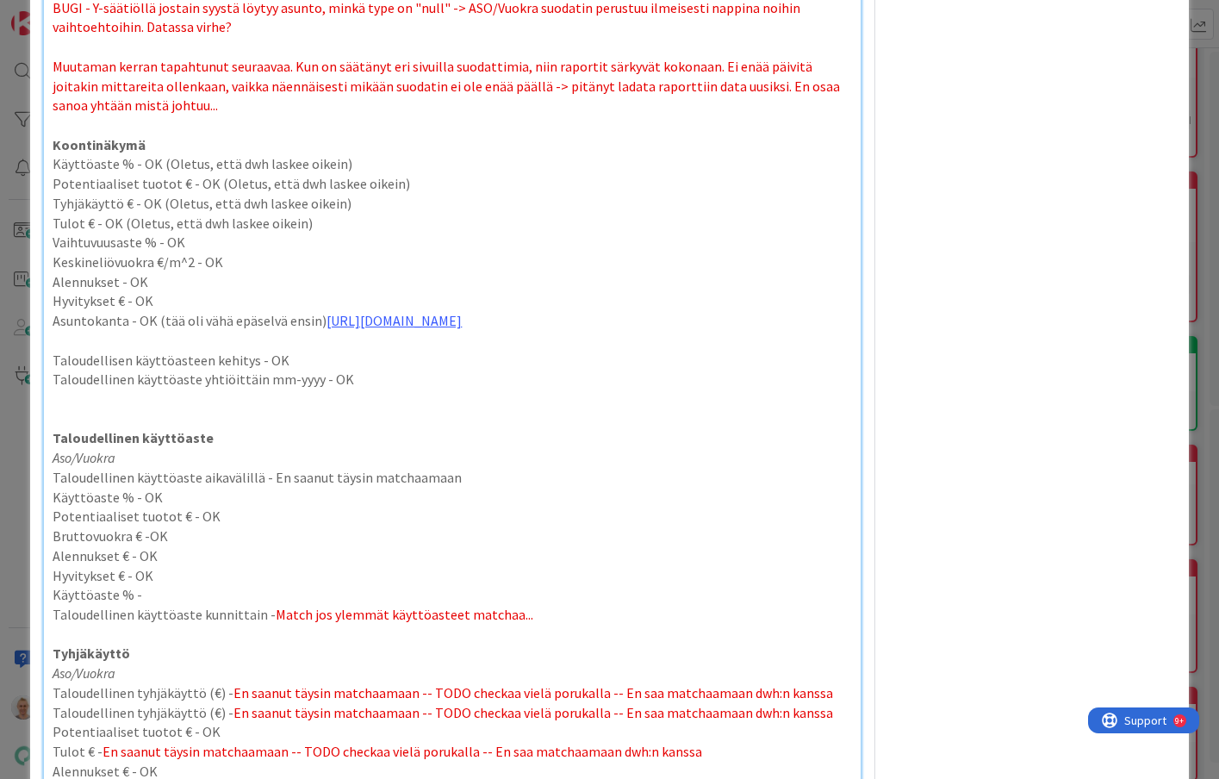
click at [151, 601] on p "Käyttöaste % -" at bounding box center [452, 595] width 799 height 20
drag, startPoint x: 522, startPoint y: 619, endPoint x: 301, endPoint y: 625, distance: 221.5
drag, startPoint x: 538, startPoint y: 614, endPoint x: 269, endPoint y: 619, distance: 268.8
click at [269, 619] on p "Taloudellinen käyttöaste kunnittain - Match jos ylemmät käyttöasteet matchaa..." at bounding box center [452, 615] width 799 height 20
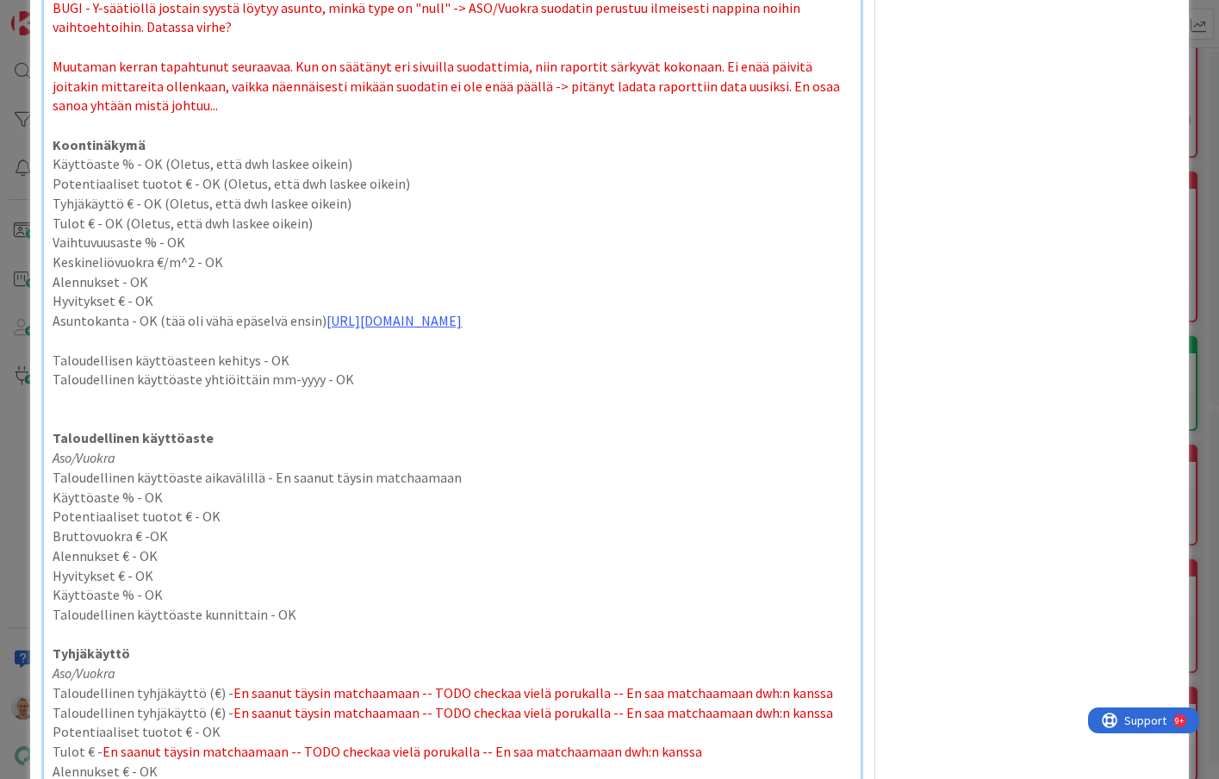
click at [364, 639] on p at bounding box center [452, 635] width 799 height 20
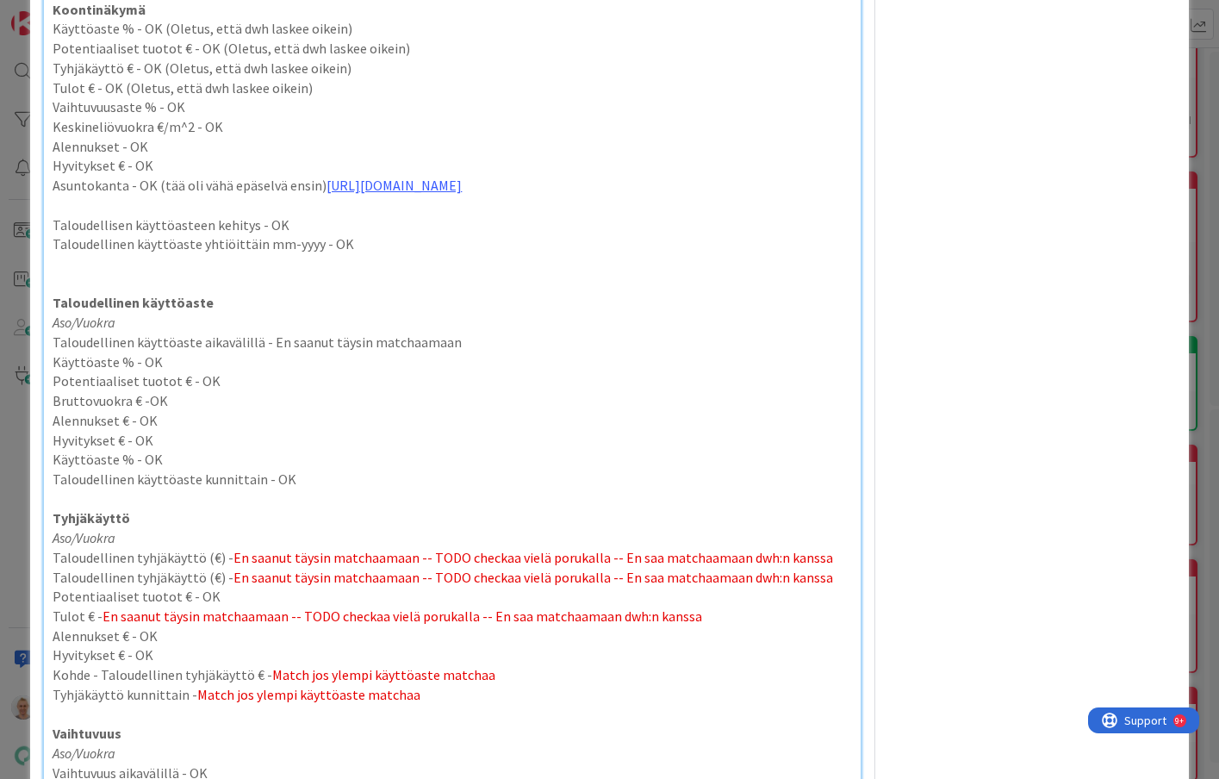
scroll to position [749, 0]
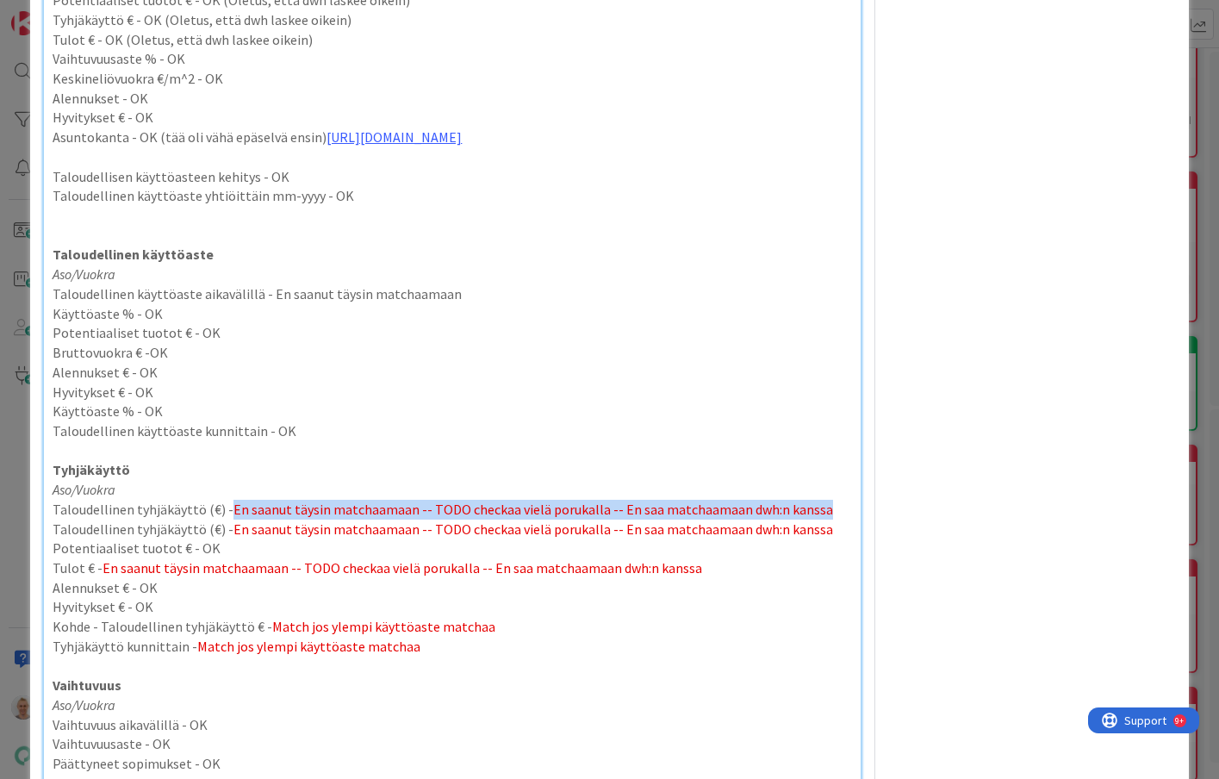
drag, startPoint x: 823, startPoint y: 509, endPoint x: 226, endPoint y: 510, distance: 597.0
click at [226, 510] on p "Taloudellinen tyhjäkäyttö (€) - En saanut täysin matchaamaan -- TODO checkaa vi…" at bounding box center [452, 510] width 799 height 20
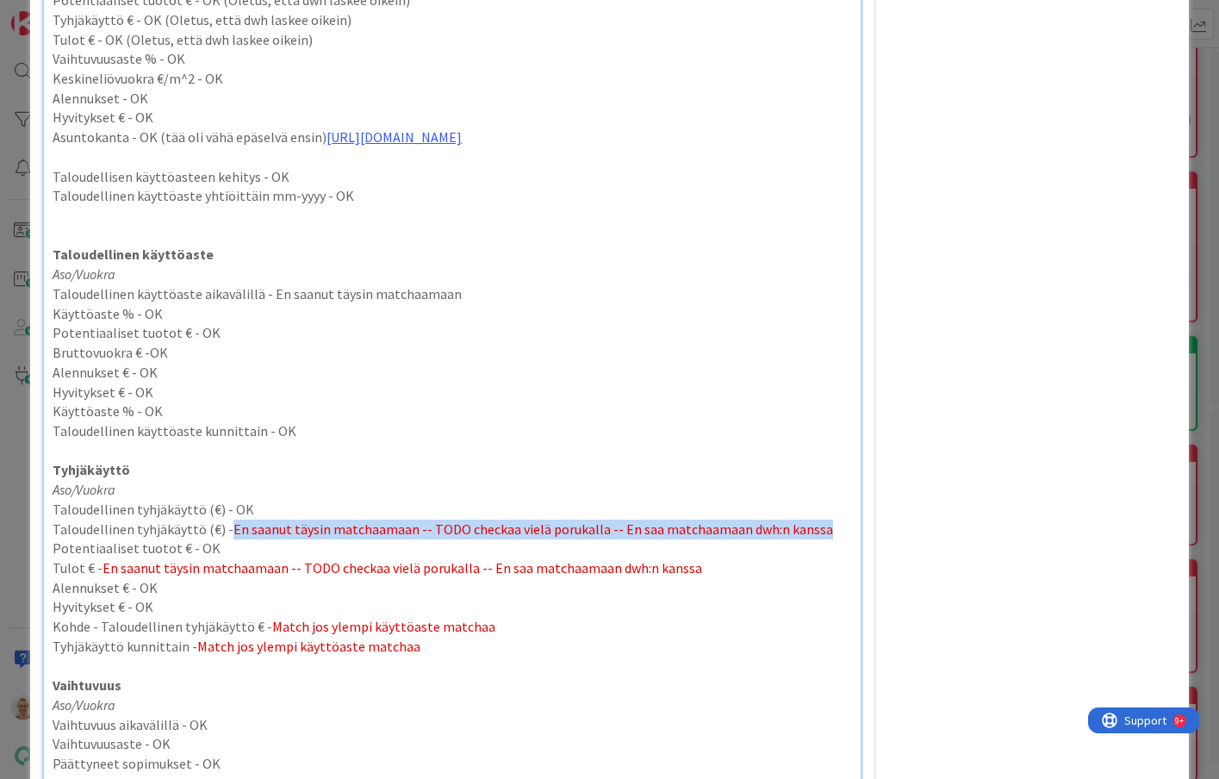
drag, startPoint x: 821, startPoint y: 531, endPoint x: 222, endPoint y: 533, distance: 598.7
click at [222, 533] on p "Taloudellinen tyhjäkäyttö (€) - En saanut täysin matchaamaan -- TODO checkaa vi…" at bounding box center [452, 529] width 799 height 20
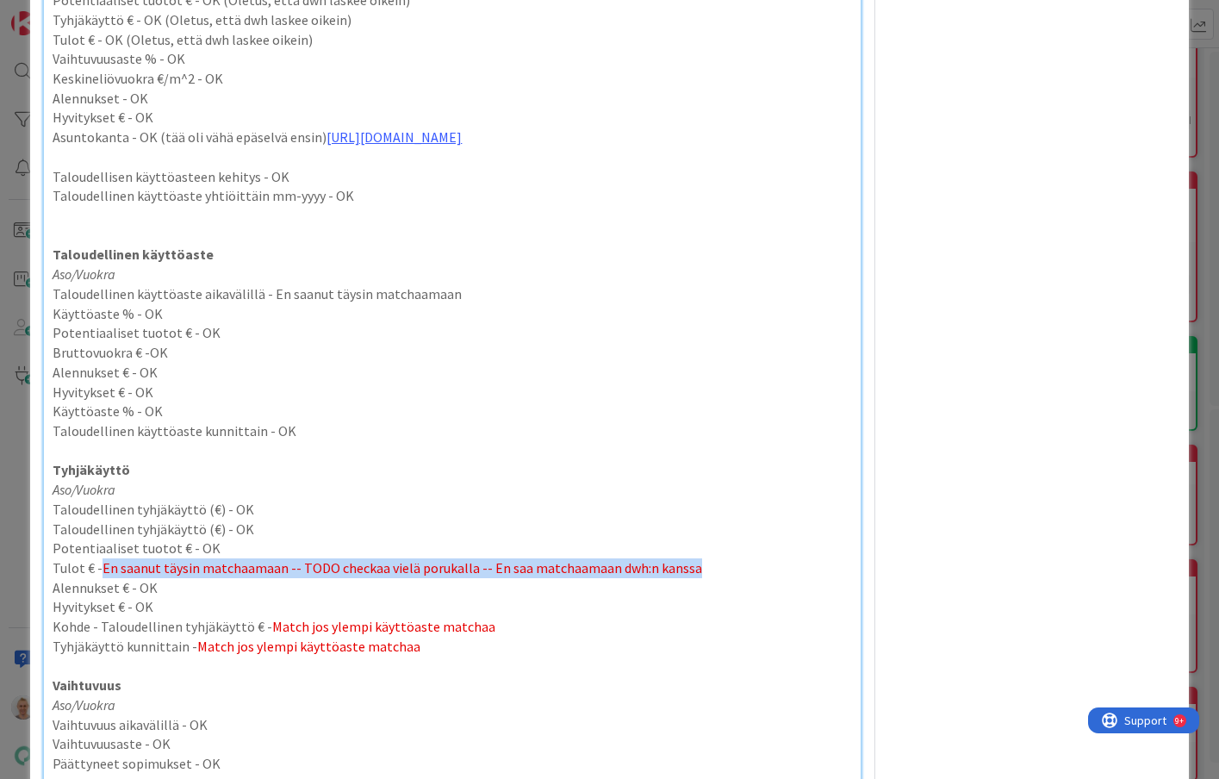
drag, startPoint x: 700, startPoint y: 567, endPoint x: 104, endPoint y: 569, distance: 595.3
click at [104, 569] on p "Tulot € - En saanut täysin matchaamaan -- TODO checkaa vielä porukalla -- En sa…" at bounding box center [452, 568] width 799 height 20
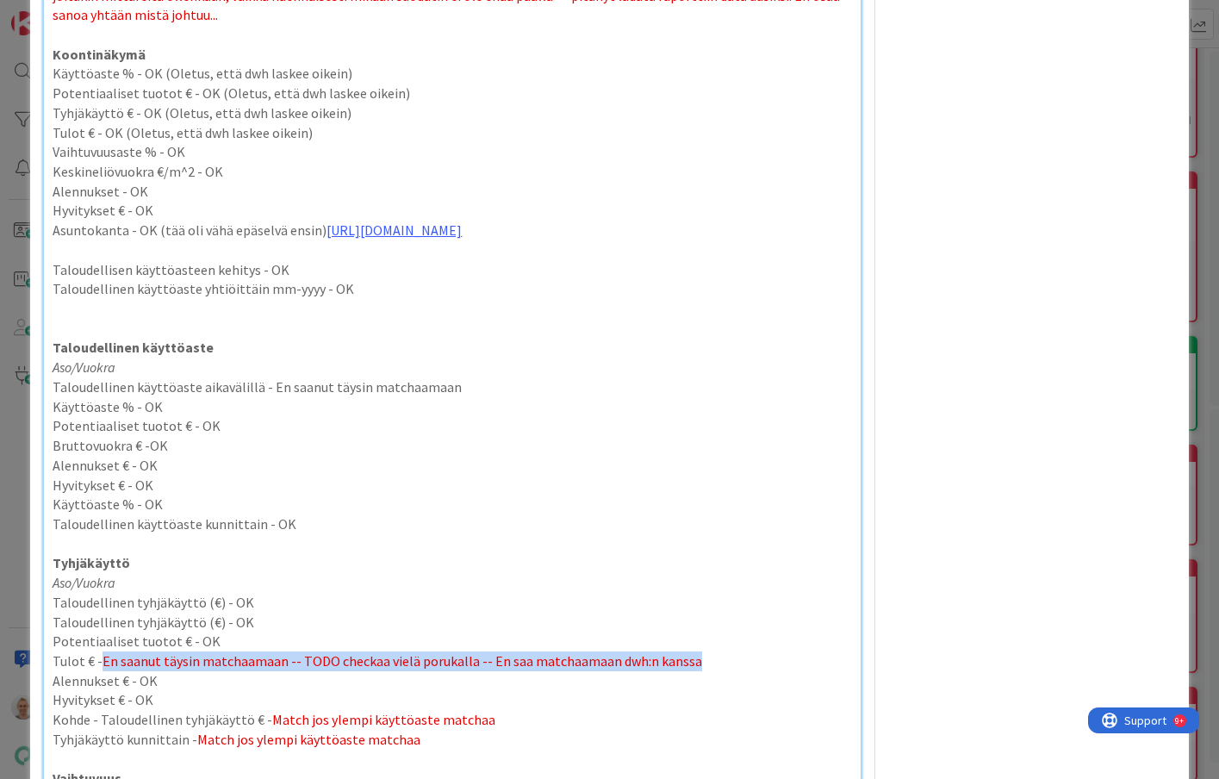
scroll to position [649, 0]
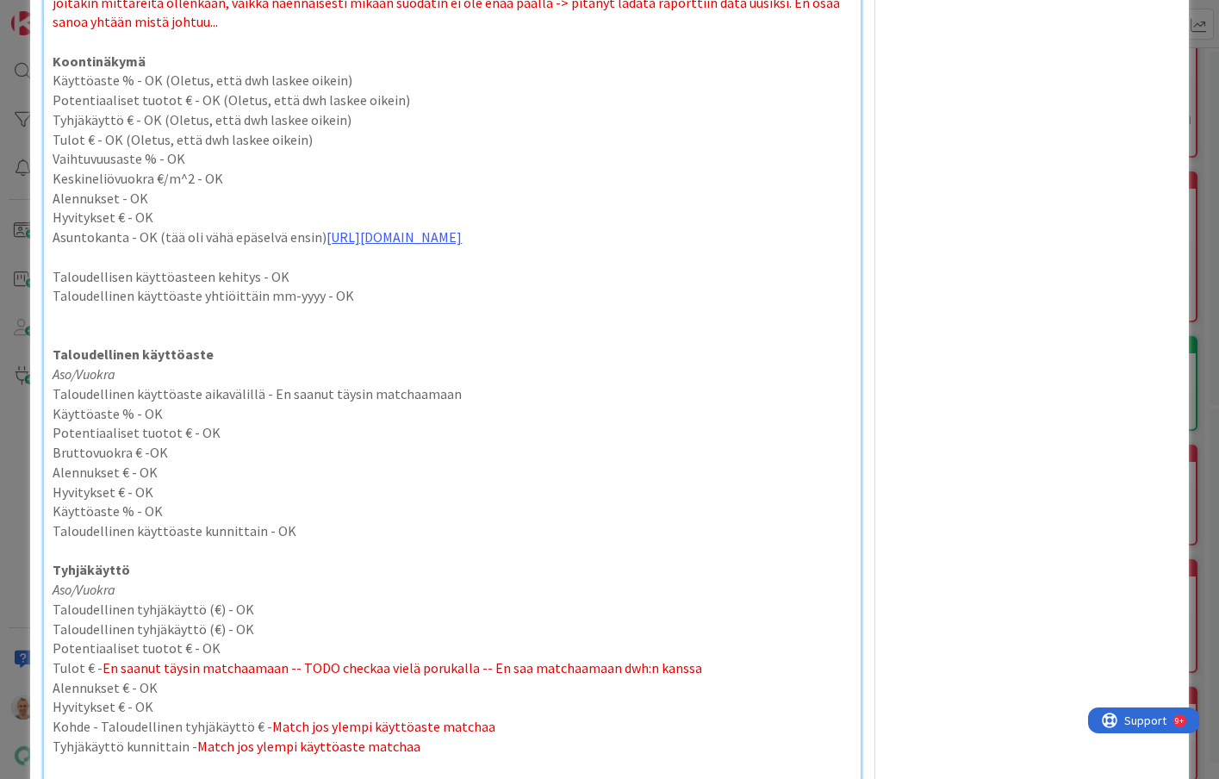
click at [707, 346] on p "Taloudellinen käyttöaste" at bounding box center [452, 355] width 799 height 20
drag, startPoint x: 221, startPoint y: 644, endPoint x: 183, endPoint y: 649, distance: 39.0
click at [183, 649] on p "Potentiaaliset tuotot € - OK" at bounding box center [452, 648] width 799 height 20
copy p "- OK"
click at [661, 680] on p "Alennukset € - OK" at bounding box center [452, 688] width 799 height 20
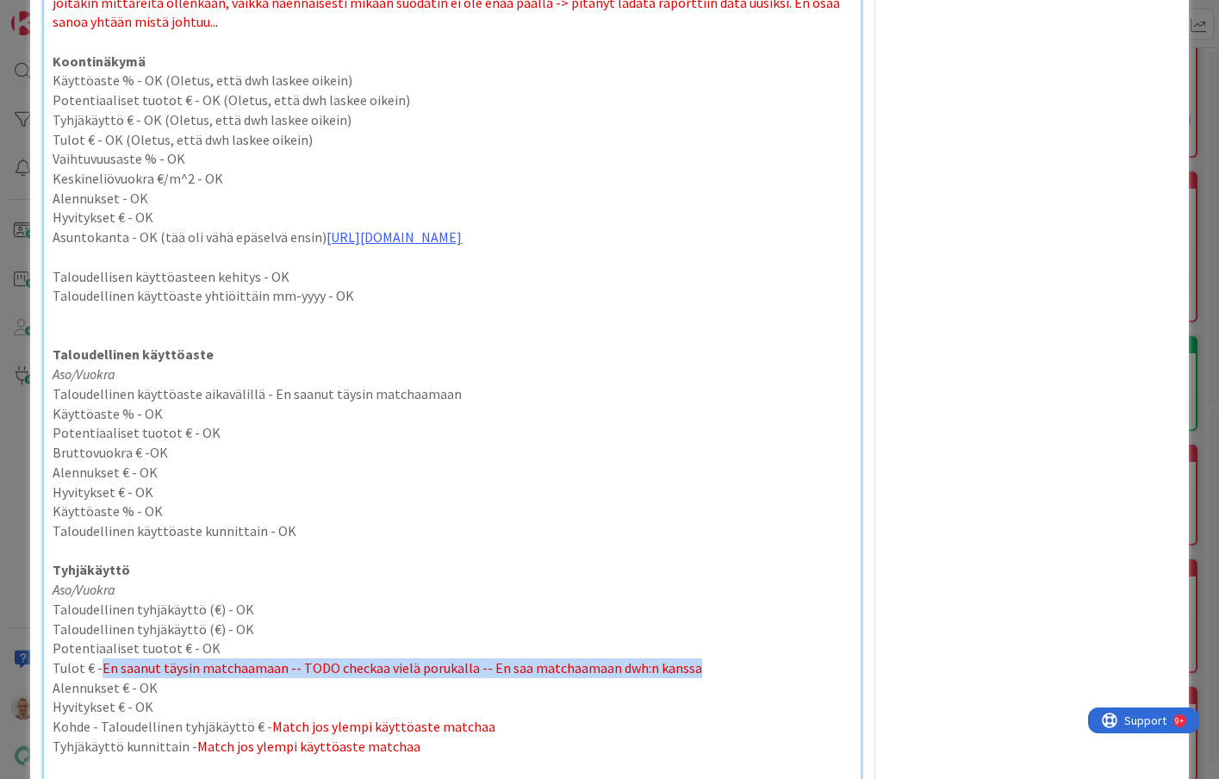
drag, startPoint x: 695, startPoint y: 671, endPoint x: 101, endPoint y: 671, distance: 594.4
click at [101, 671] on p "Tulot € - En saanut täysin matchaamaan -- TODO checkaa vielä porukalla -- En sa…" at bounding box center [452, 668] width 799 height 20
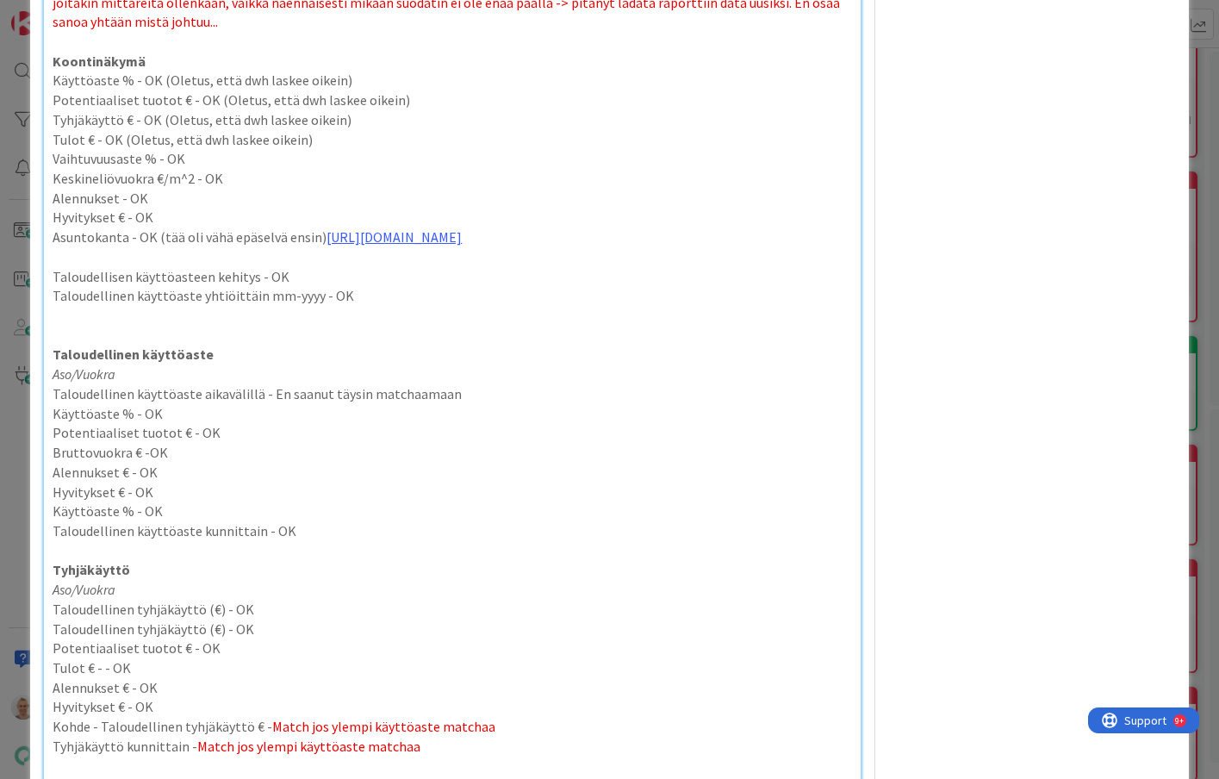
scroll to position [666, 0]
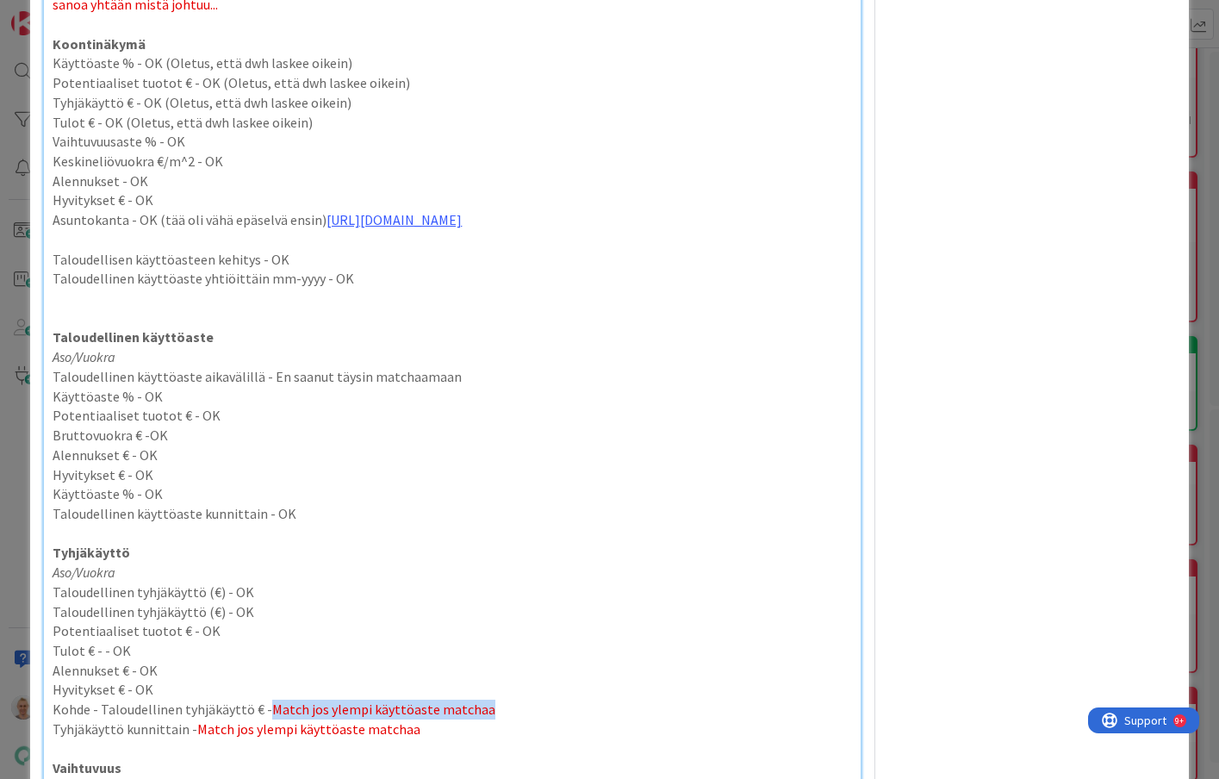
drag, startPoint x: 489, startPoint y: 713, endPoint x: 268, endPoint y: 713, distance: 221.4
click at [268, 713] on p "Kohde - Taloudellinen tyhjäkäyttö € - Match jos ylempi käyttöaste matchaa" at bounding box center [452, 710] width 799 height 20
drag, startPoint x: 414, startPoint y: 738, endPoint x: 197, endPoint y: 730, distance: 217.3
click at [180, 738] on p "Tyhjäkäyttö kunnittain - Match jos ylempi käyttöaste matchaa" at bounding box center [452, 729] width 799 height 20
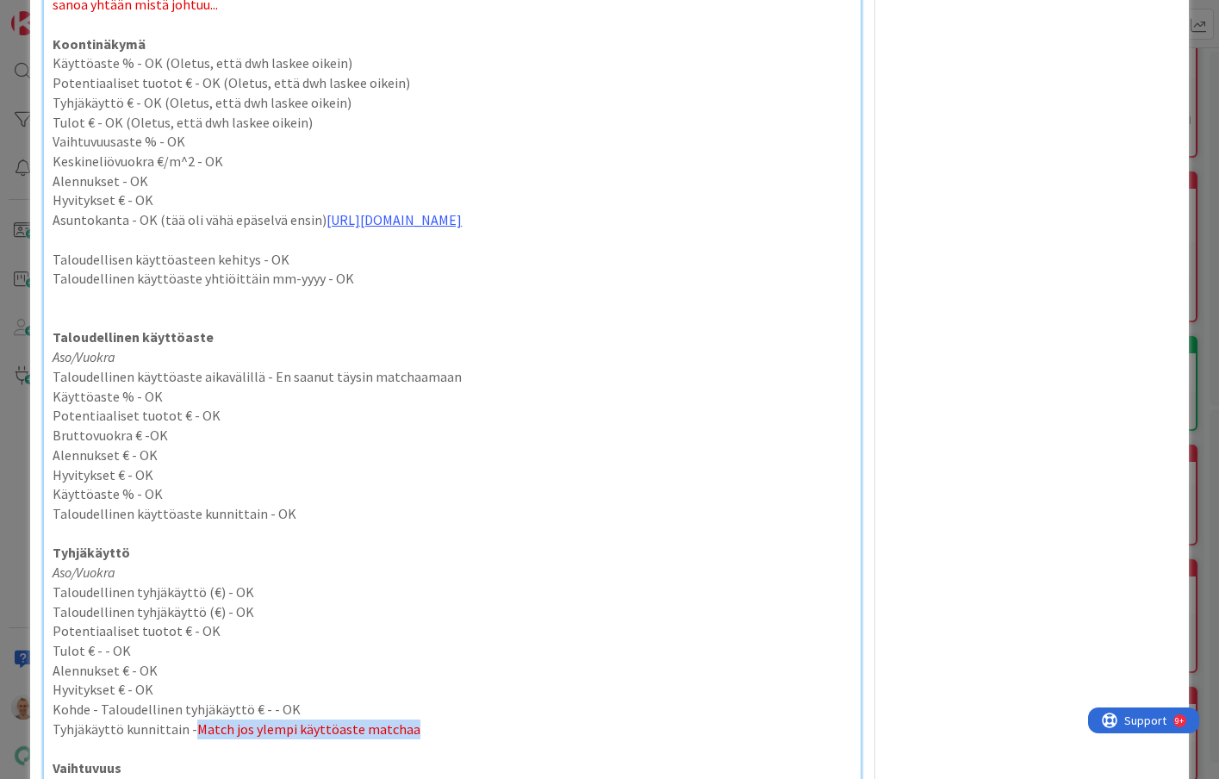
drag, startPoint x: 191, startPoint y: 731, endPoint x: 413, endPoint y: 728, distance: 221.4
click at [413, 728] on p "Tyhjäkäyttö kunnittain - Match jos ylempi käyttöaste matchaa" at bounding box center [452, 729] width 799 height 20
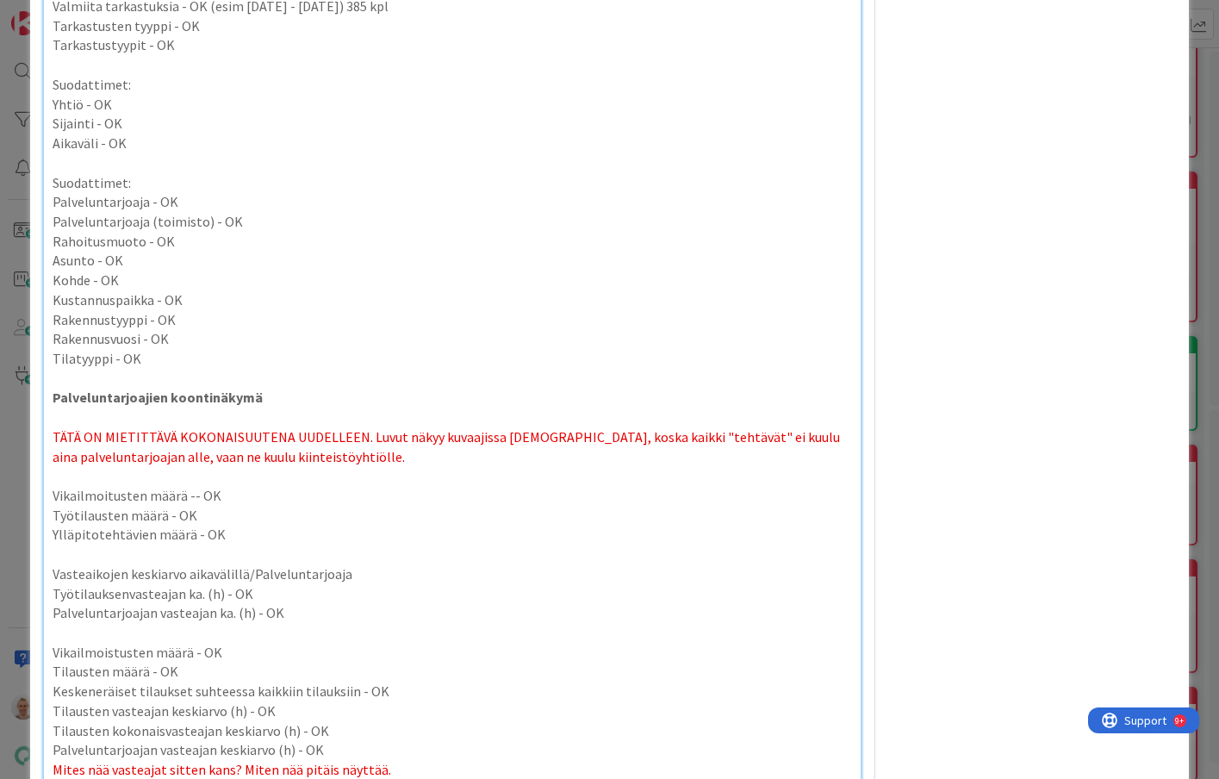
scroll to position [5967, 0]
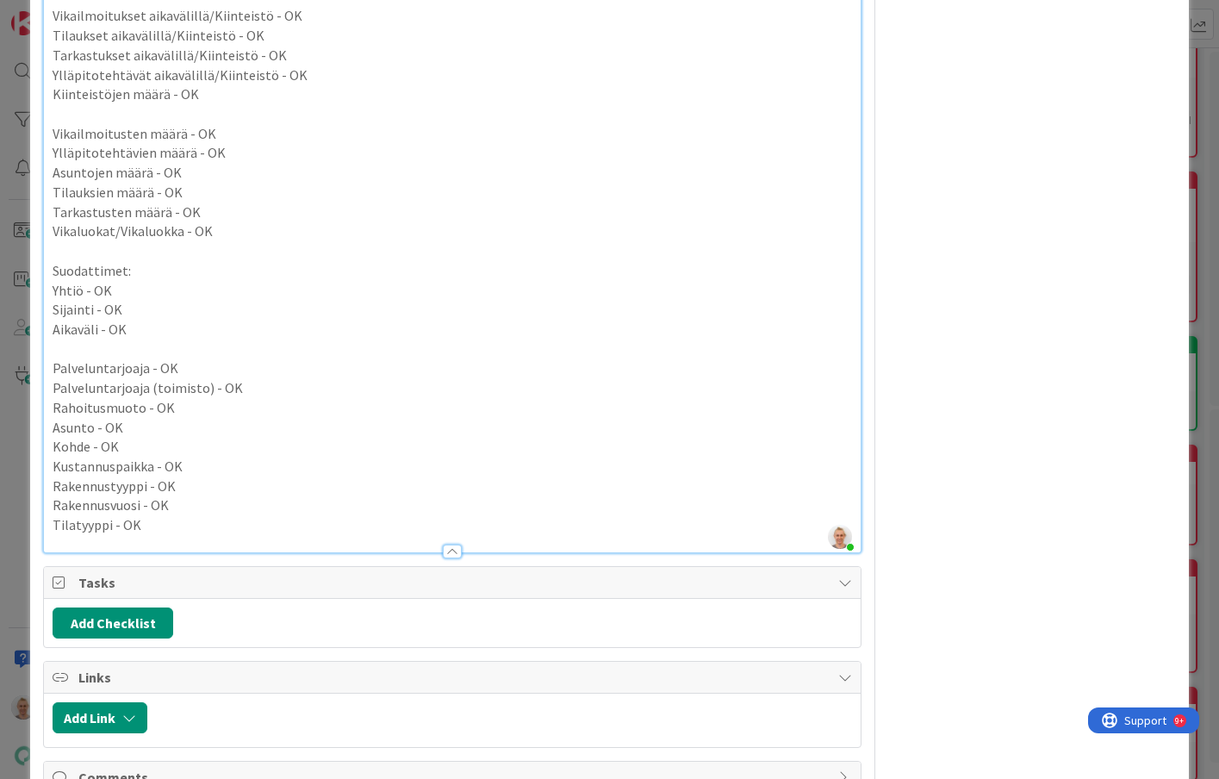
click at [728, 320] on p "Aikaväli - OK" at bounding box center [452, 330] width 799 height 20
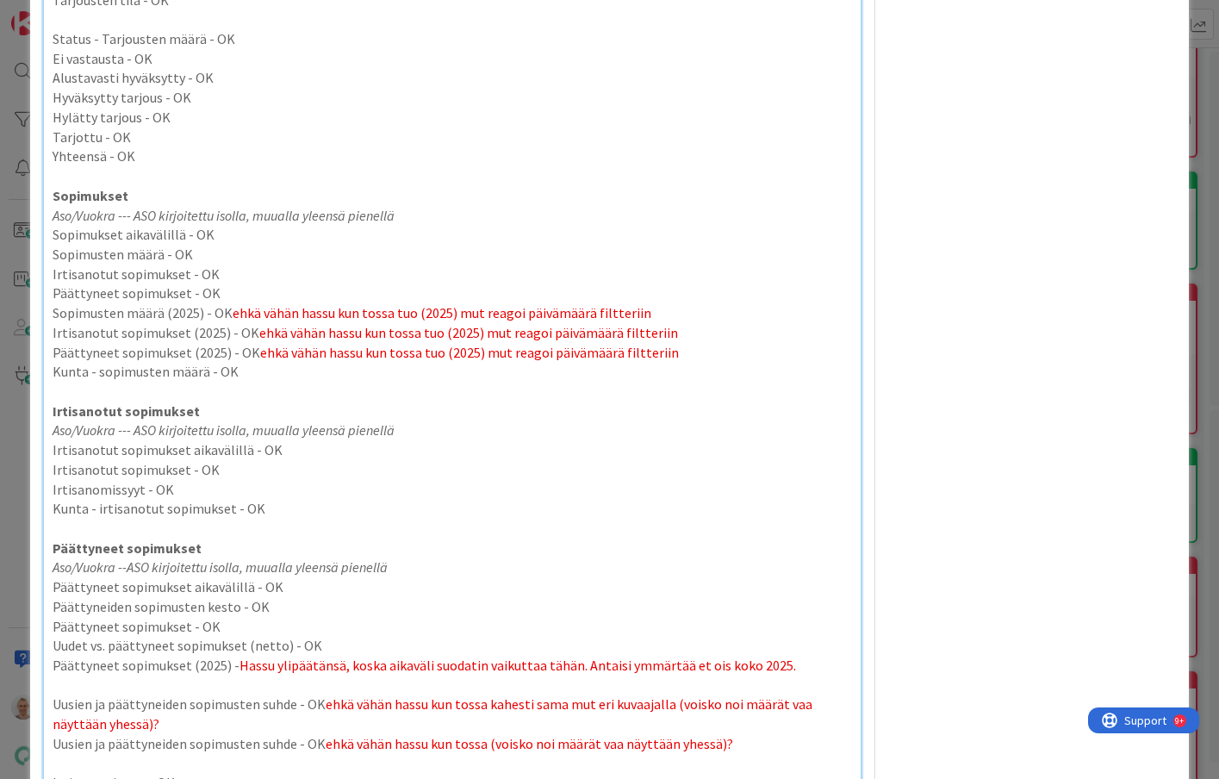
scroll to position [3444, 0]
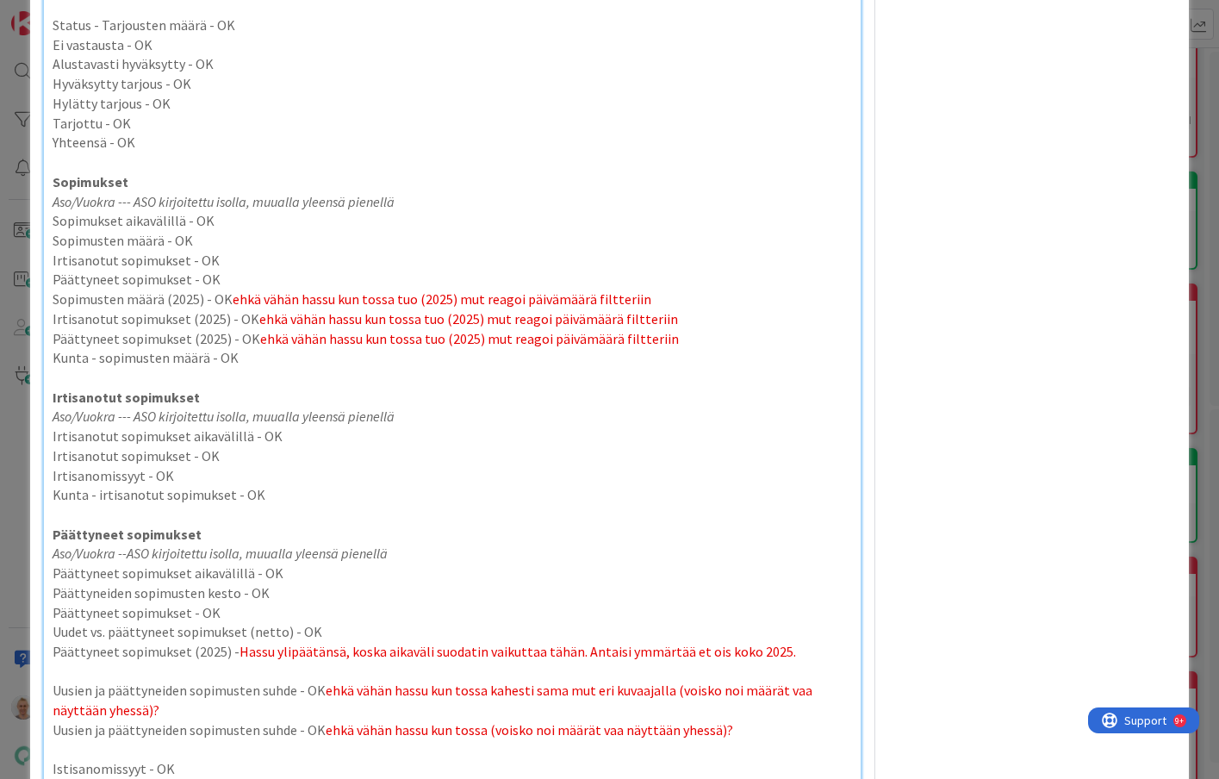
click at [660, 389] on p "Irtisanotut sopimukset" at bounding box center [452, 398] width 799 height 20
click at [650, 376] on p at bounding box center [452, 378] width 799 height 20
drag, startPoint x: 645, startPoint y: 357, endPoint x: 631, endPoint y: 351, distance: 15.5
click at [631, 351] on p "Kunta - sopimusten määrä - OK" at bounding box center [452, 358] width 799 height 20
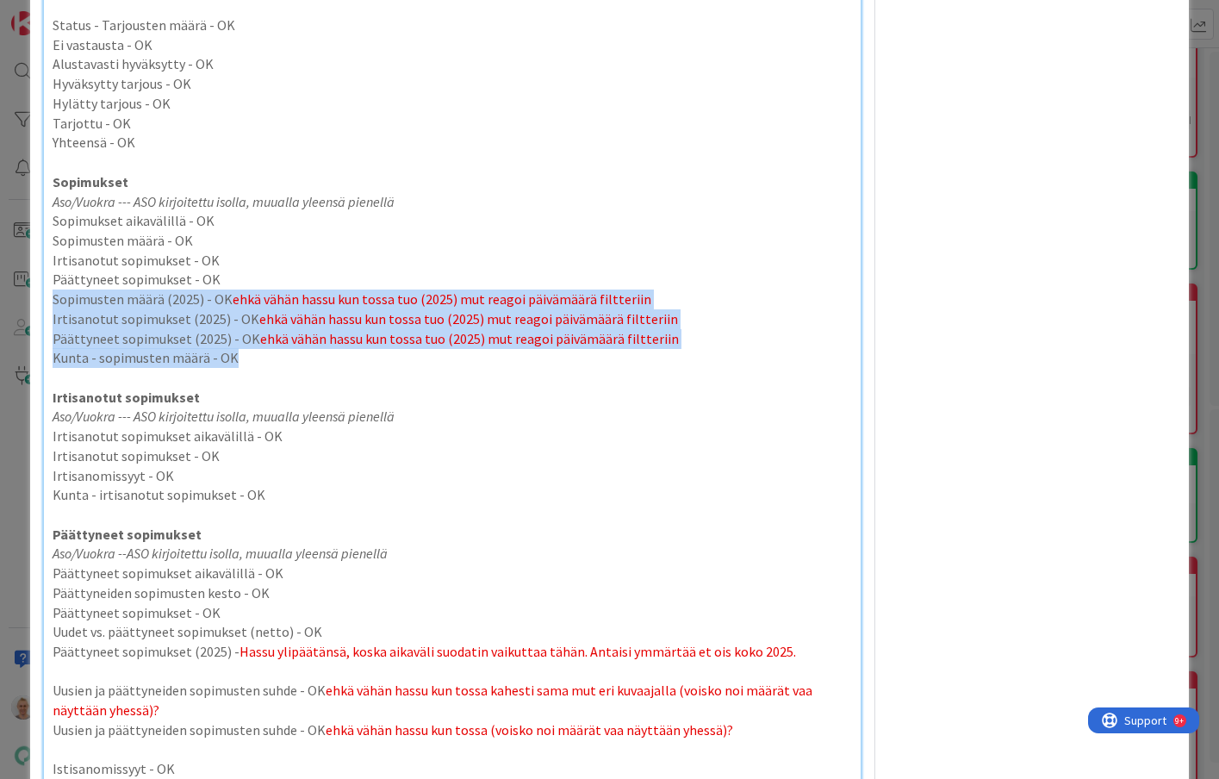
drag, startPoint x: 631, startPoint y: 351, endPoint x: 300, endPoint y: 274, distance: 339.8
click at [300, 274] on div "Käydään läpi kaikki Power BI -raportit ja varmistetaan, että jokaiselle faktall…" at bounding box center [452, 483] width 816 height 7478
click at [300, 274] on p "Päättyneet sopimukset - OK" at bounding box center [452, 280] width 799 height 20
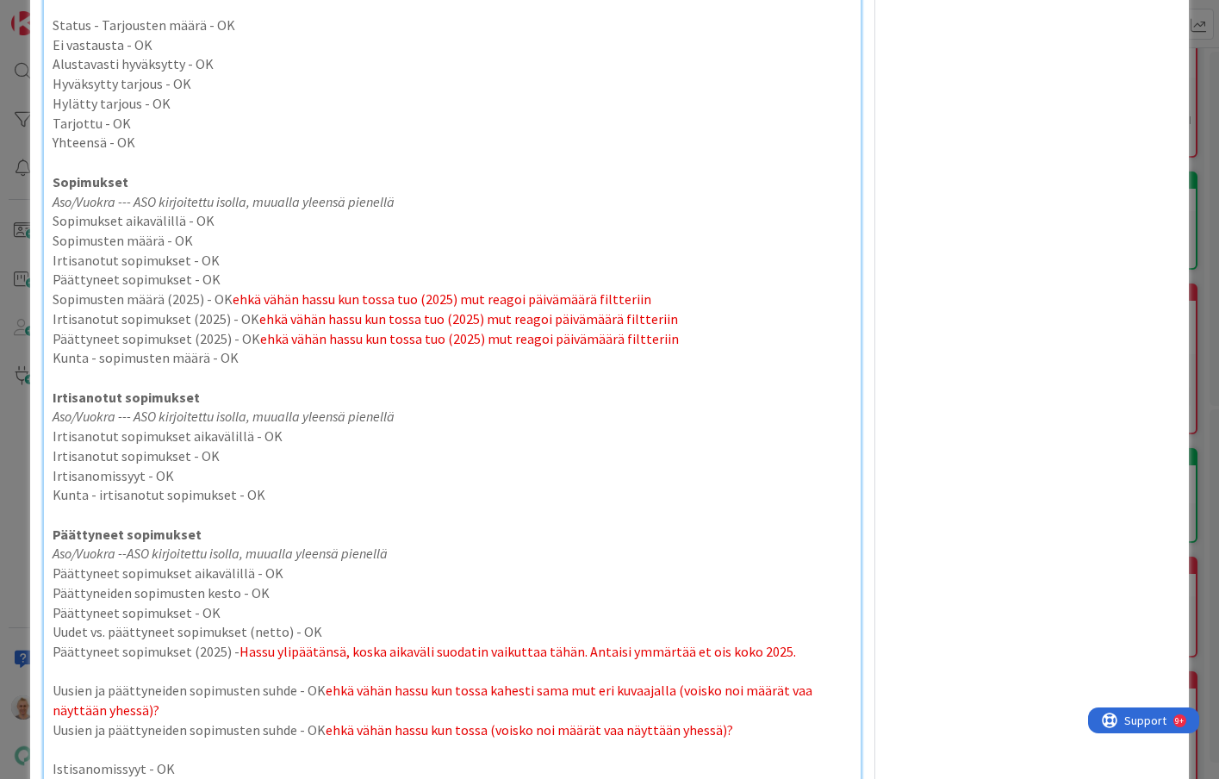
click at [296, 277] on p "Päättyneet sopimukset - OK" at bounding box center [452, 280] width 799 height 20
click at [340, 343] on span "ehkä vähän hassu kun tossa tuo (2025) mut reagoi päivämäärä filtteriin" at bounding box center [469, 338] width 419 height 17
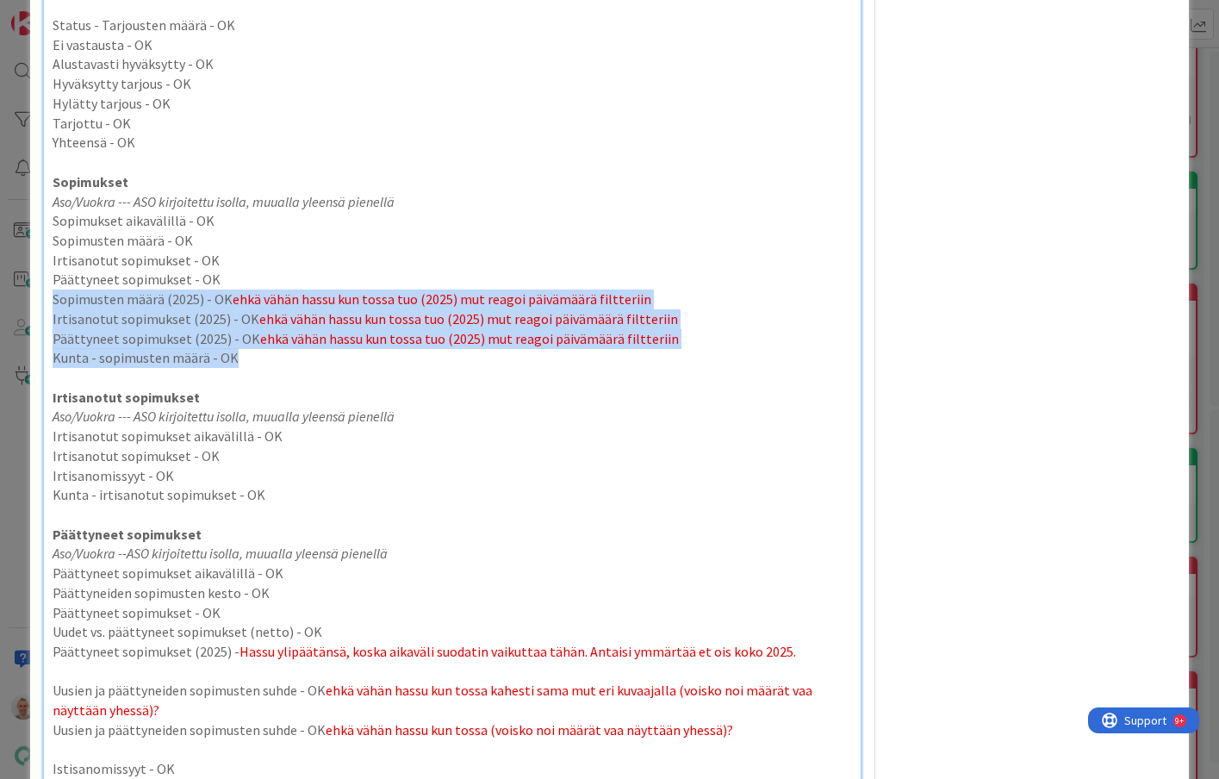
drag, startPoint x: 345, startPoint y: 361, endPoint x: 238, endPoint y: 277, distance: 135.6
click at [238, 277] on div "Käydään läpi kaikki Power BI -raportit ja varmistetaan, että jokaiselle faktall…" at bounding box center [452, 483] width 816 height 7478
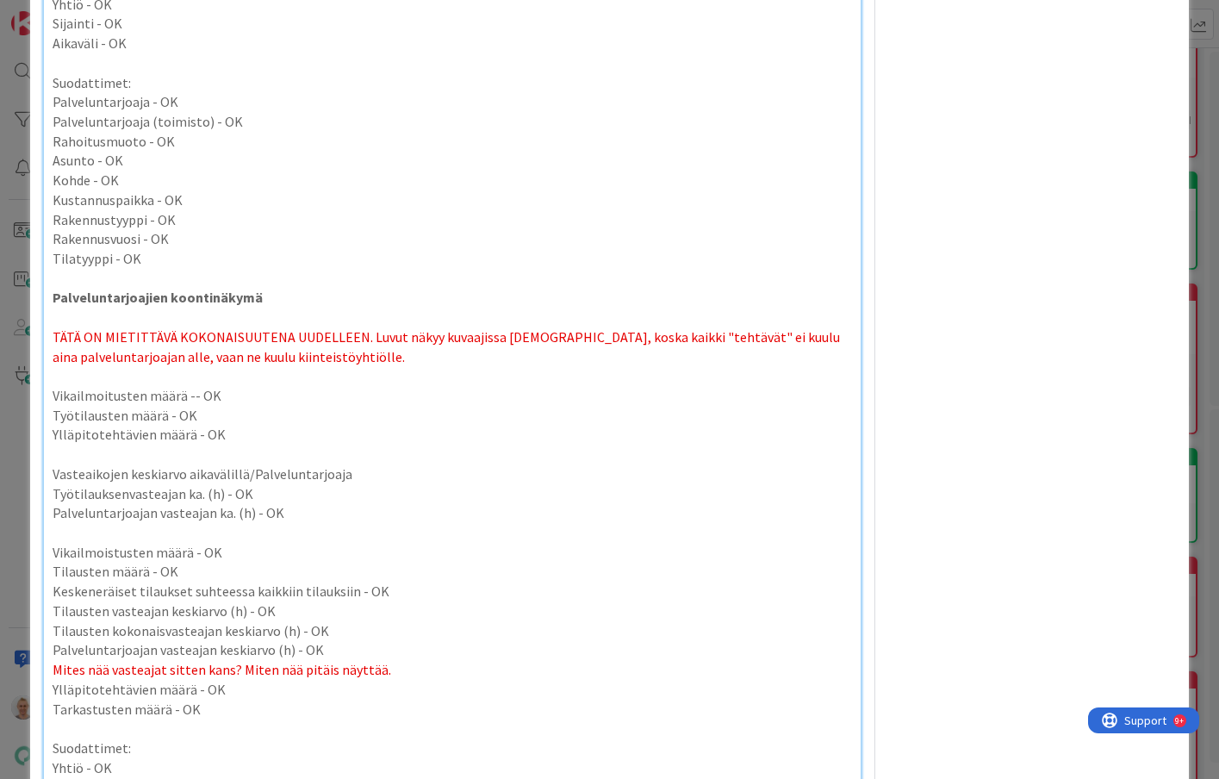
scroll to position [6480, 0]
